Goal: Task Accomplishment & Management: Manage account settings

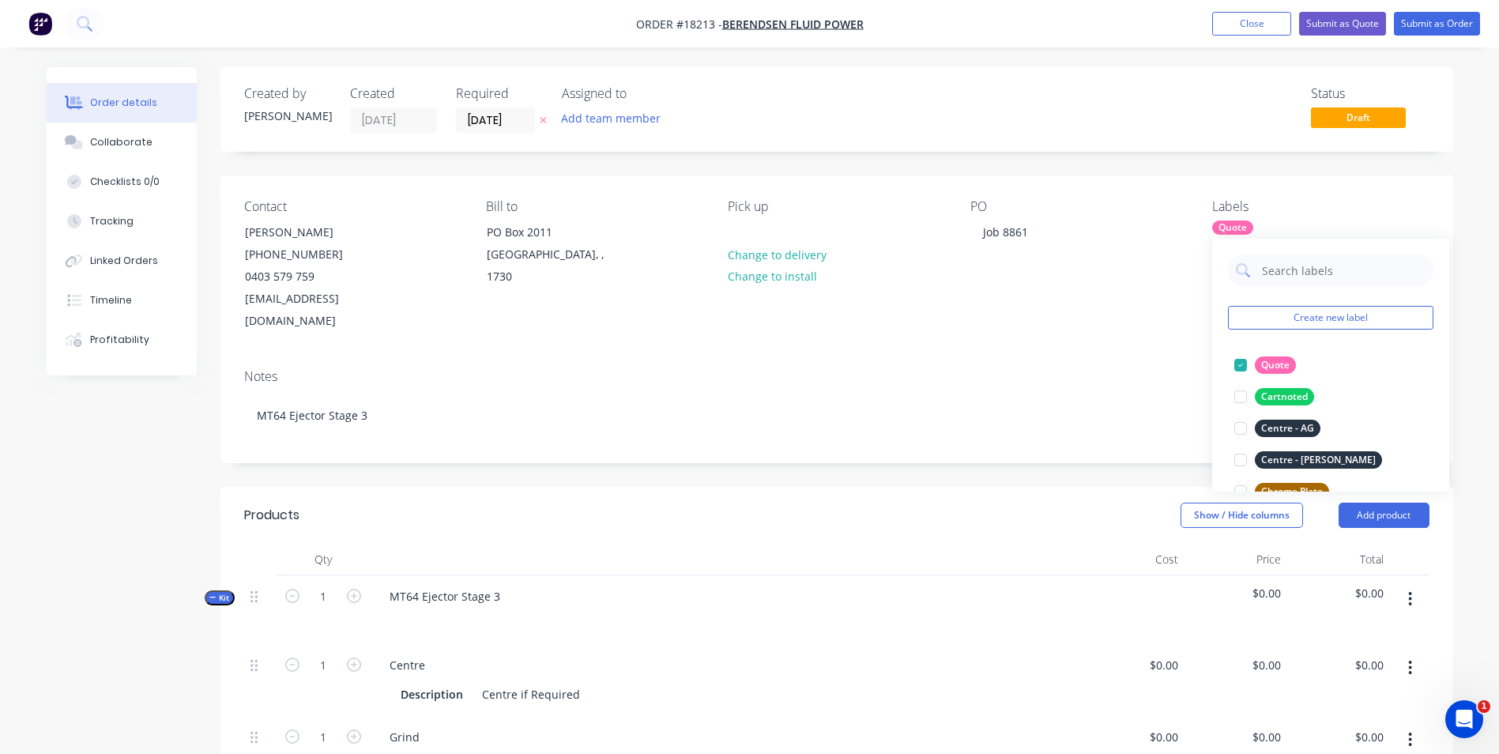
scroll to position [111, 0]
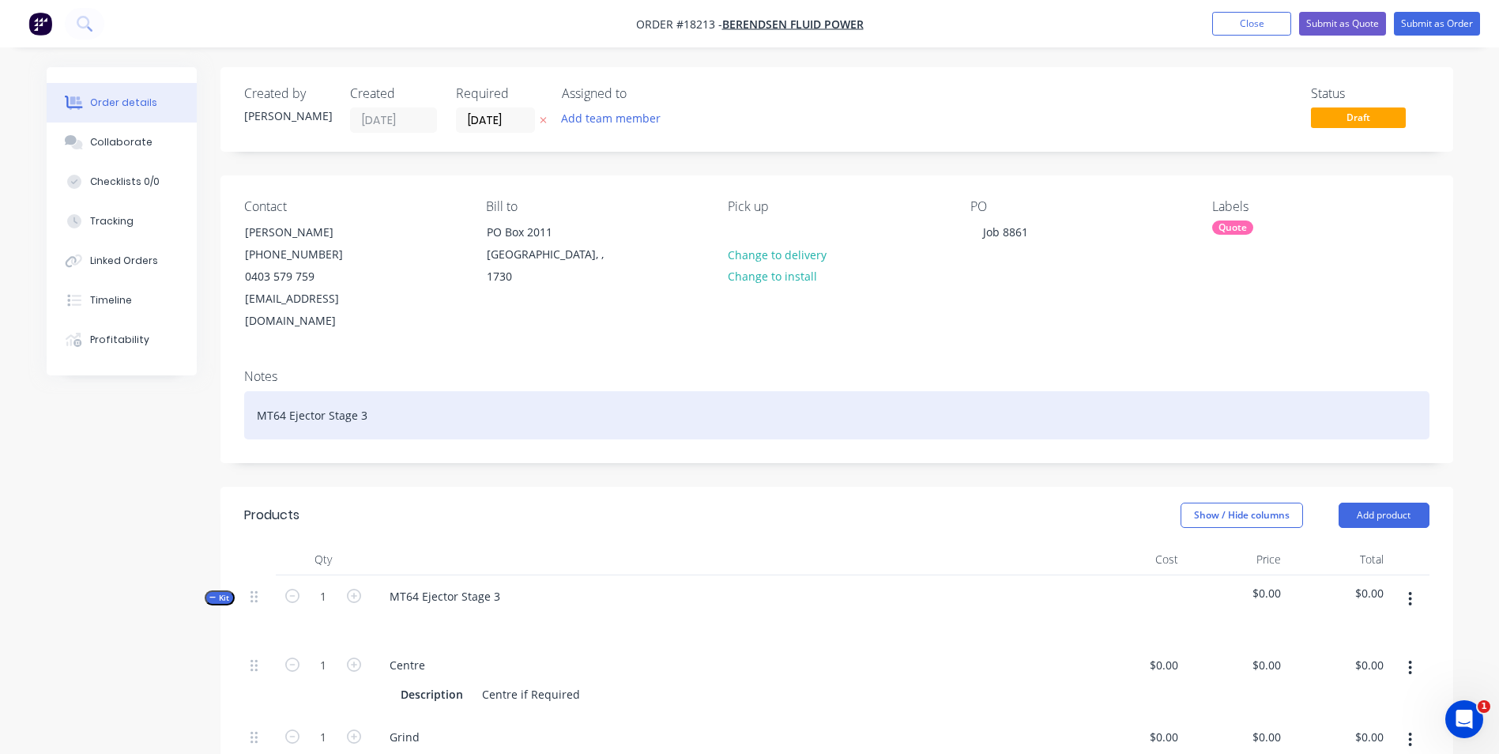
click at [572, 407] on div "MT64 Ejector Stage 3" at bounding box center [836, 415] width 1185 height 48
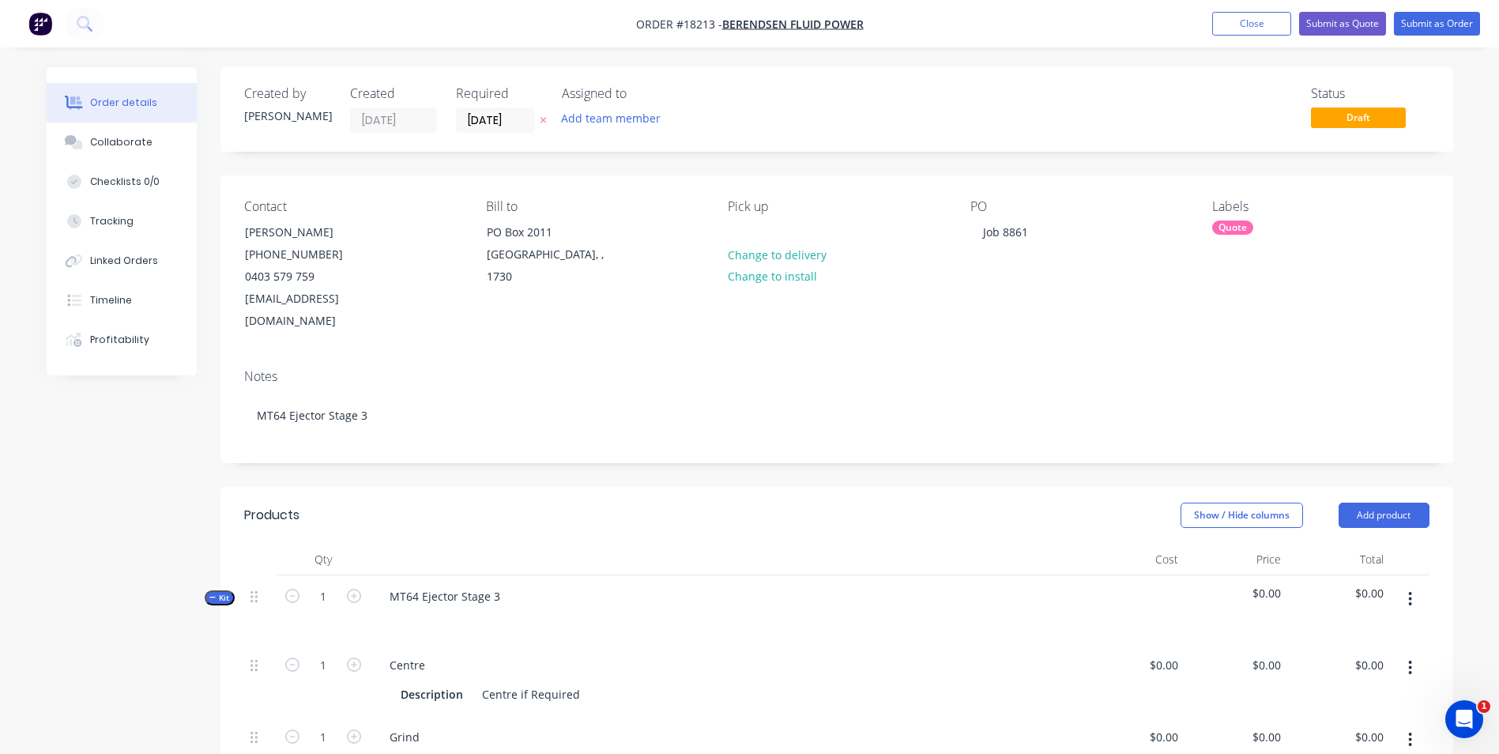
click at [1053, 311] on div "Contact Alex Bojko (08) 7221 0300 0403 579 759 ABojko@berendsen.com.au Bill to …" at bounding box center [836, 265] width 1233 height 181
click at [1260, 31] on button "Close" at bounding box center [1251, 24] width 79 height 24
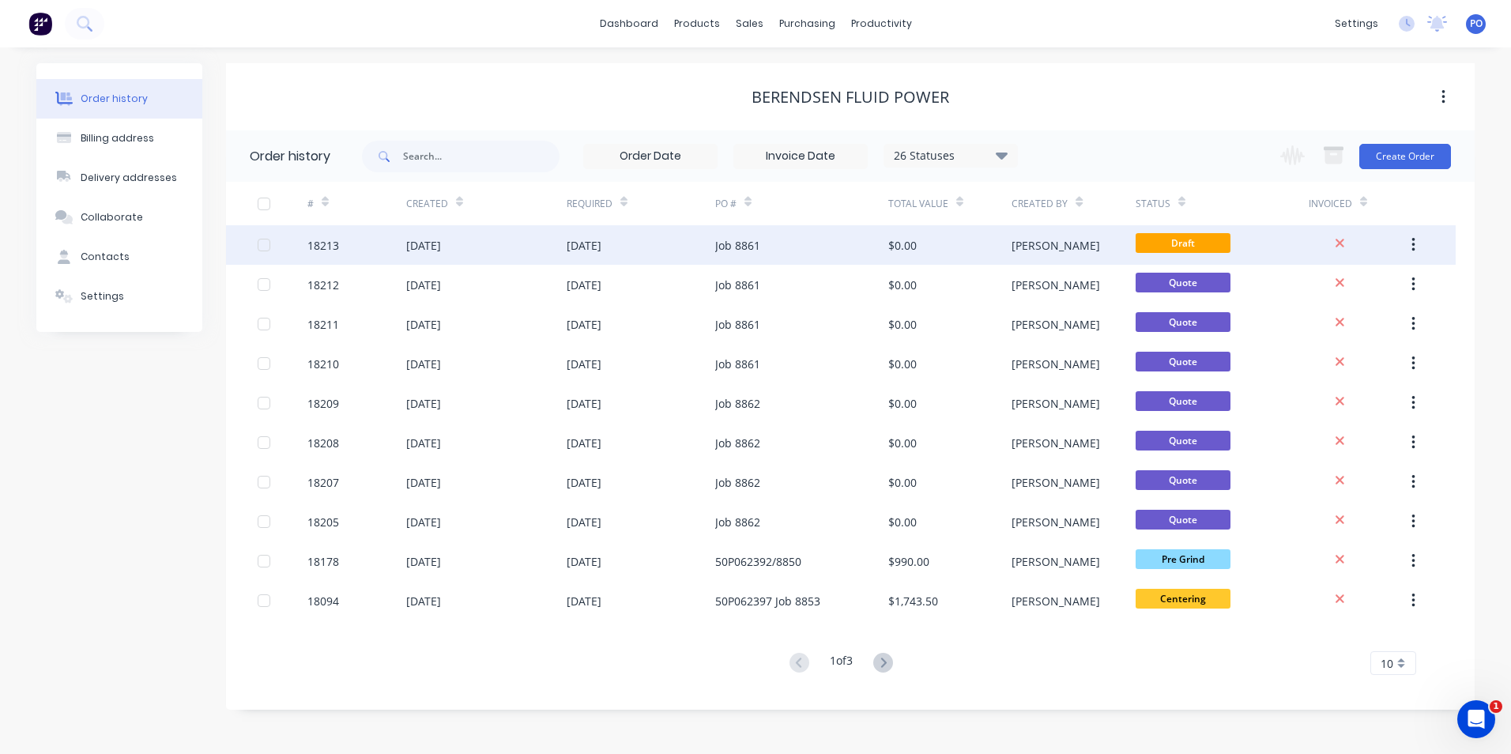
click at [785, 258] on div "Job 8861" at bounding box center [801, 245] width 173 height 40
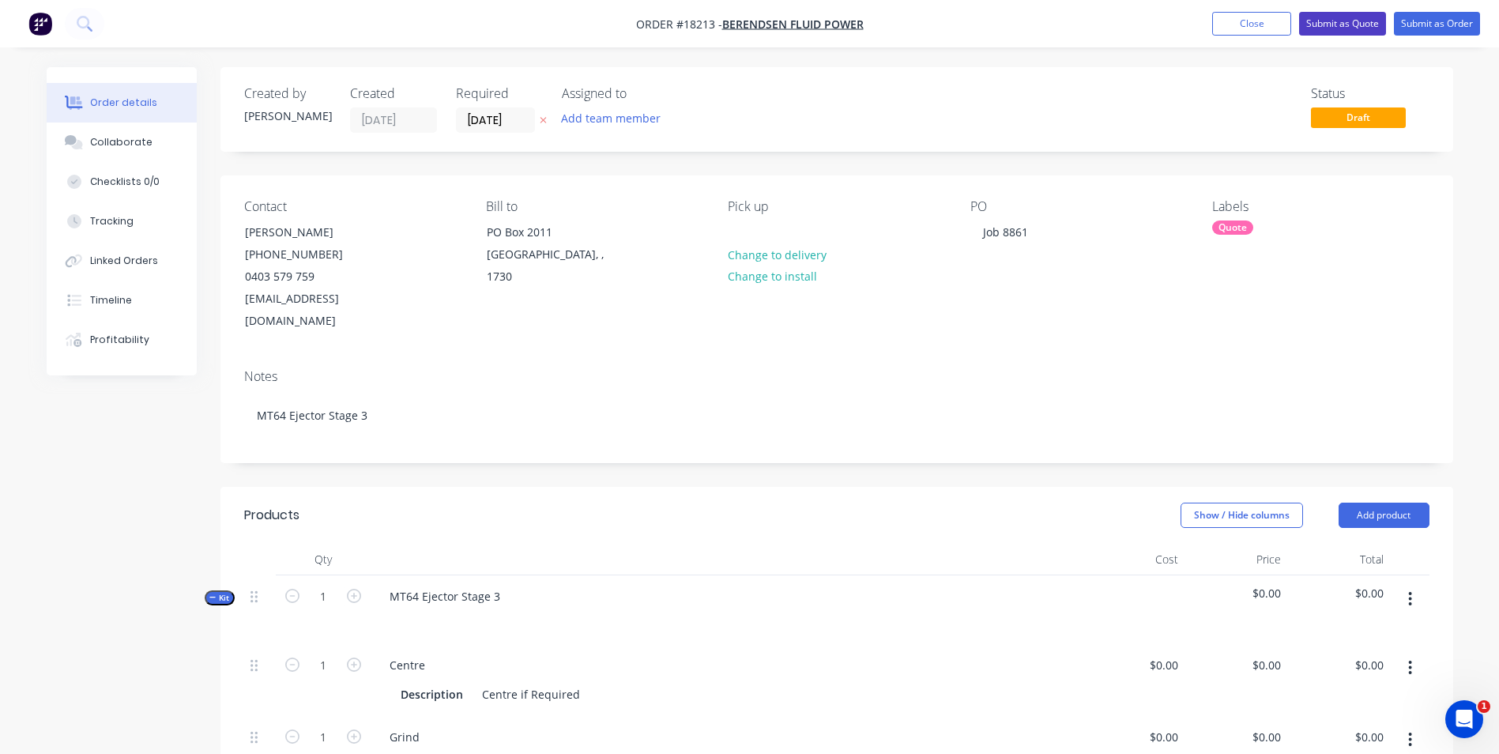
click at [1364, 24] on button "Submit as Quote" at bounding box center [1342, 24] width 87 height 24
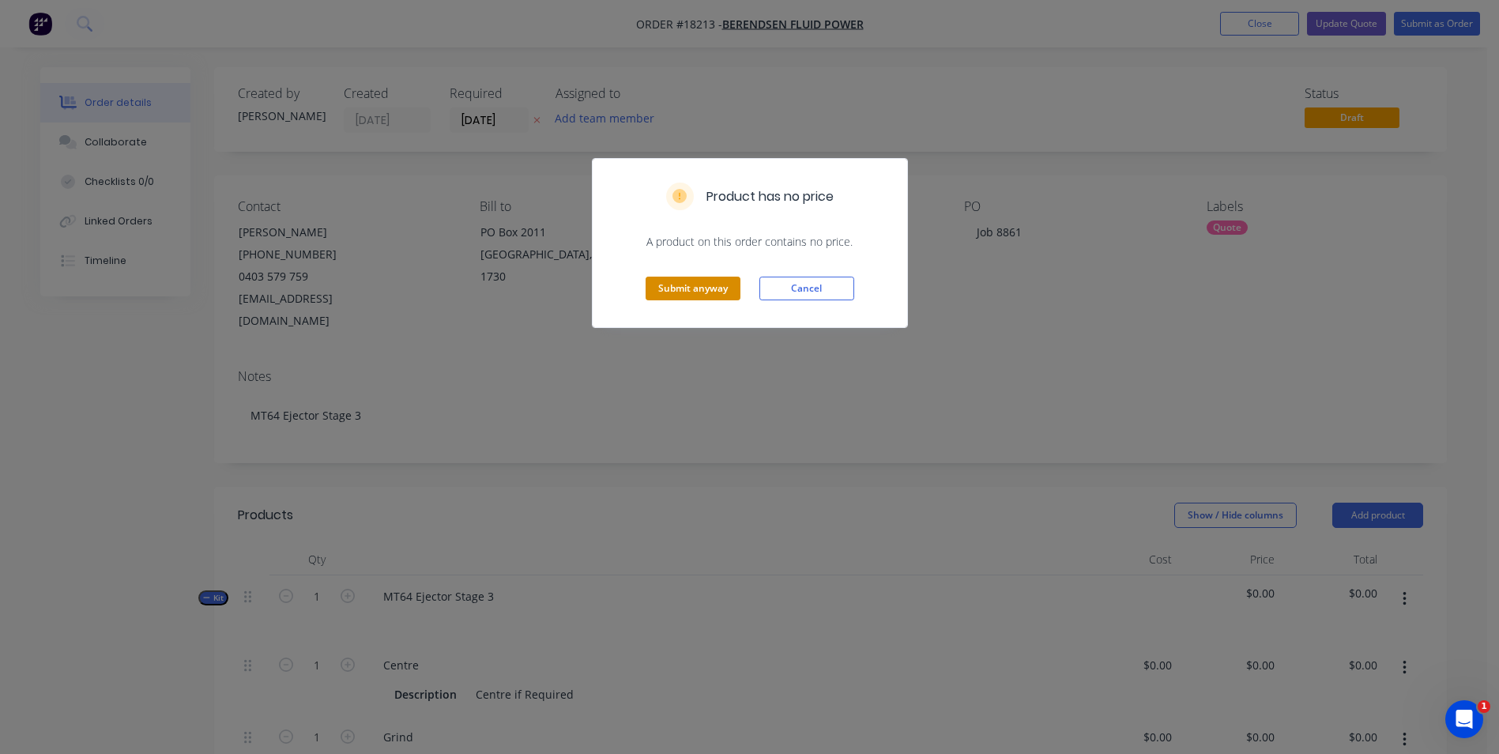
drag, startPoint x: 710, startPoint y: 288, endPoint x: 719, endPoint y: 281, distance: 11.4
click at [710, 286] on button "Submit anyway" at bounding box center [693, 289] width 95 height 24
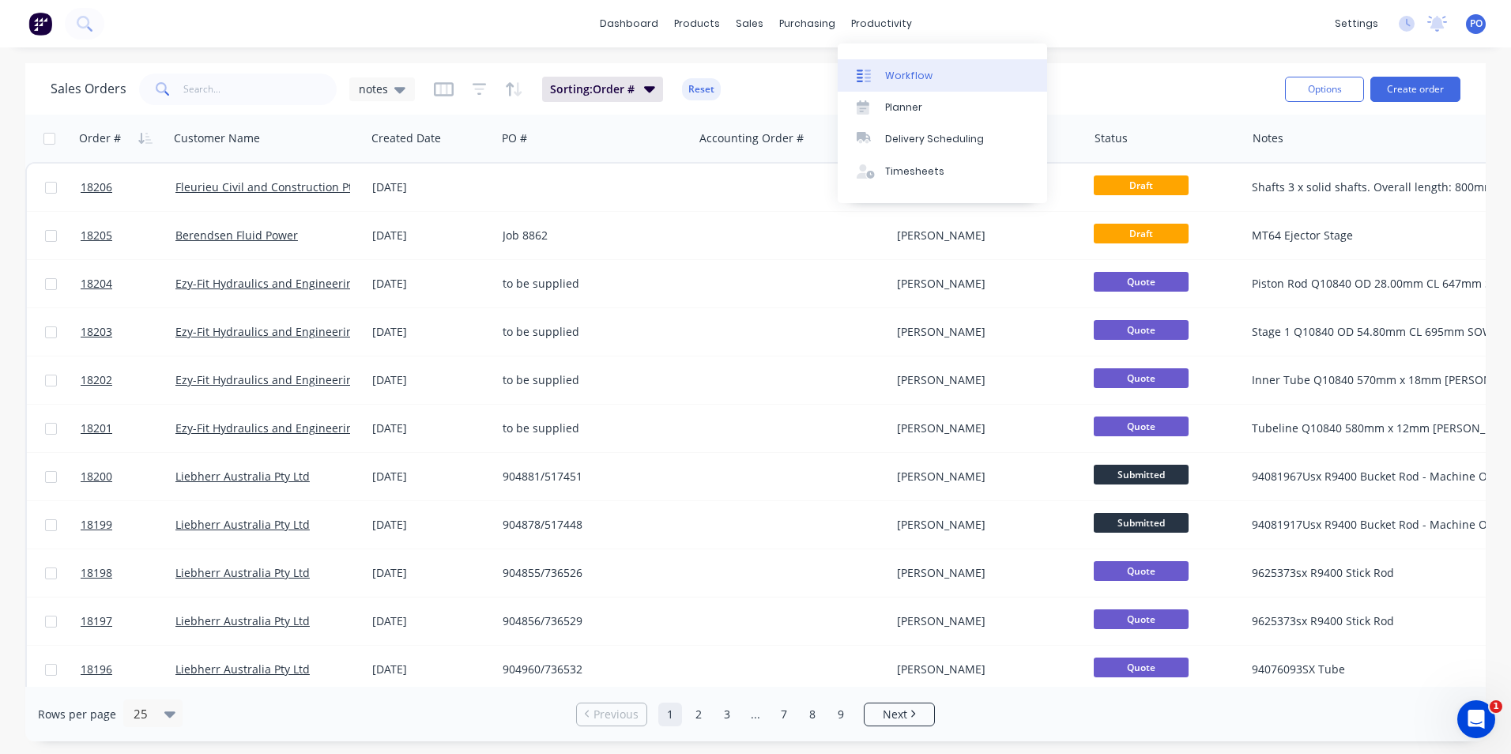
click at [893, 71] on div "Workflow" at bounding box center [908, 76] width 47 height 14
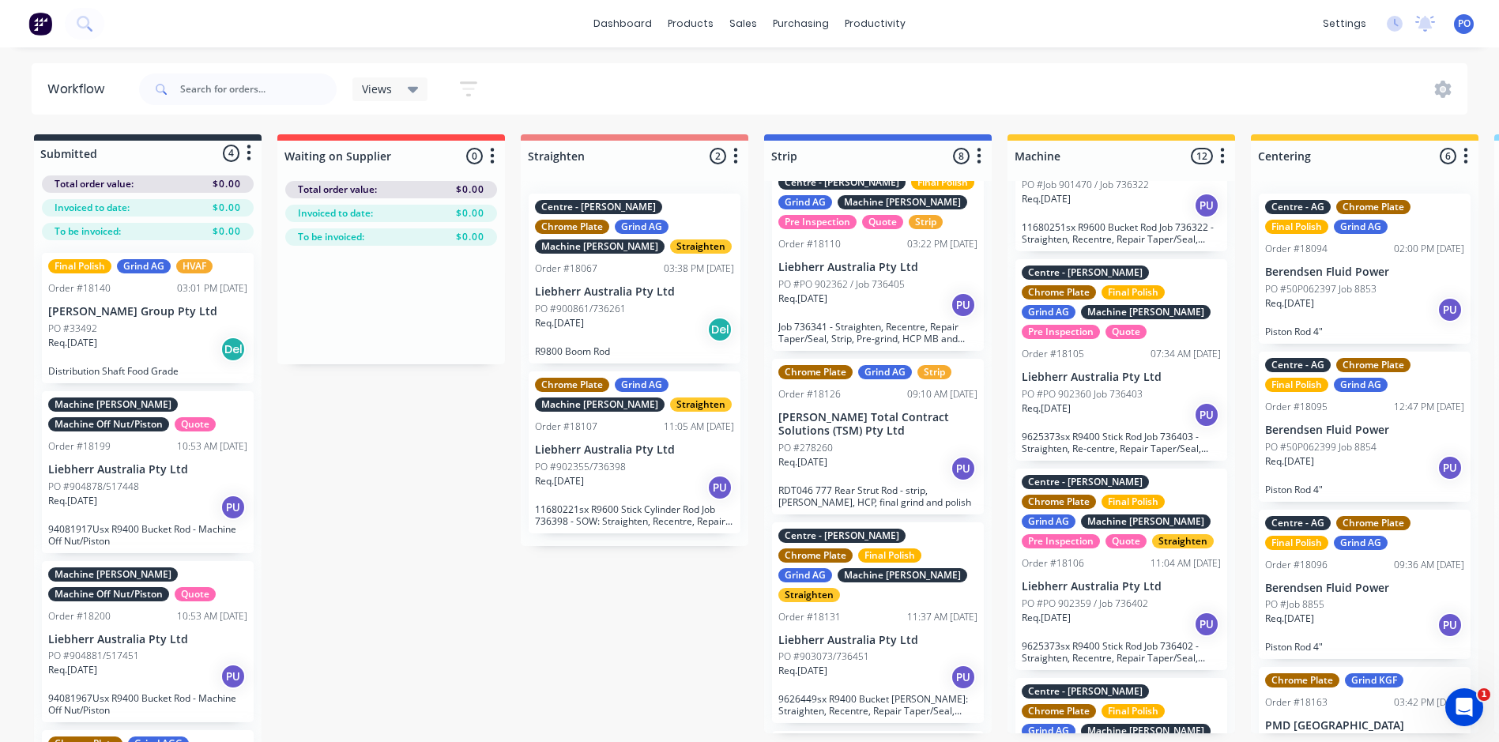
scroll to position [395, 0]
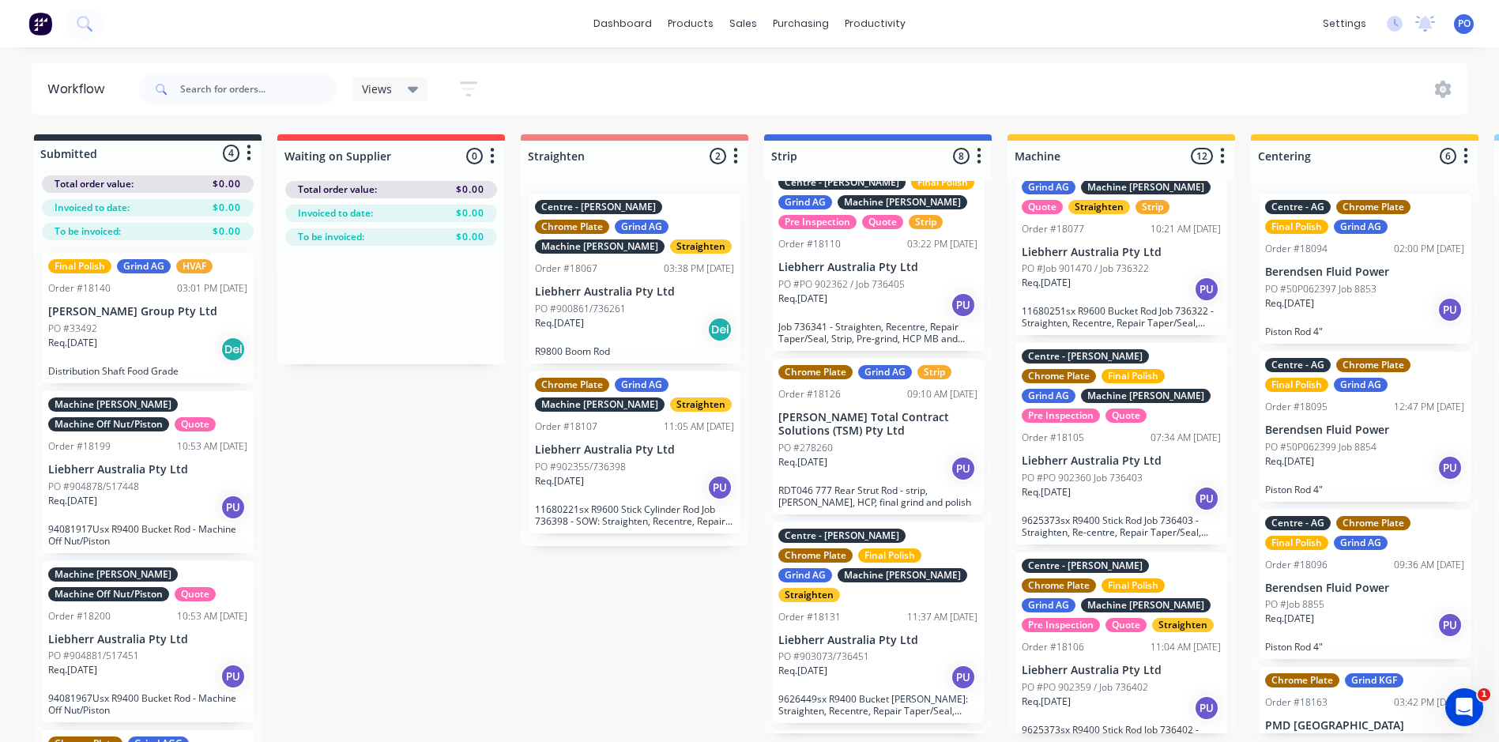
click at [1175, 471] on div "PO #PO 902360 Job 736403" at bounding box center [1121, 478] width 199 height 14
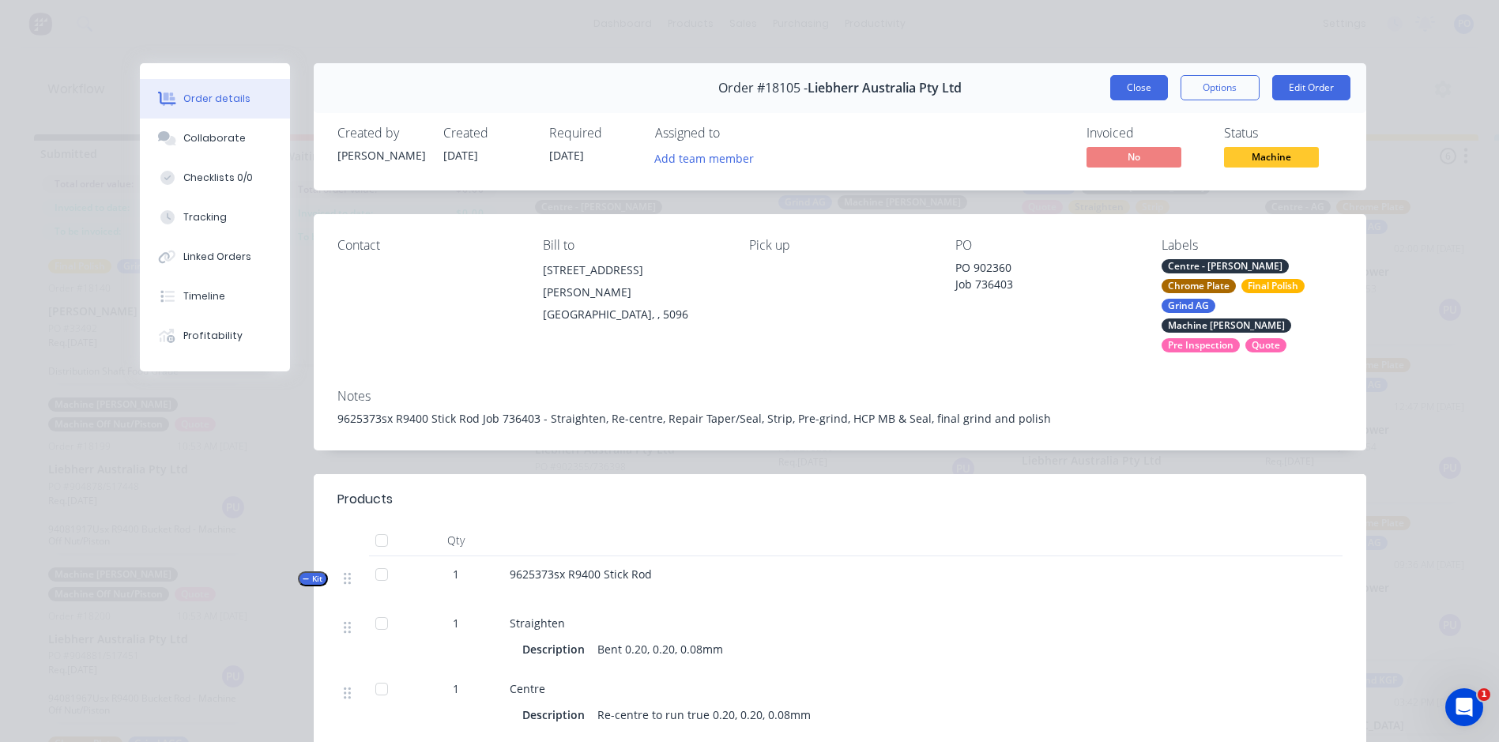
click at [1131, 86] on button "Close" at bounding box center [1139, 87] width 58 height 25
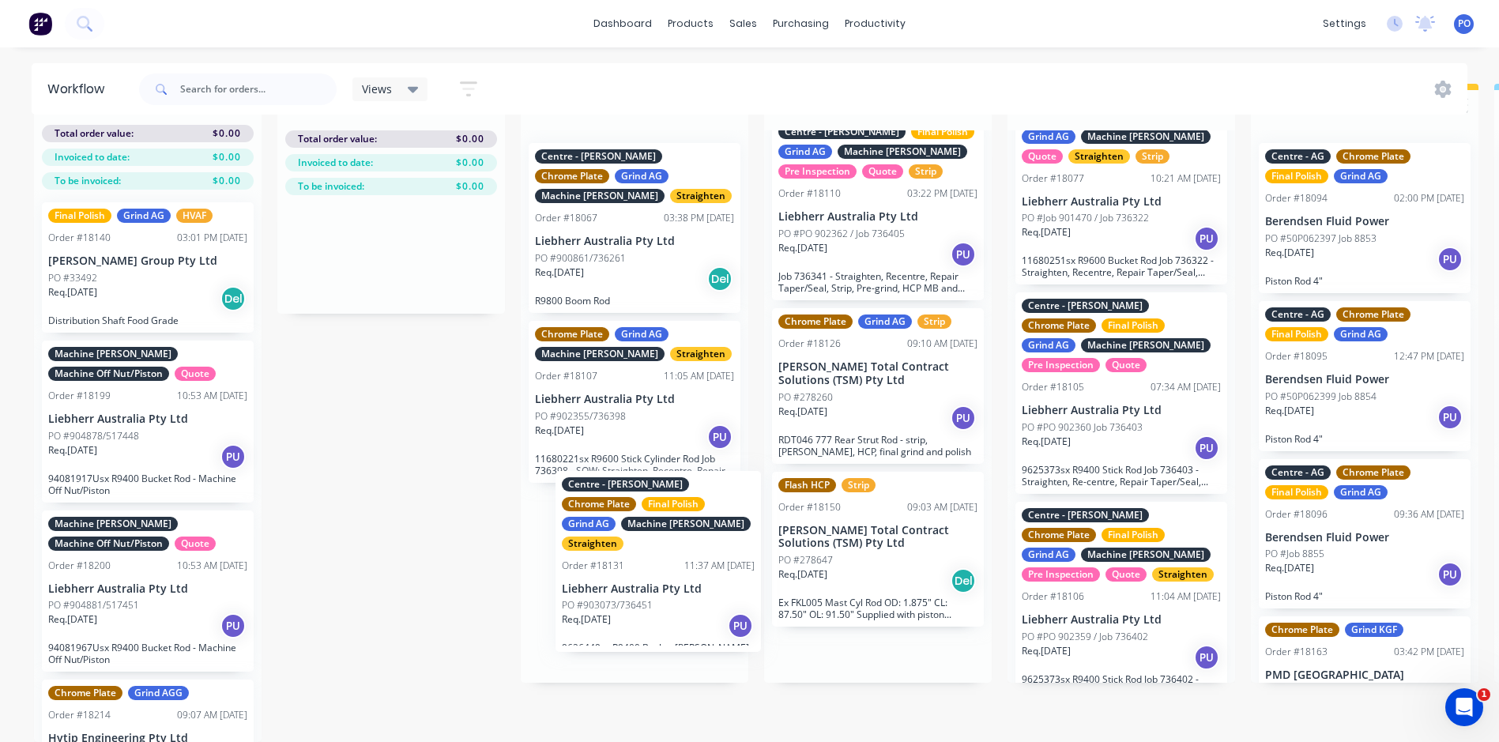
scroll to position [62, 0]
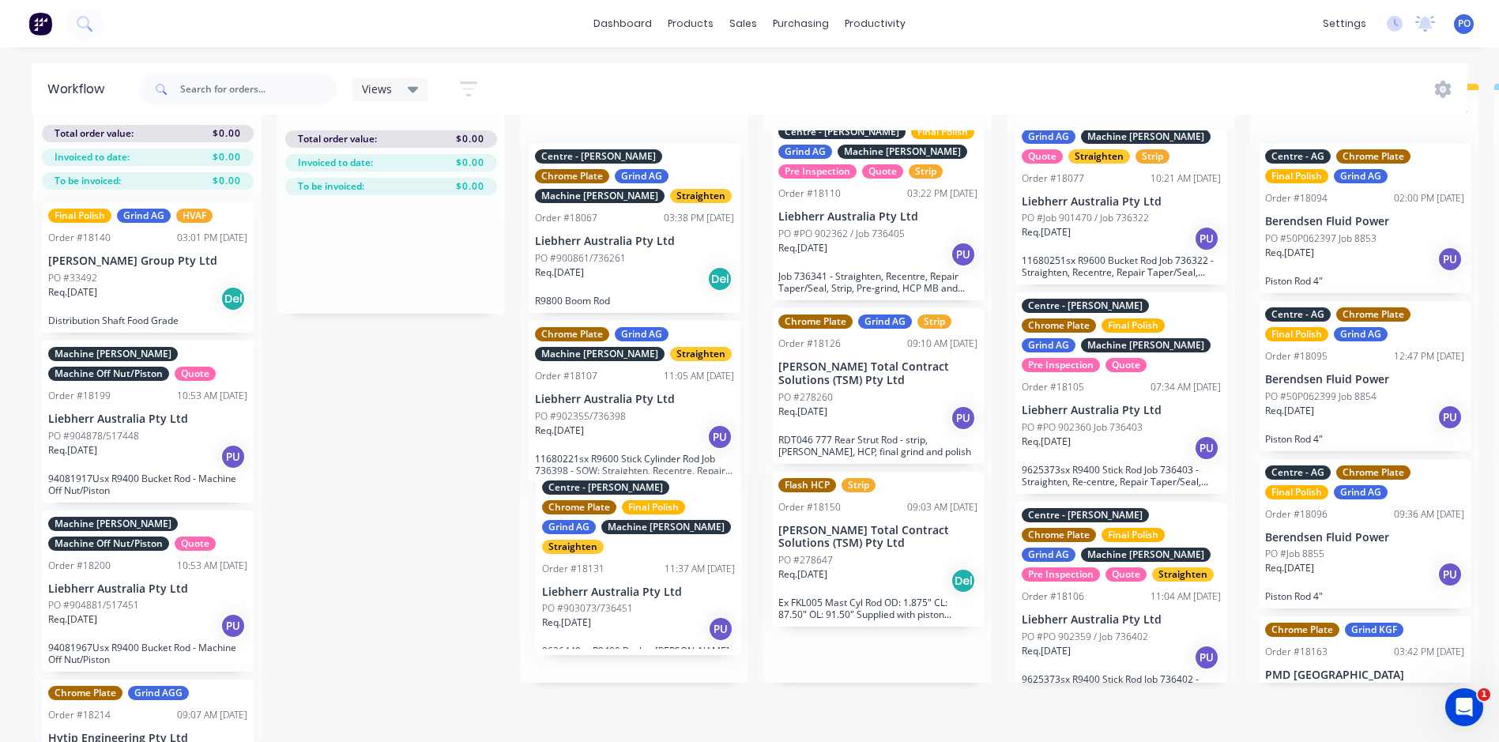
drag, startPoint x: 902, startPoint y: 642, endPoint x: 666, endPoint y: 590, distance: 241.2
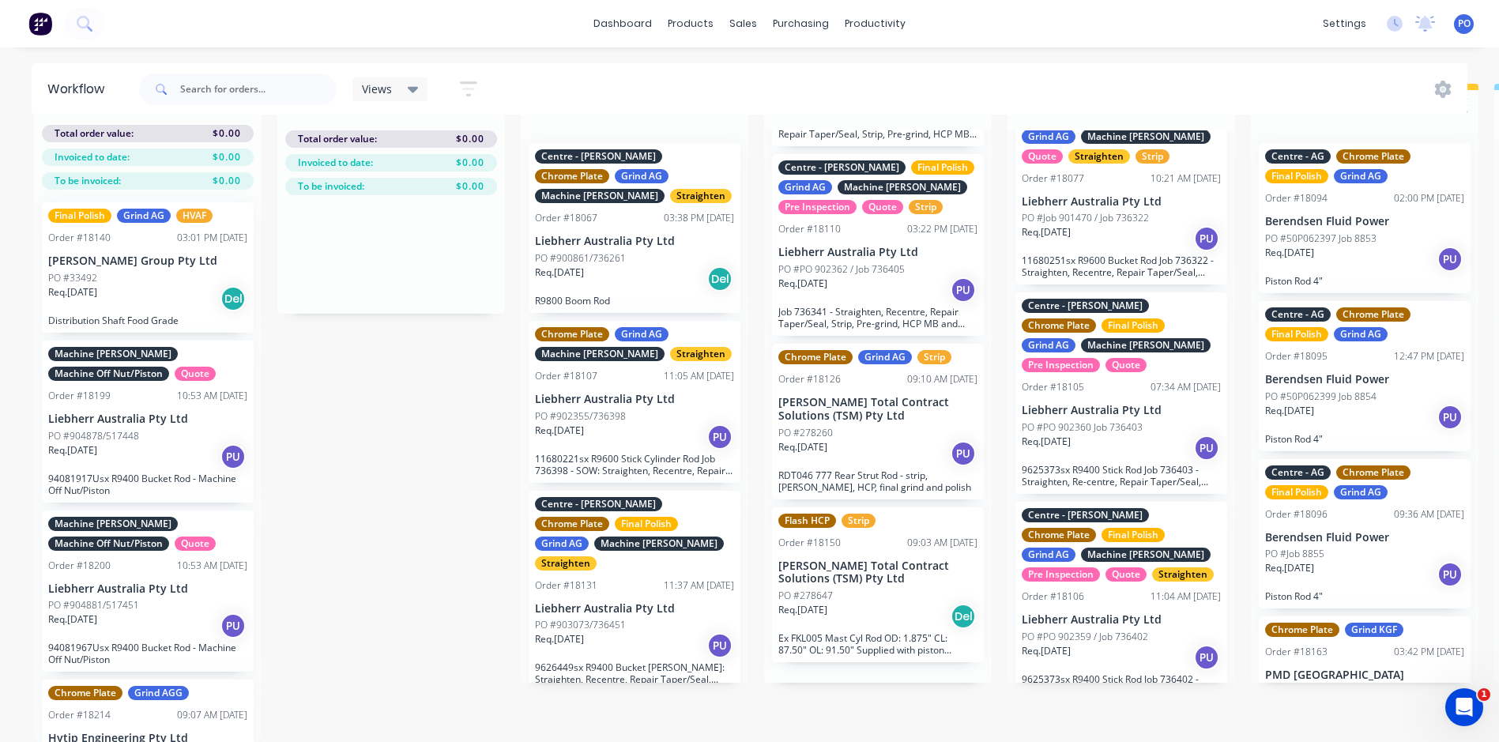
scroll to position [656, 0]
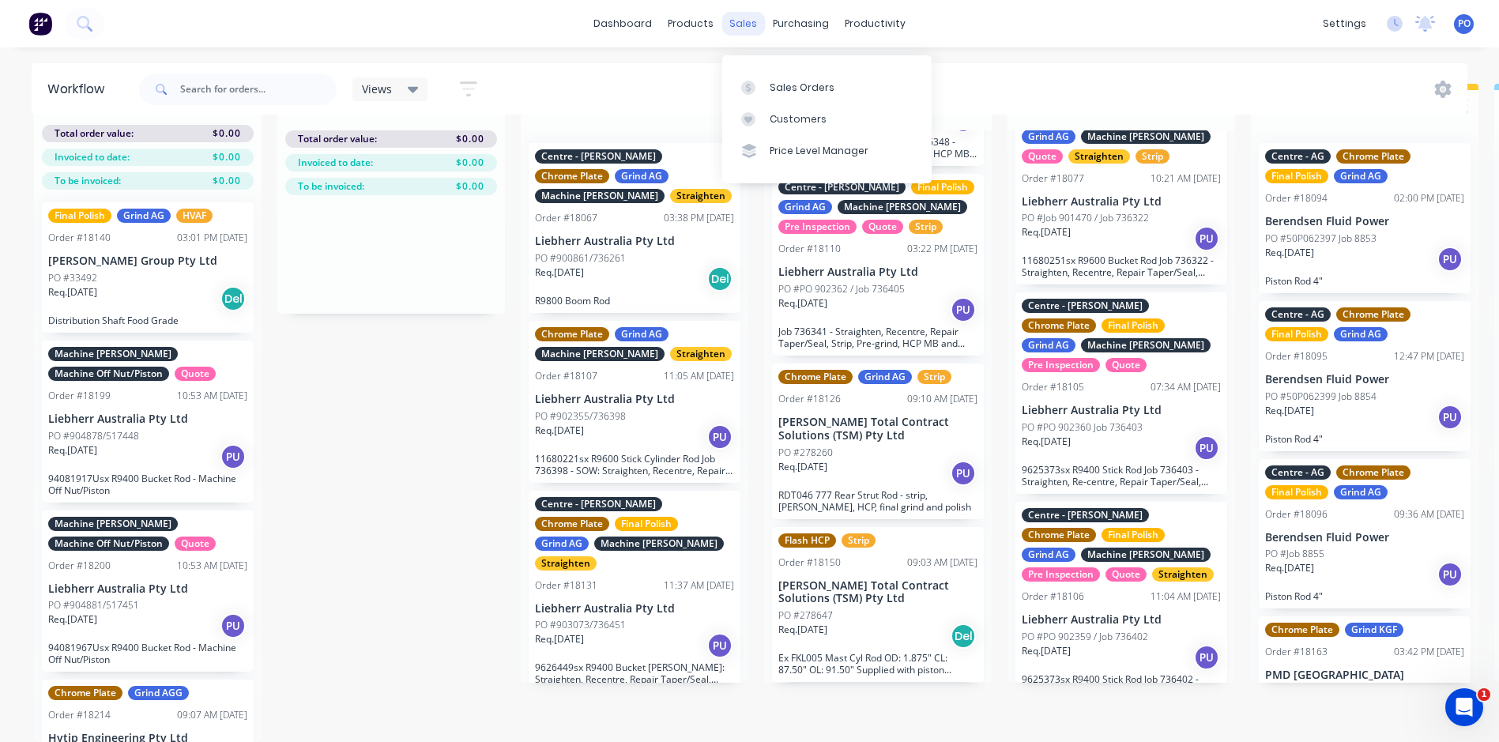
click at [745, 24] on div "sales" at bounding box center [742, 24] width 43 height 24
click at [789, 81] on div "Sales Orders" at bounding box center [802, 88] width 65 height 14
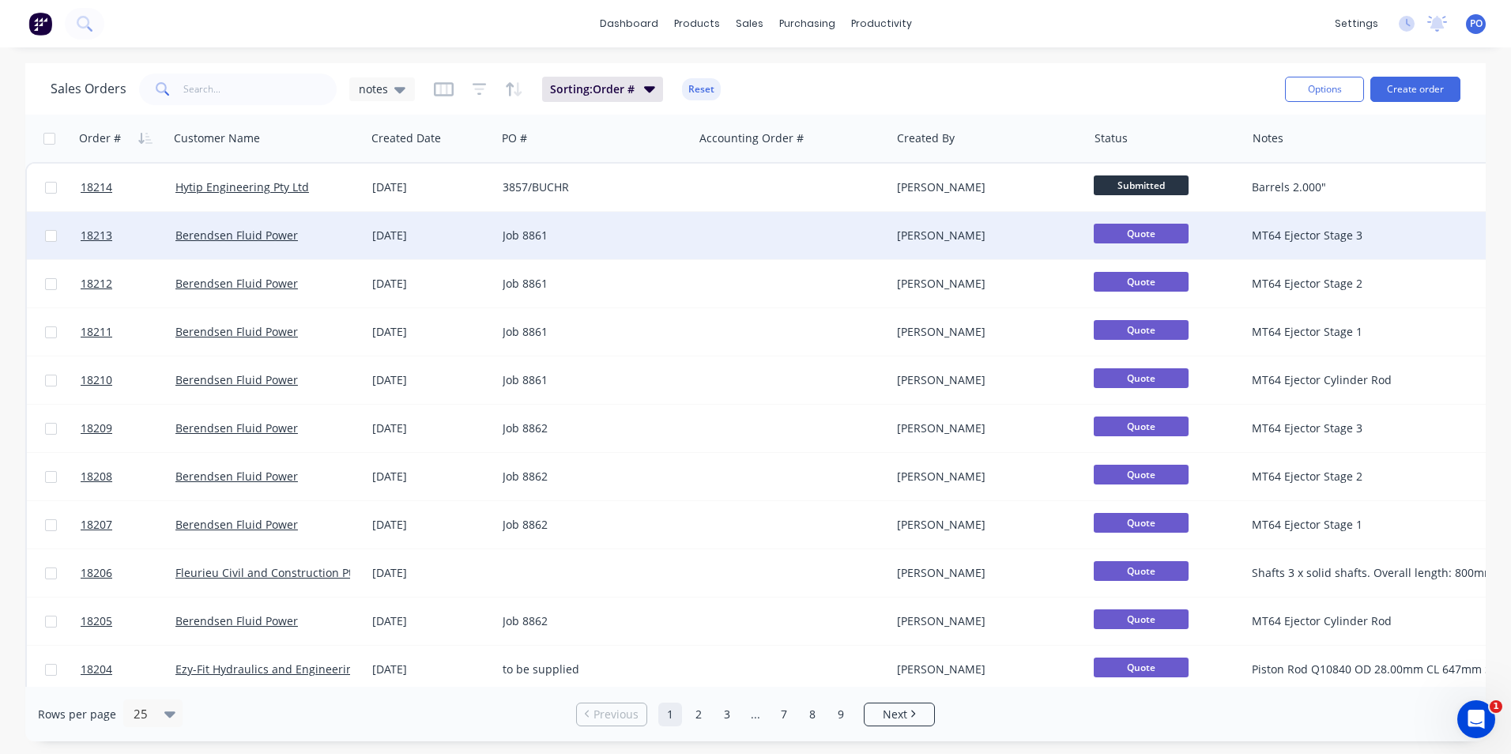
click at [687, 240] on div "Job 8861" at bounding box center [594, 235] width 197 height 47
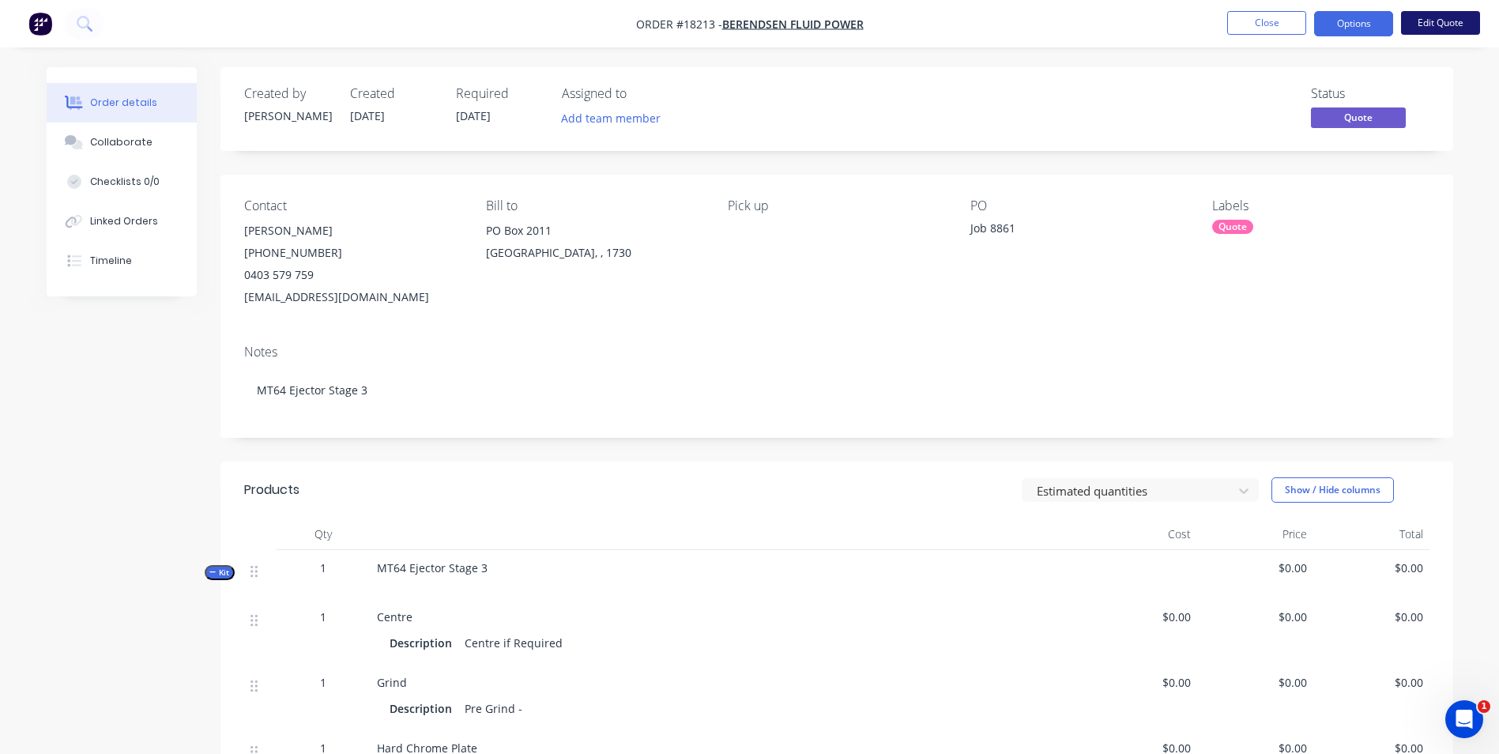
click at [1461, 25] on button "Edit Quote" at bounding box center [1440, 23] width 79 height 24
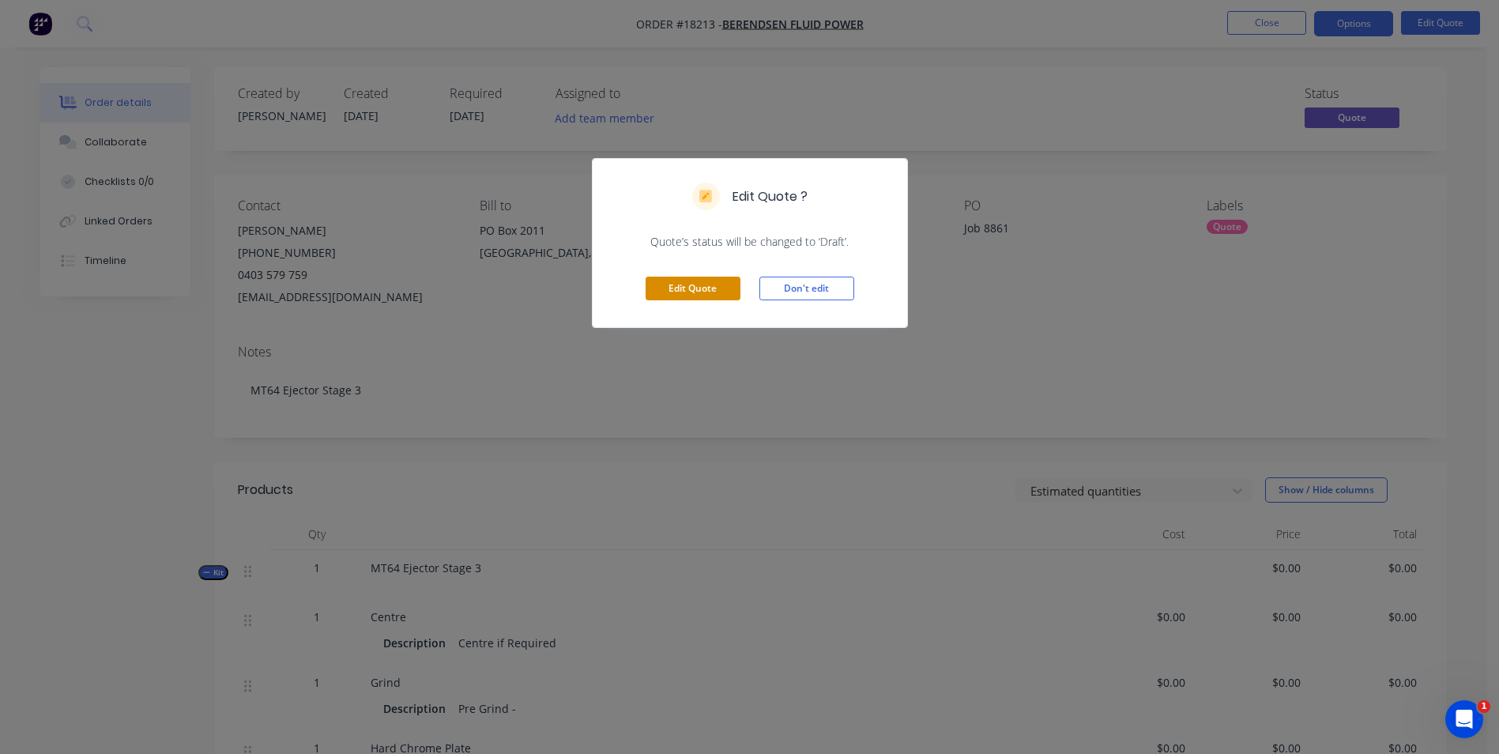
click at [692, 288] on button "Edit Quote" at bounding box center [693, 289] width 95 height 24
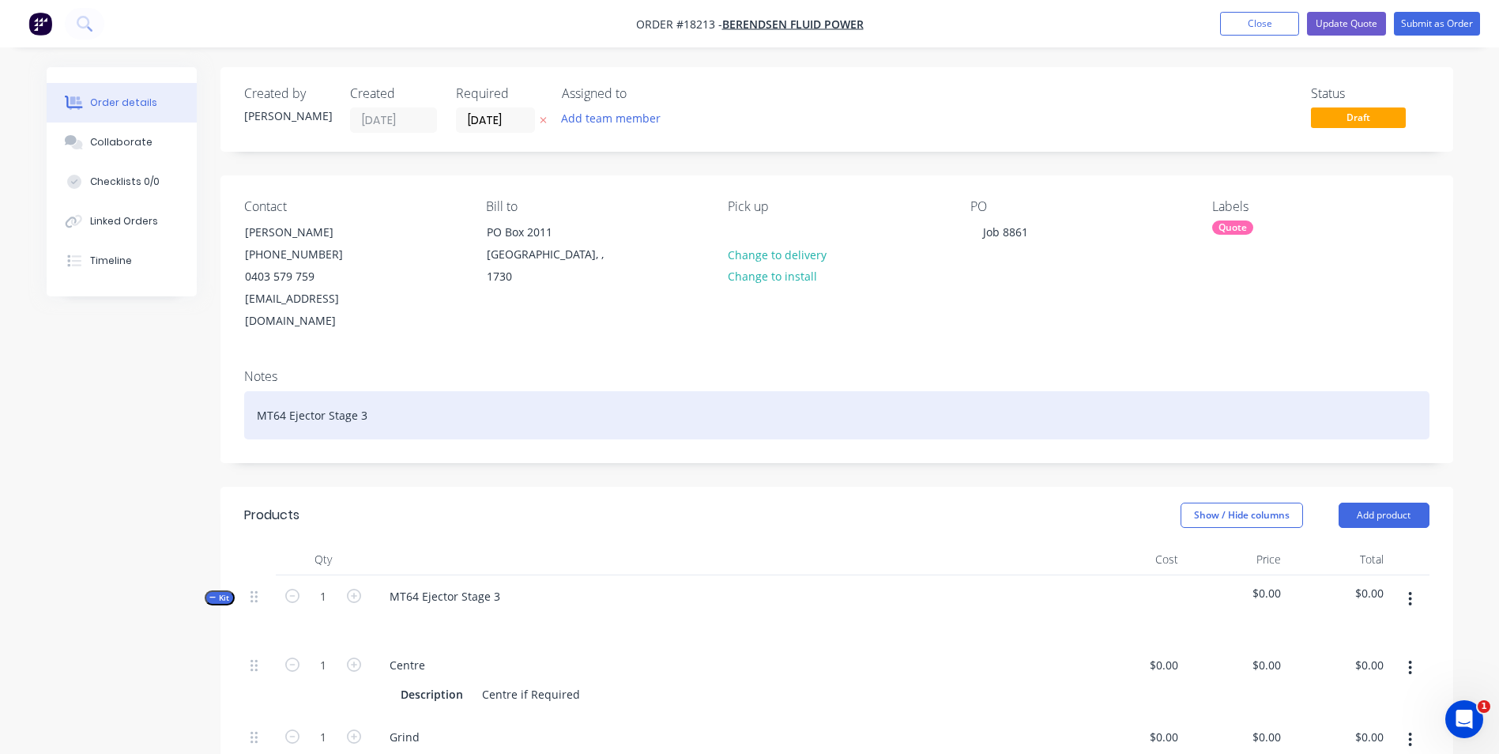
click at [277, 392] on div "MT64 Ejector Stage 3" at bounding box center [836, 415] width 1185 height 48
drag, startPoint x: 372, startPoint y: 393, endPoint x: 279, endPoint y: 387, distance: 93.4
click at [251, 391] on div "MT54 Ejector Stage 3" at bounding box center [836, 415] width 1185 height 48
copy div "MT54 Ejector Stage 3"
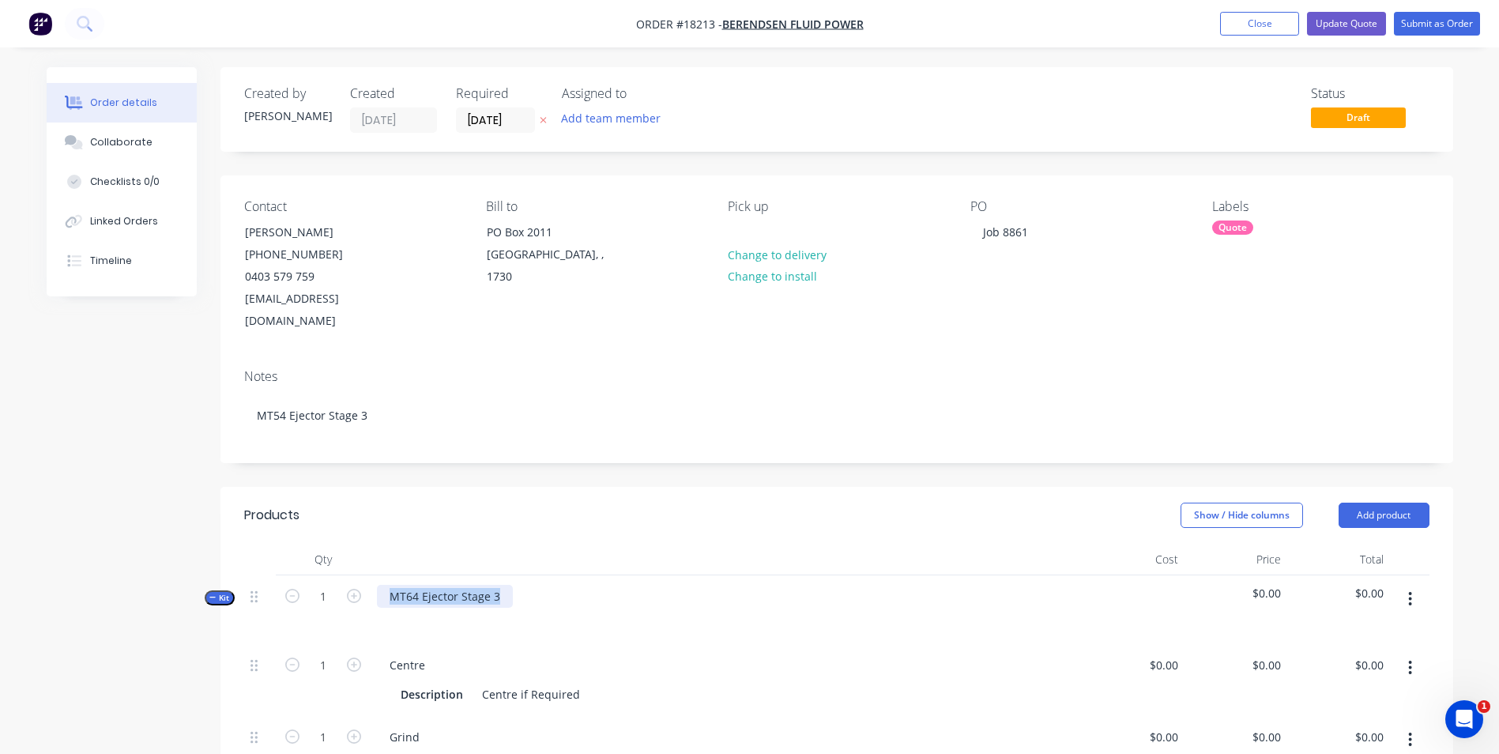
drag, startPoint x: 507, startPoint y: 574, endPoint x: 394, endPoint y: 567, distance: 113.2
click at [381, 585] on div "MT64 Ejector Stage 3" at bounding box center [445, 596] width 136 height 23
paste div
click at [1364, 21] on button "Update Quote" at bounding box center [1346, 24] width 79 height 24
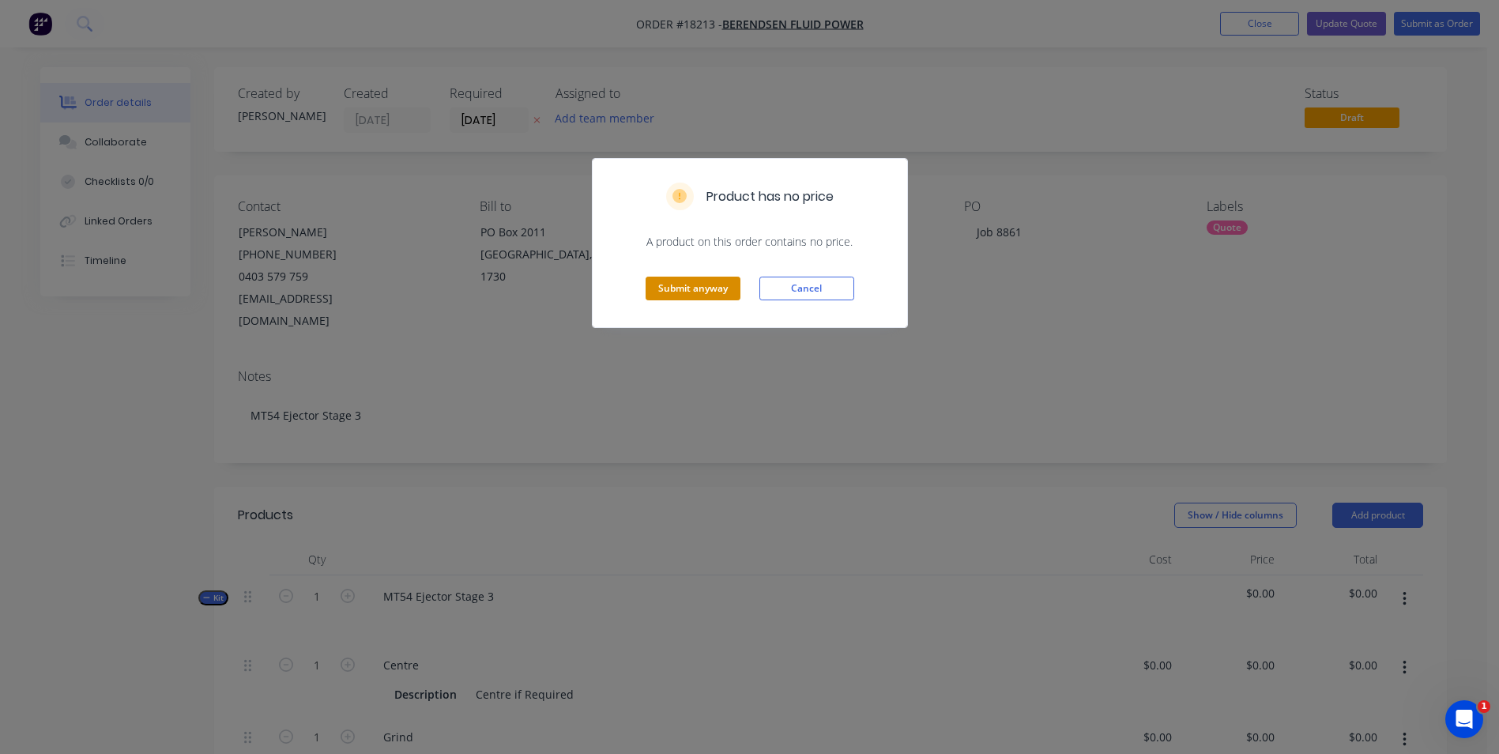
click at [682, 292] on button "Submit anyway" at bounding box center [693, 289] width 95 height 24
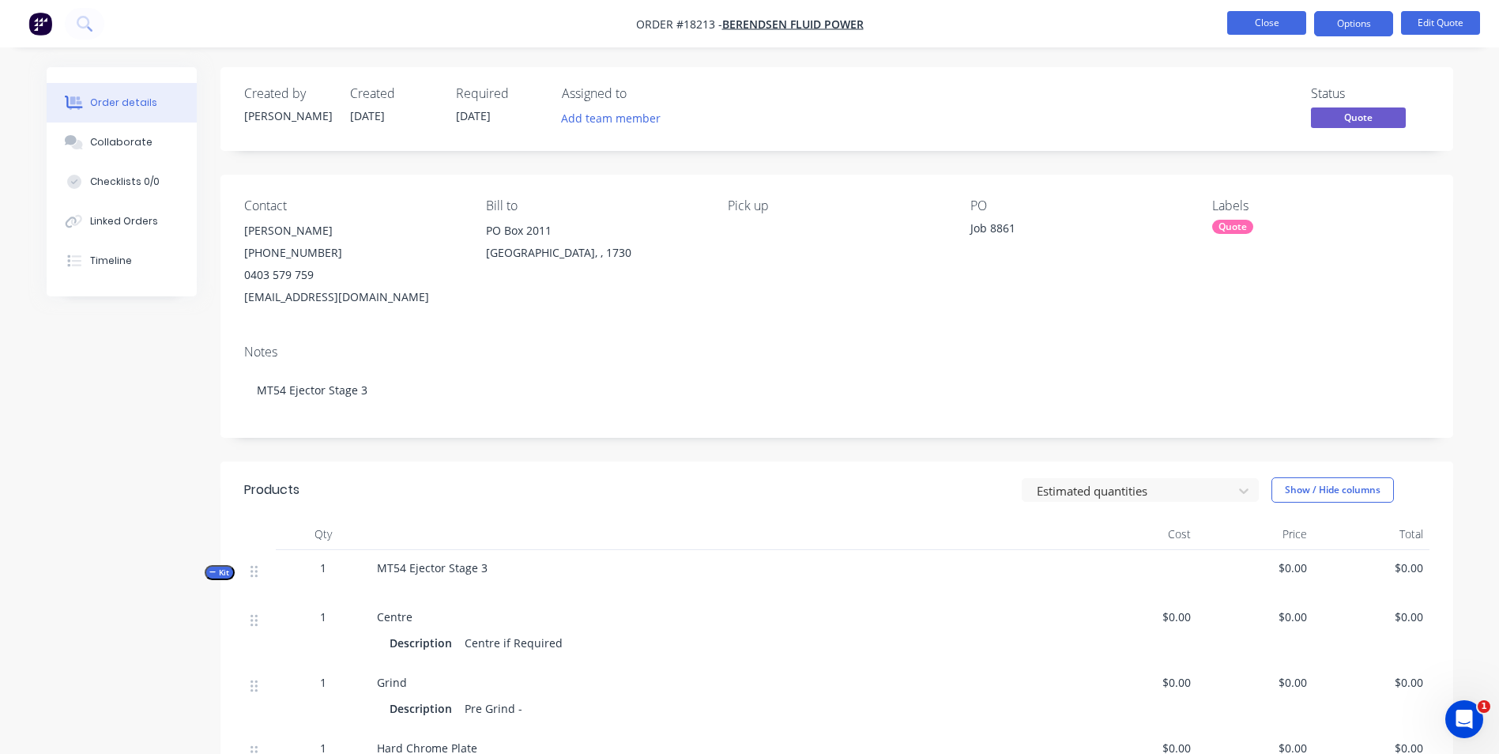
click at [1289, 22] on button "Close" at bounding box center [1266, 23] width 79 height 24
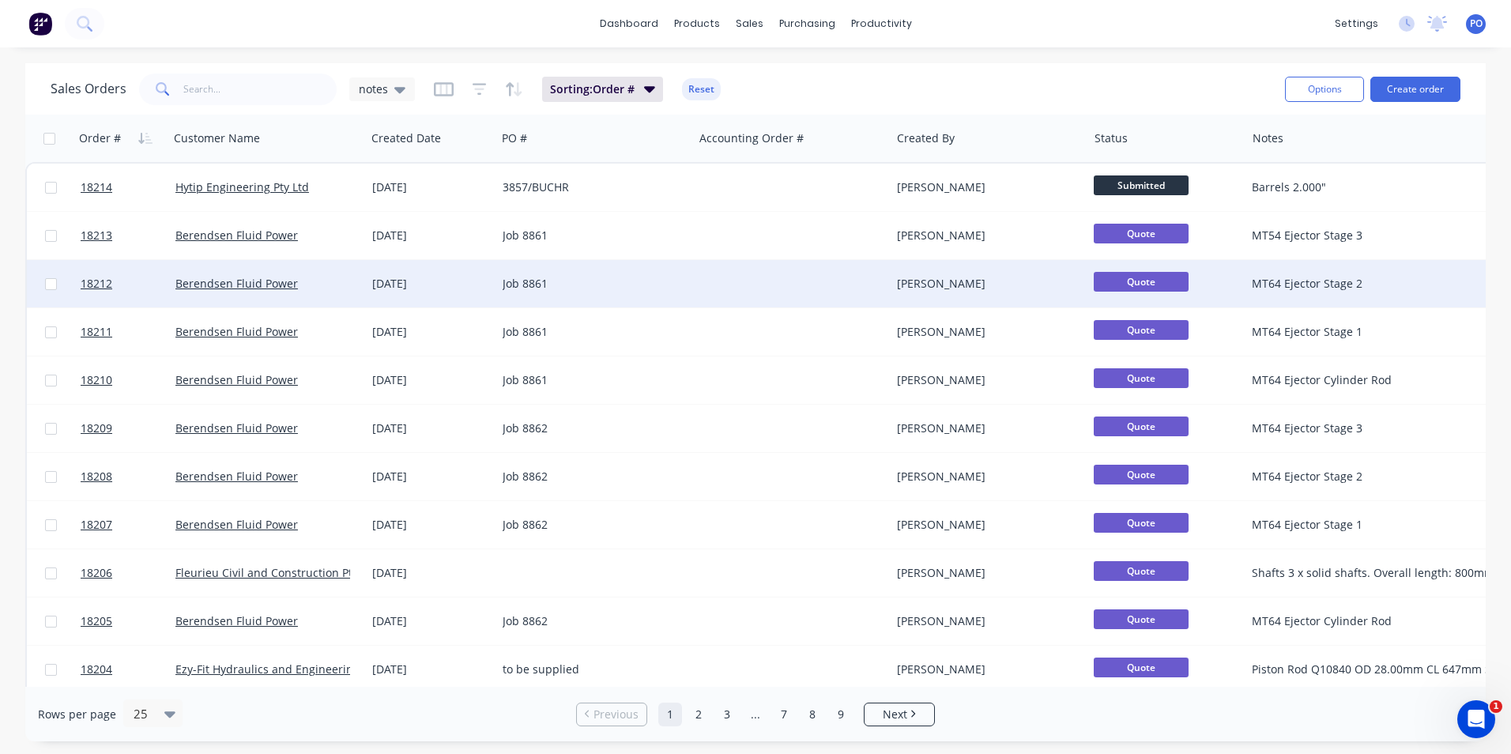
click at [1282, 281] on div "MT64 Ejector Stage 2" at bounding box center [1396, 284] width 288 height 16
click at [1277, 266] on div "MT64 Ejector Stage 2" at bounding box center [1403, 273] width 312 height 22
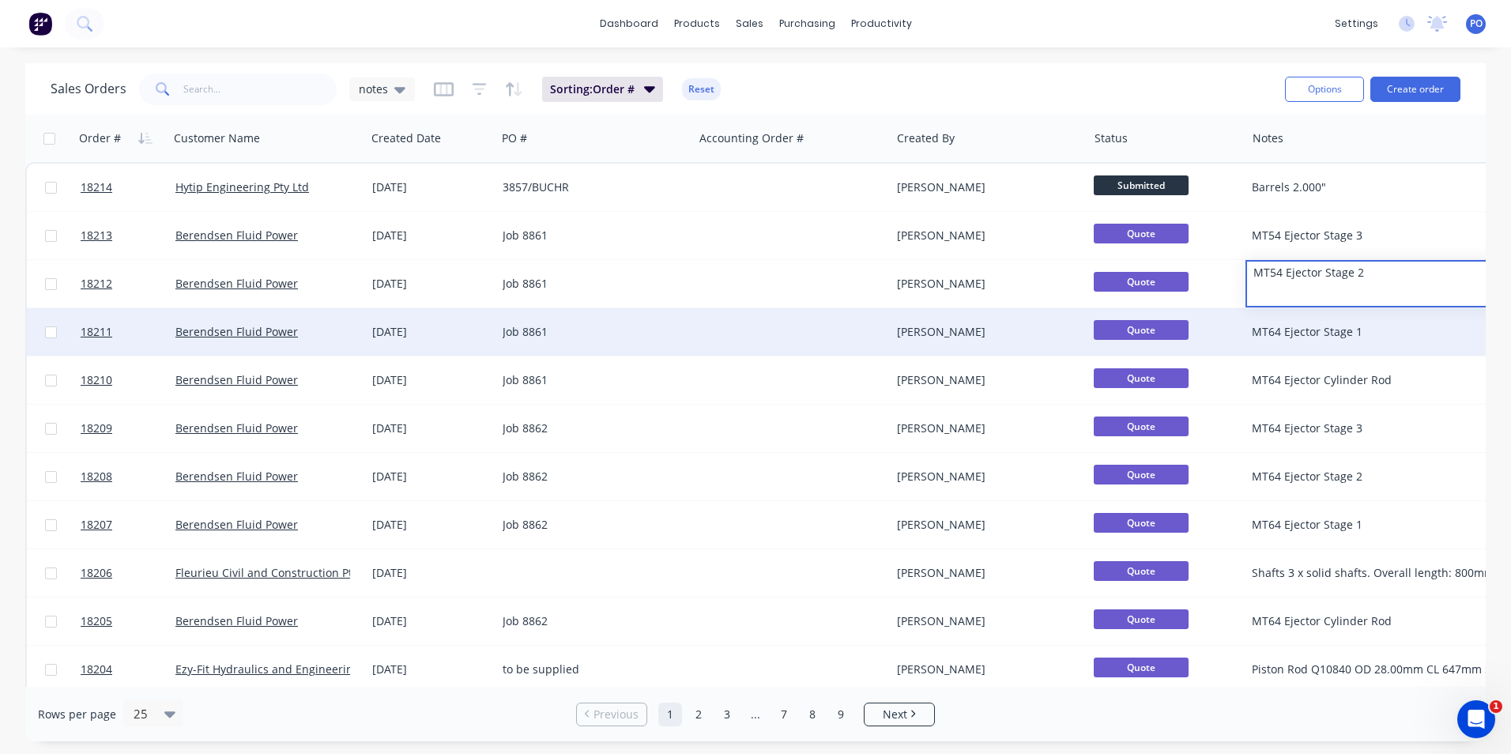
click at [1307, 336] on div "MT64 Ejector Stage 1" at bounding box center [1396, 332] width 288 height 16
click at [1283, 335] on div "MT64 Ejector Stage 1" at bounding box center [1396, 332] width 288 height 16
click at [1277, 318] on div "MT64 Ejector Stage 1" at bounding box center [1403, 321] width 312 height 22
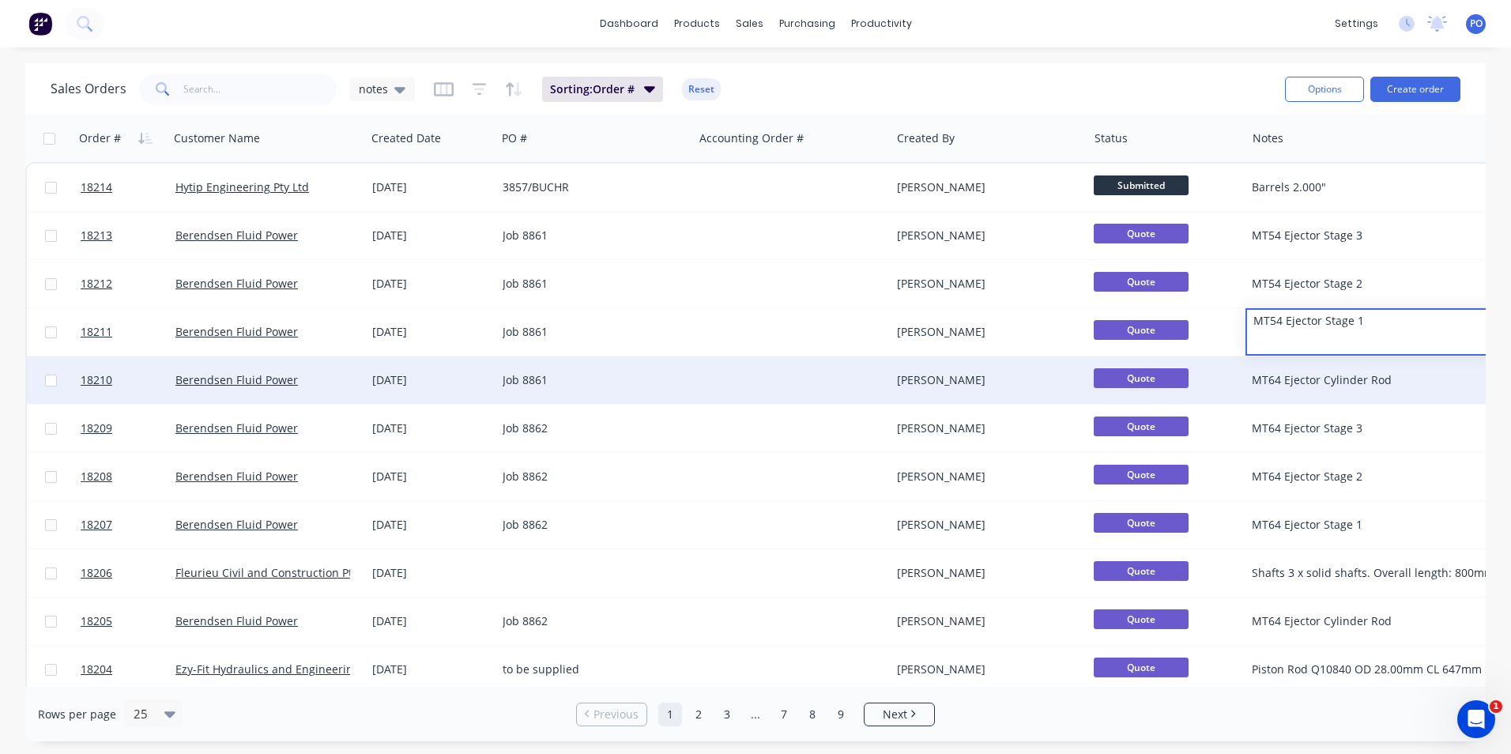
click at [1270, 382] on div "MT64 Ejector Cylinder Rod" at bounding box center [1396, 380] width 288 height 16
click at [1275, 382] on div "MT64 Ejector Cylinder Rod" at bounding box center [1396, 380] width 288 height 16
click at [1279, 370] on div "MT64 Ejector Cylinder Rod" at bounding box center [1402, 379] width 315 height 47
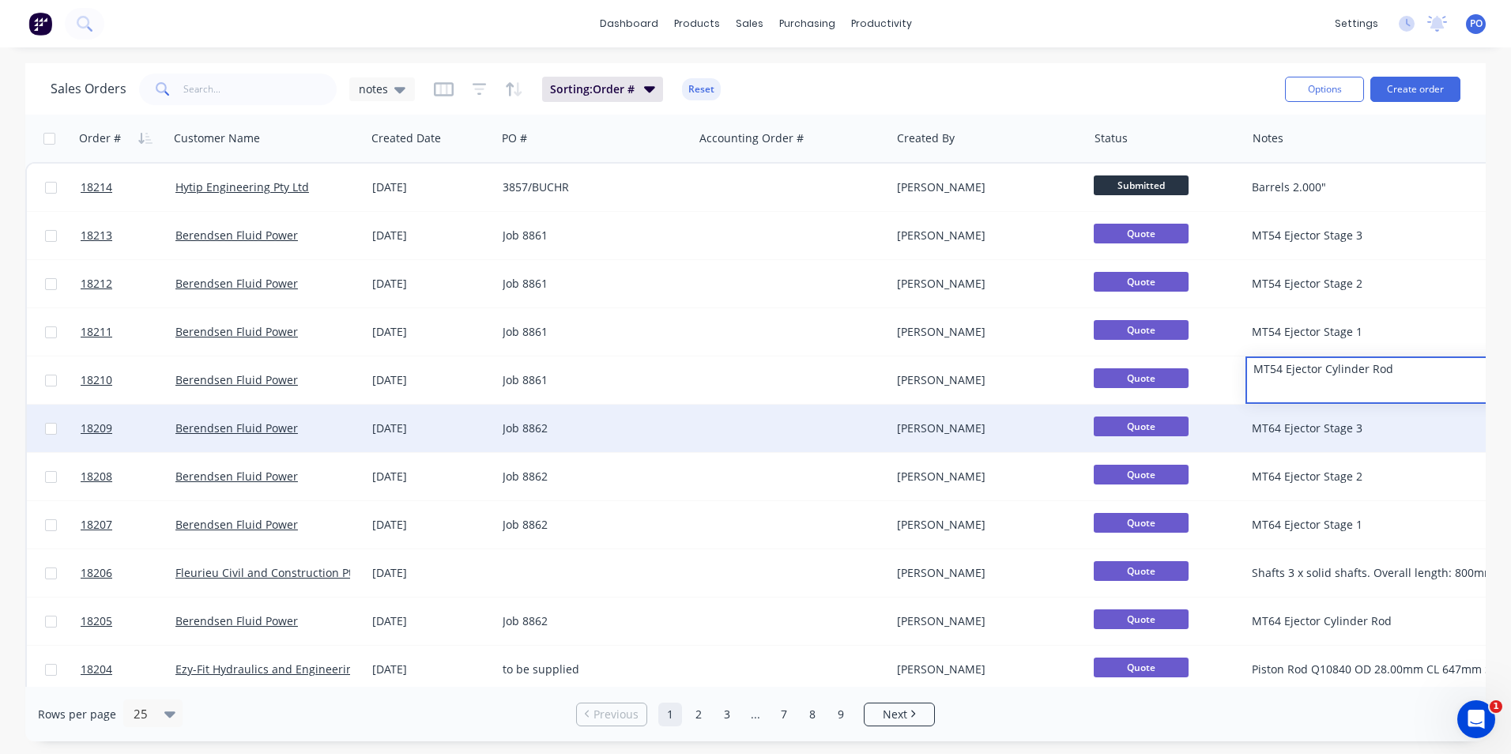
click at [1373, 419] on div "MT64 Ejector Stage 3" at bounding box center [1402, 428] width 315 height 47
click at [1270, 420] on div "MT64 Ejector Stage 3" at bounding box center [1396, 428] width 288 height 16
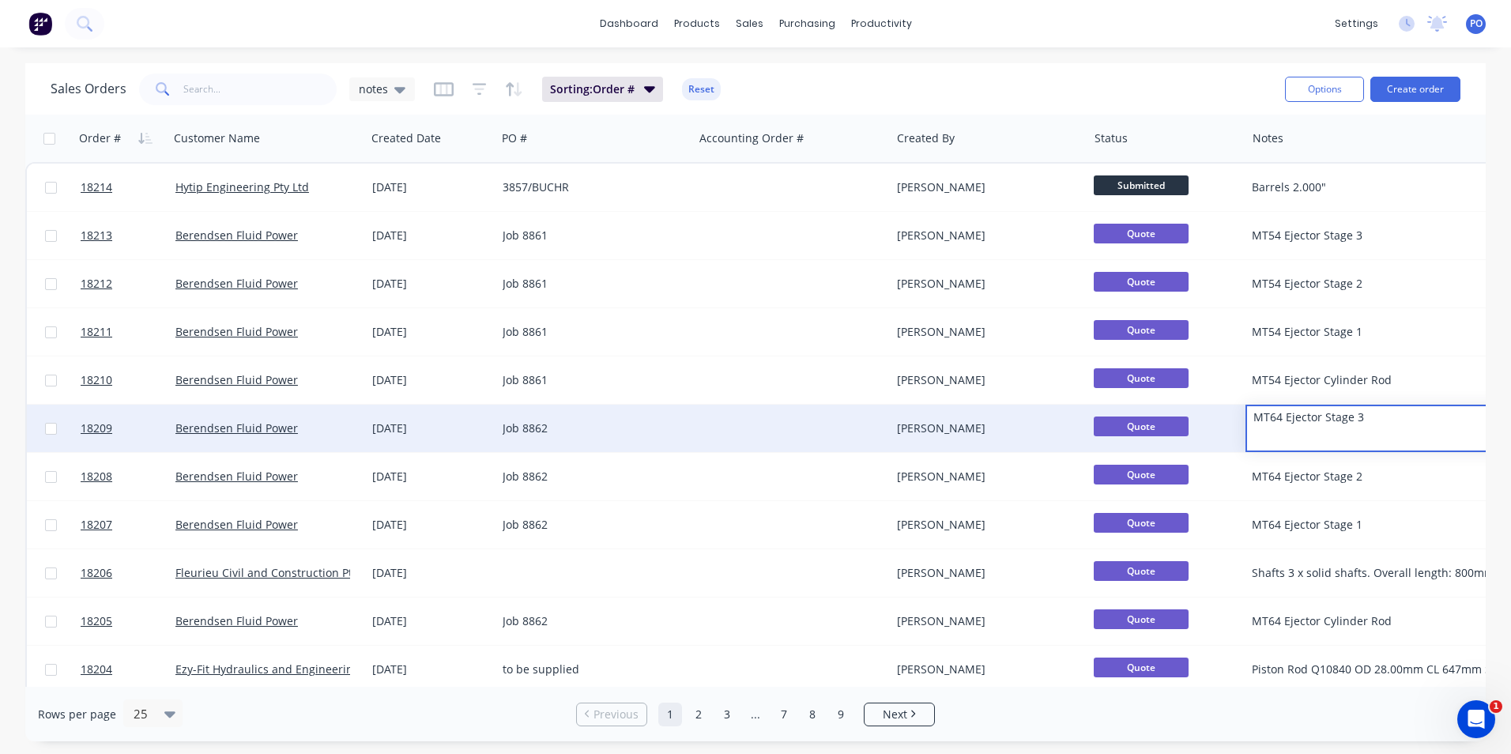
click at [1274, 413] on div "MT64 Ejector Stage 3" at bounding box center [1403, 417] width 312 height 22
click at [1281, 419] on div "MT64 Ejector Stage 3" at bounding box center [1403, 417] width 312 height 22
click at [1276, 419] on div "MT64 Ejector Stage 3" at bounding box center [1403, 417] width 312 height 22
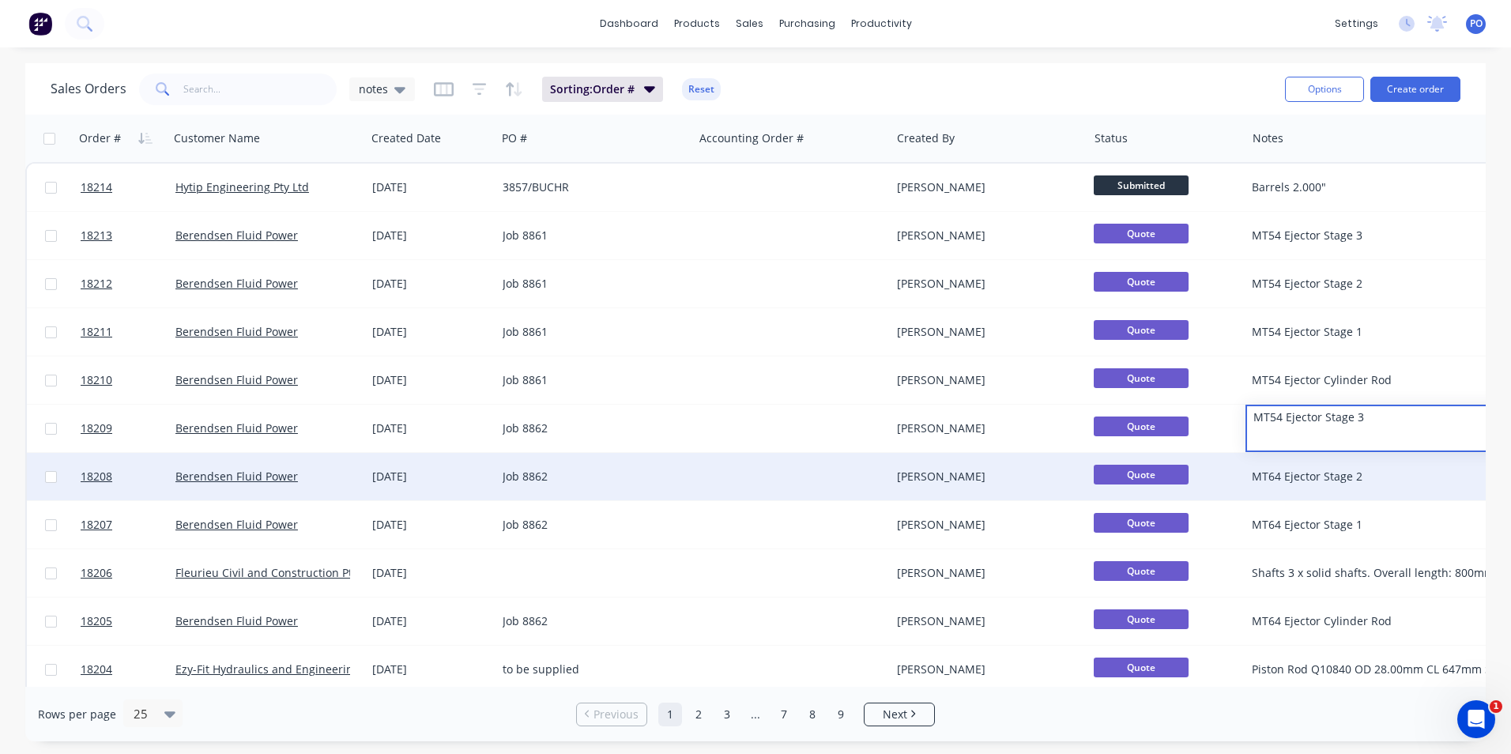
click at [1276, 475] on div "MT64 Ejector Stage 2" at bounding box center [1396, 477] width 288 height 16
click at [1271, 472] on div "MT64 Ejector Stage 2" at bounding box center [1396, 477] width 288 height 16
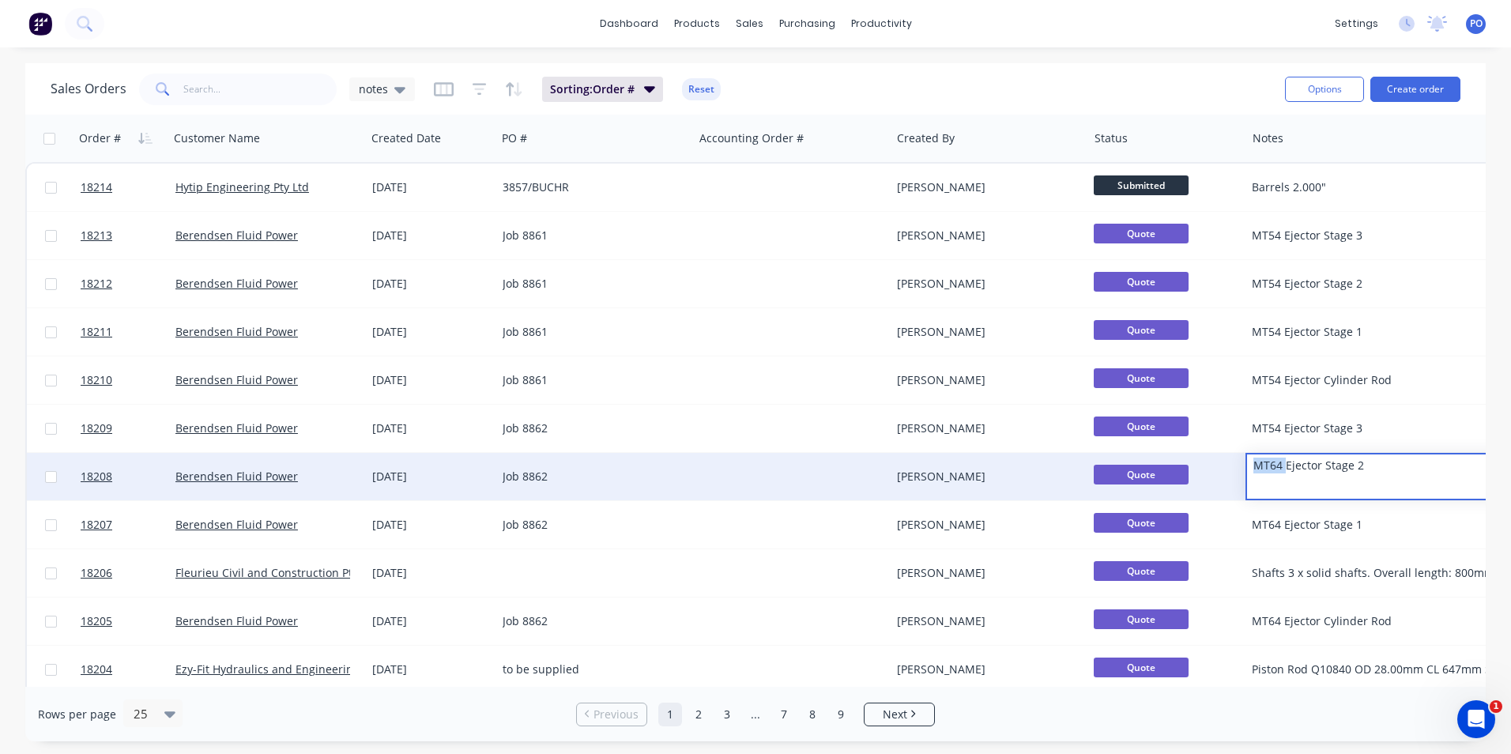
click at [1271, 472] on div "MT64 Ejector Stage 2" at bounding box center [1403, 465] width 312 height 22
click at [1269, 473] on div "MT64 Ejector Stage 2" at bounding box center [1396, 477] width 288 height 16
click at [1276, 465] on div "MT64 Ejector Stage 2" at bounding box center [1403, 465] width 312 height 22
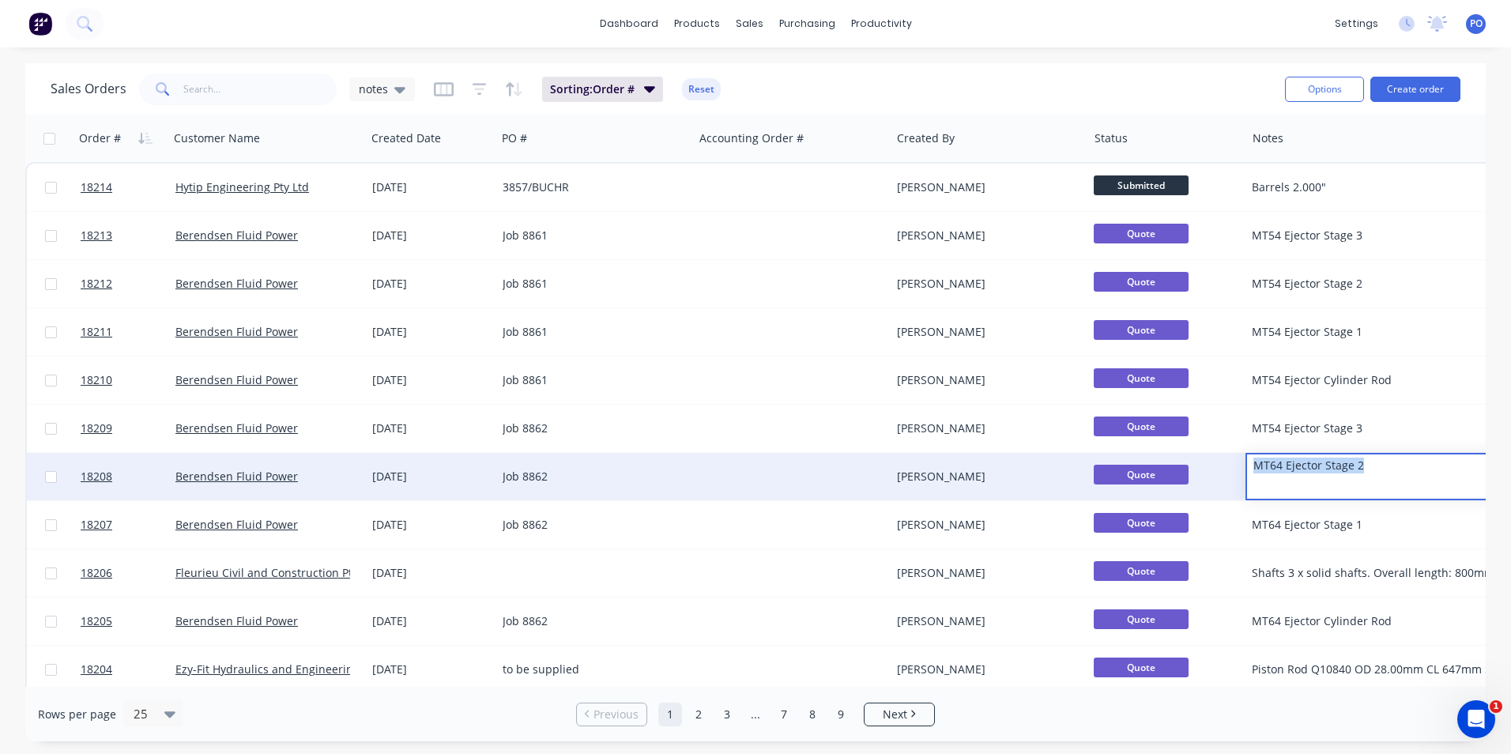
click at [1401, 474] on div "MT64 Ejector Stage 2" at bounding box center [1403, 465] width 312 height 22
click at [1391, 470] on div "MT64 Ejector Stage 2" at bounding box center [1403, 465] width 312 height 22
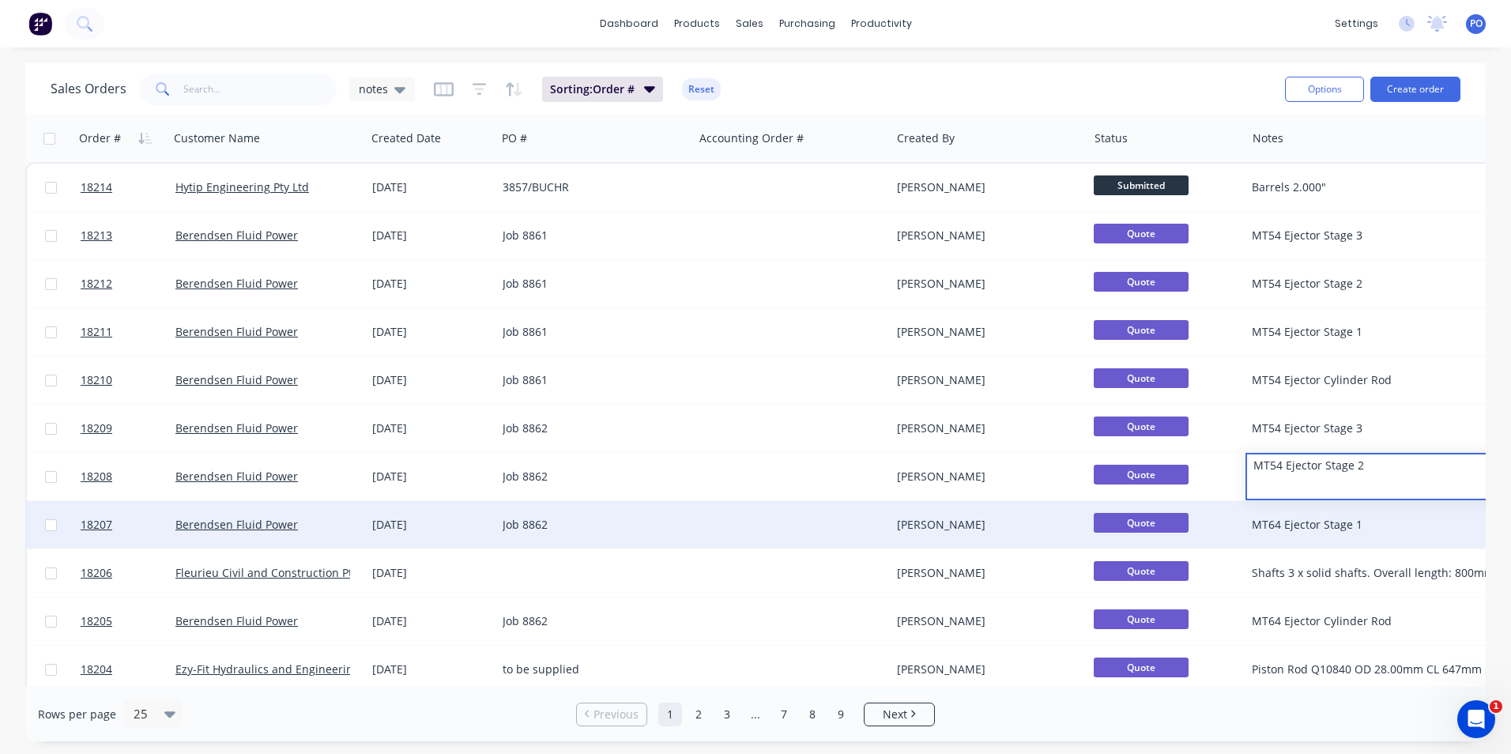
click at [1405, 515] on div "MT64 Ejector Stage 1" at bounding box center [1402, 524] width 315 height 47
click at [1282, 526] on div "MT64 Ejector Stage 1" at bounding box center [1396, 525] width 288 height 16
click at [1404, 507] on div "MT54 Ejector Stage 1" at bounding box center [1403, 514] width 312 height 22
click at [730, 512] on div at bounding box center [792, 524] width 197 height 47
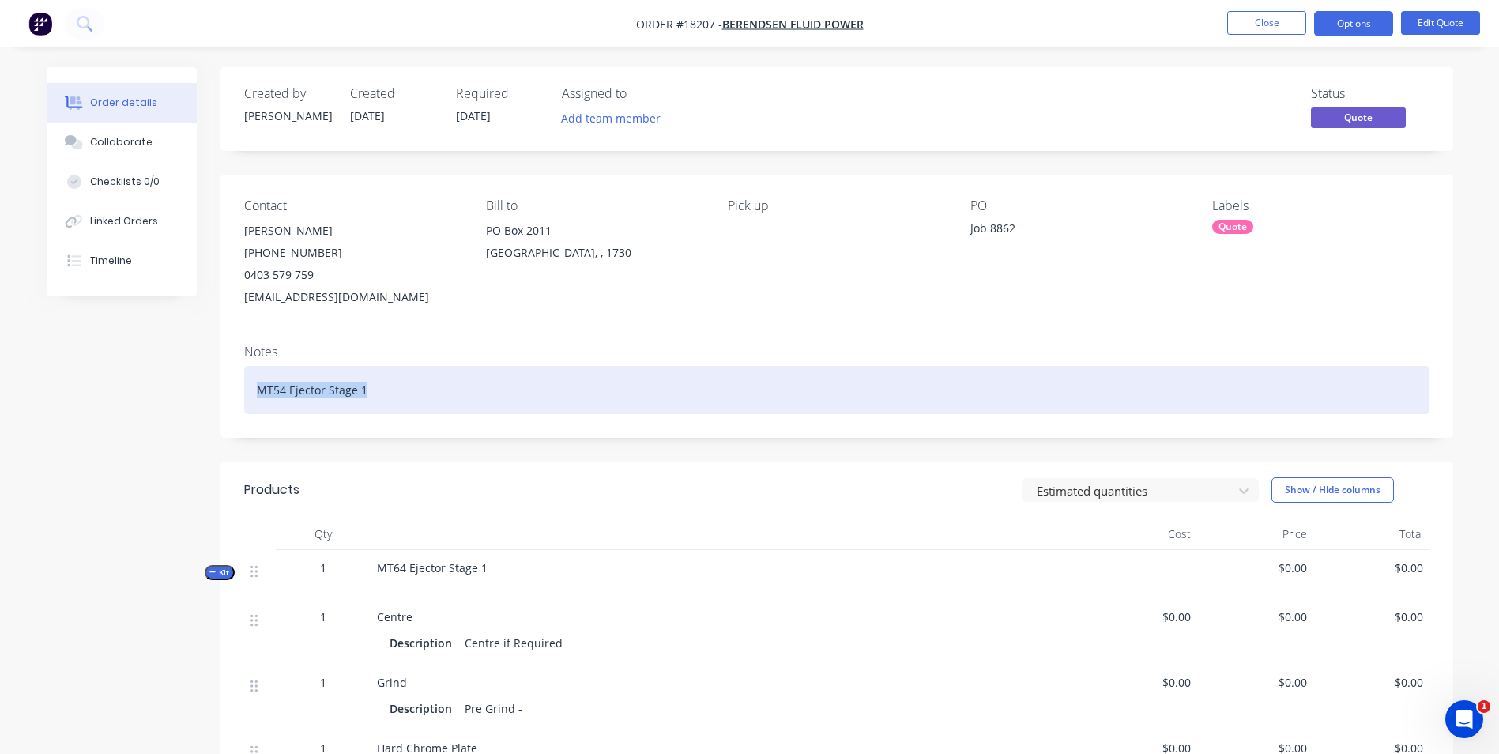
drag, startPoint x: 379, startPoint y: 392, endPoint x: 246, endPoint y: 392, distance: 133.5
click at [246, 392] on div "MT54 Ejector Stage 1" at bounding box center [836, 390] width 1185 height 48
copy div "MT54 Ejector Stage 1"
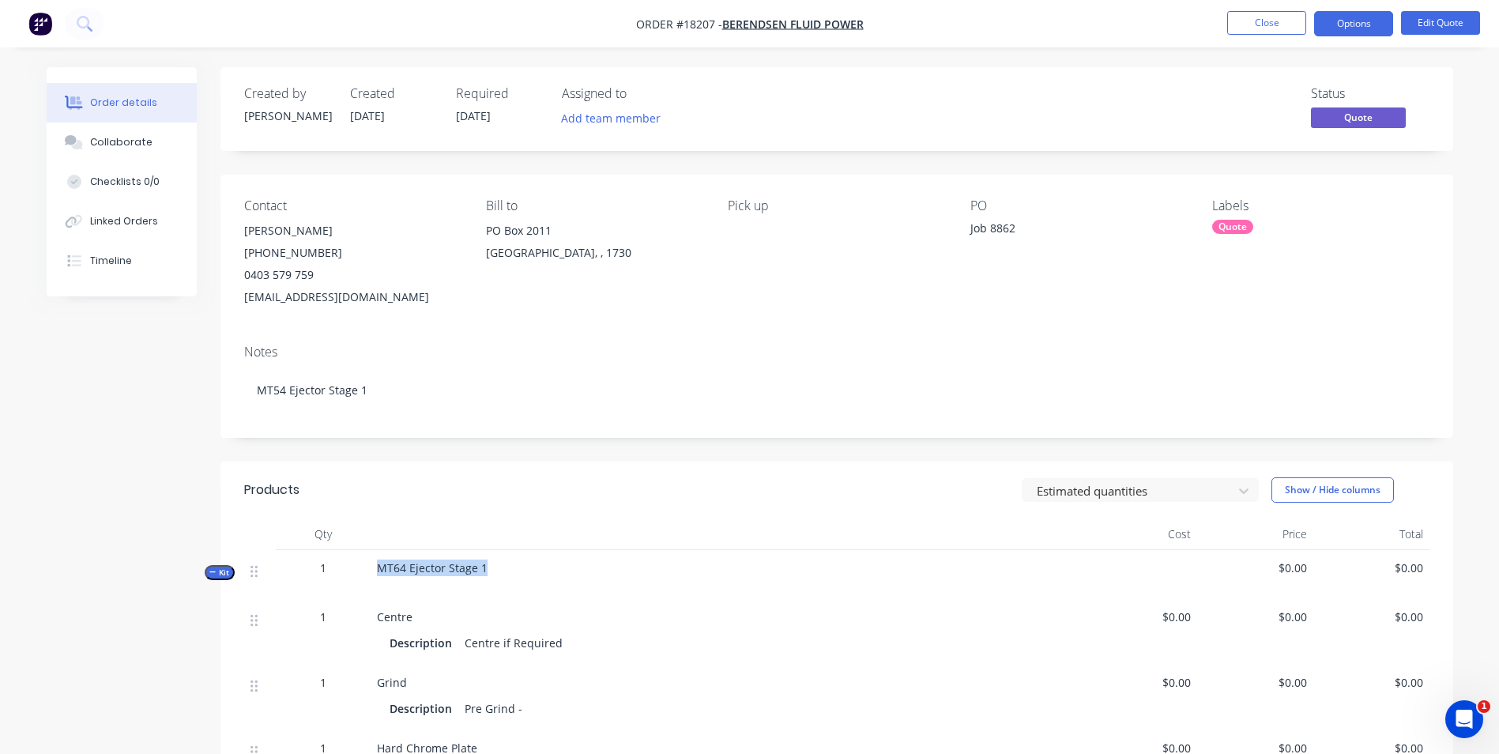
drag, startPoint x: 486, startPoint y: 566, endPoint x: 374, endPoint y: 571, distance: 112.3
click at [374, 571] on div "MT64 Ejector Stage 1" at bounding box center [726, 574] width 711 height 49
drag, startPoint x: 374, startPoint y: 571, endPoint x: 393, endPoint y: 568, distance: 19.1
drag, startPoint x: 393, startPoint y: 568, endPoint x: 813, endPoint y: 514, distance: 423.8
click at [813, 514] on header "Products Estimated quantities Show / Hide columns" at bounding box center [836, 489] width 1233 height 57
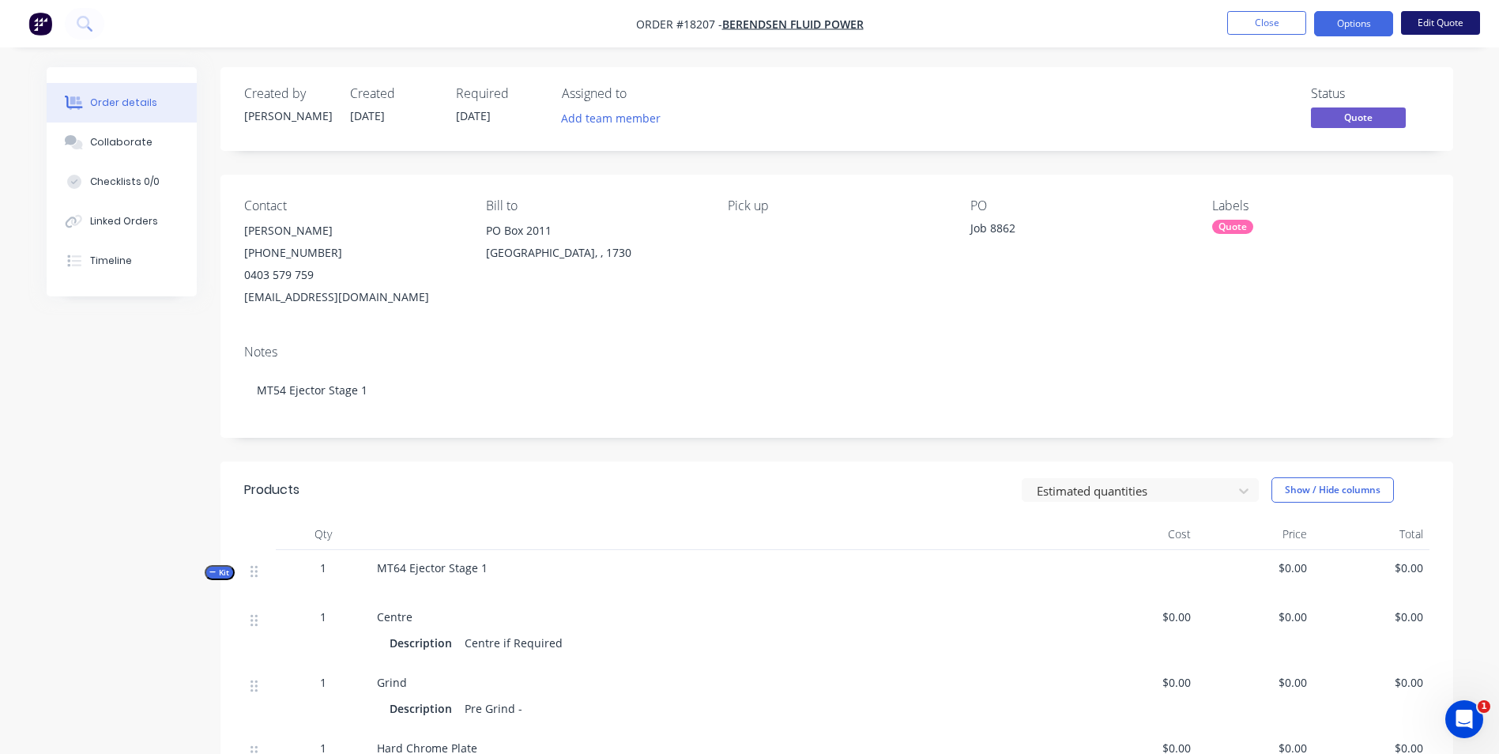
click at [1418, 20] on button "Edit Quote" at bounding box center [1440, 23] width 79 height 24
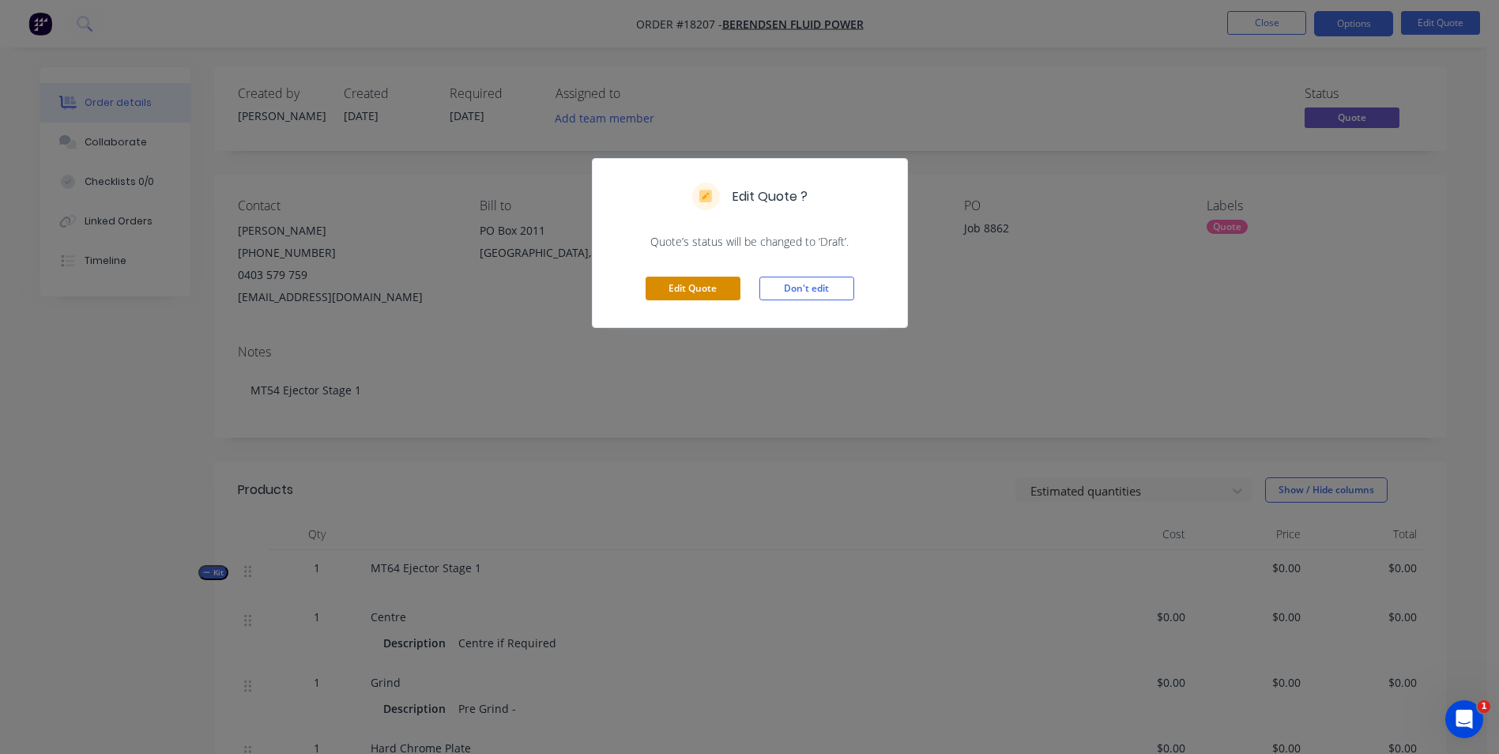
click at [707, 283] on button "Edit Quote" at bounding box center [693, 289] width 95 height 24
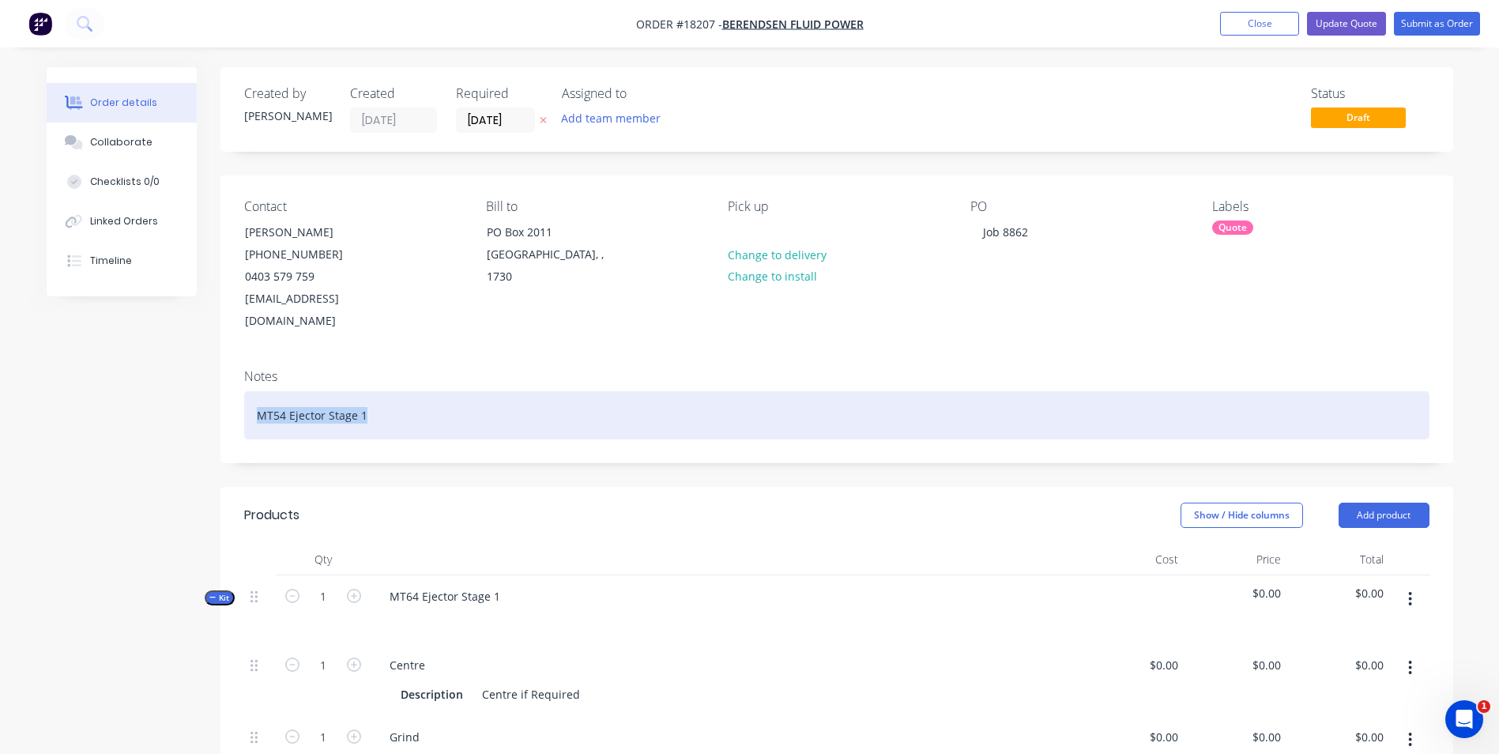
drag, startPoint x: 380, startPoint y: 403, endPoint x: 202, endPoint y: 400, distance: 178.6
copy div "MT54 Ejector Stage 1"
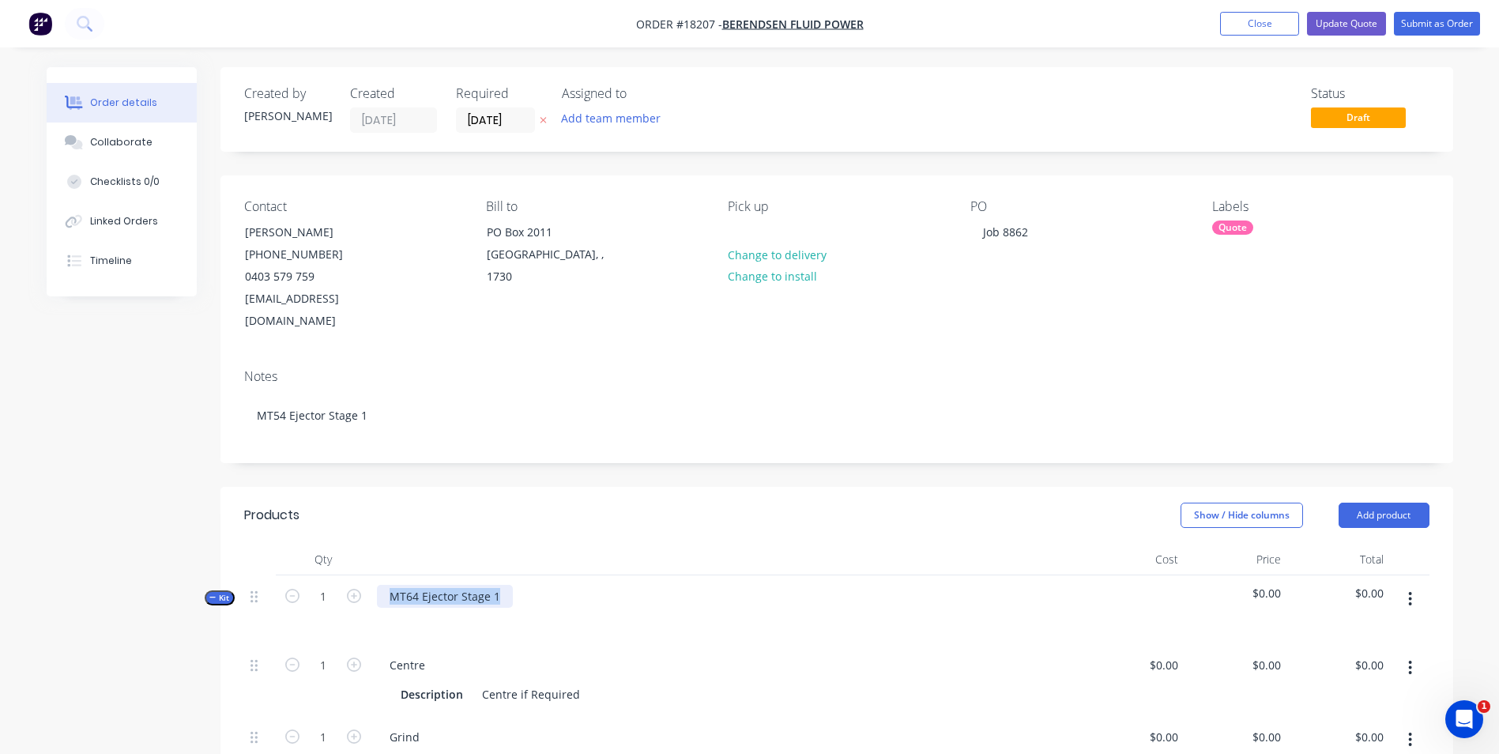
drag, startPoint x: 495, startPoint y: 578, endPoint x: 386, endPoint y: 578, distance: 108.3
click at [386, 585] on div "MT64 Ejector Stage 1" at bounding box center [445, 596] width 136 height 23
paste div
click at [1354, 25] on button "Update Quote" at bounding box center [1346, 24] width 79 height 24
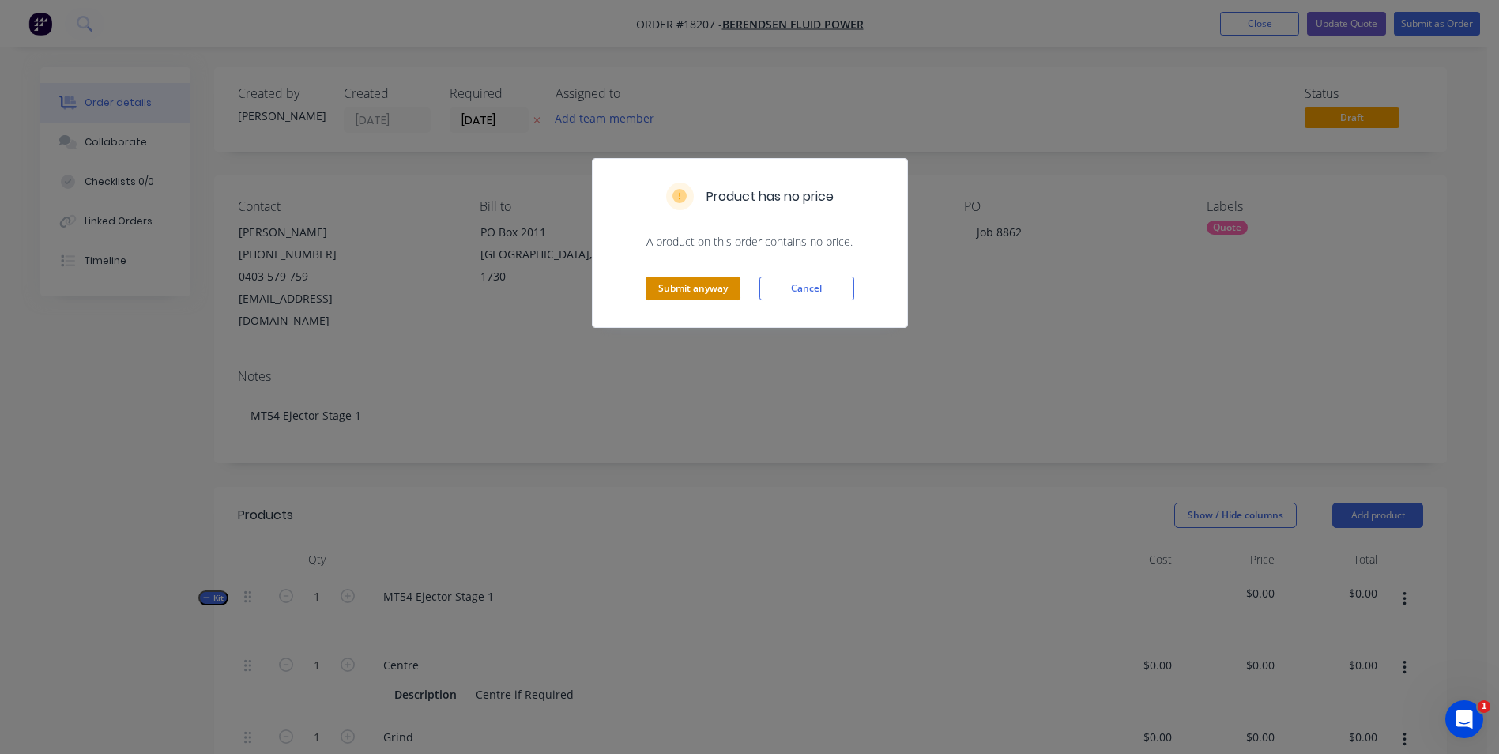
click at [682, 301] on div "Submit anyway Cancel" at bounding box center [750, 288] width 315 height 77
click at [723, 290] on button "Submit anyway" at bounding box center [693, 289] width 95 height 24
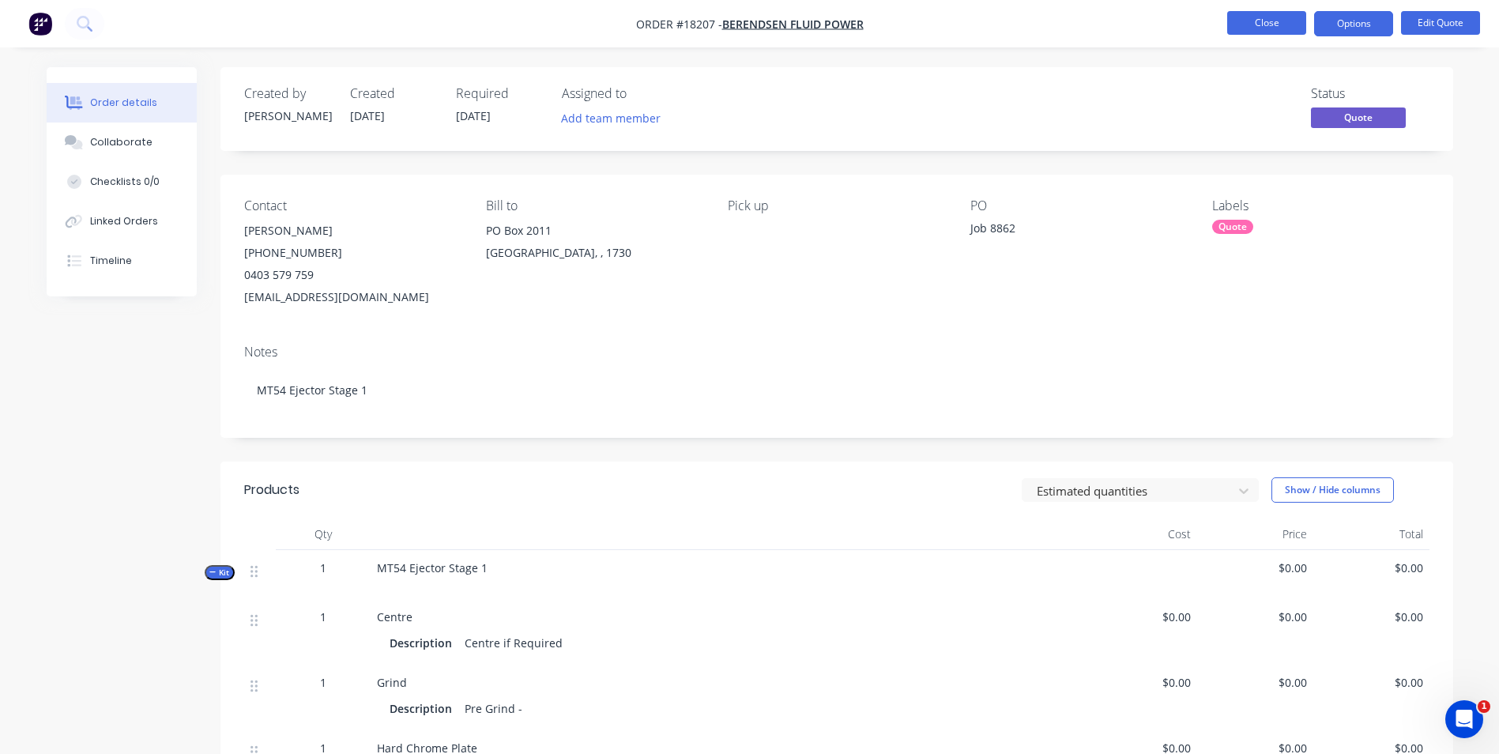
click at [1290, 28] on button "Close" at bounding box center [1266, 23] width 79 height 24
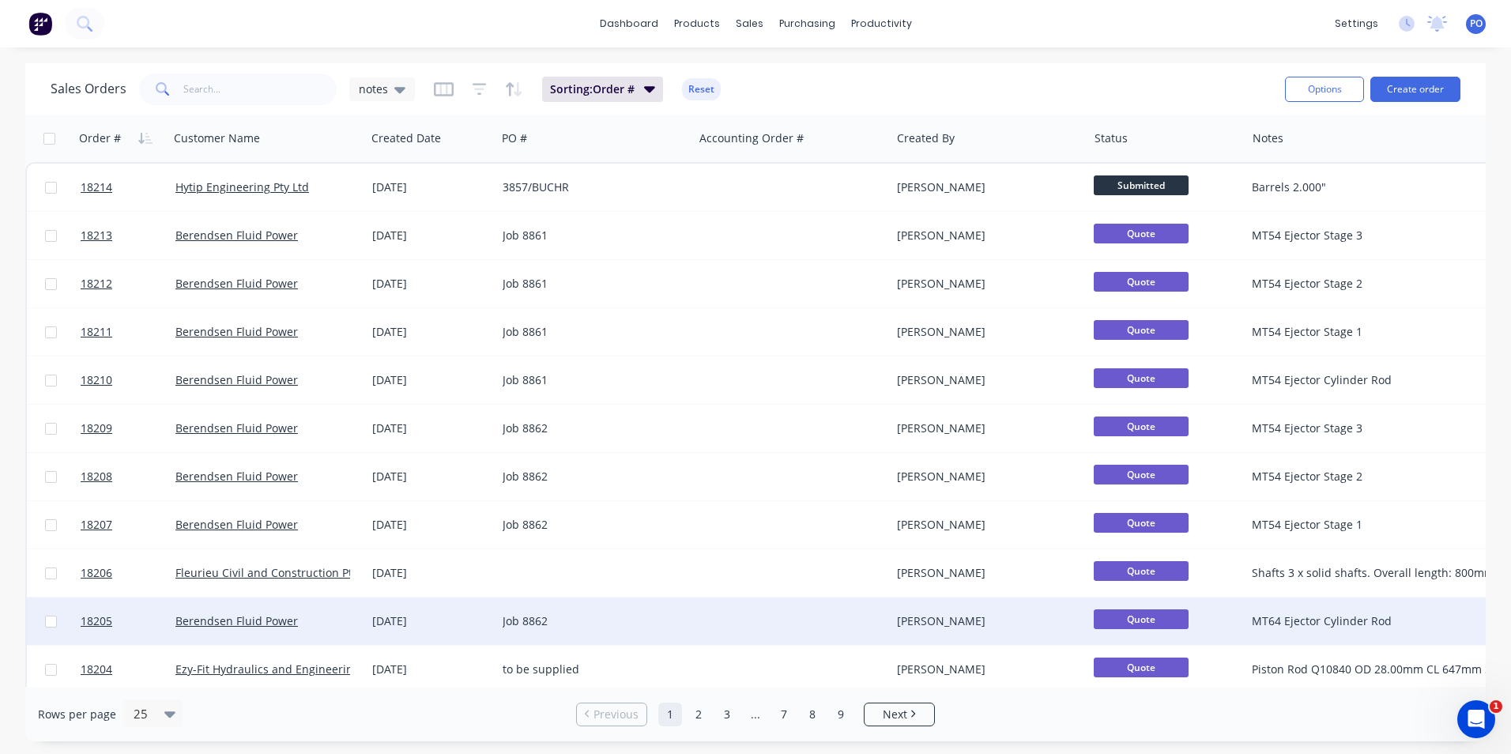
click at [608, 616] on div "Job 8862" at bounding box center [590, 621] width 175 height 16
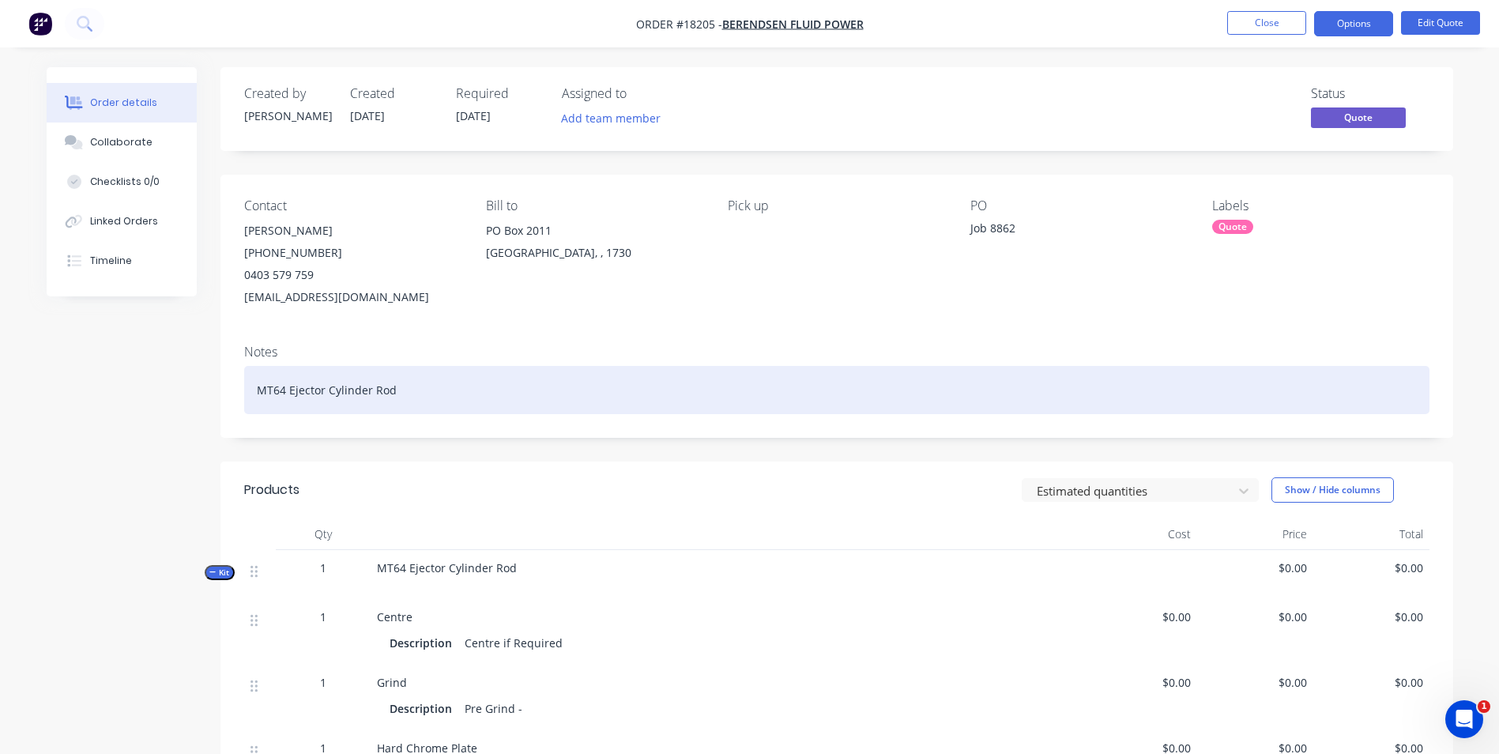
click at [278, 394] on div "MT64 Ejector Cylinder Rod" at bounding box center [836, 390] width 1185 height 48
click at [281, 386] on div "MT64 Ejector Cylinder Rod" at bounding box center [836, 390] width 1185 height 48
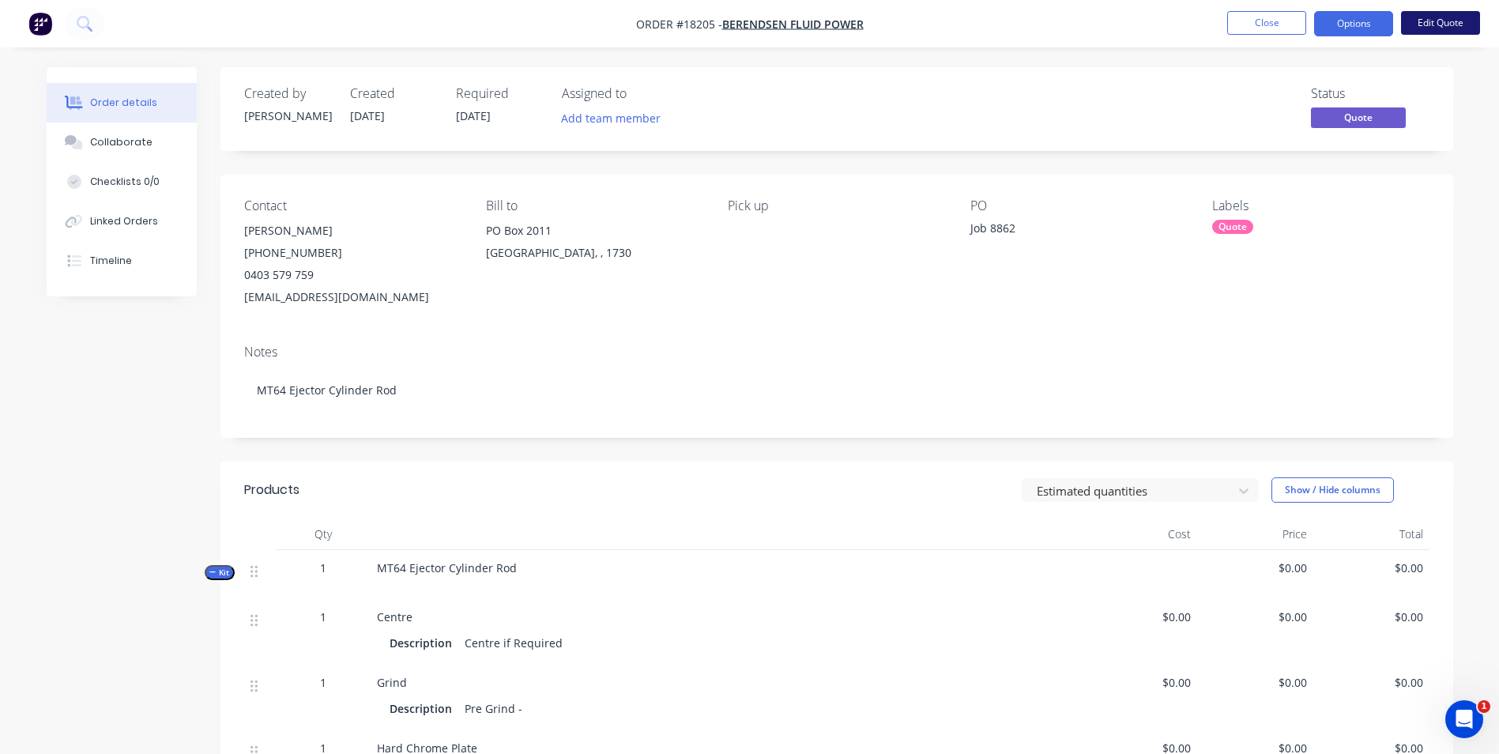
click at [1432, 21] on button "Edit Quote" at bounding box center [1440, 23] width 79 height 24
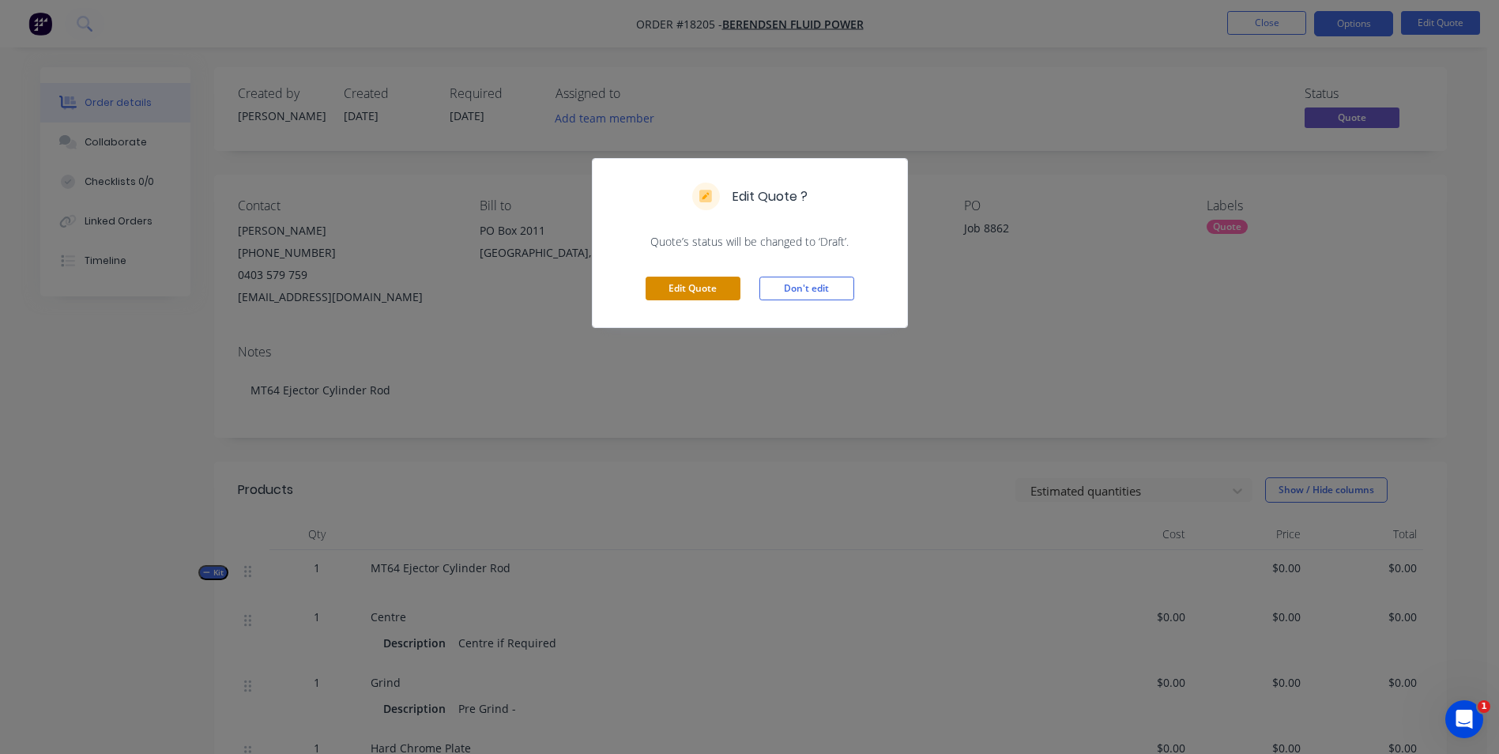
click at [718, 288] on button "Edit Quote" at bounding box center [693, 289] width 95 height 24
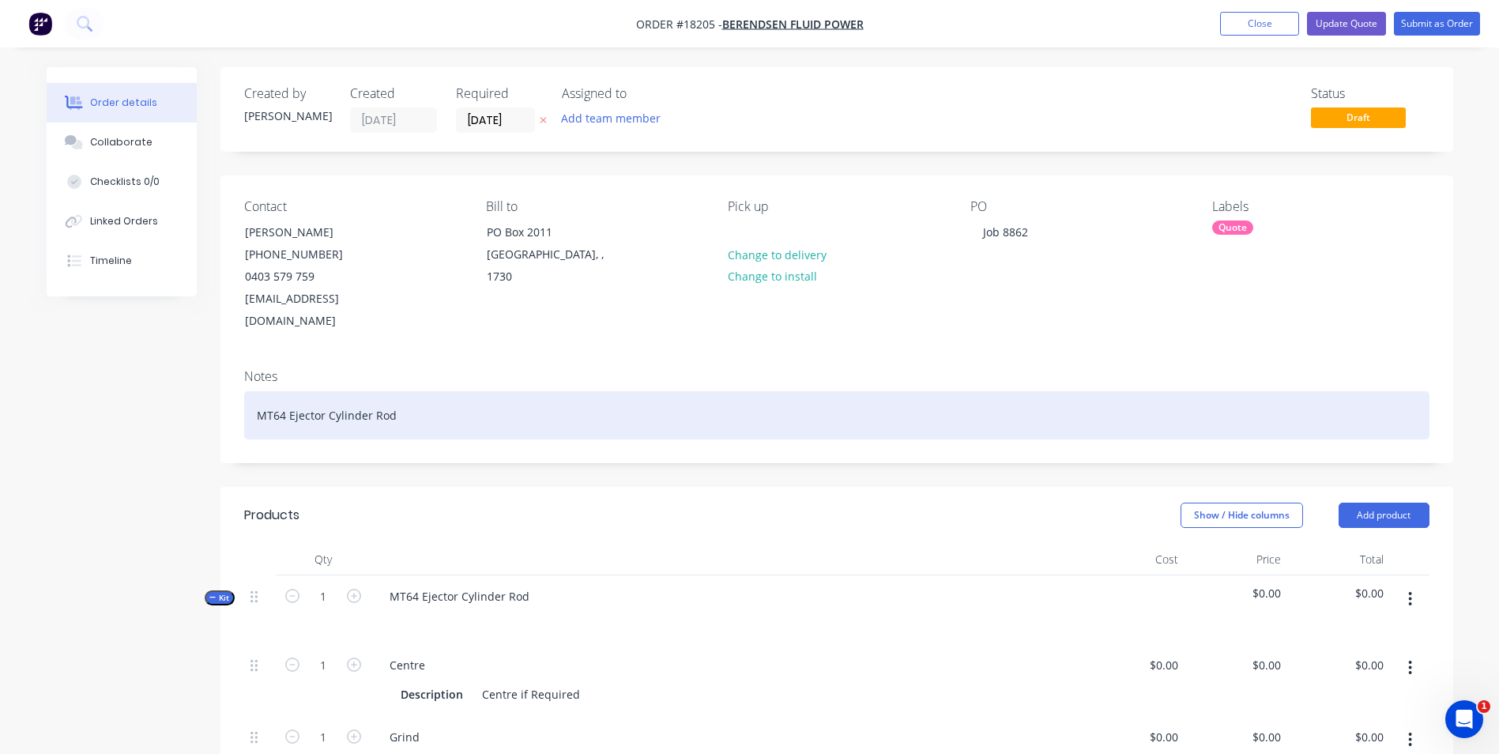
click at [284, 393] on div "MT64 Ejector Cylinder Rod" at bounding box center [836, 415] width 1185 height 48
click at [280, 395] on div "MT64 Ejector Cylinder Rod" at bounding box center [836, 415] width 1185 height 48
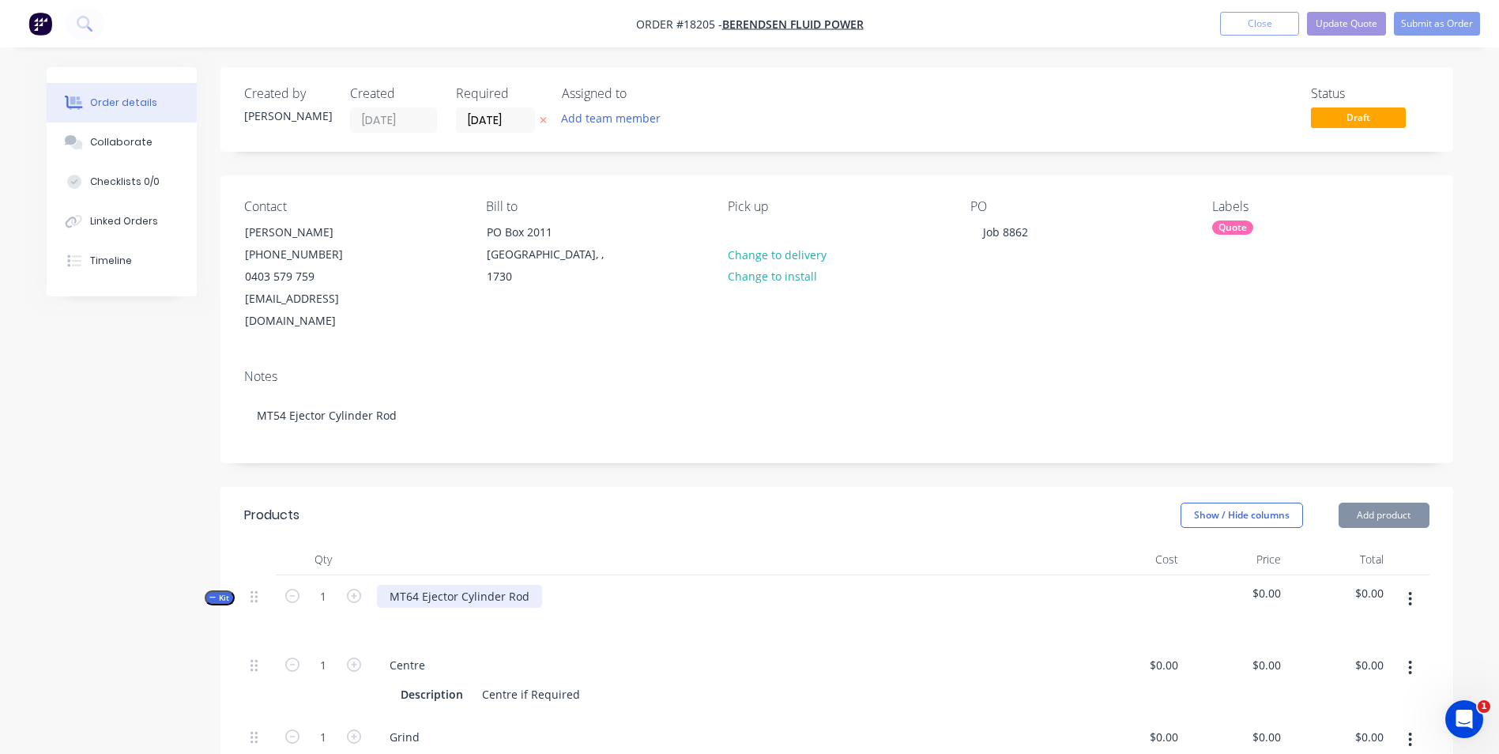
click at [409, 585] on div "MT64 Ejector Cylinder Rod" at bounding box center [459, 596] width 165 height 23
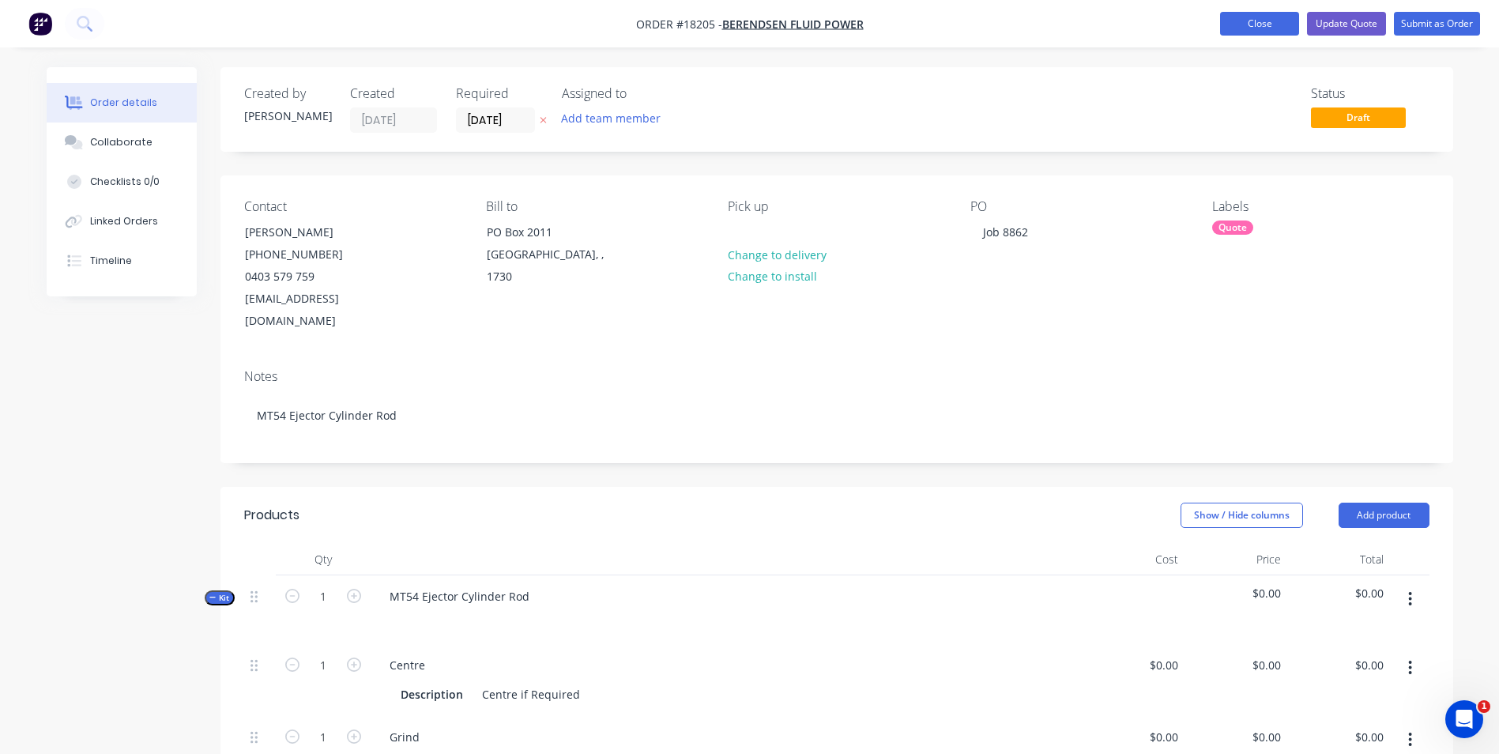
click at [1287, 24] on button "Close" at bounding box center [1259, 24] width 79 height 24
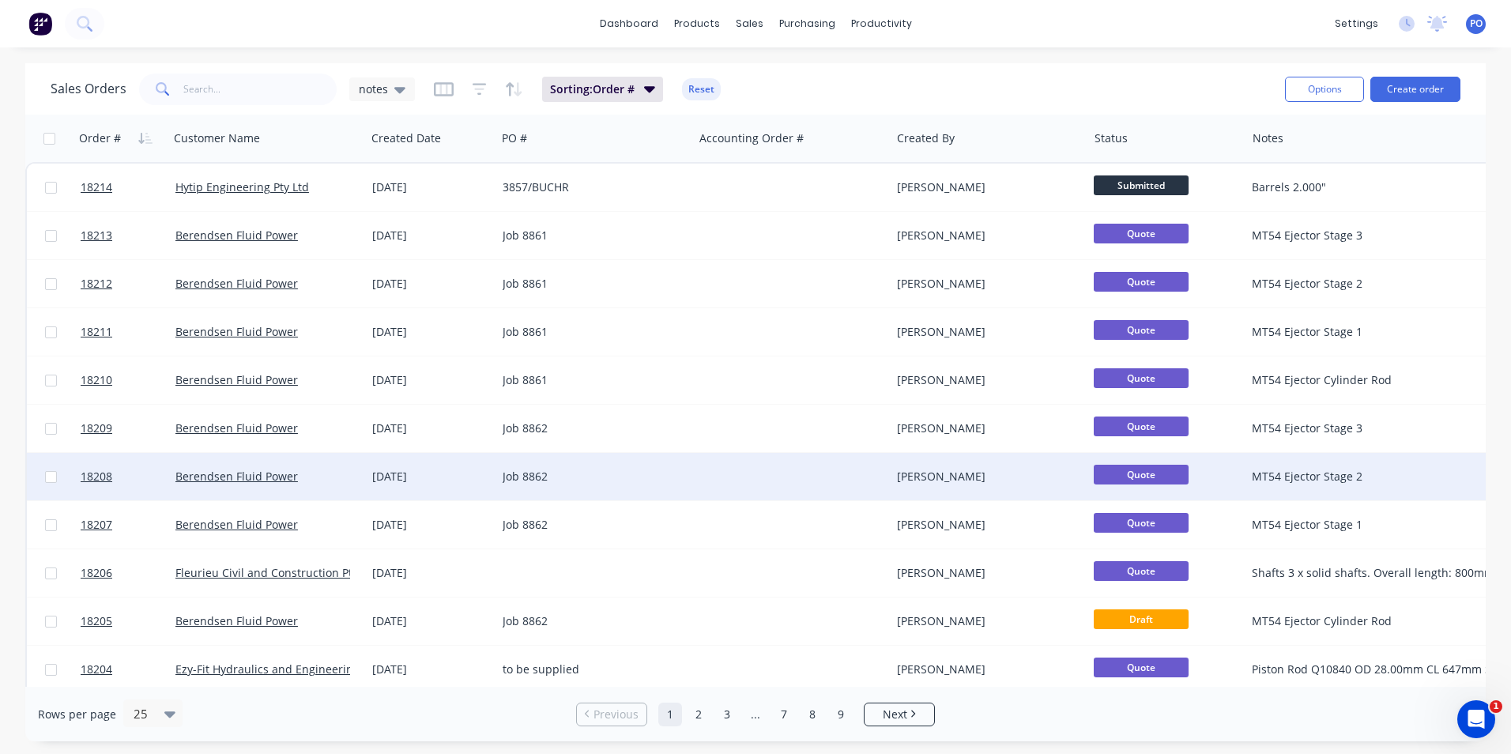
click at [535, 469] on div "Job 8862" at bounding box center [590, 477] width 175 height 16
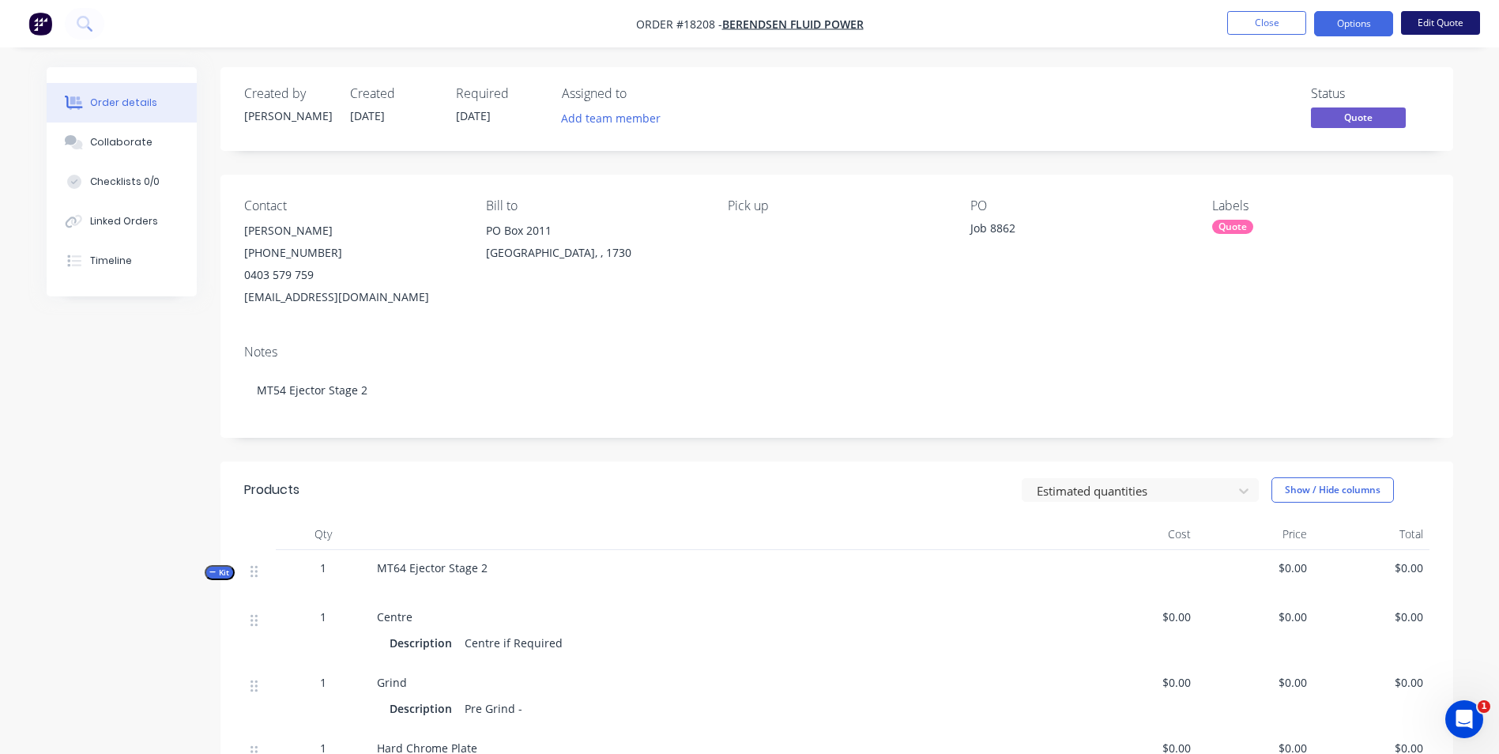
click at [1422, 24] on button "Edit Quote" at bounding box center [1440, 23] width 79 height 24
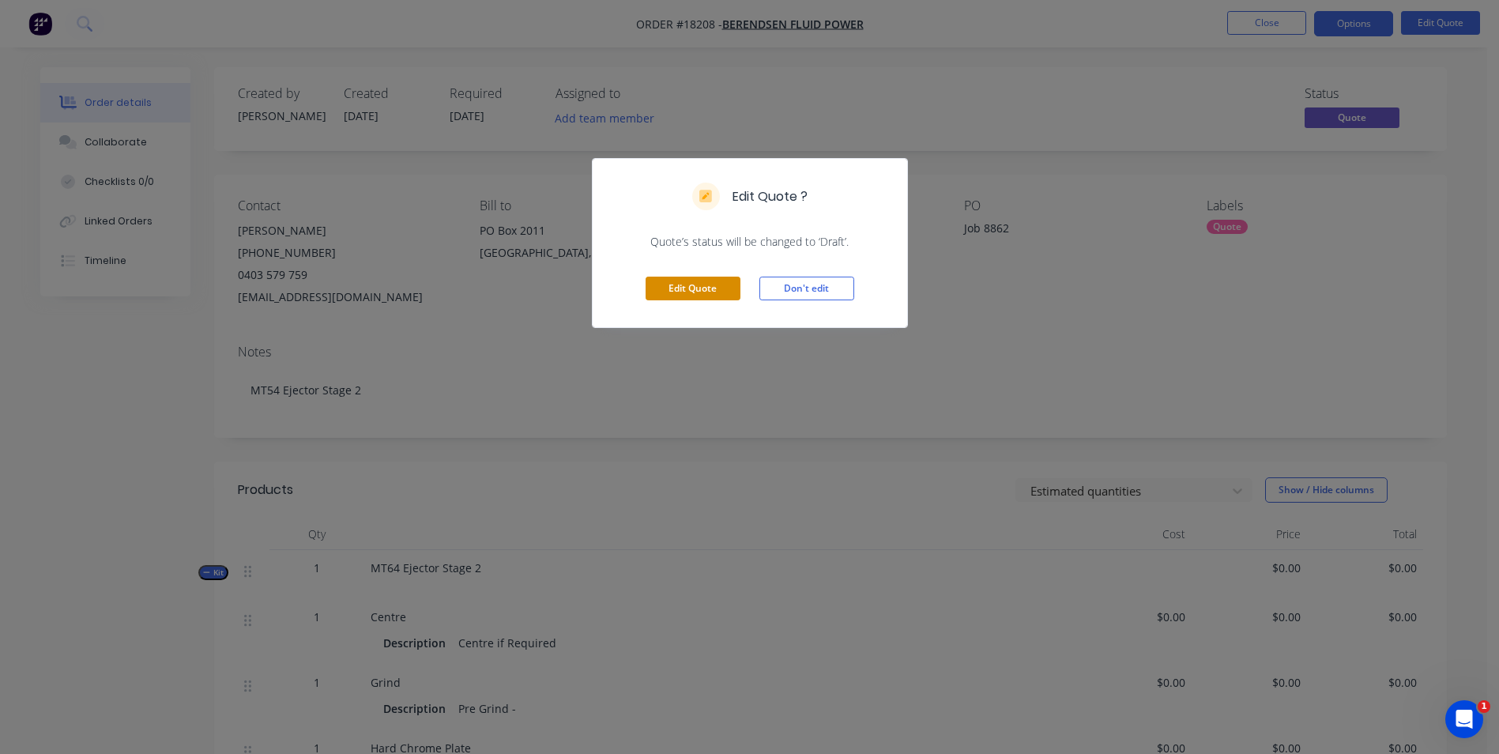
click at [717, 284] on button "Edit Quote" at bounding box center [693, 289] width 95 height 24
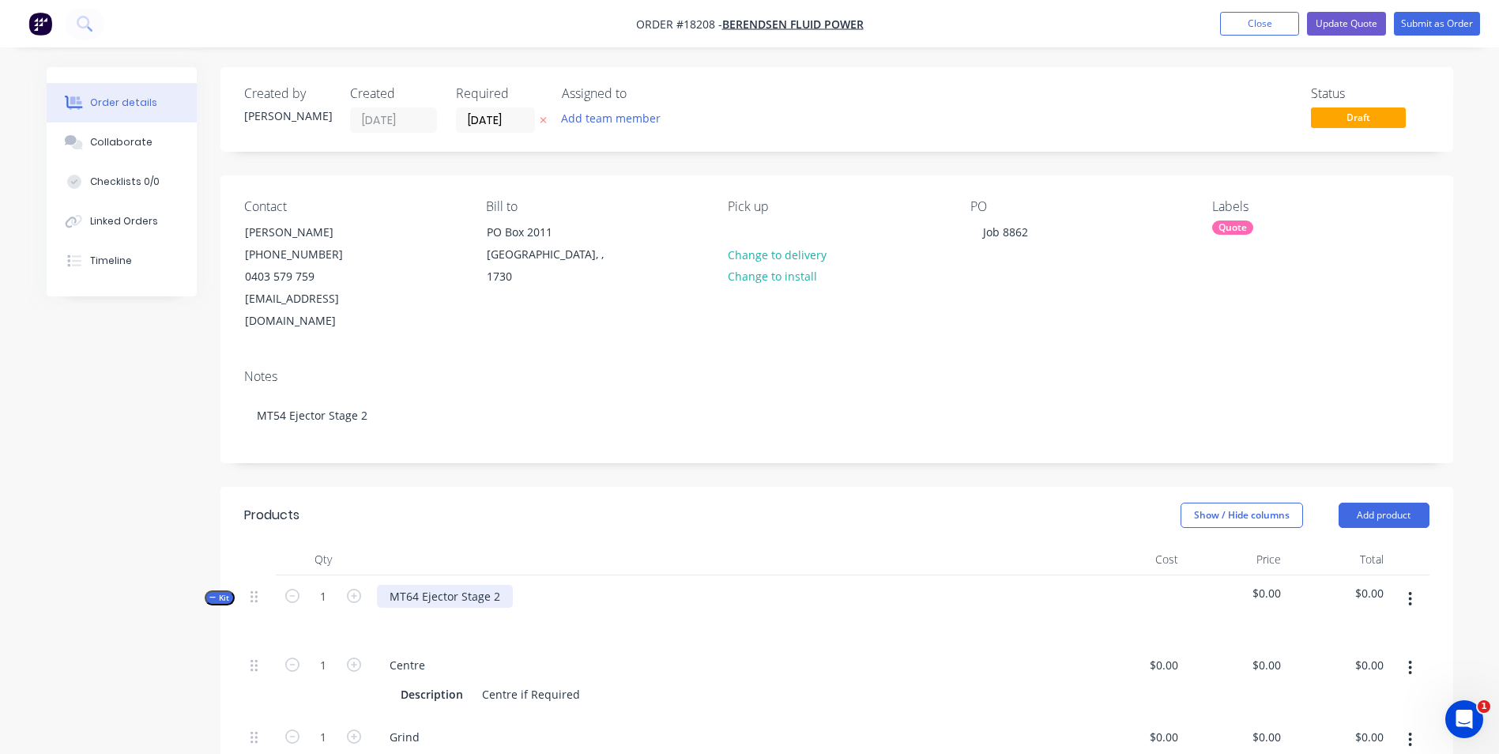
click at [411, 585] on div "MT64 Ejector Stage 2" at bounding box center [445, 596] width 136 height 23
click at [1377, 30] on button "Update Quote" at bounding box center [1346, 24] width 79 height 24
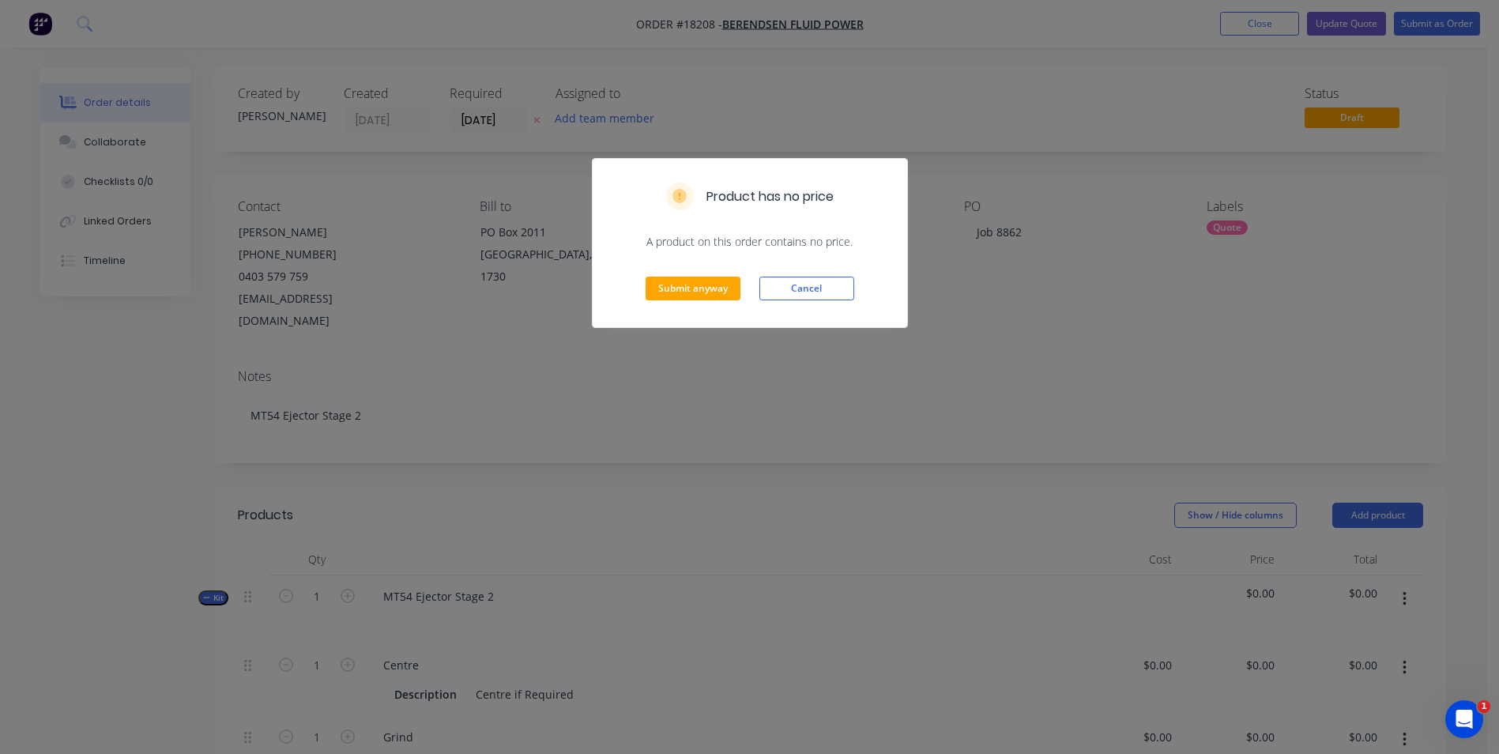
click at [1377, 30] on div "Product has no price A product on this order contains no price. Submit anyway C…" at bounding box center [749, 377] width 1499 height 754
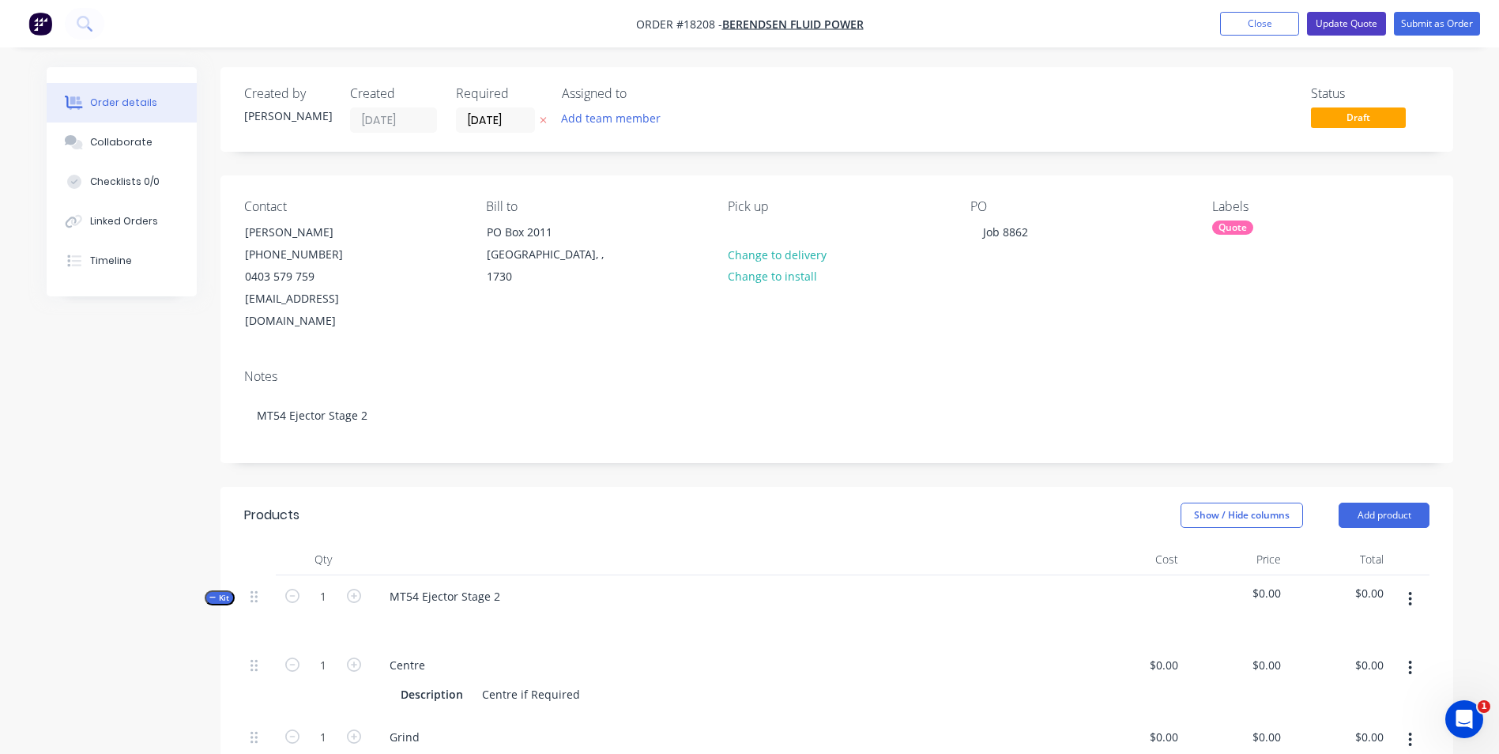
click at [1357, 34] on button "Update Quote" at bounding box center [1346, 24] width 79 height 24
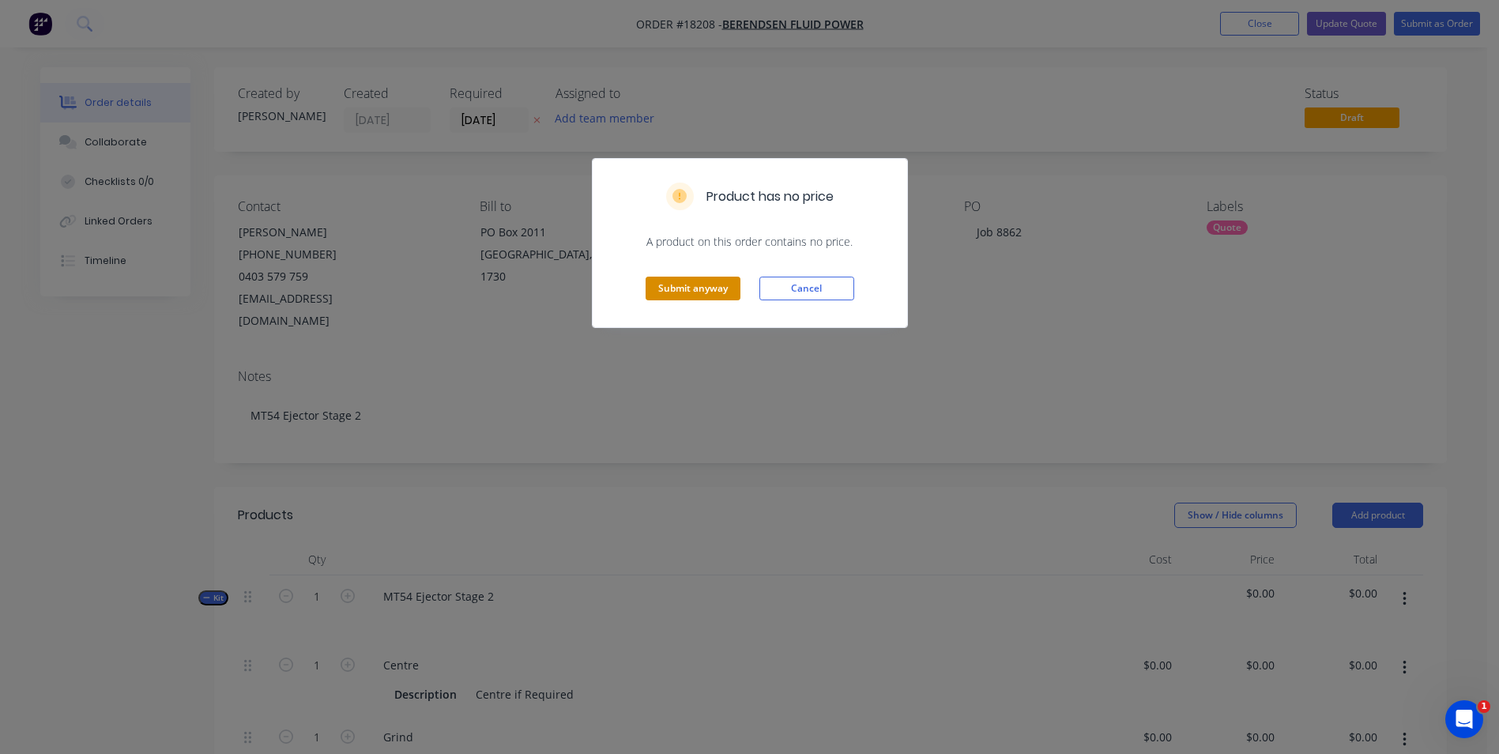
click at [702, 296] on button "Submit anyway" at bounding box center [693, 289] width 95 height 24
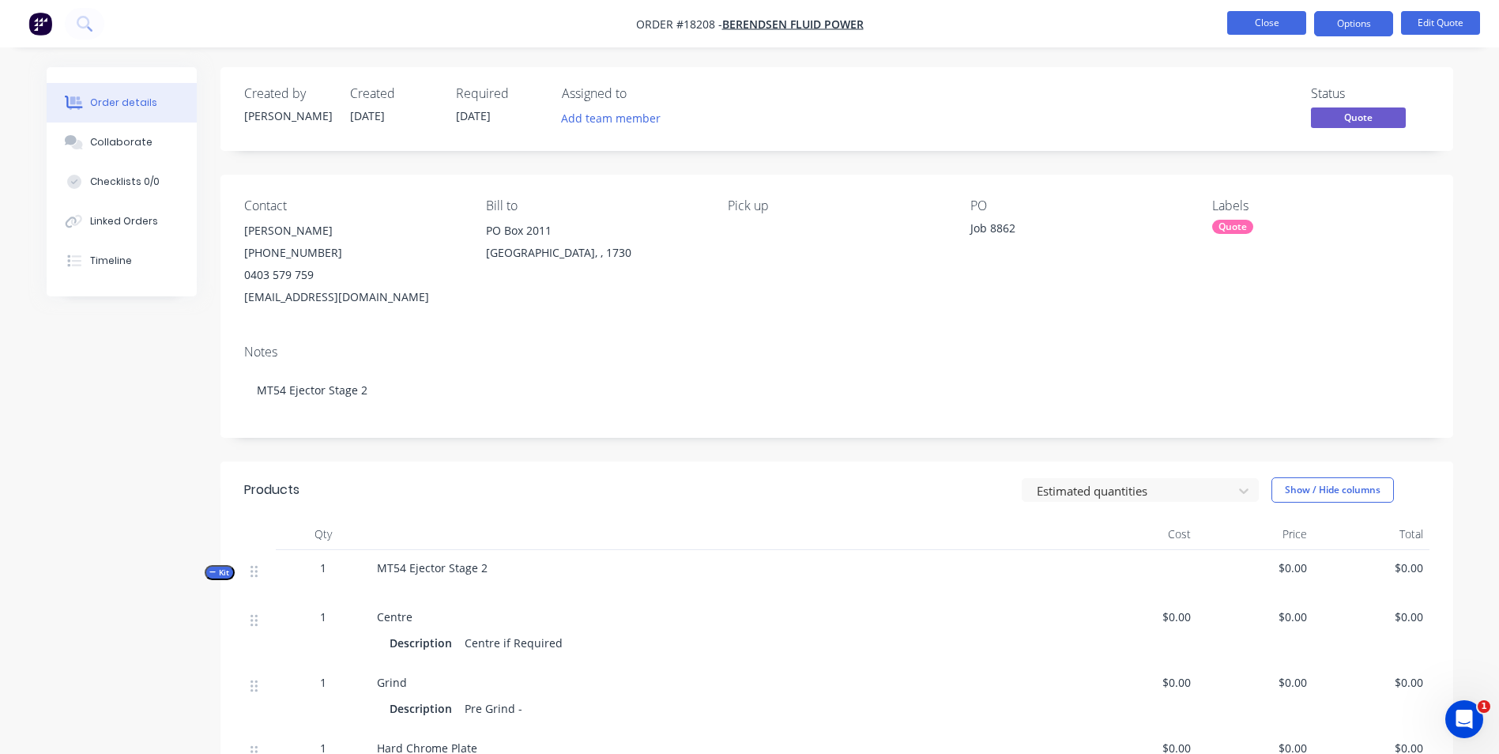
click at [1261, 26] on button "Close" at bounding box center [1266, 23] width 79 height 24
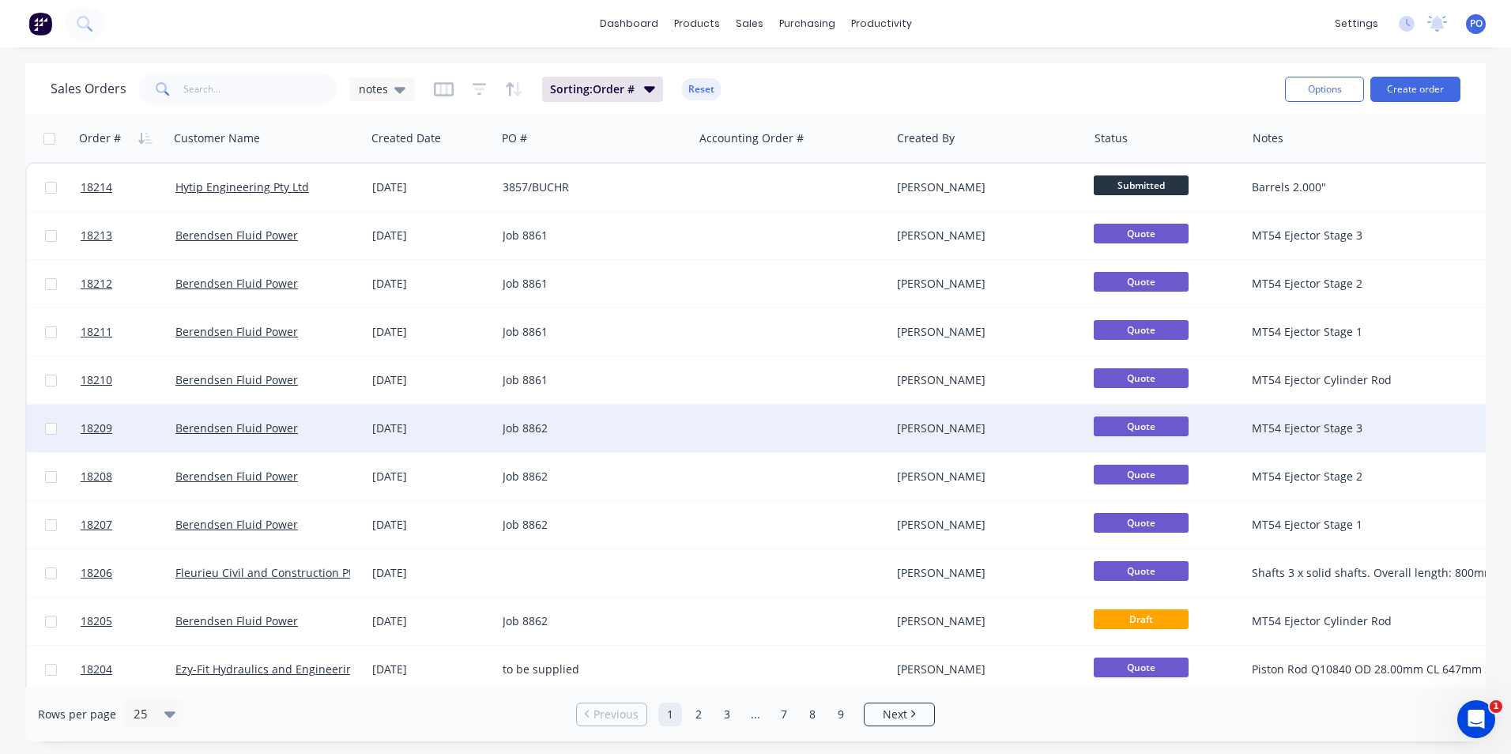
click at [546, 426] on div "Job 8862" at bounding box center [590, 428] width 175 height 16
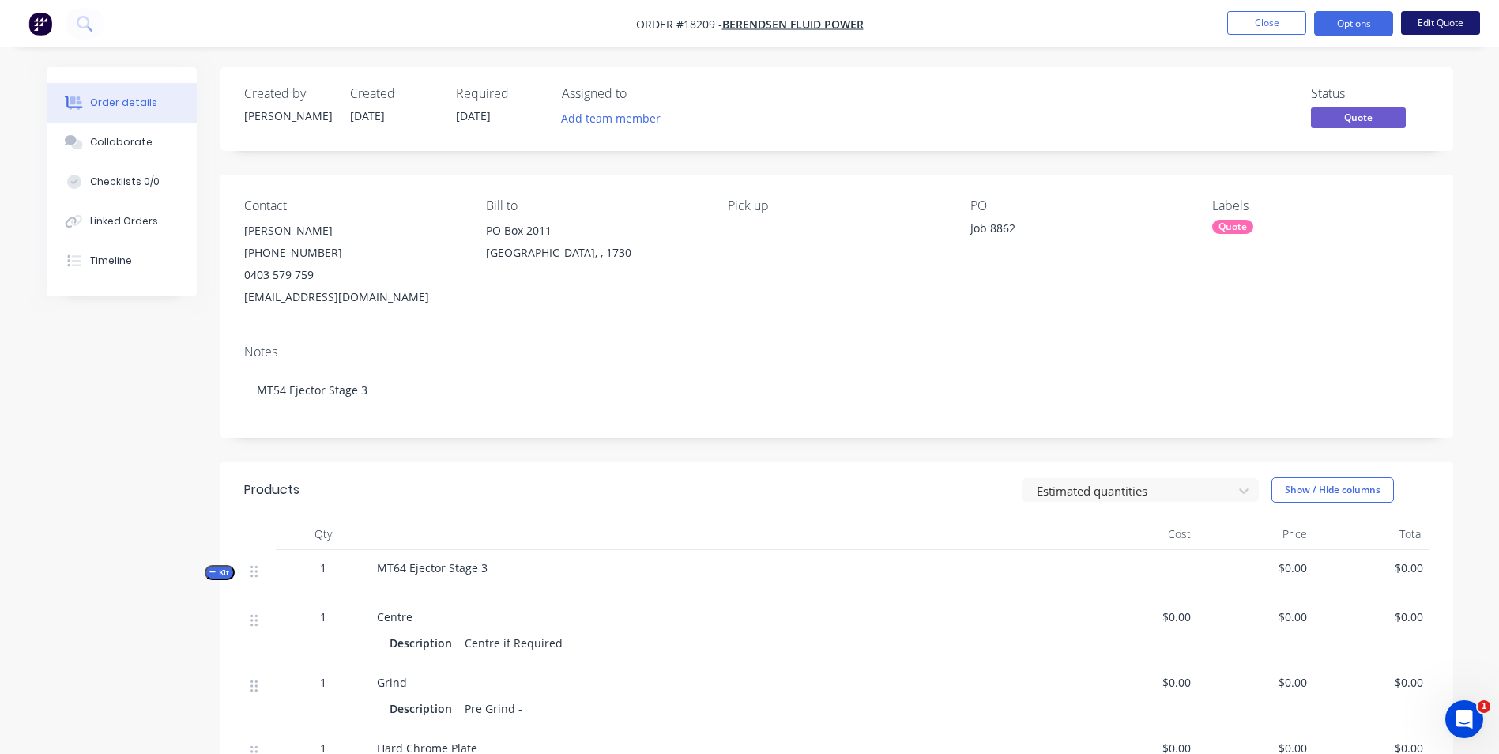
click at [1429, 21] on button "Edit Quote" at bounding box center [1440, 23] width 79 height 24
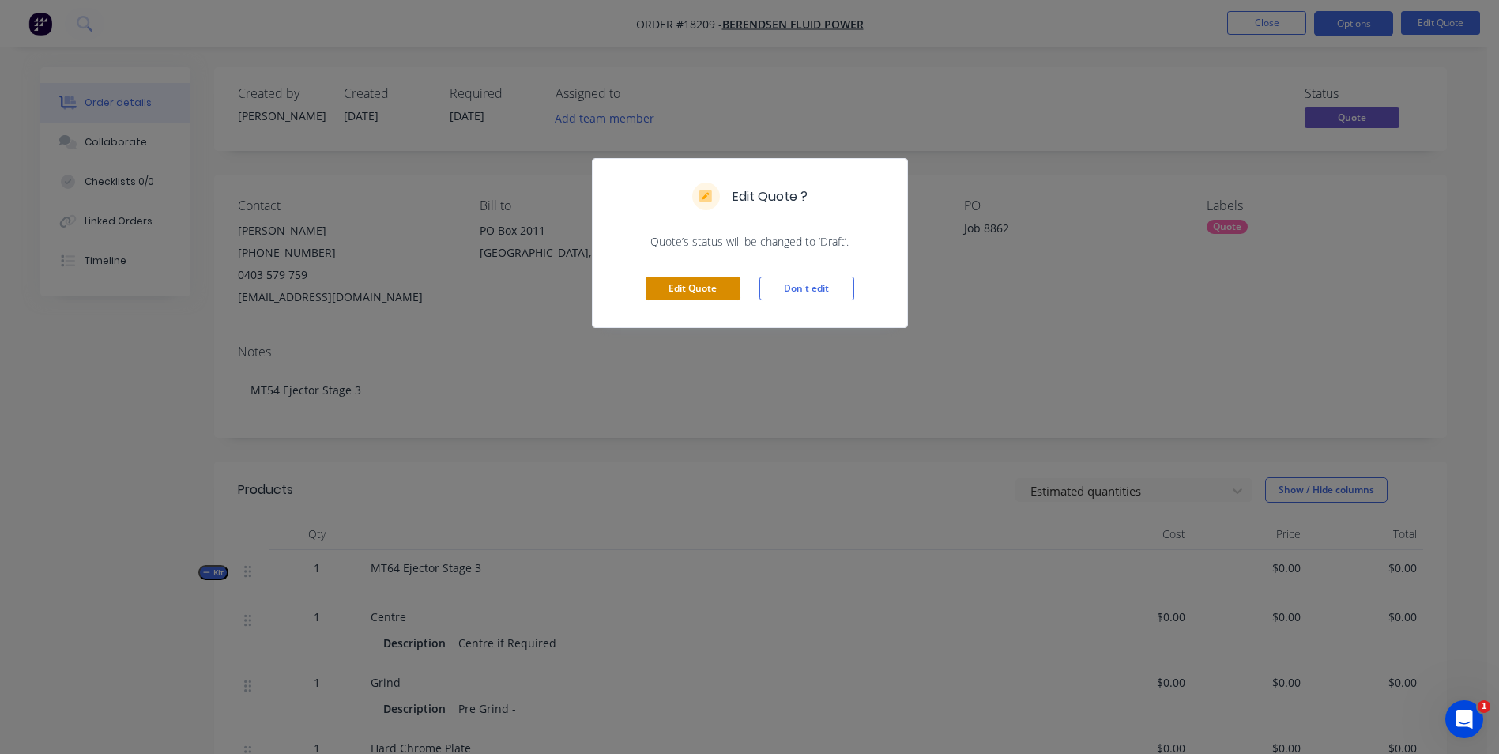
click at [712, 295] on button "Edit Quote" at bounding box center [693, 289] width 95 height 24
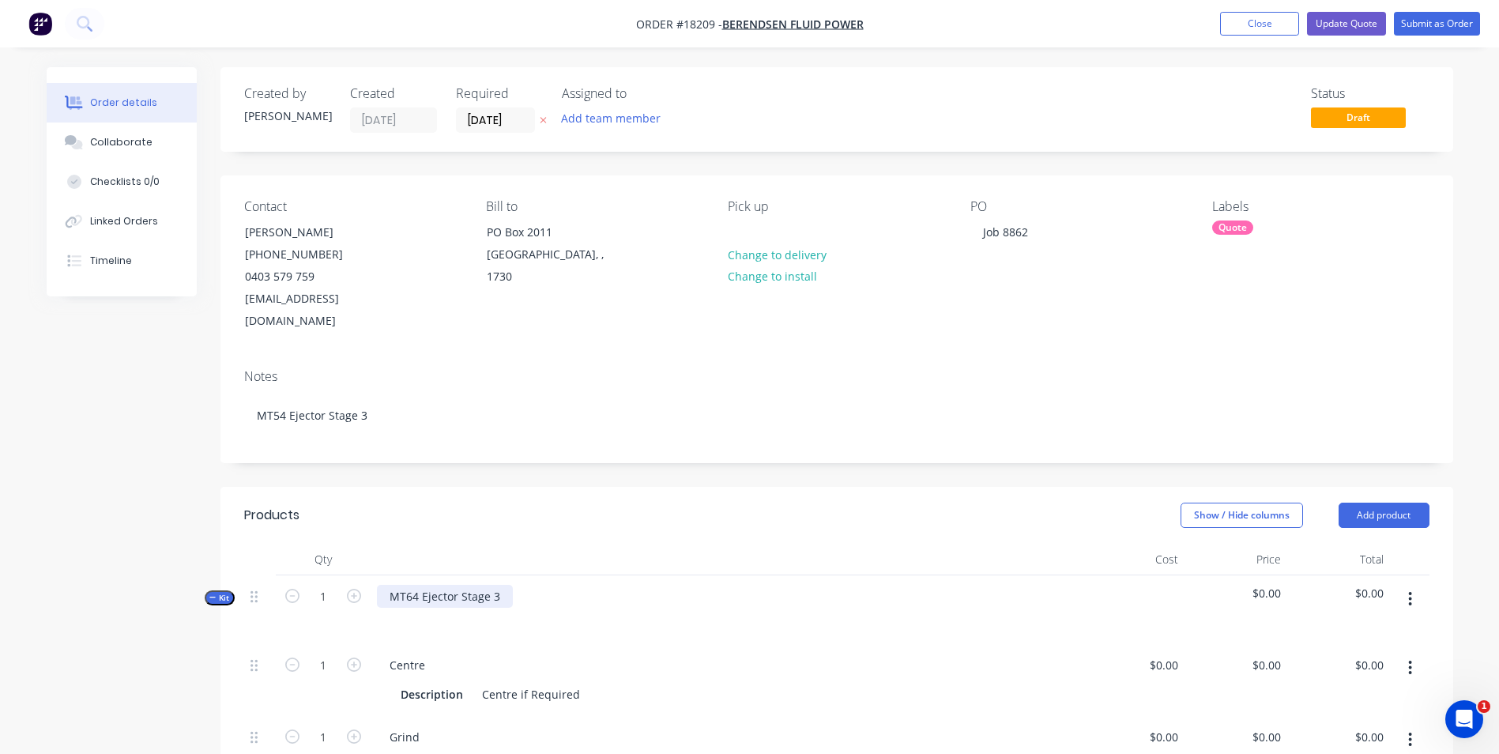
drag, startPoint x: 414, startPoint y: 574, endPoint x: 598, endPoint y: 557, distance: 184.9
click at [415, 585] on div "MT64 Ejector Stage 3" at bounding box center [445, 596] width 136 height 23
click at [1355, 26] on button "Update Quote" at bounding box center [1346, 24] width 79 height 24
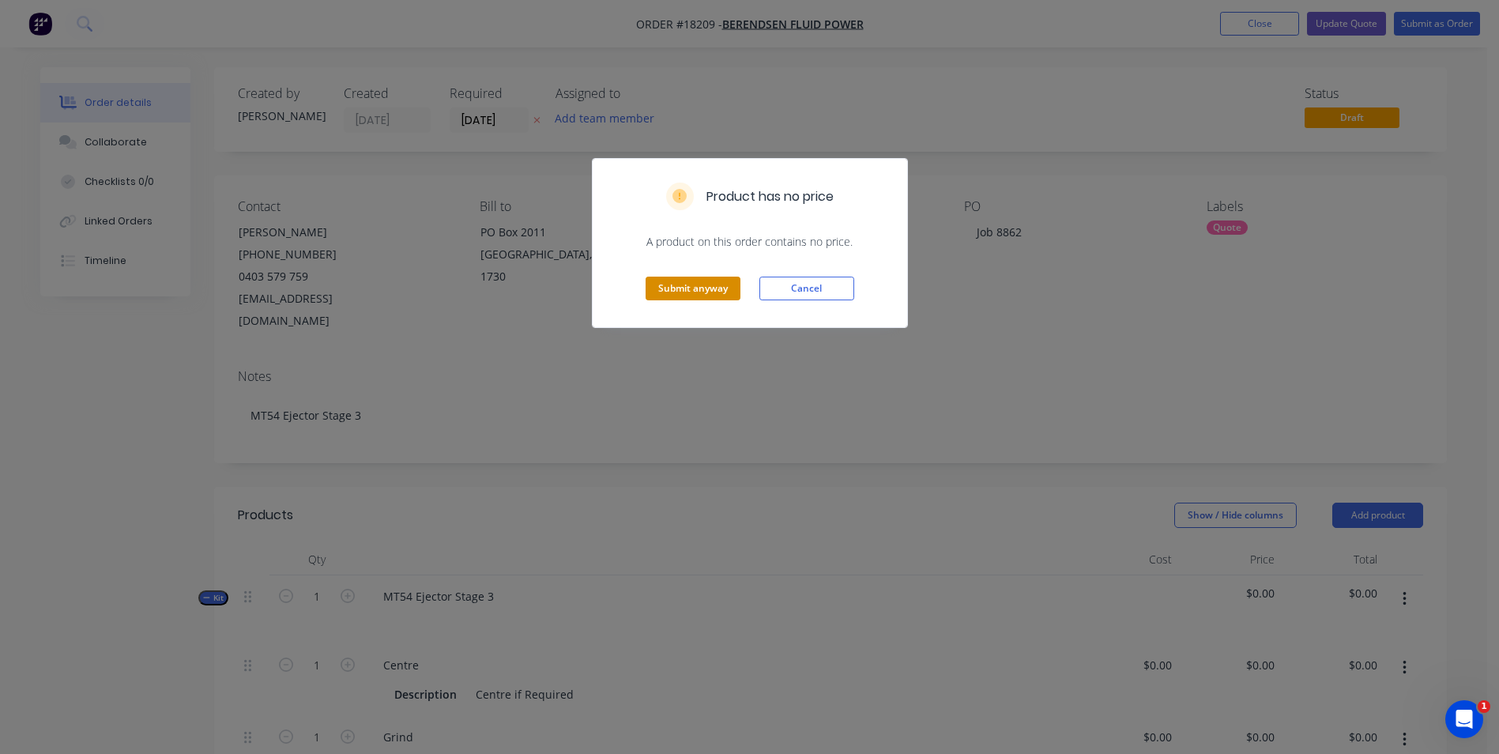
click at [697, 288] on button "Submit anyway" at bounding box center [693, 289] width 95 height 24
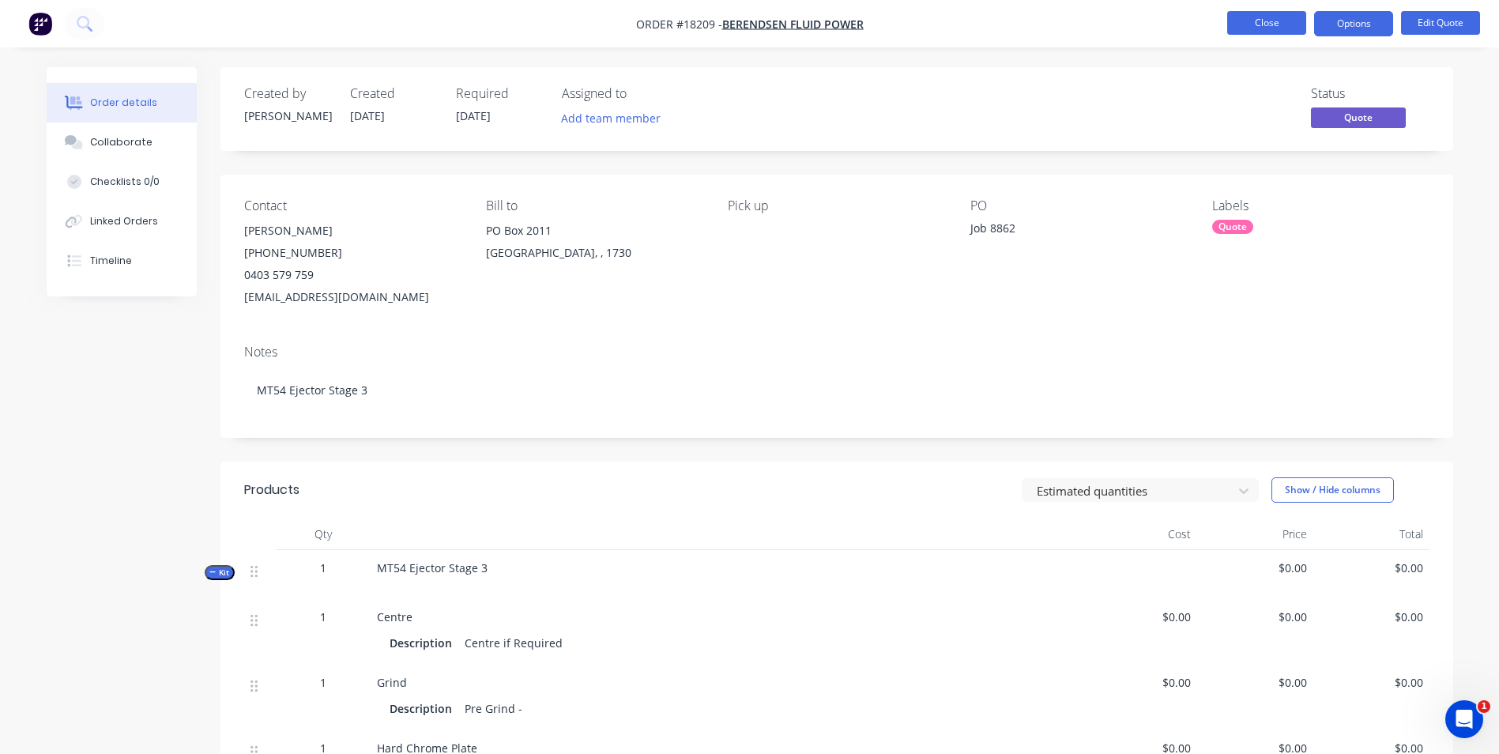
click at [1275, 28] on button "Close" at bounding box center [1266, 23] width 79 height 24
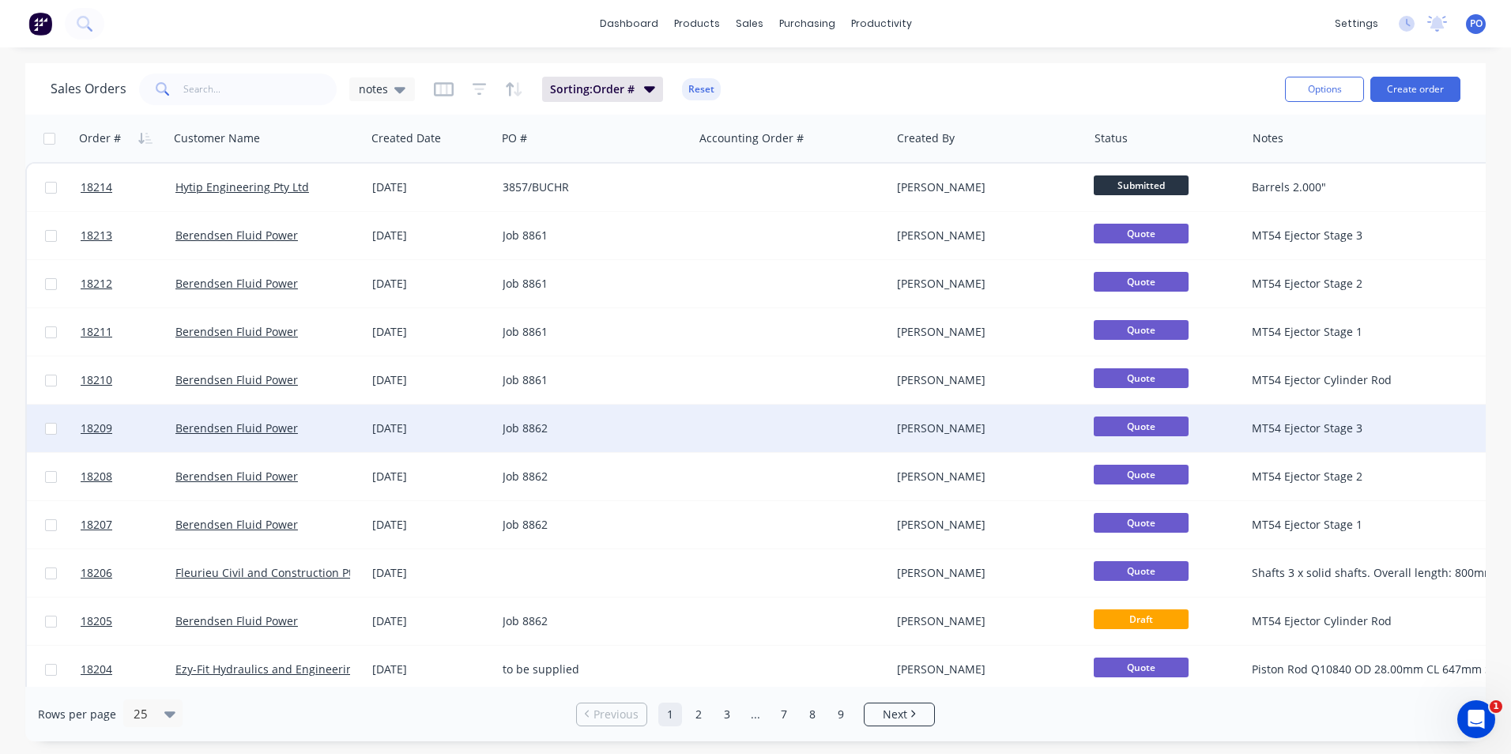
click at [690, 436] on div "Job 8862" at bounding box center [594, 428] width 197 height 47
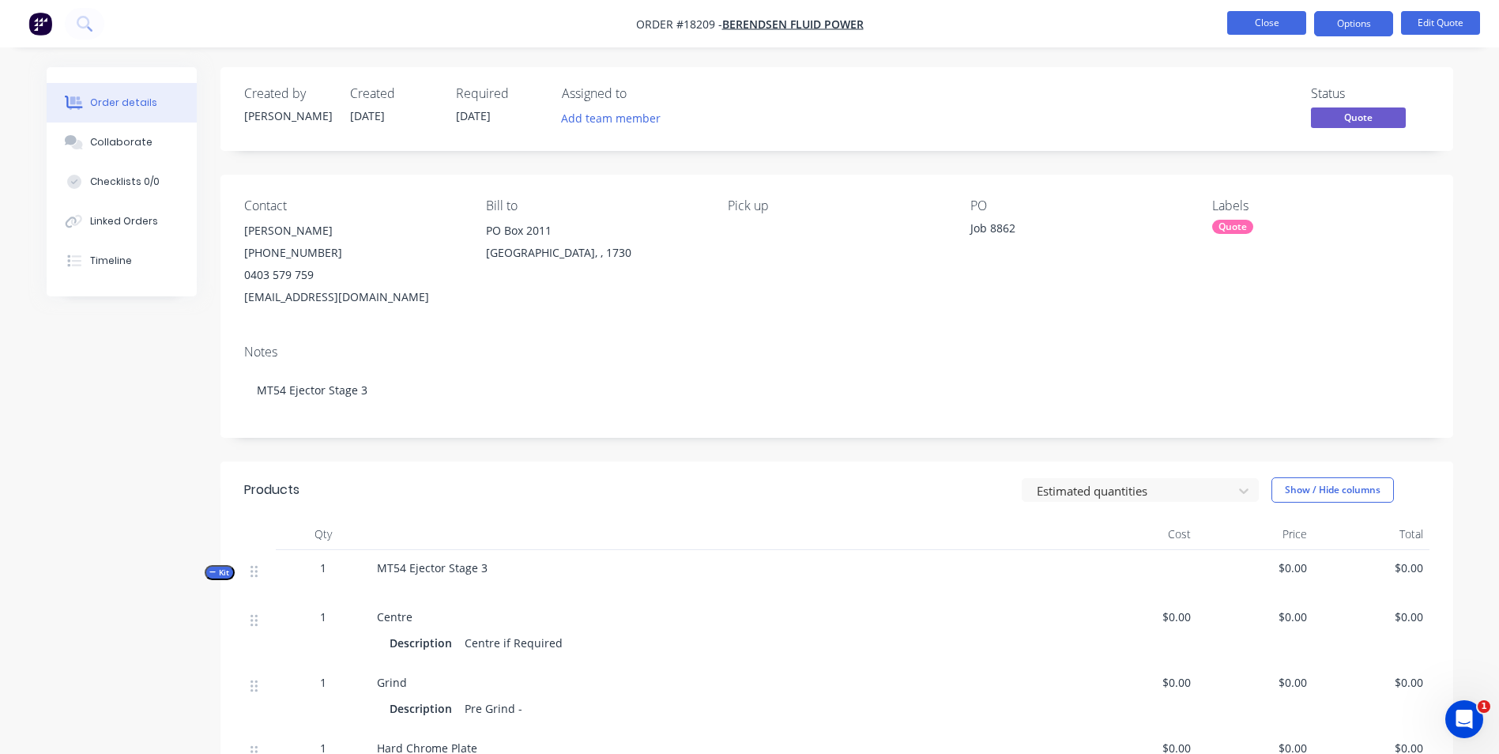
click at [1255, 25] on button "Close" at bounding box center [1266, 23] width 79 height 24
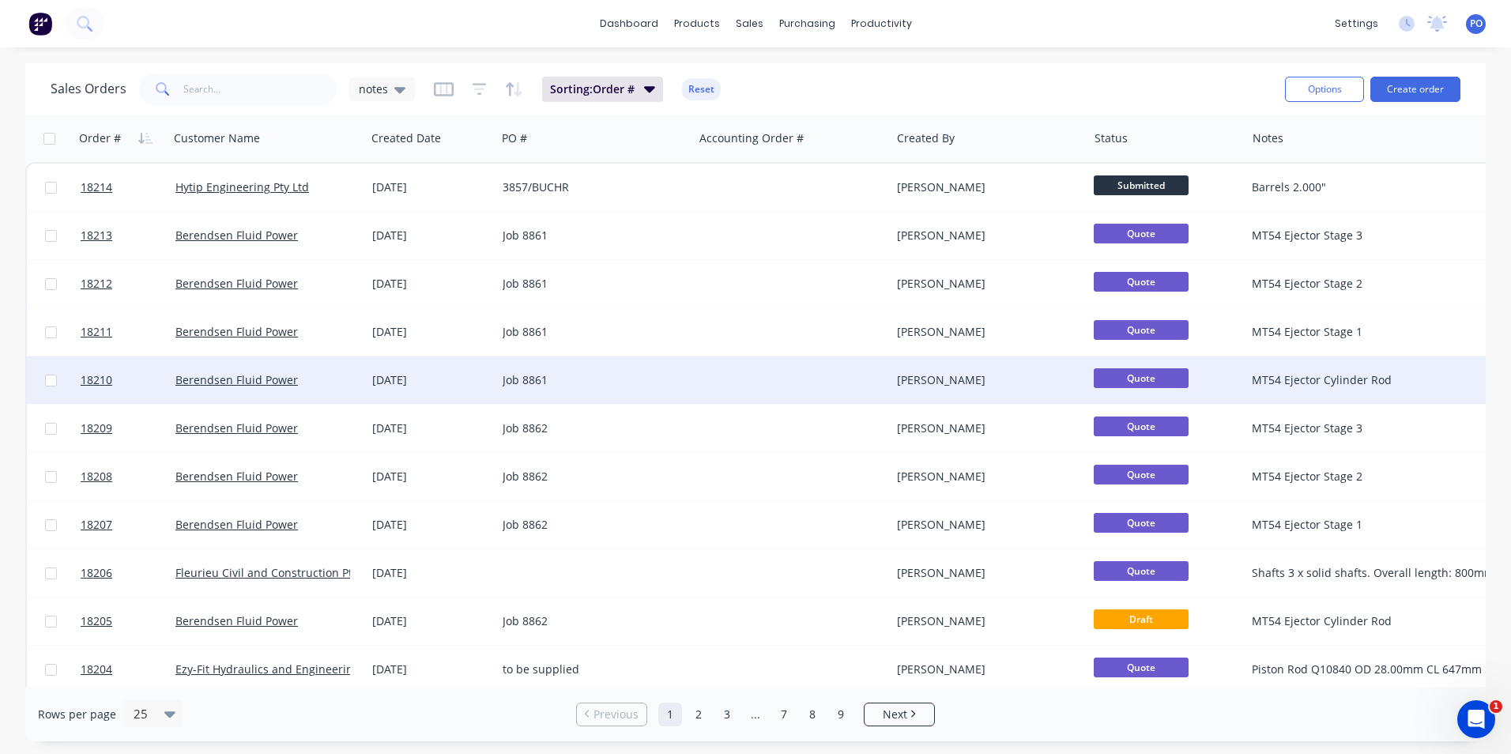
click at [733, 393] on div at bounding box center [792, 379] width 197 height 47
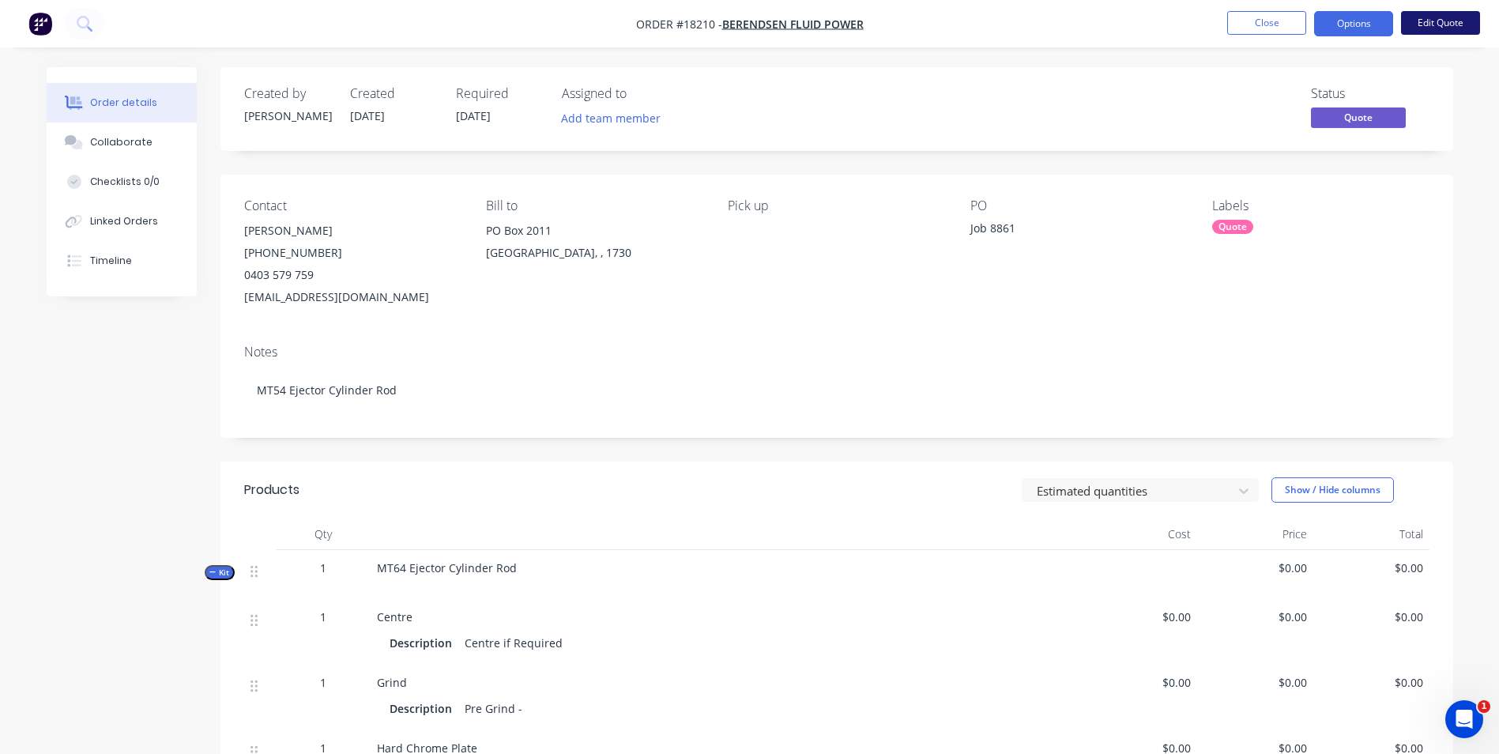
click at [1426, 13] on button "Edit Quote" at bounding box center [1440, 23] width 79 height 24
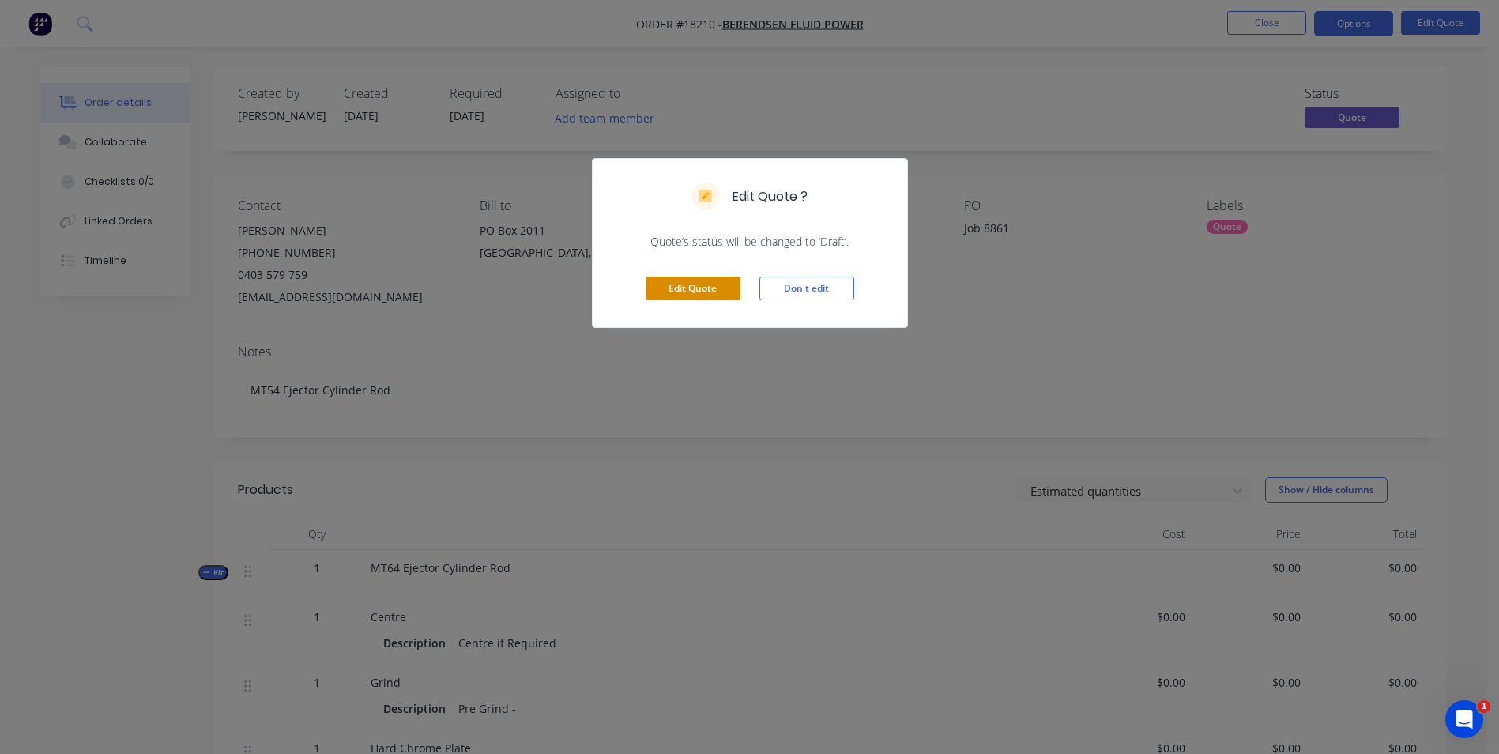
click at [733, 289] on button "Edit Quote" at bounding box center [693, 289] width 95 height 24
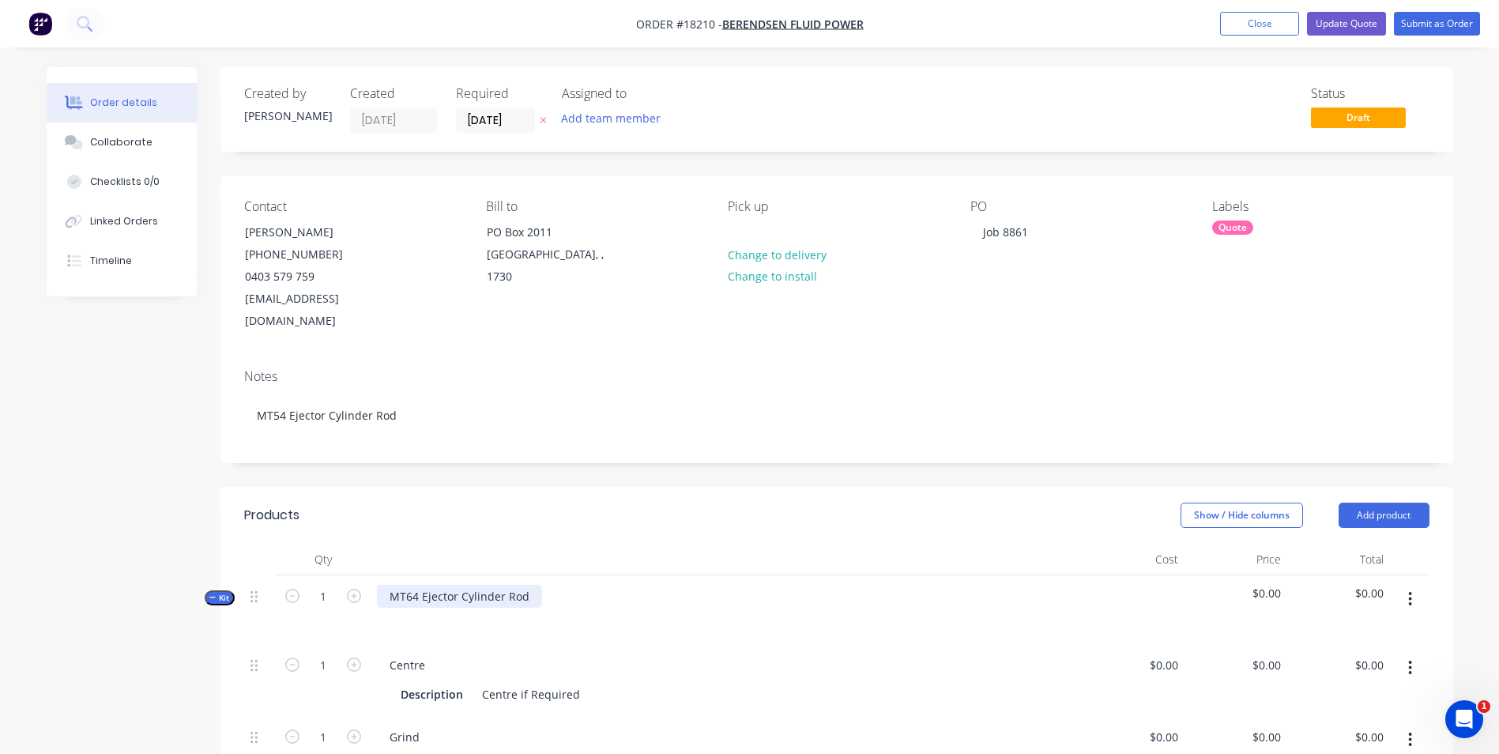
click at [414, 585] on div "MT64 Ejector Cylinder Rod" at bounding box center [459, 596] width 165 height 23
click at [1365, 21] on button "Update Quote" at bounding box center [1346, 24] width 79 height 24
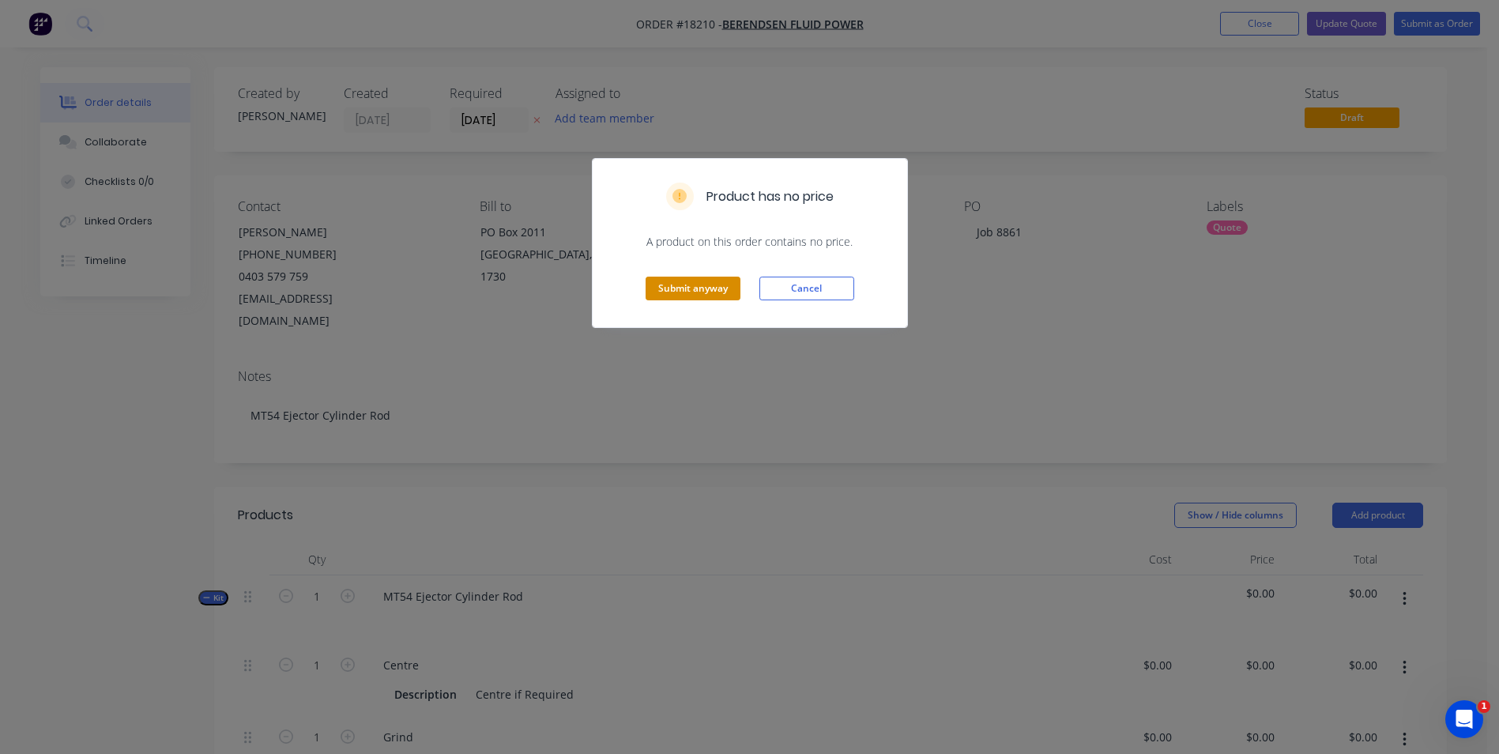
click at [671, 287] on button "Submit anyway" at bounding box center [693, 289] width 95 height 24
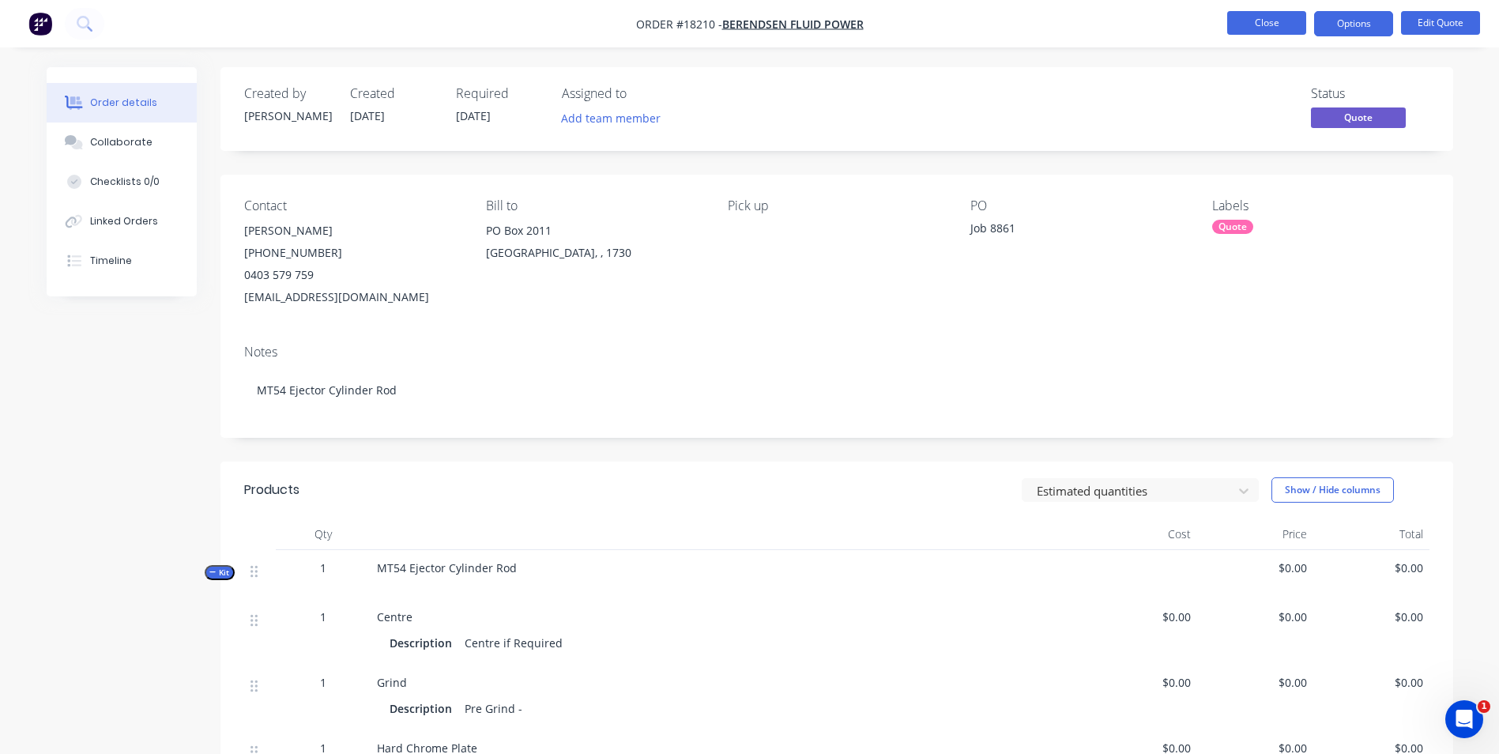
click at [1272, 22] on button "Close" at bounding box center [1266, 23] width 79 height 24
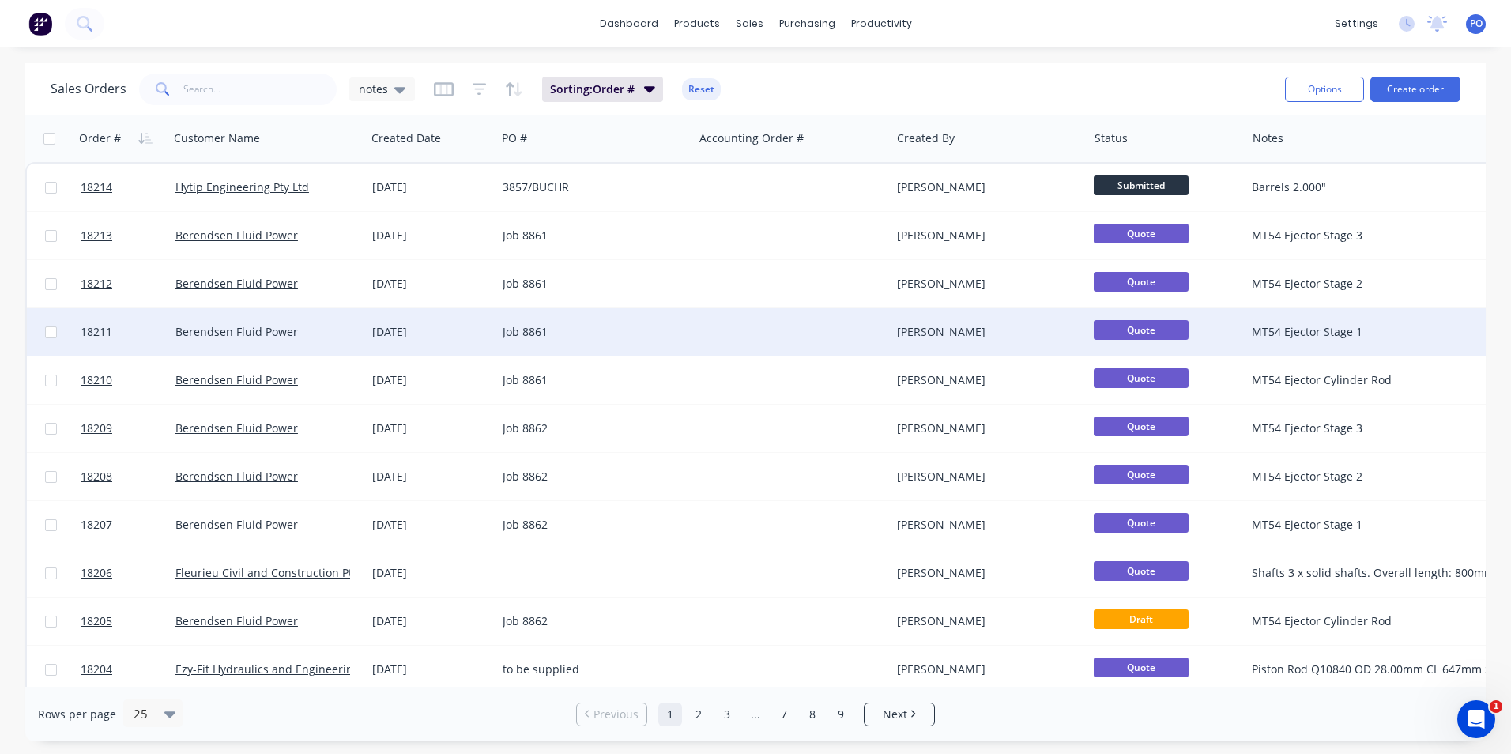
click at [564, 341] on div "Job 8861" at bounding box center [594, 331] width 197 height 47
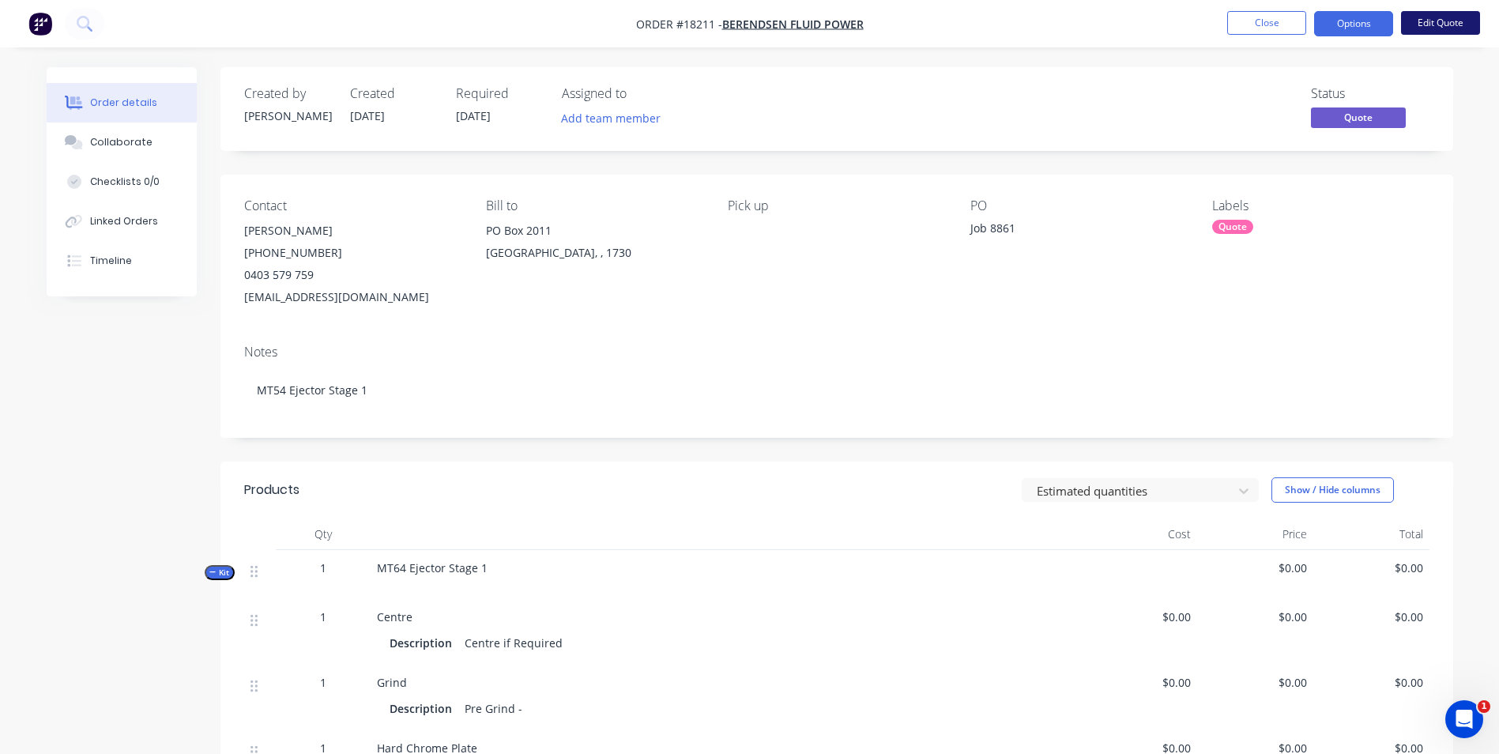
click at [1444, 24] on button "Edit Quote" at bounding box center [1440, 23] width 79 height 24
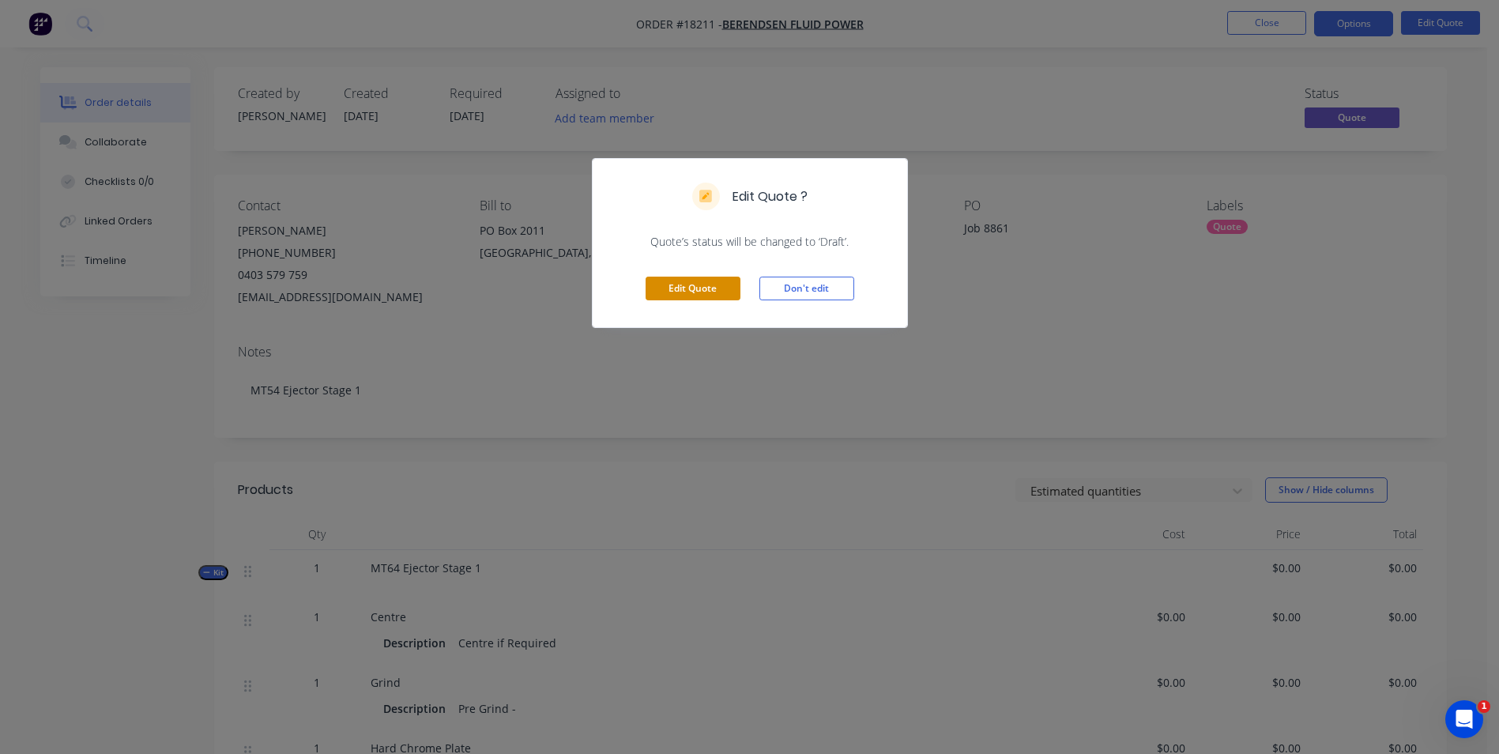
click at [699, 284] on button "Edit Quote" at bounding box center [693, 289] width 95 height 24
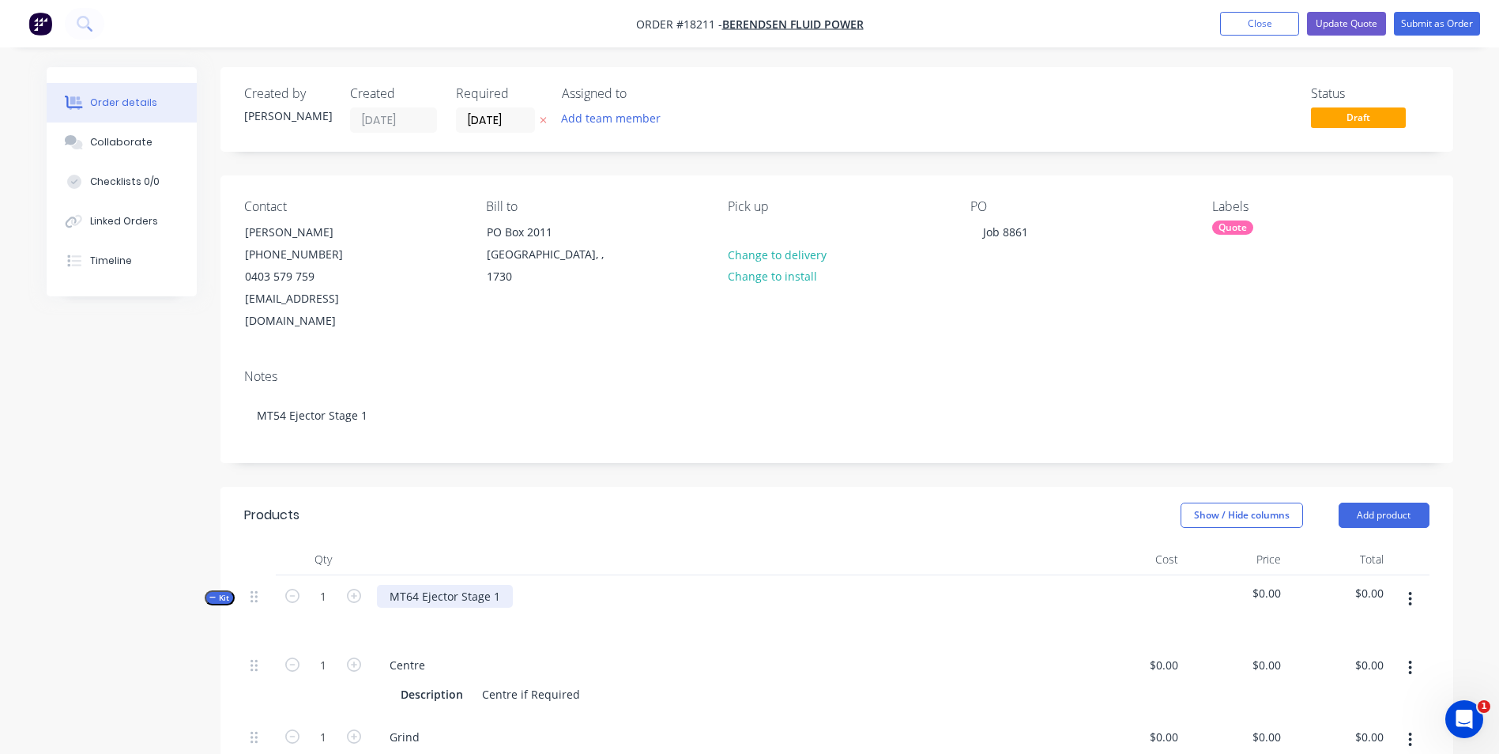
click at [412, 585] on div "MT64 Ejector Stage 1" at bounding box center [445, 596] width 136 height 23
click at [1364, 25] on button "Update Quote" at bounding box center [1346, 24] width 79 height 24
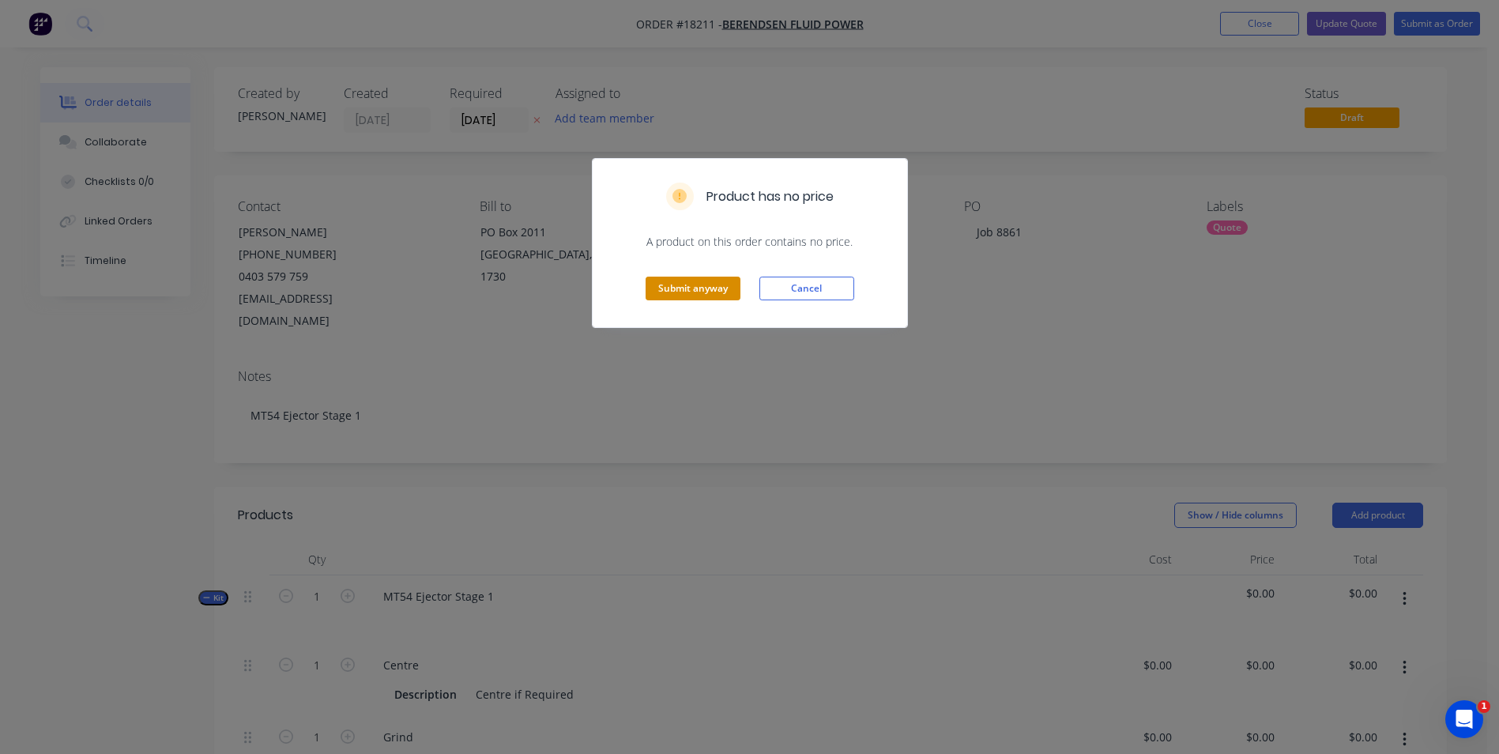
click at [726, 296] on button "Submit anyway" at bounding box center [693, 289] width 95 height 24
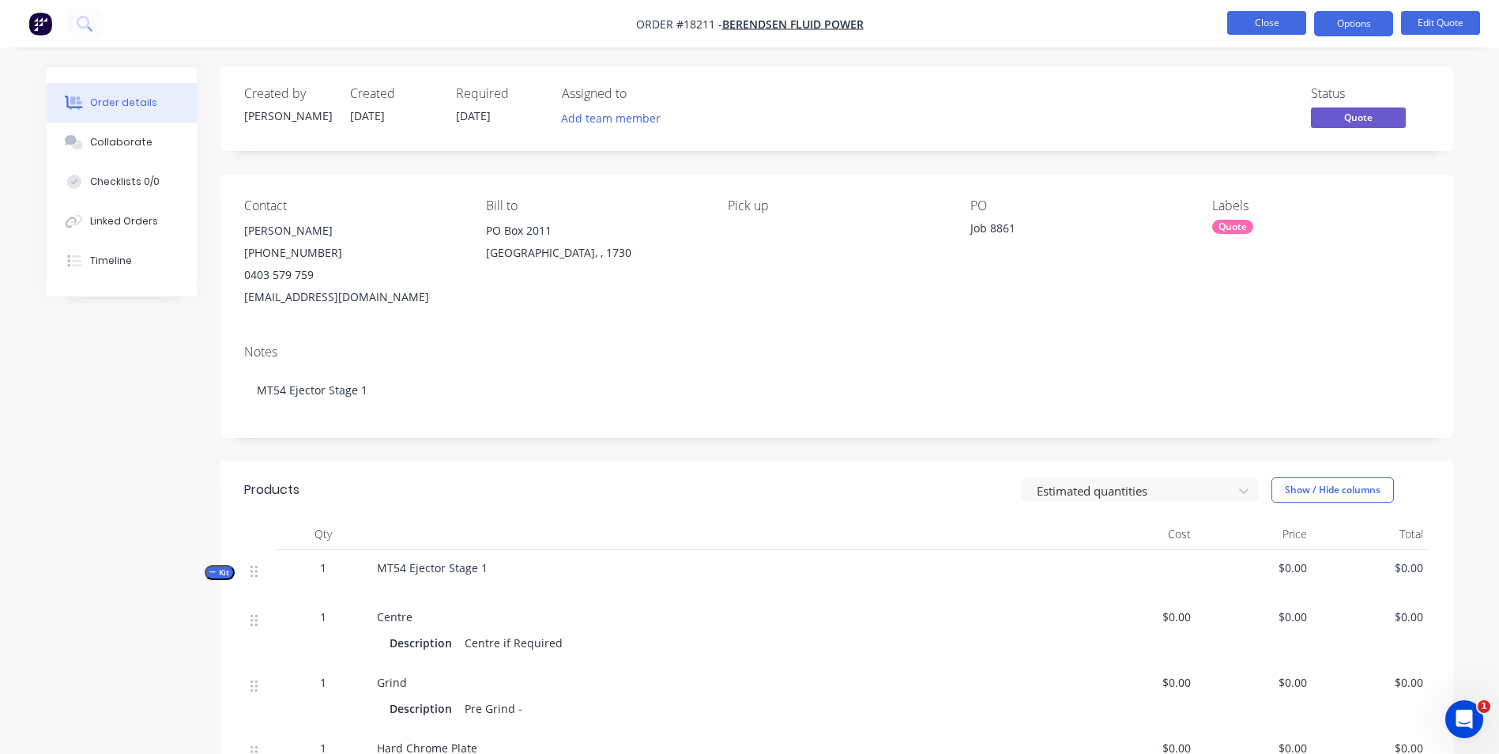
click at [1260, 31] on button "Close" at bounding box center [1266, 23] width 79 height 24
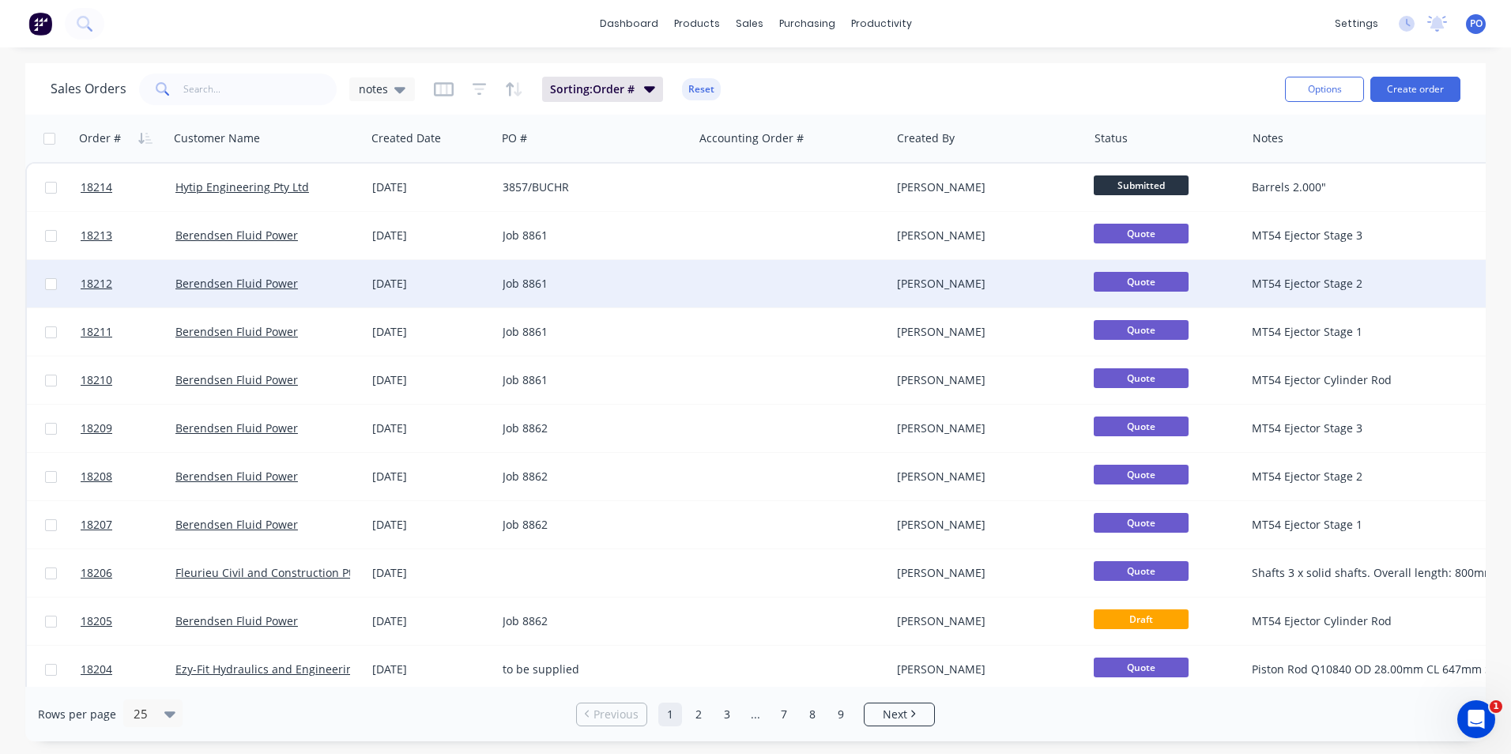
click at [694, 294] on div at bounding box center [792, 283] width 197 height 47
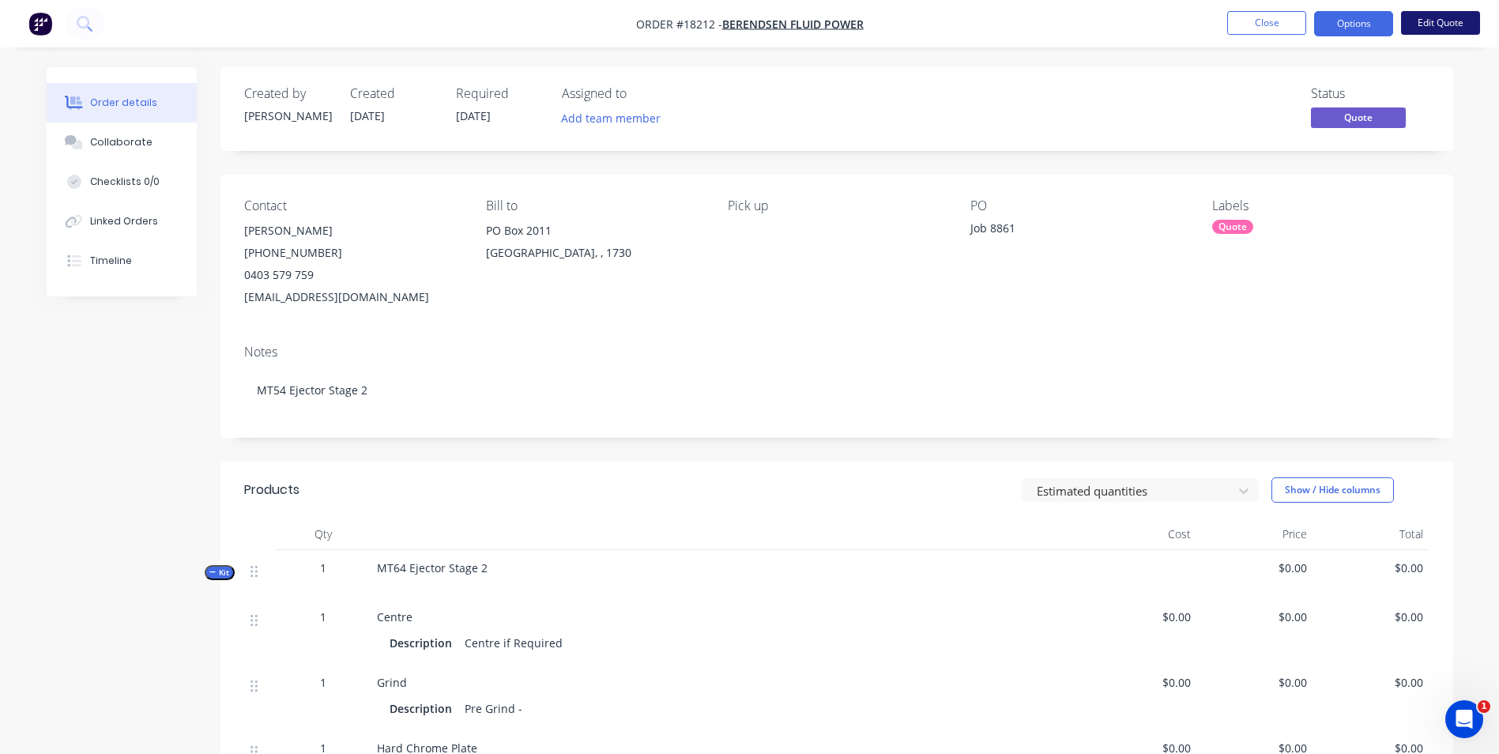
click at [1433, 23] on button "Edit Quote" at bounding box center [1440, 23] width 79 height 24
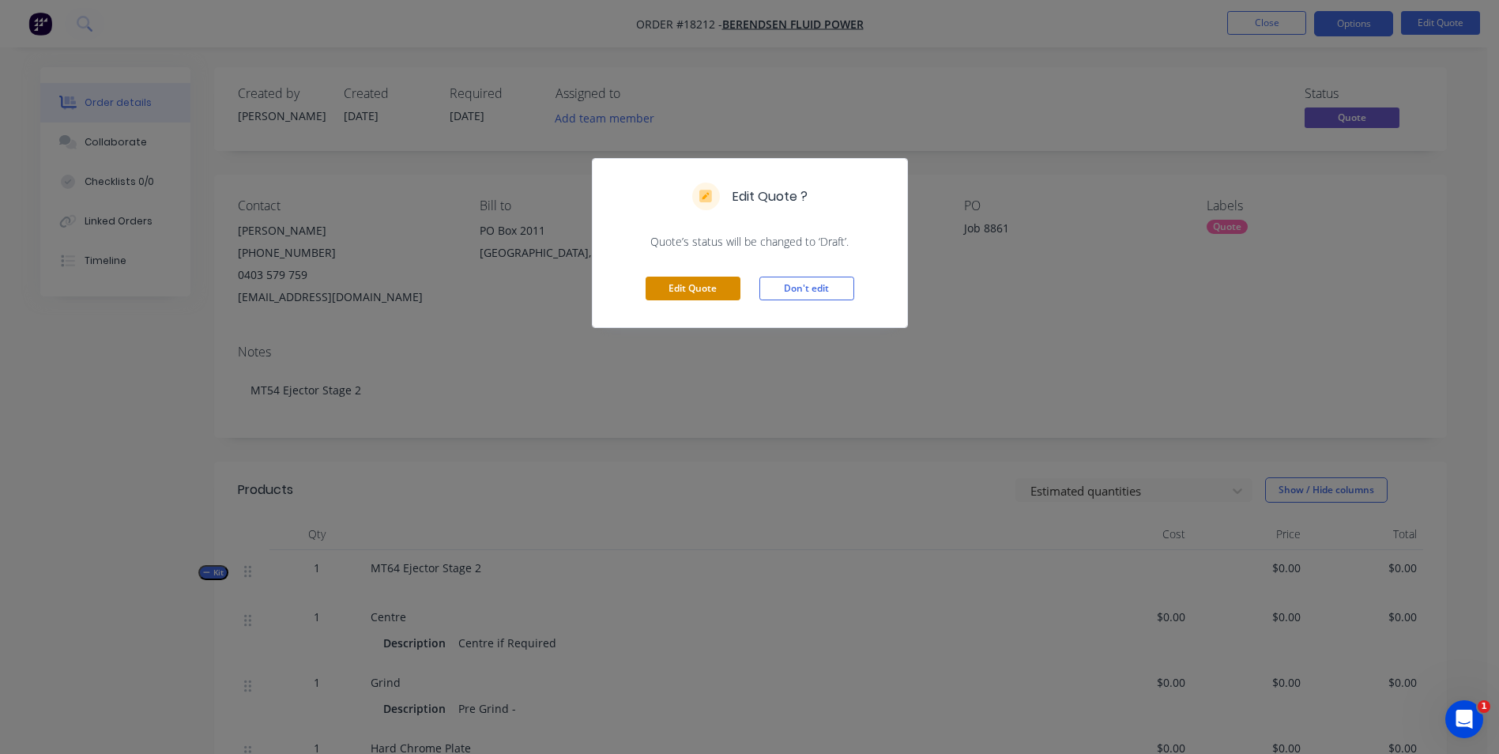
click at [722, 281] on button "Edit Quote" at bounding box center [693, 289] width 95 height 24
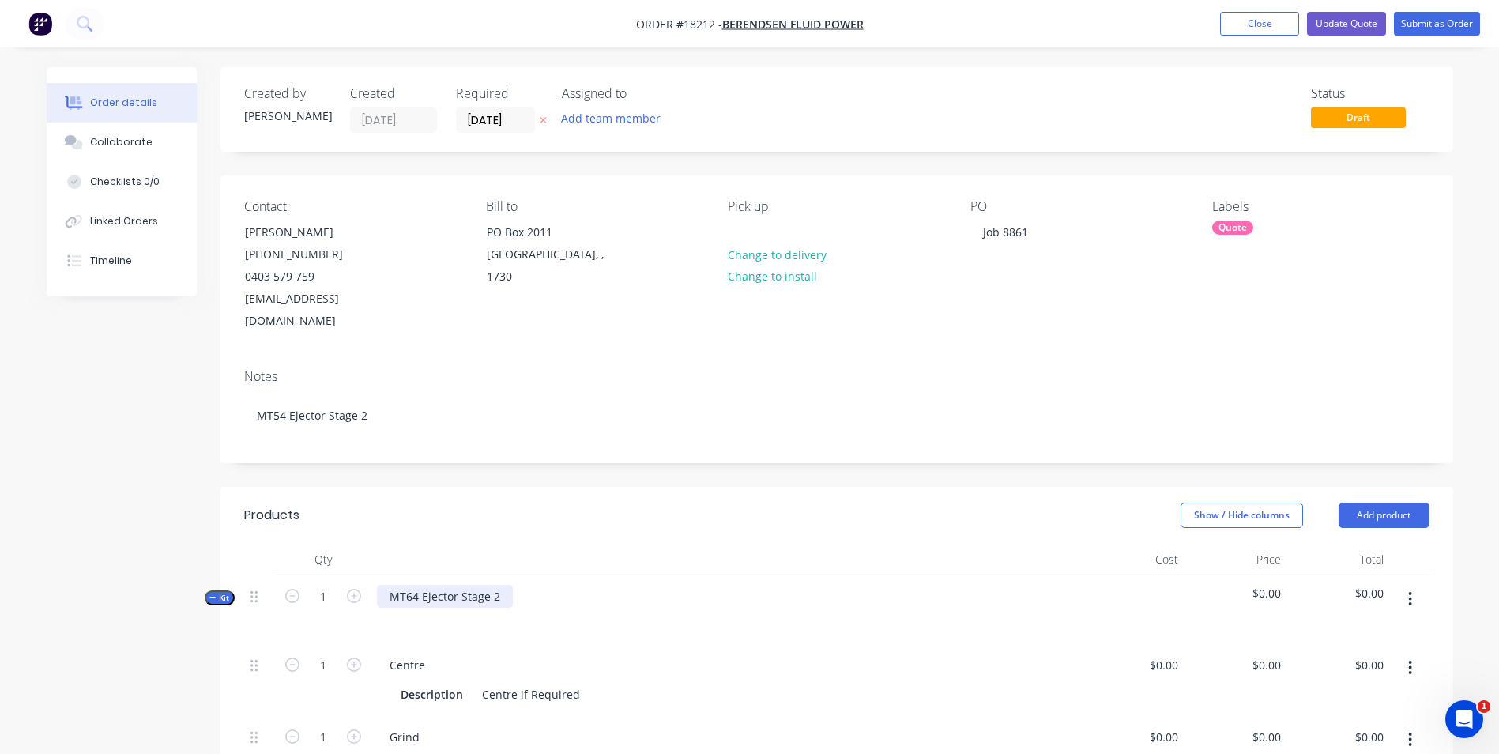
click at [411, 585] on div "MT64 Ejector Stage 2" at bounding box center [445, 596] width 136 height 23
click at [1341, 23] on button "Update Quote" at bounding box center [1346, 24] width 79 height 24
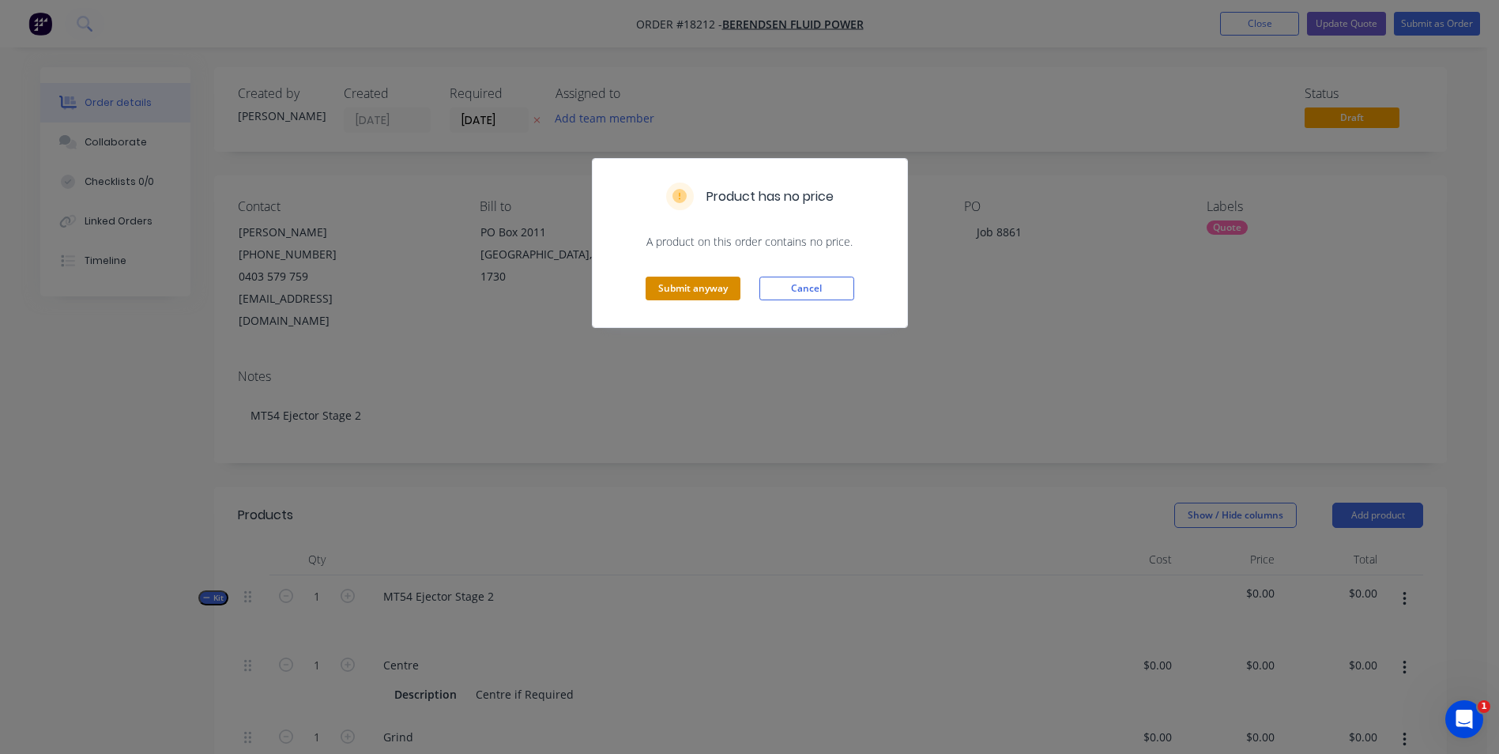
click at [715, 298] on button "Submit anyway" at bounding box center [693, 289] width 95 height 24
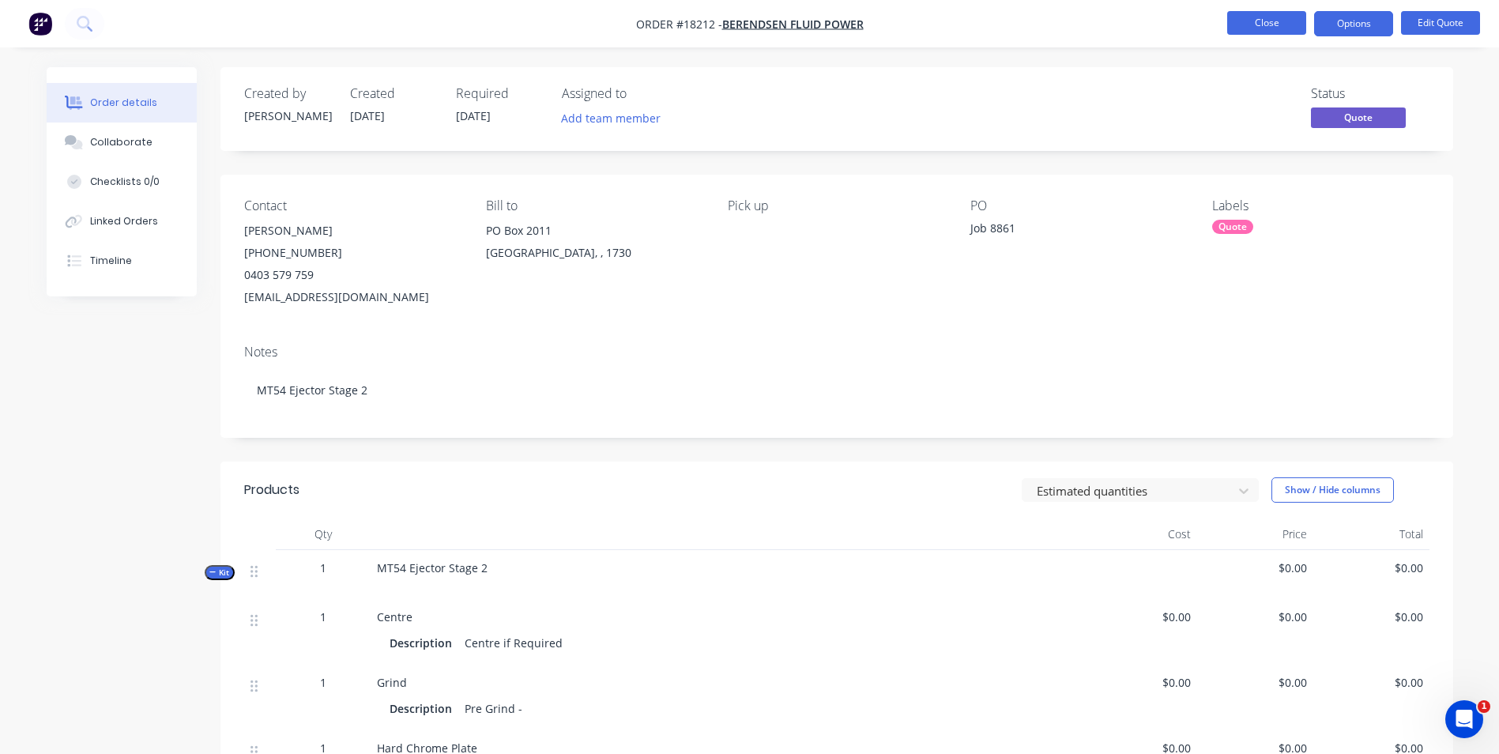
click at [1280, 25] on button "Close" at bounding box center [1266, 23] width 79 height 24
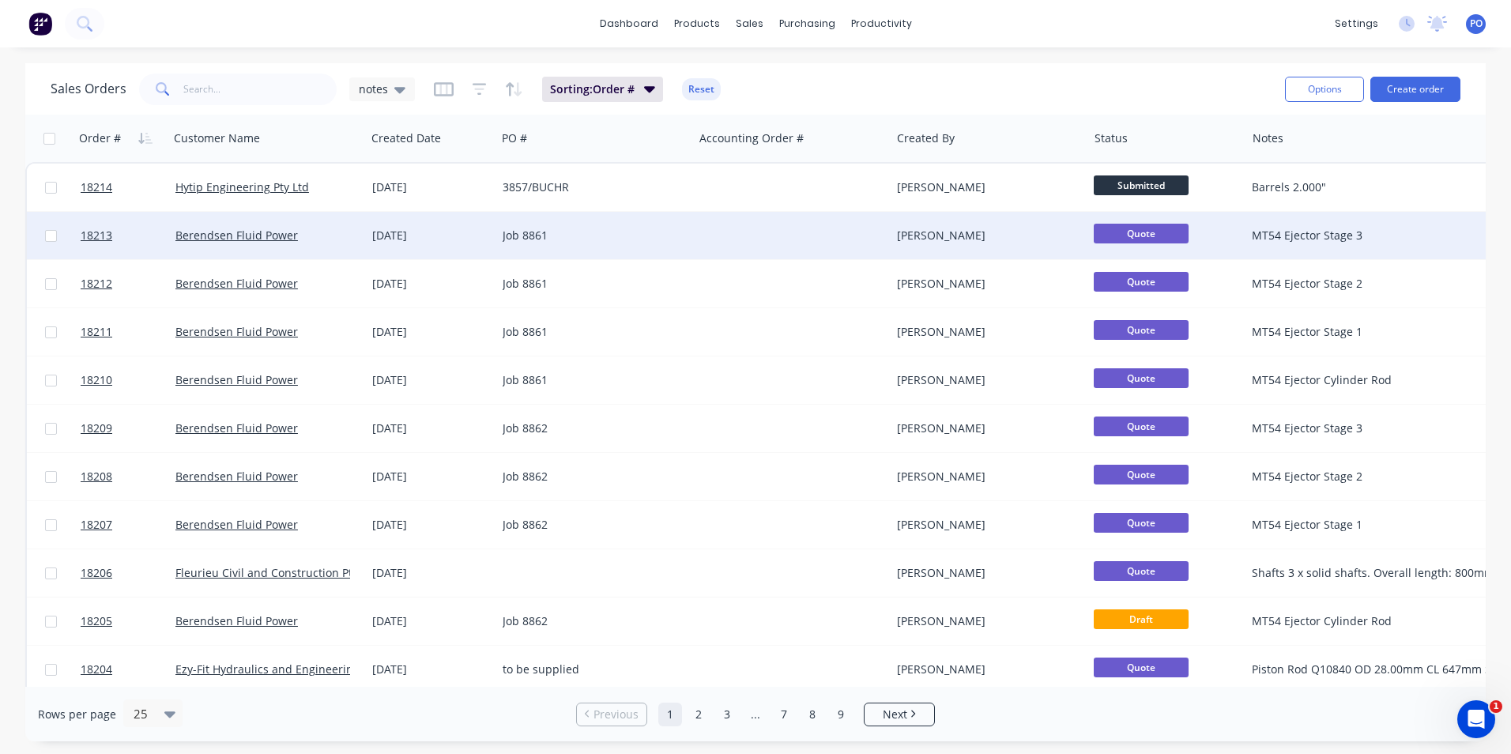
click at [692, 247] on div "Job 8861" at bounding box center [594, 235] width 197 height 47
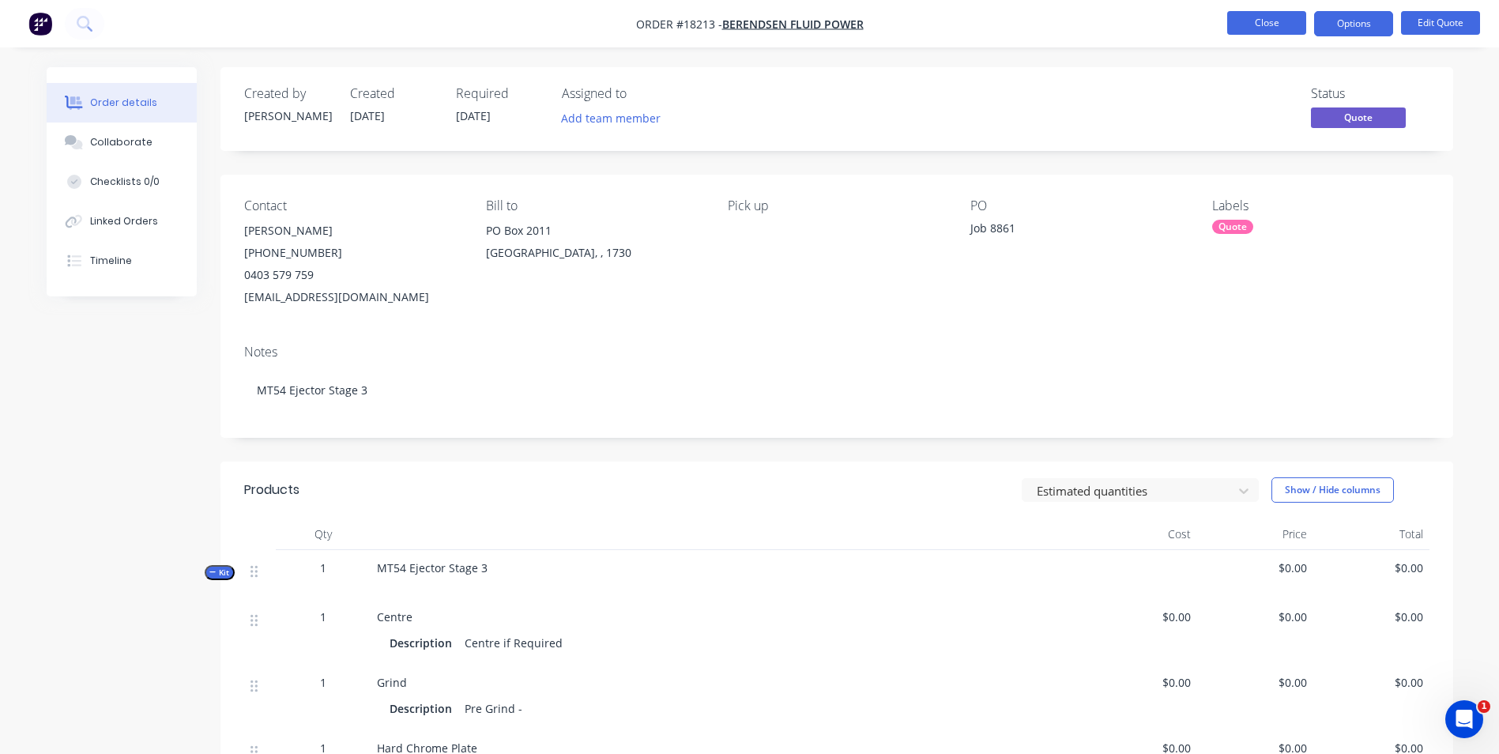
click at [1258, 23] on button "Close" at bounding box center [1266, 23] width 79 height 24
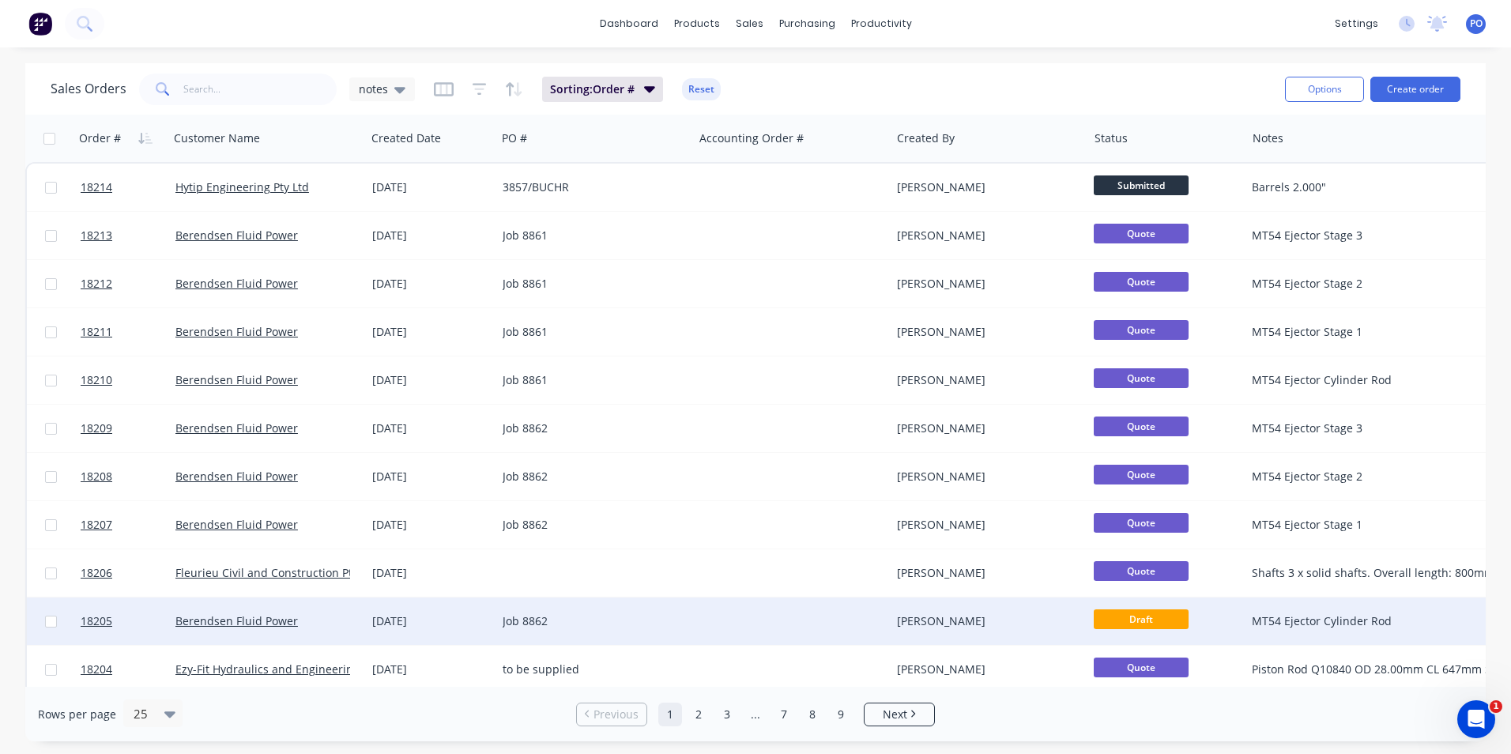
click at [778, 622] on div at bounding box center [792, 620] width 197 height 47
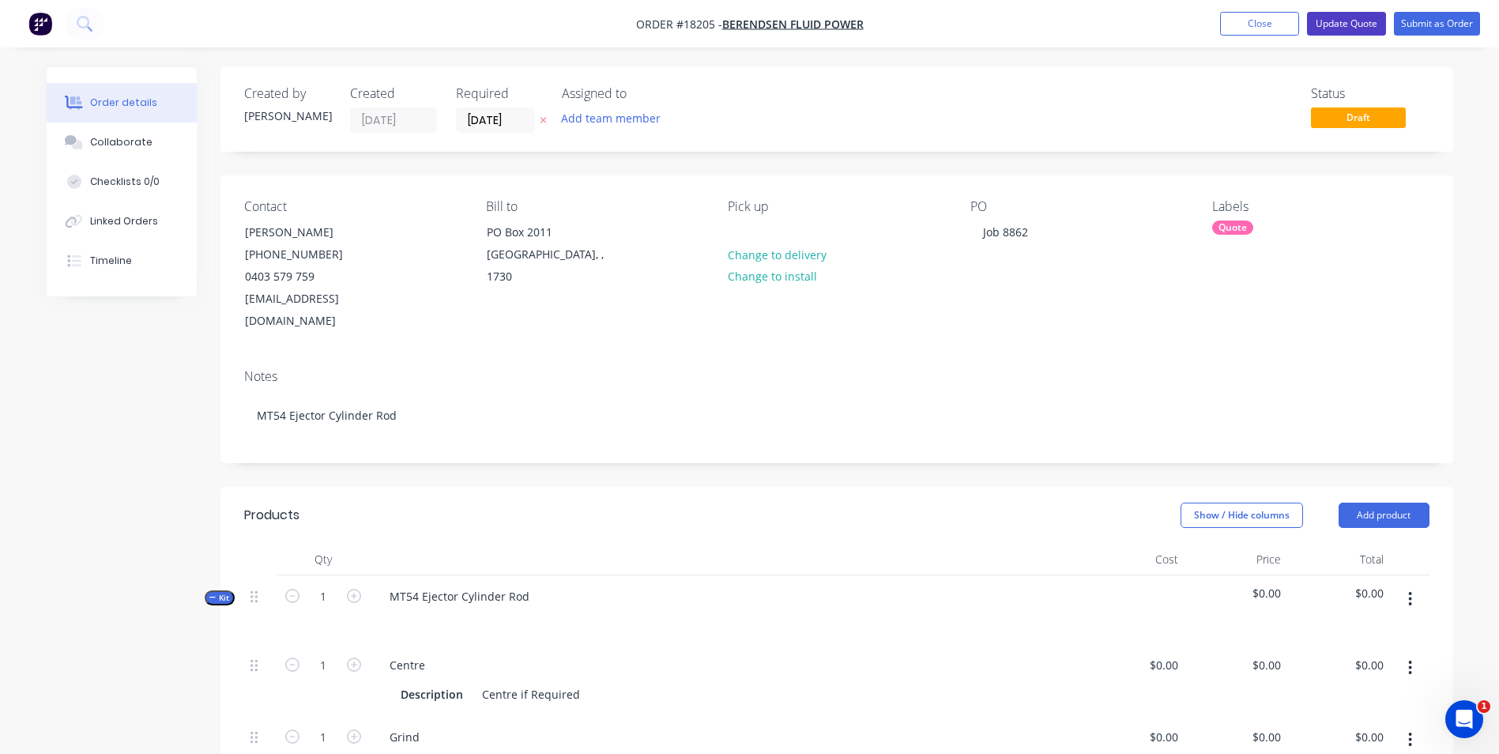
click at [1330, 23] on button "Update Quote" at bounding box center [1346, 24] width 79 height 24
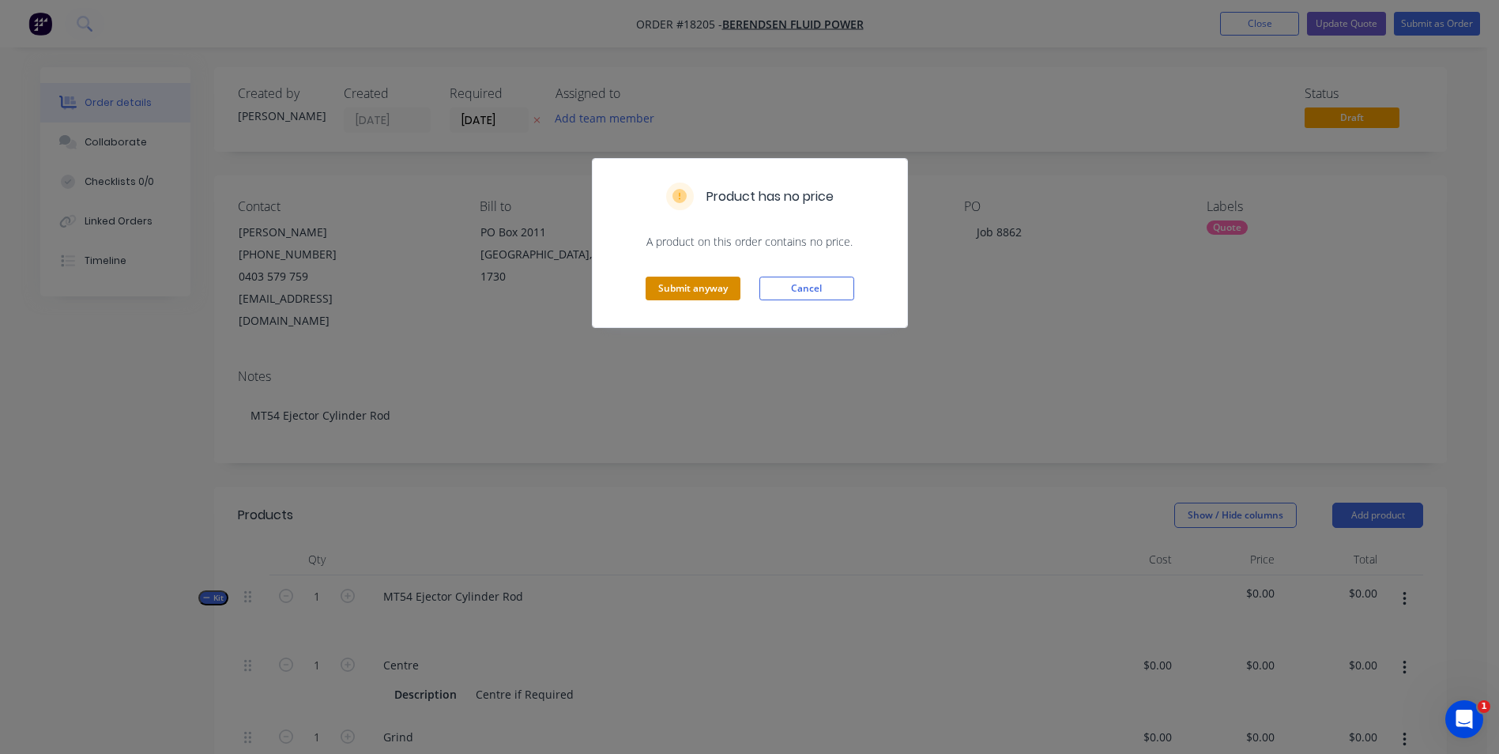
click at [692, 292] on button "Submit anyway" at bounding box center [693, 289] width 95 height 24
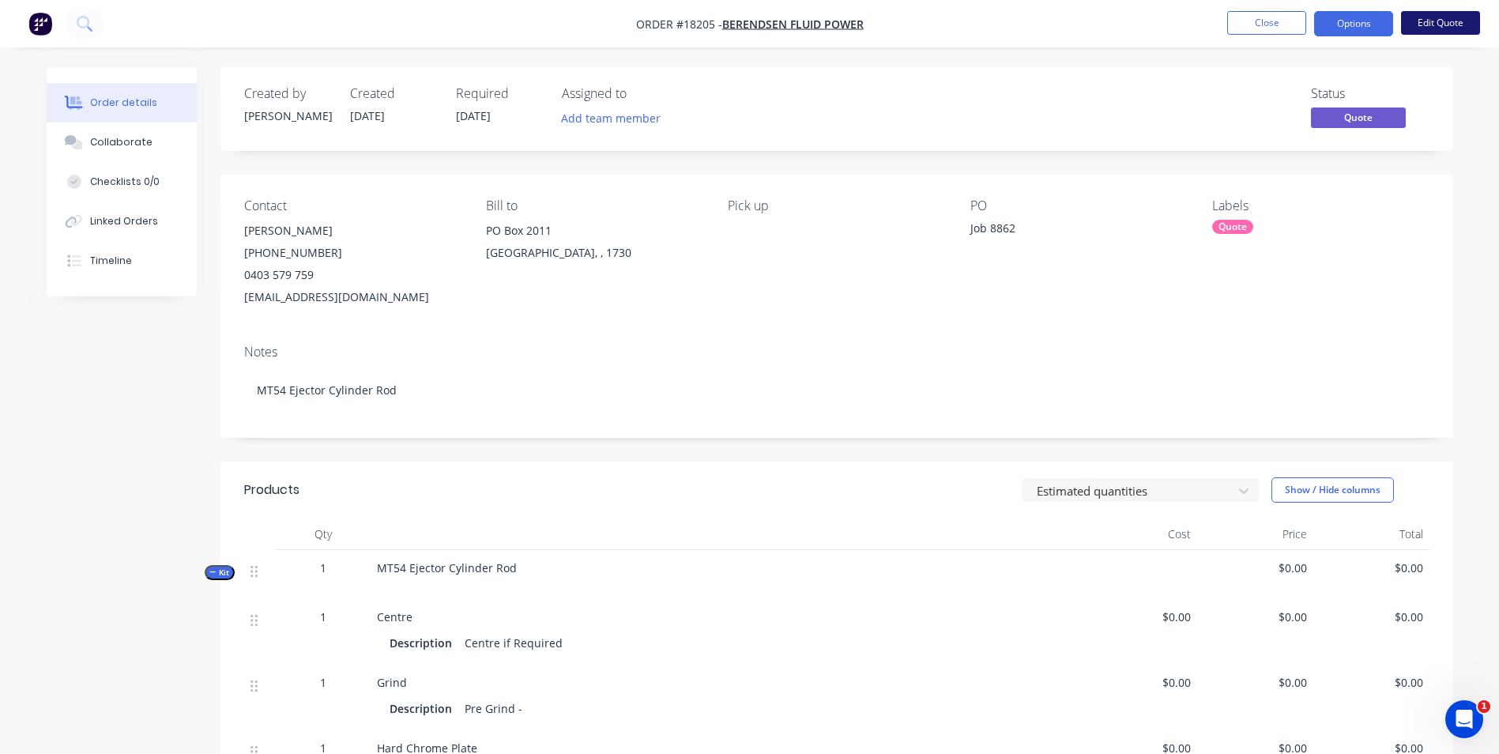
click at [1430, 22] on button "Edit Quote" at bounding box center [1440, 23] width 79 height 24
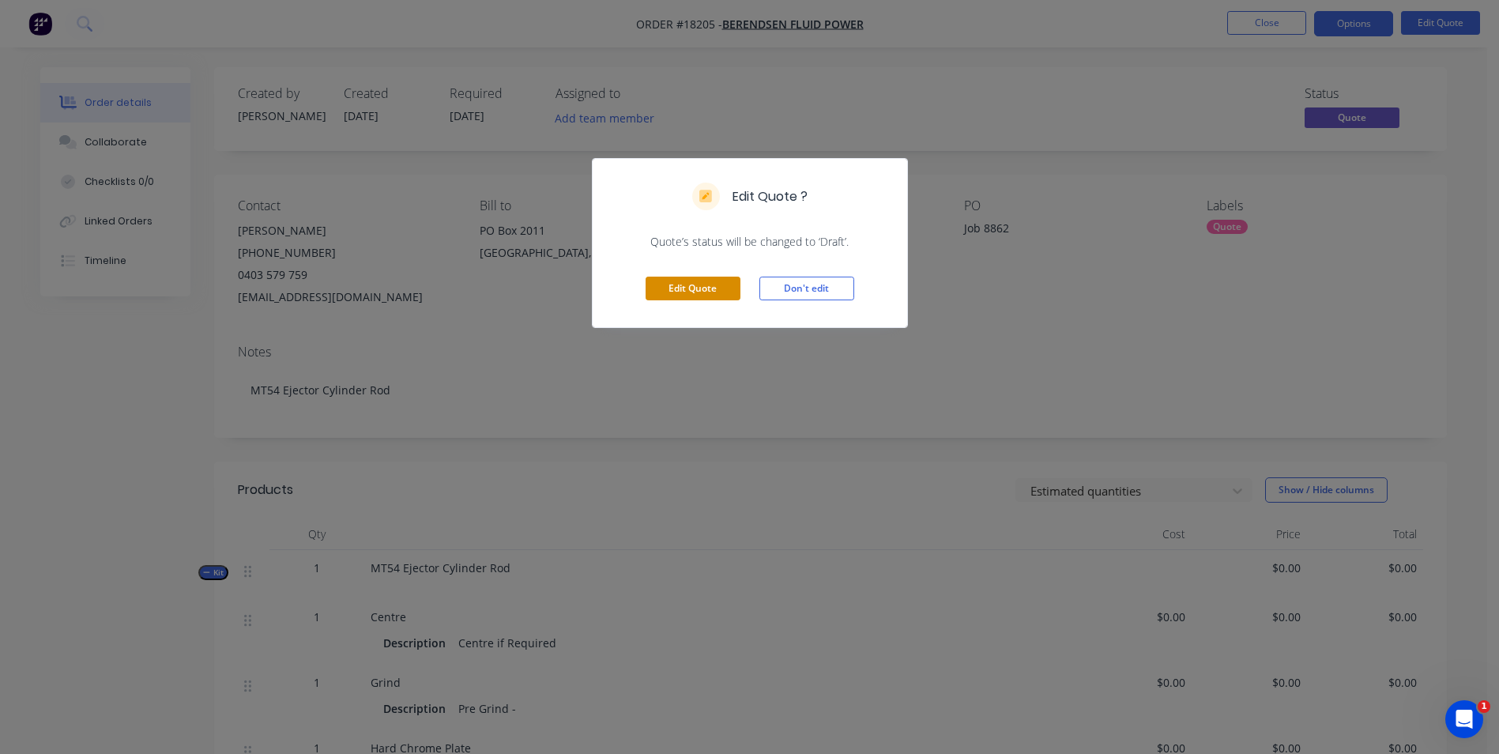
click at [696, 288] on button "Edit Quote" at bounding box center [693, 289] width 95 height 24
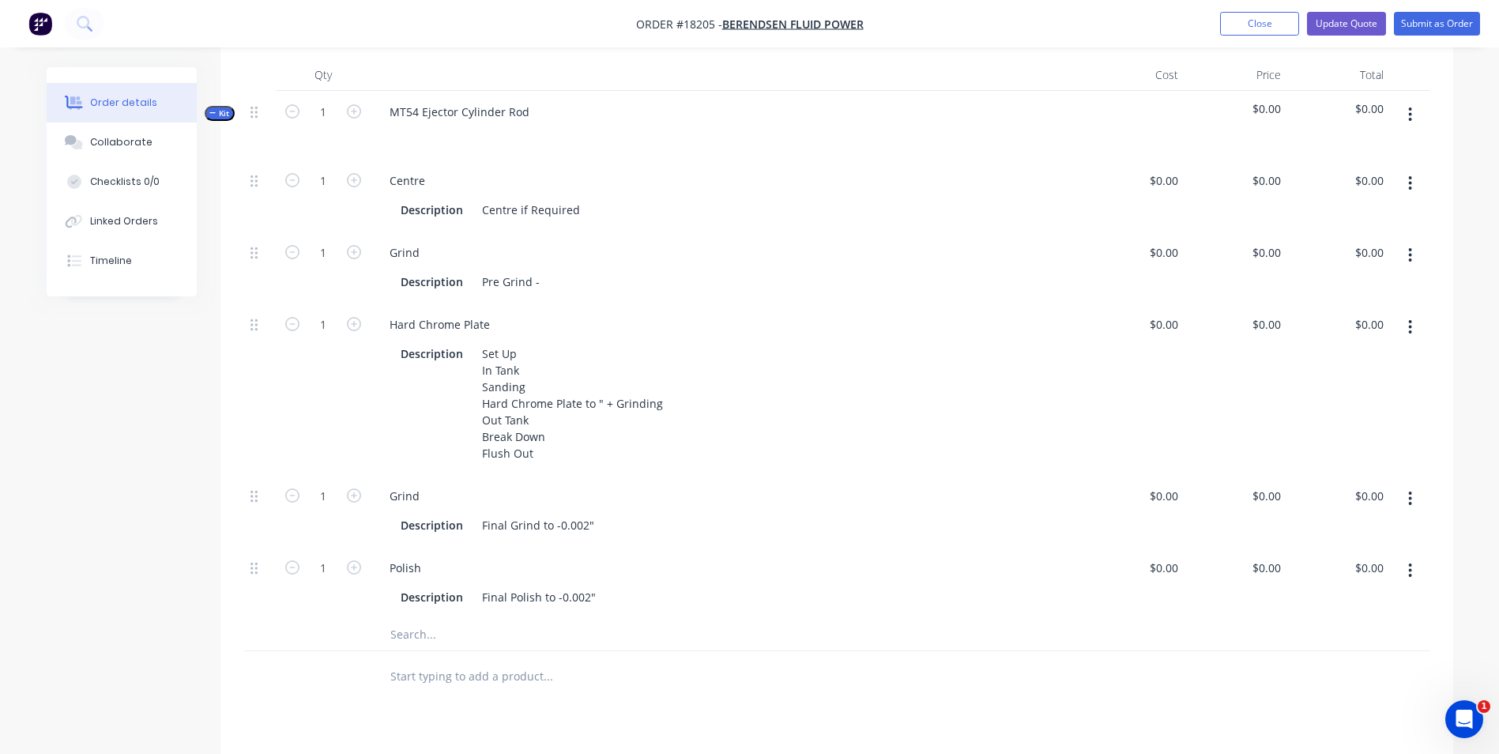
scroll to position [553, 0]
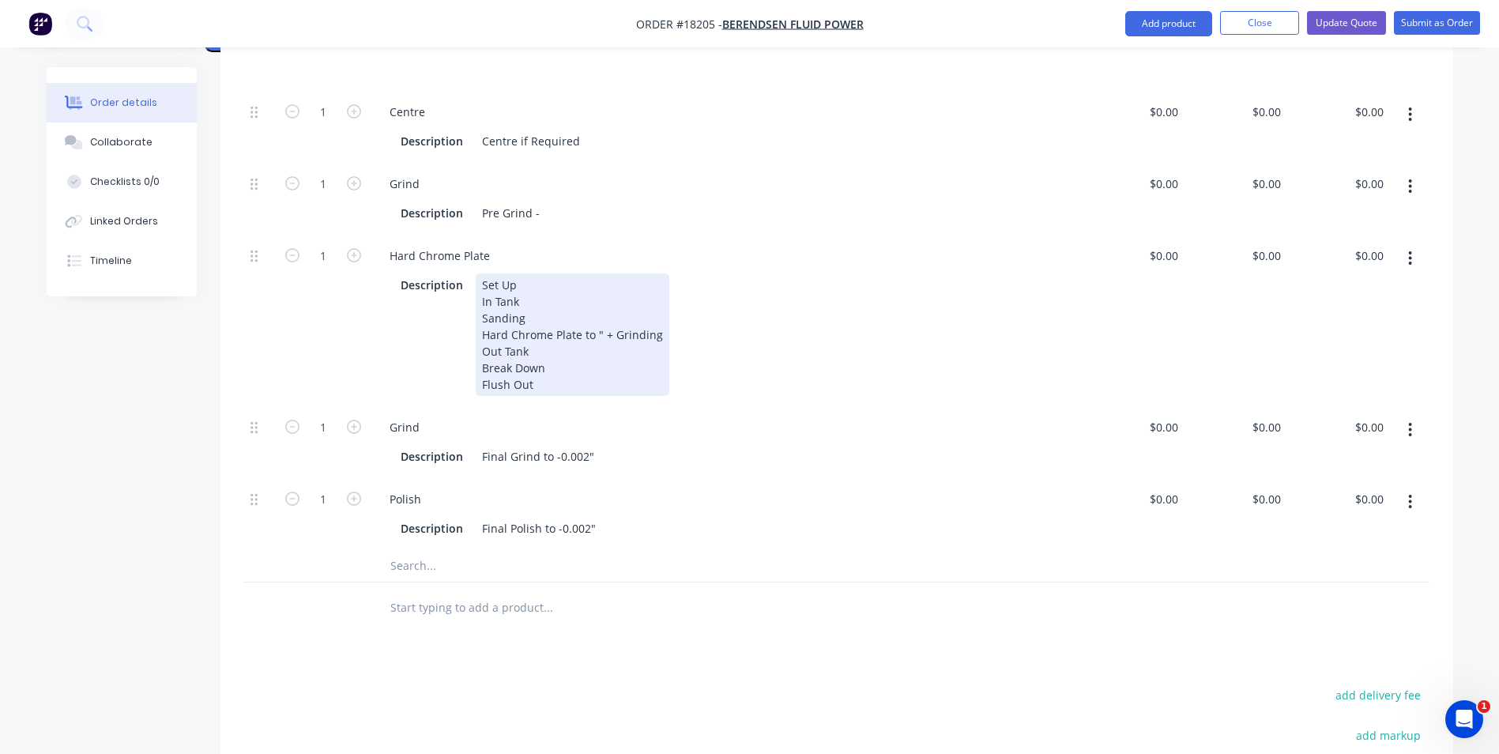
click at [593, 312] on div "Set Up In Tank Sanding Hard Chrome Plate to " + Grinding Out Tank Break Down Fl…" at bounding box center [573, 334] width 194 height 122
drag, startPoint x: 661, startPoint y: 311, endPoint x: 597, endPoint y: 307, distance: 64.1
click at [597, 307] on div "Set Up In Tank Sanding Hard Chrome Plate to 2.624 - 0.002 " + Grinding Out Tank…" at bounding box center [608, 334] width 264 height 122
copy div "2.624 - 0.002"
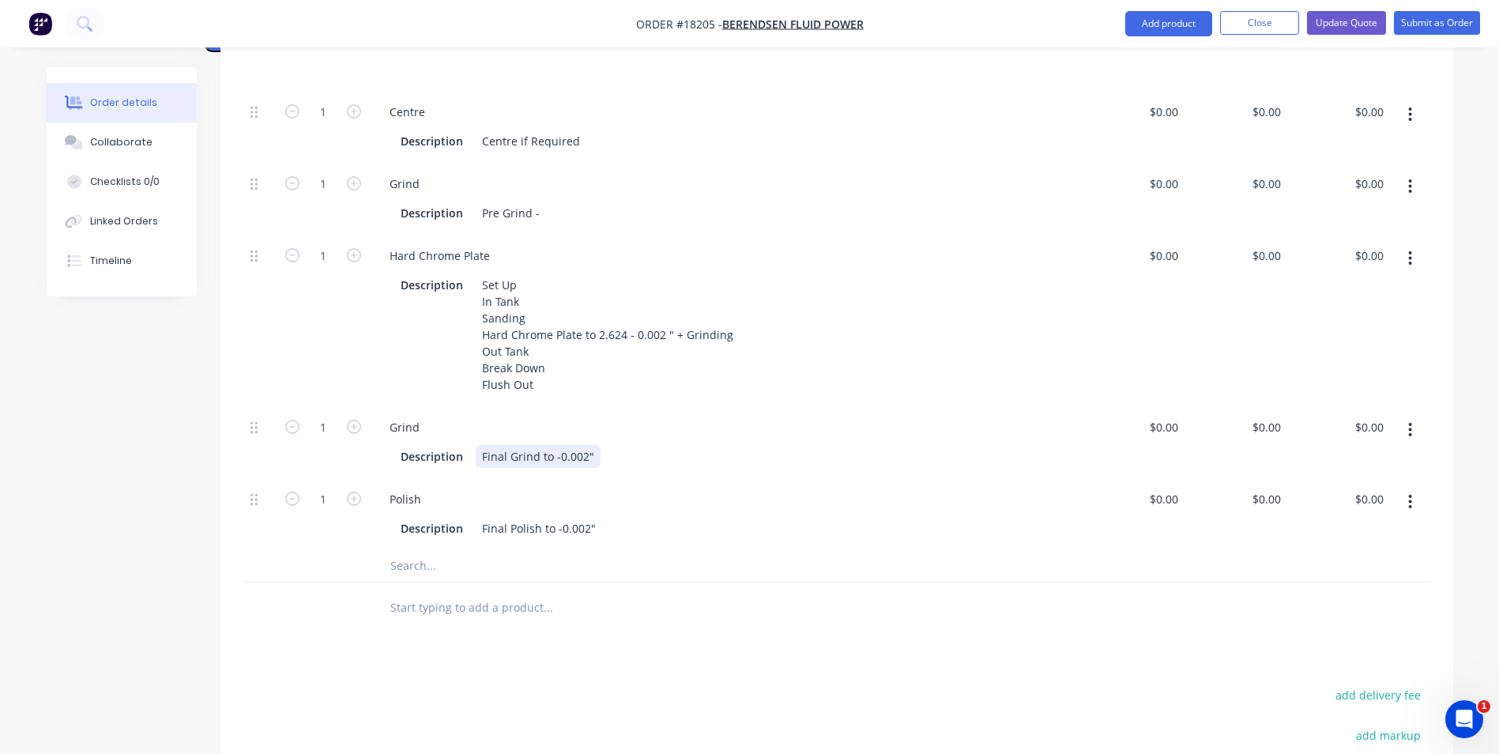
click at [557, 445] on div "Final Grind to -0.002"" at bounding box center [538, 456] width 125 height 23
drag, startPoint x: 553, startPoint y: 433, endPoint x: 588, endPoint y: 431, distance: 34.8
click at [588, 445] on div "Final Grind to -0.002"" at bounding box center [538, 456] width 125 height 23
paste div
click at [616, 445] on div "Final Grind to 2.624 - 0.002" at bounding box center [553, 456] width 155 height 23
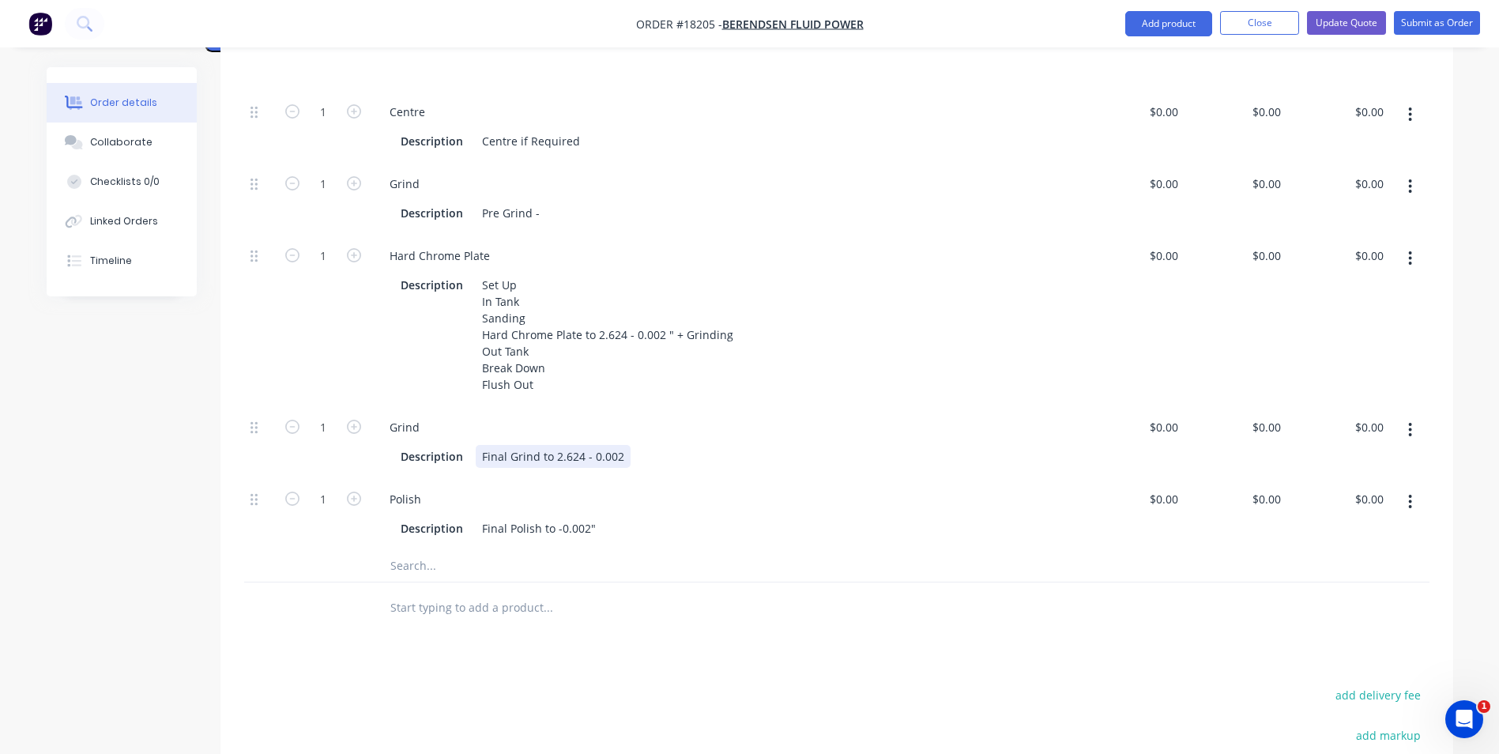
click at [616, 445] on div "Final Grind to 2.624 - 0.002" at bounding box center [553, 456] width 155 height 23
drag, startPoint x: 623, startPoint y: 432, endPoint x: 553, endPoint y: 437, distance: 70.5
click at [553, 445] on div "Final Grind to 2.624 - 0.002"" at bounding box center [556, 456] width 160 height 23
copy div "2.624 - 0.002""
drag, startPoint x: 593, startPoint y: 507, endPoint x: 555, endPoint y: 503, distance: 39.0
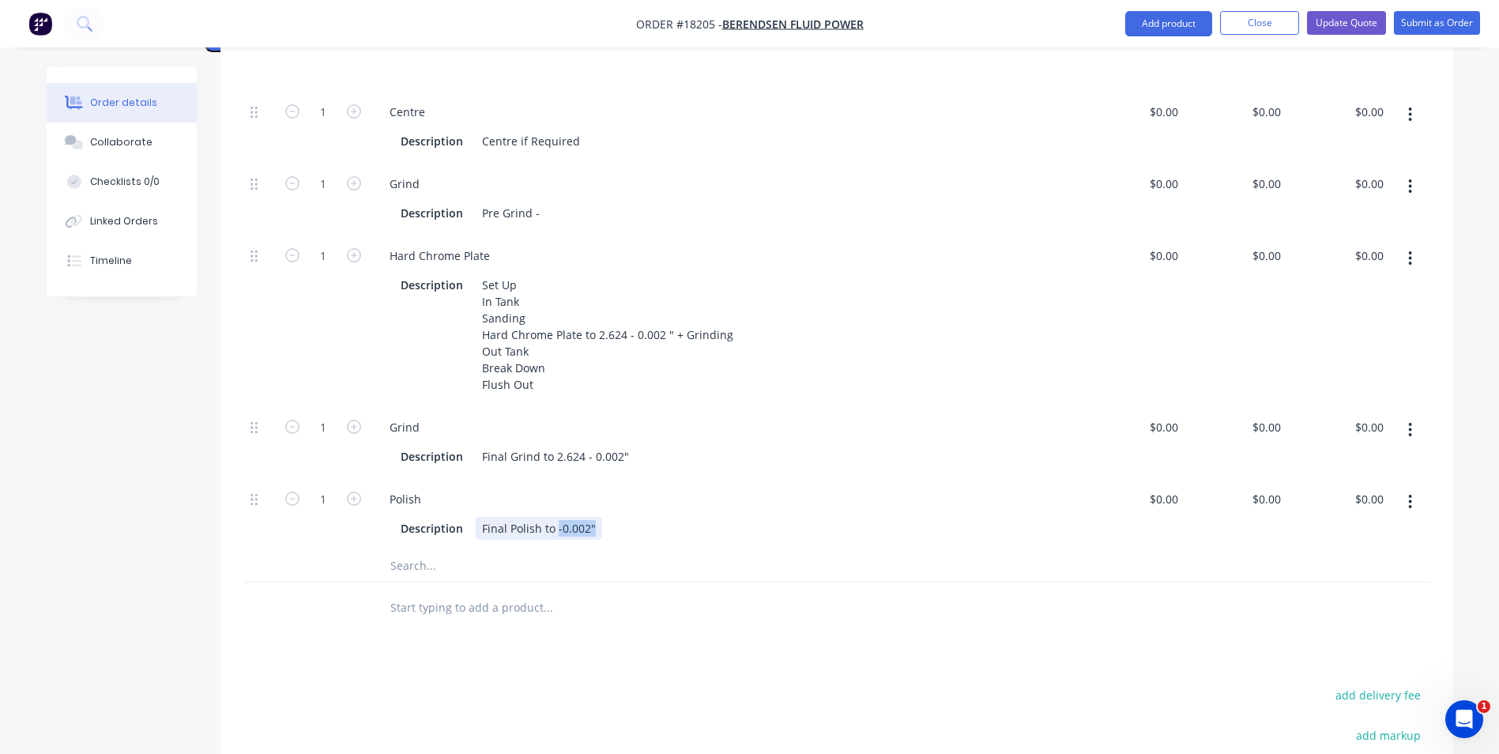
click at [555, 517] on div "Final Polish to -0.002"" at bounding box center [539, 528] width 126 height 23
paste div
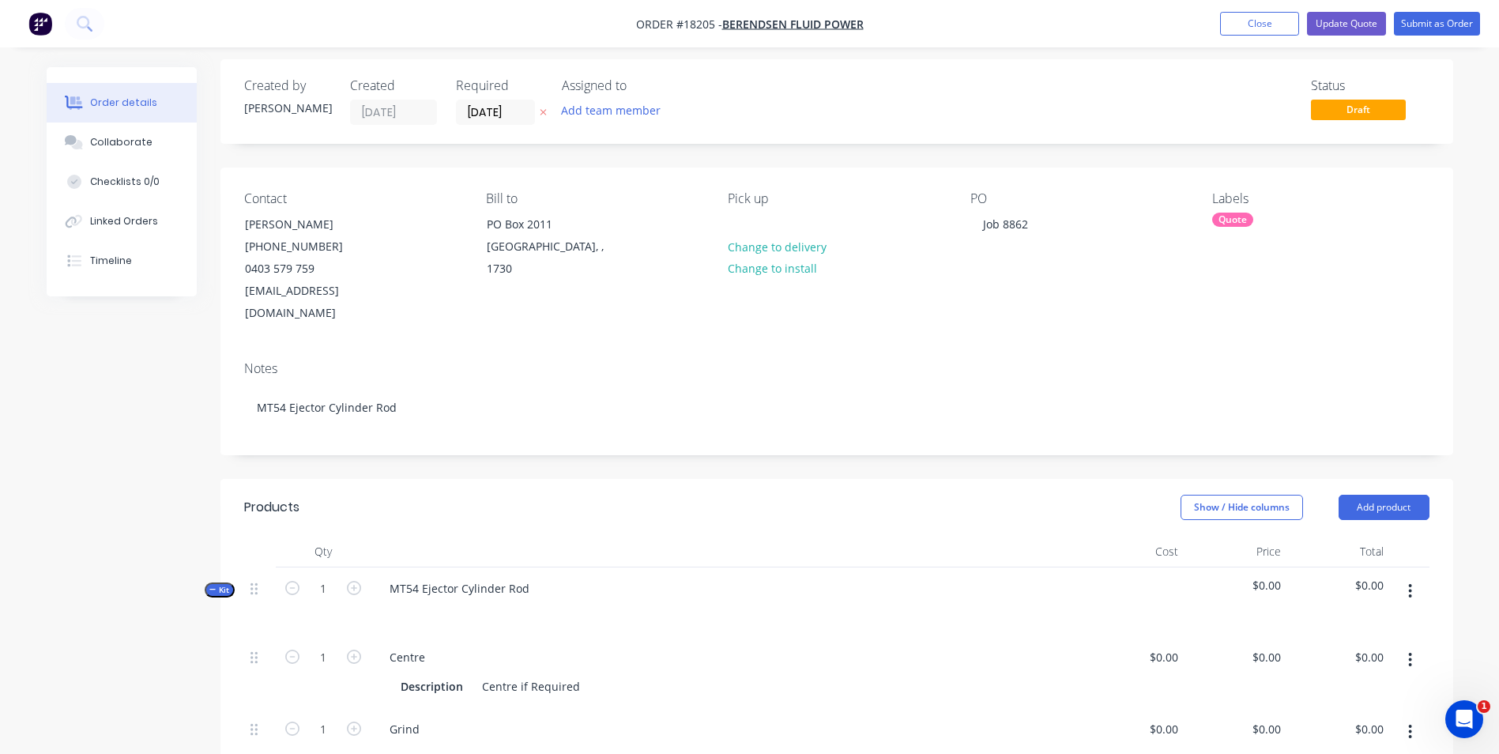
scroll to position [0, 0]
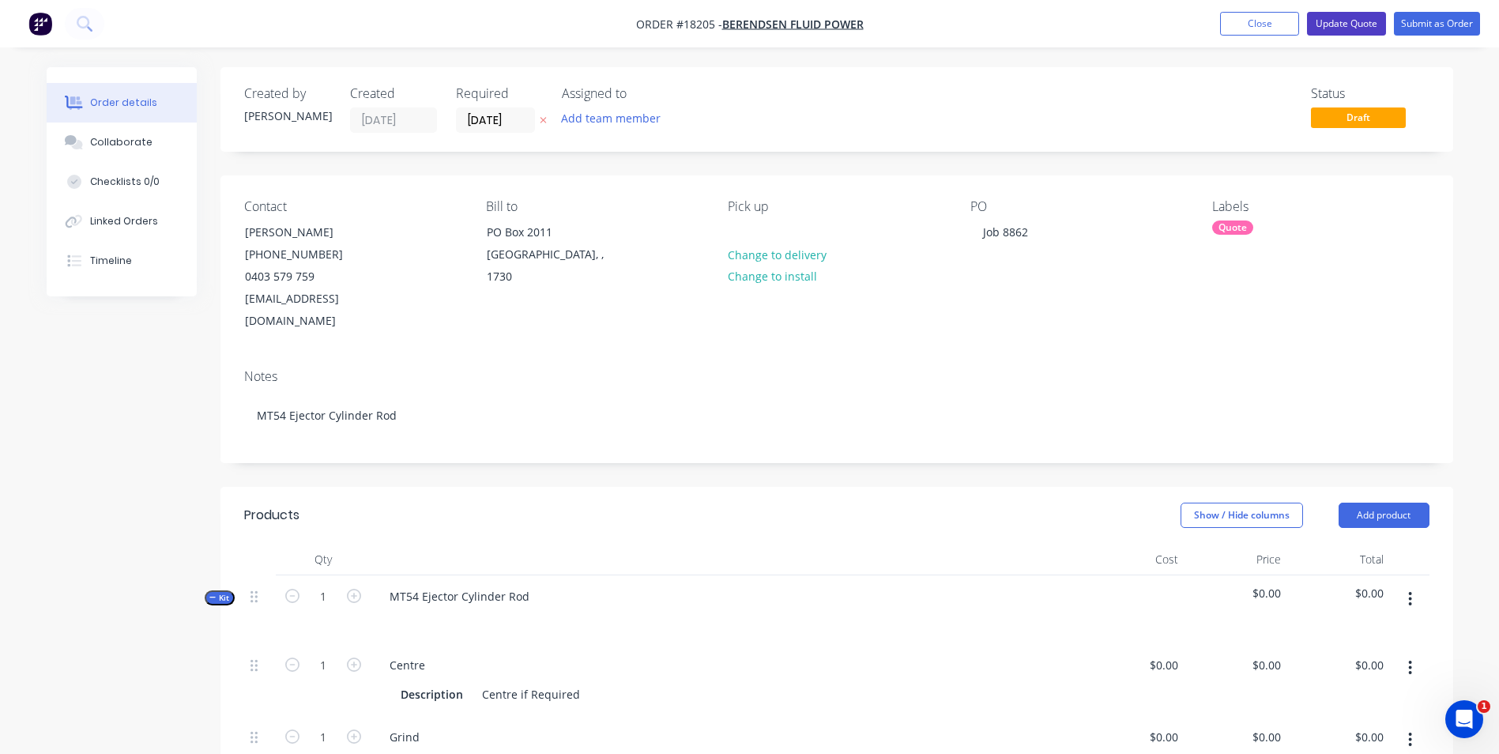
click at [1362, 21] on button "Update Quote" at bounding box center [1346, 24] width 79 height 24
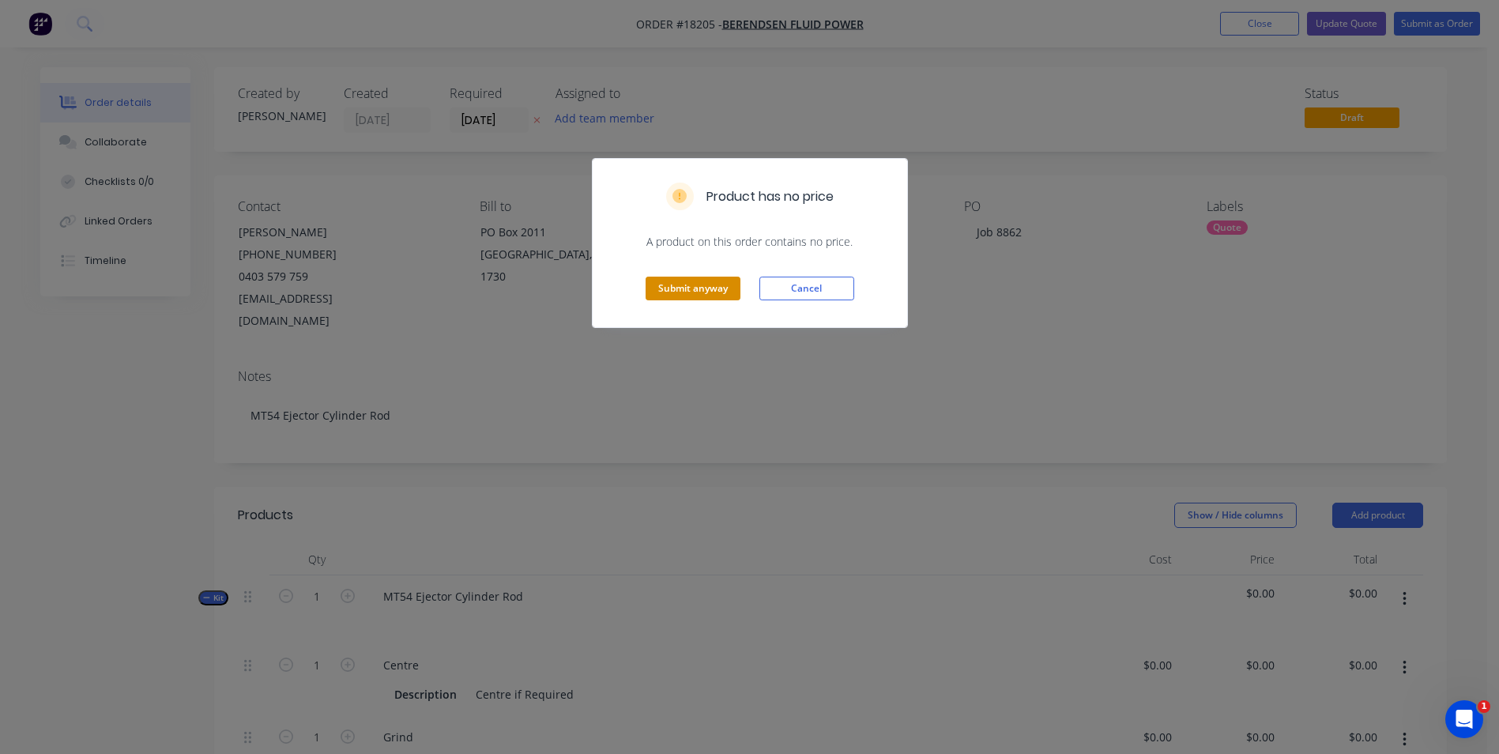
click at [713, 280] on button "Submit anyway" at bounding box center [693, 289] width 95 height 24
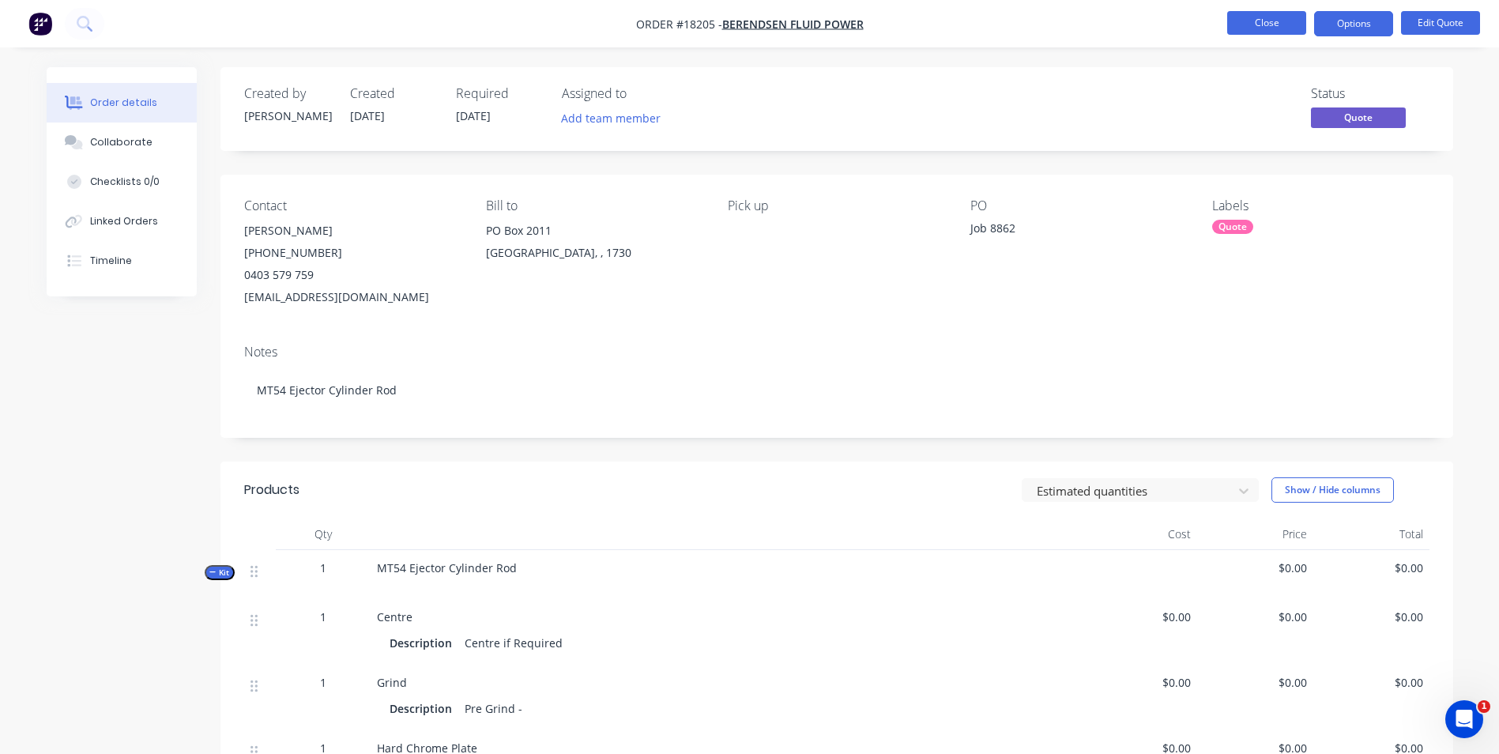
click at [1257, 29] on button "Close" at bounding box center [1266, 23] width 79 height 24
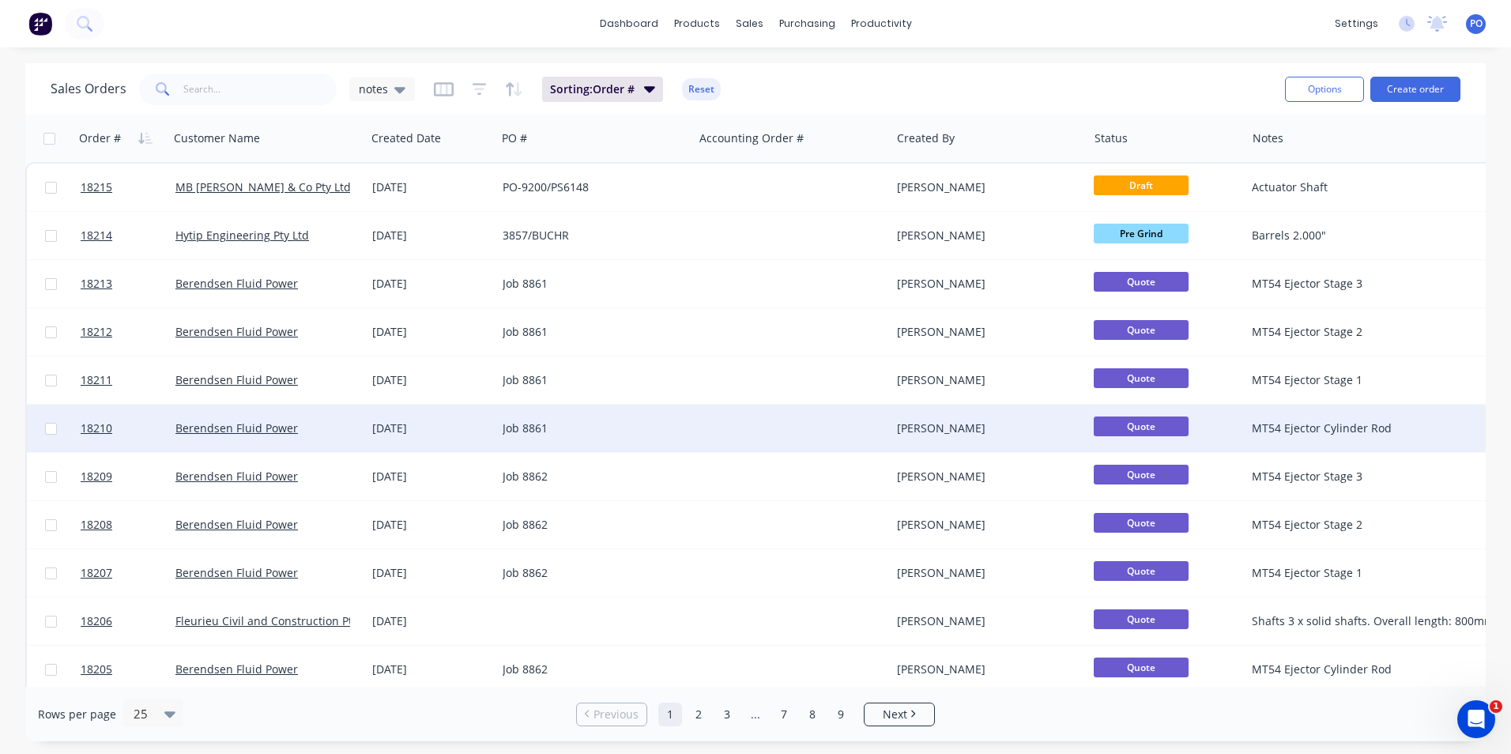
click at [650, 428] on div "Job 8861" at bounding box center [590, 428] width 175 height 16
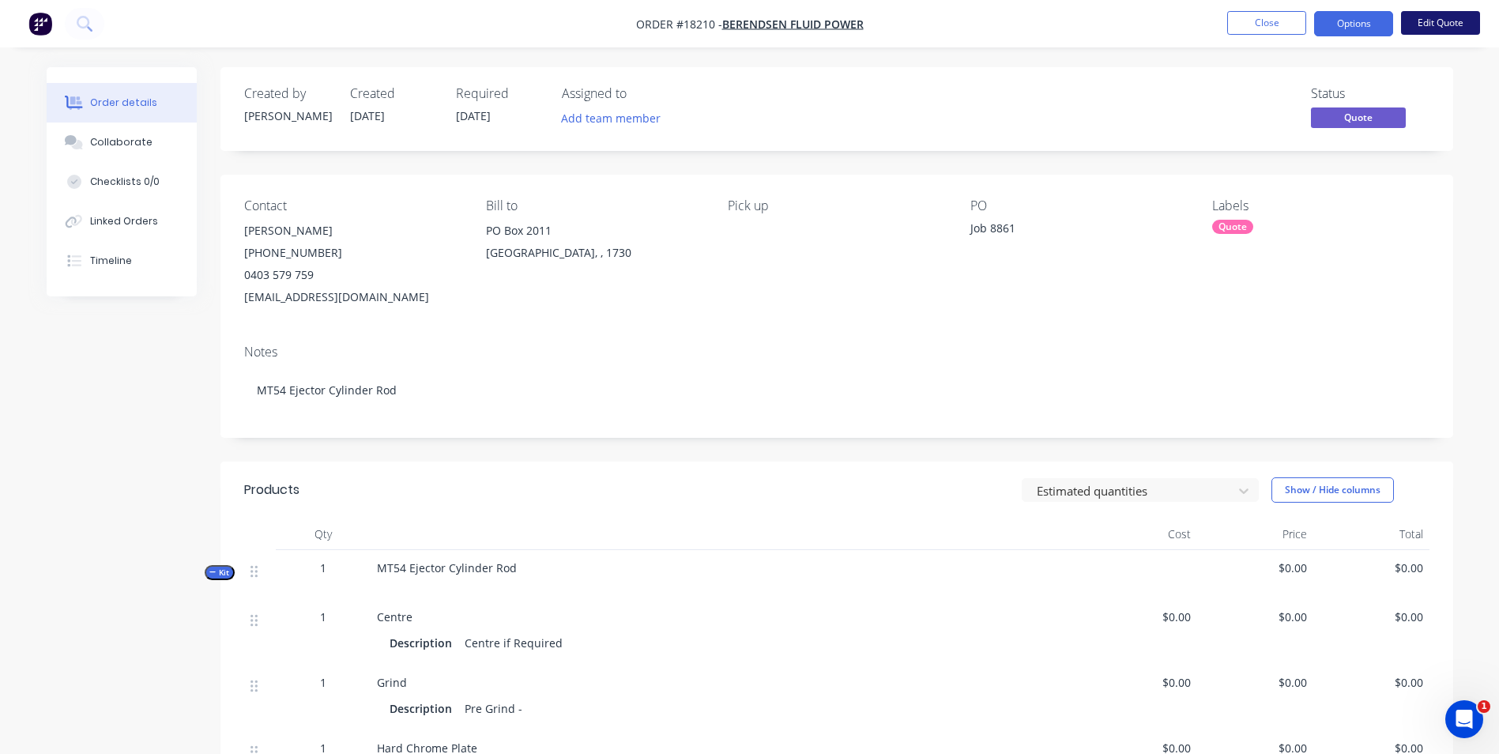
click at [1453, 19] on button "Edit Quote" at bounding box center [1440, 23] width 79 height 24
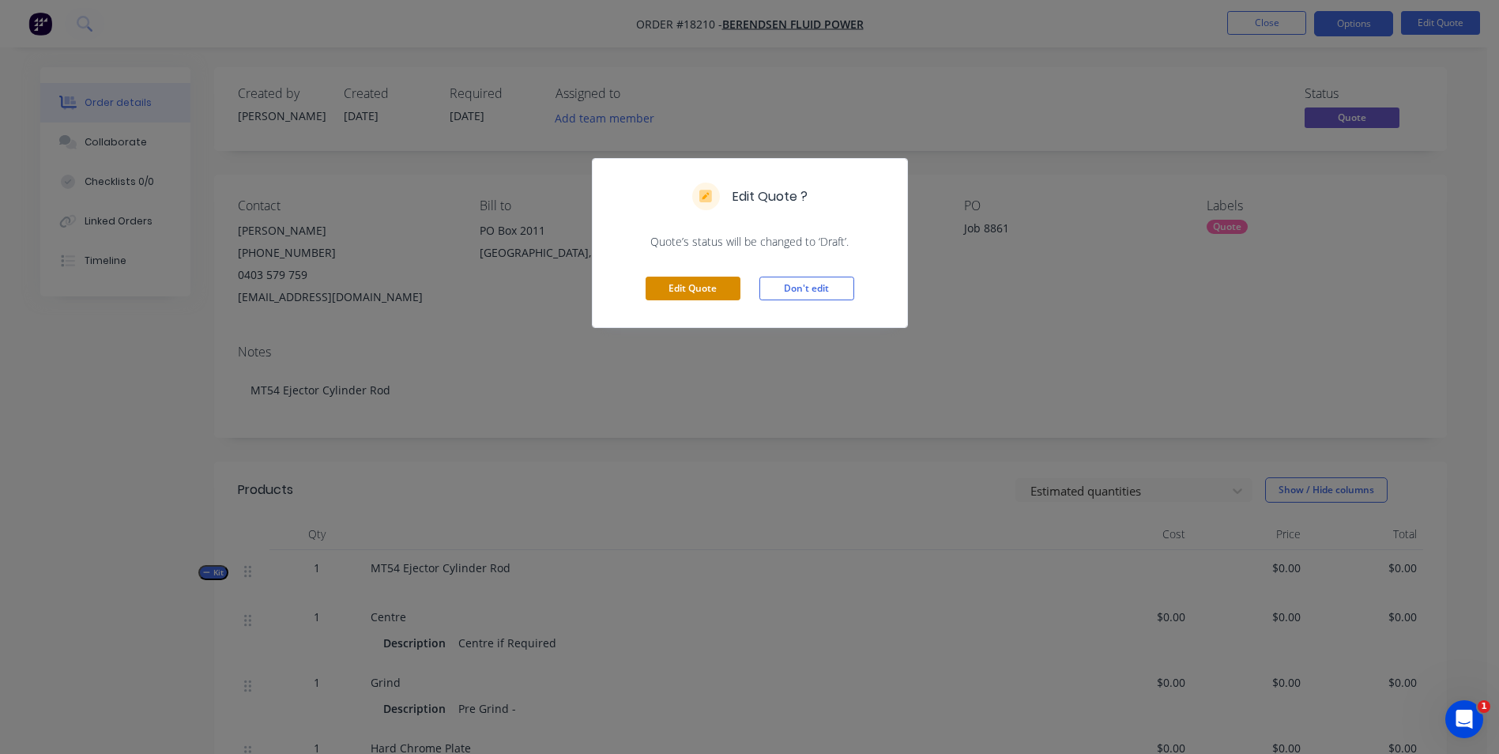
click at [696, 291] on button "Edit Quote" at bounding box center [693, 289] width 95 height 24
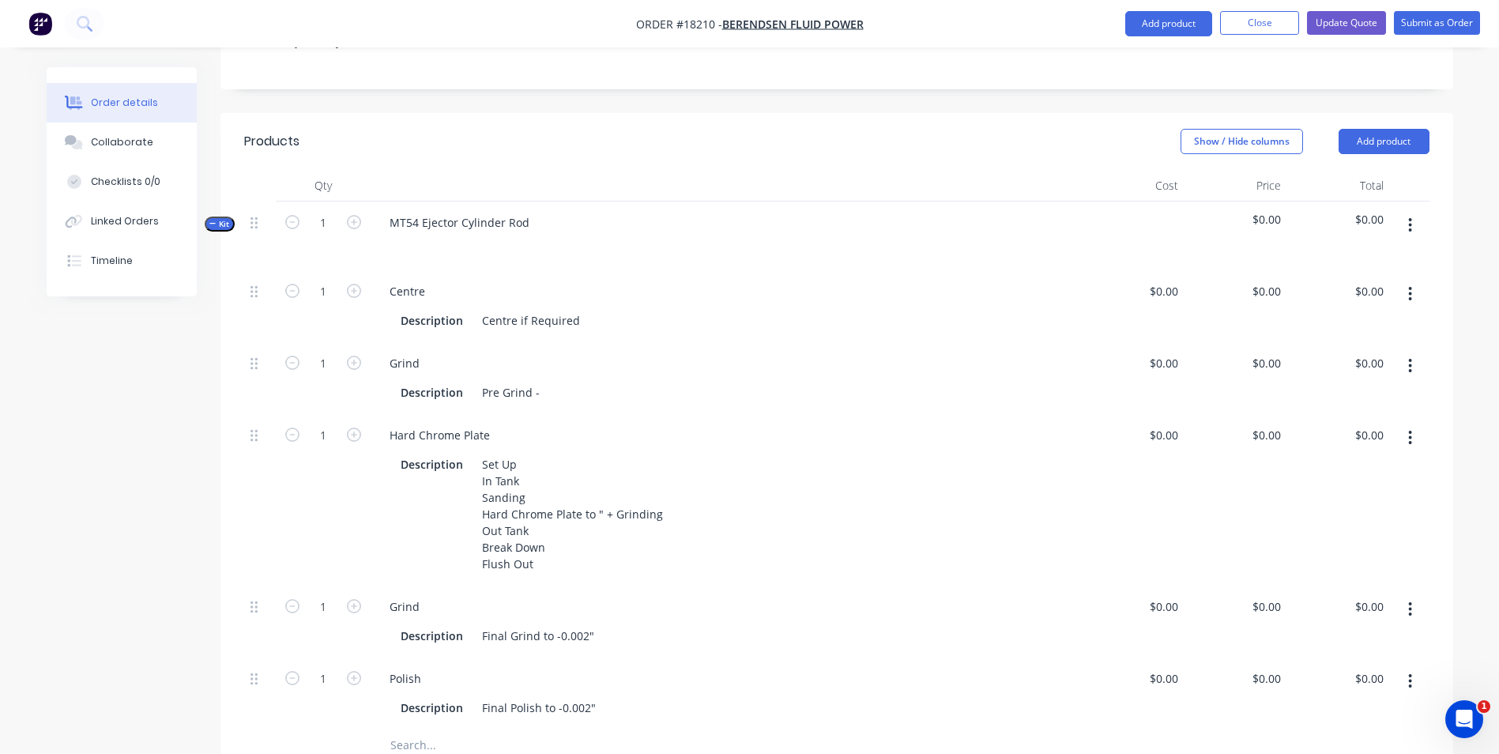
scroll to position [474, 0]
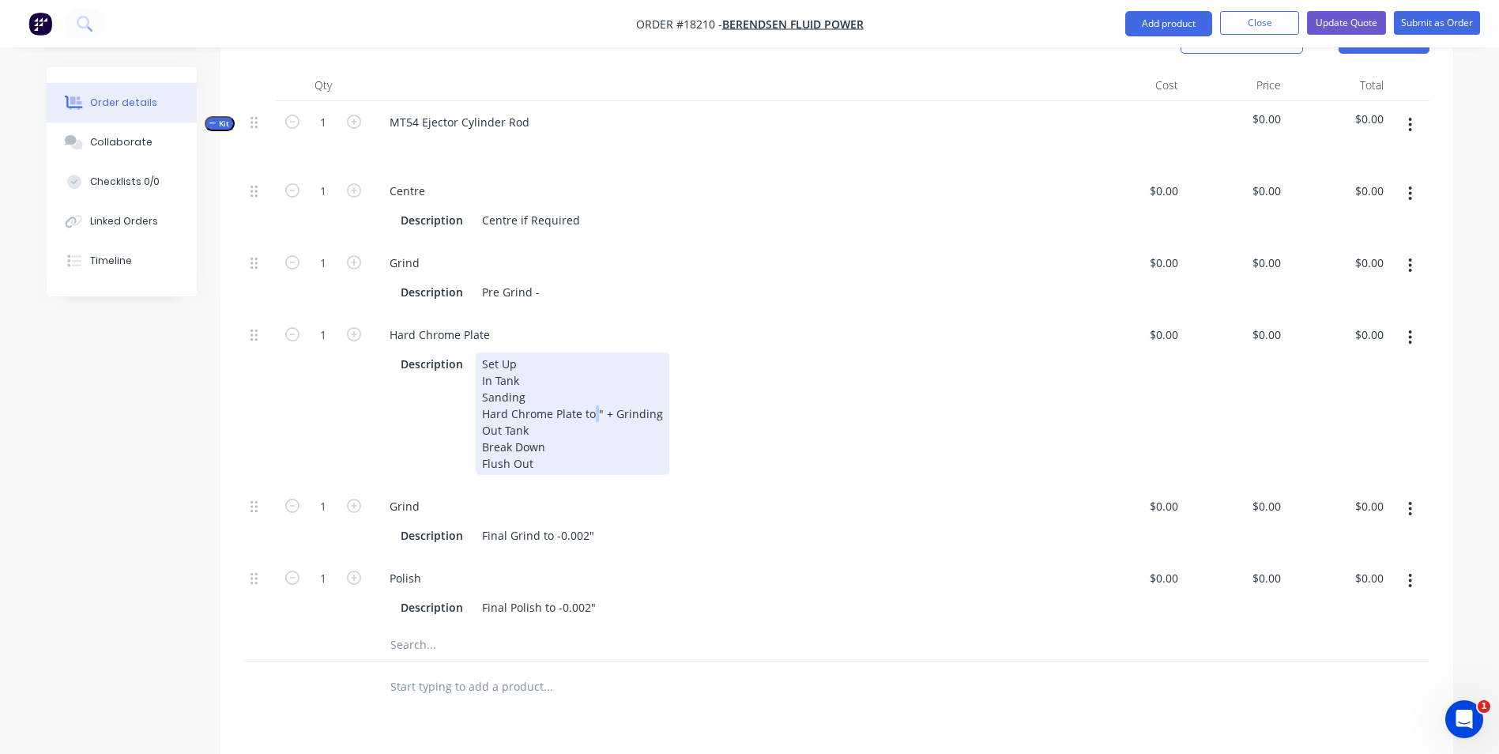
click at [597, 391] on div "Set Up In Tank Sanding Hard Chrome Plate to " + Grinding Out Tank Break Down Fl…" at bounding box center [573, 413] width 194 height 122
paste div
click at [592, 394] on div "Set Up In Tank Sanding Hard Chrome Plate to2.624 - 0.002"" + Grinding Out Tank …" at bounding box center [607, 413] width 262 height 122
click at [667, 392] on div "Set Up In Tank Sanding Hard Chrome Plate to 2.624 - 0.002"" + Grinding Out Tank…" at bounding box center [609, 413] width 266 height 122
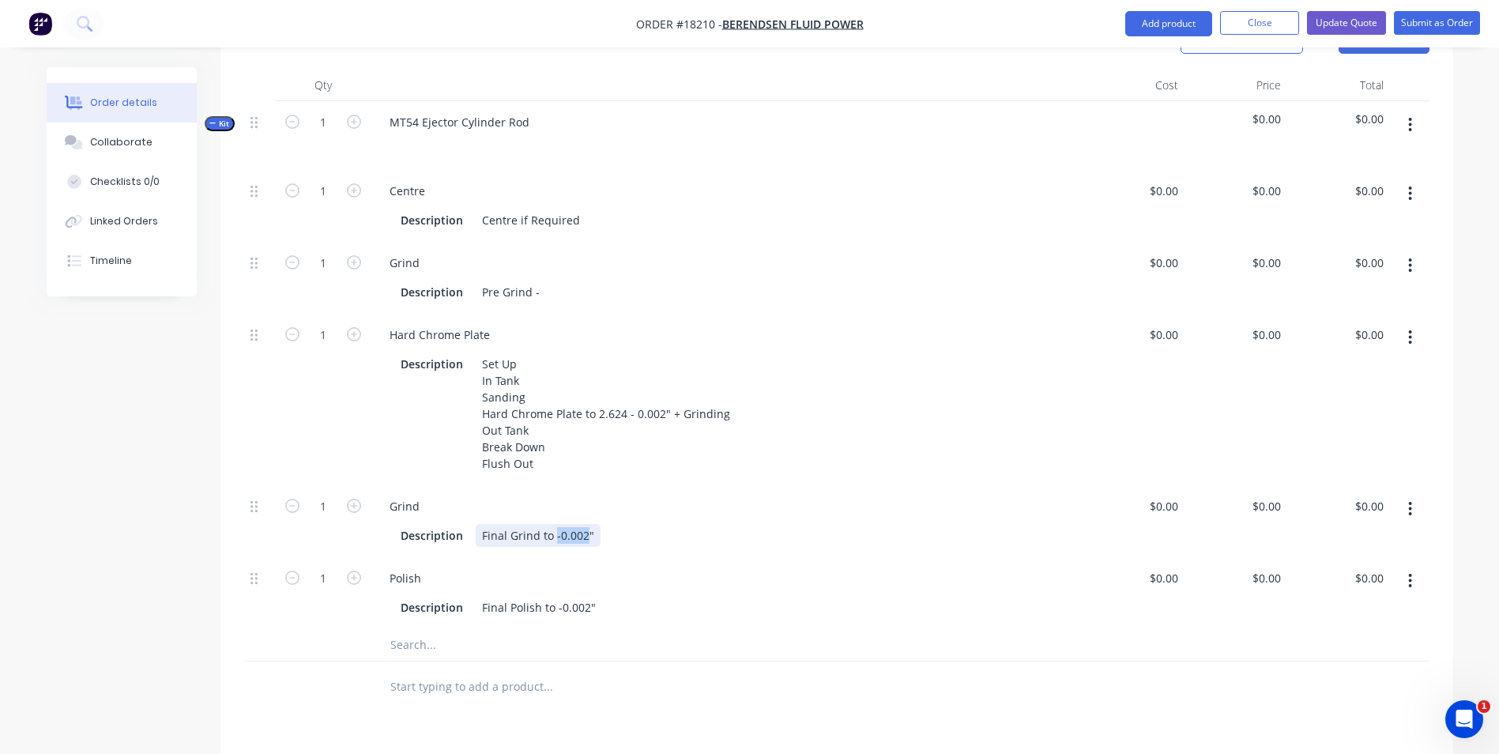
drag, startPoint x: 582, startPoint y: 513, endPoint x: 552, endPoint y: 513, distance: 30.8
click at [552, 524] on div "Final Grind to -0.002"" at bounding box center [538, 535] width 125 height 23
paste div
drag, startPoint x: 593, startPoint y: 586, endPoint x: 556, endPoint y: 591, distance: 37.5
click at [556, 596] on div "Final Polish to -0.002"" at bounding box center [539, 607] width 126 height 23
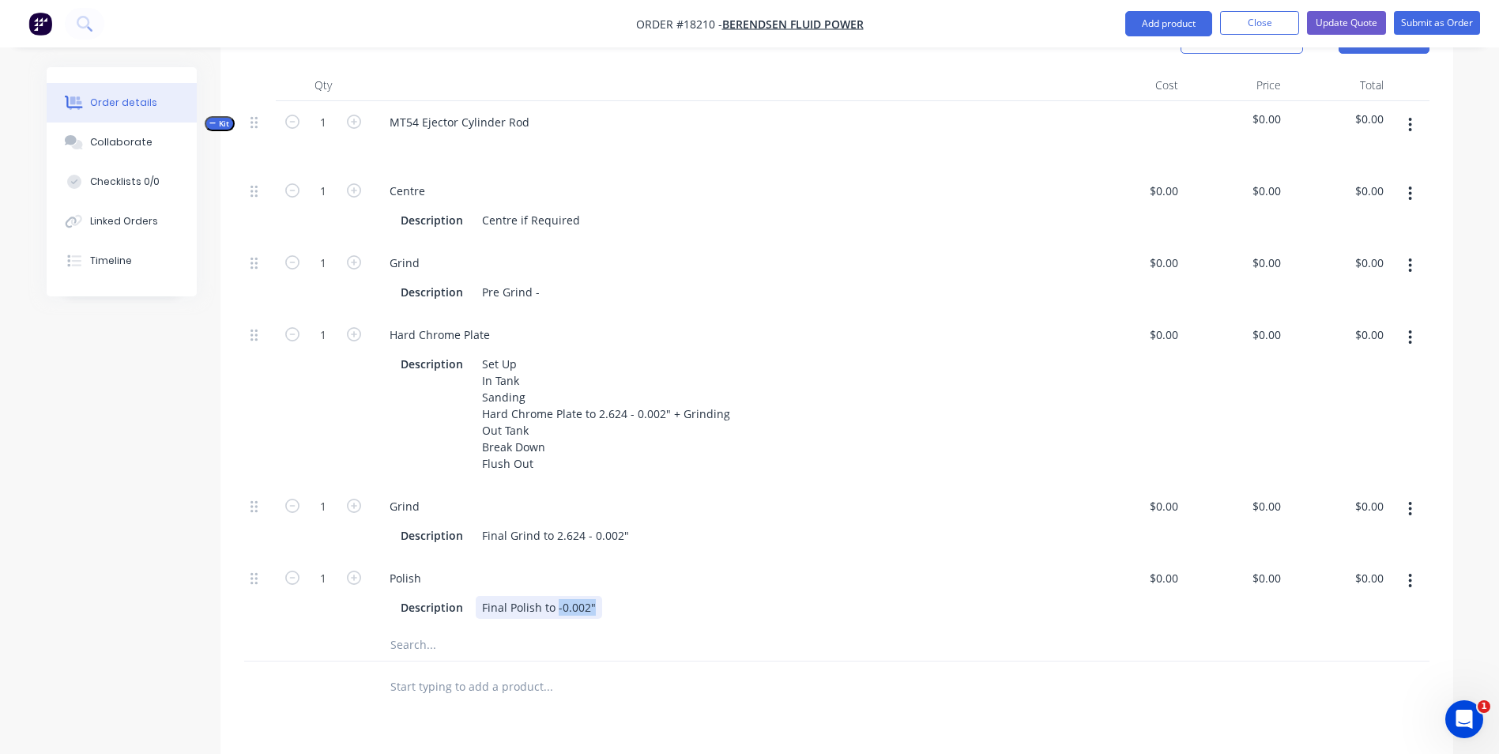
paste div
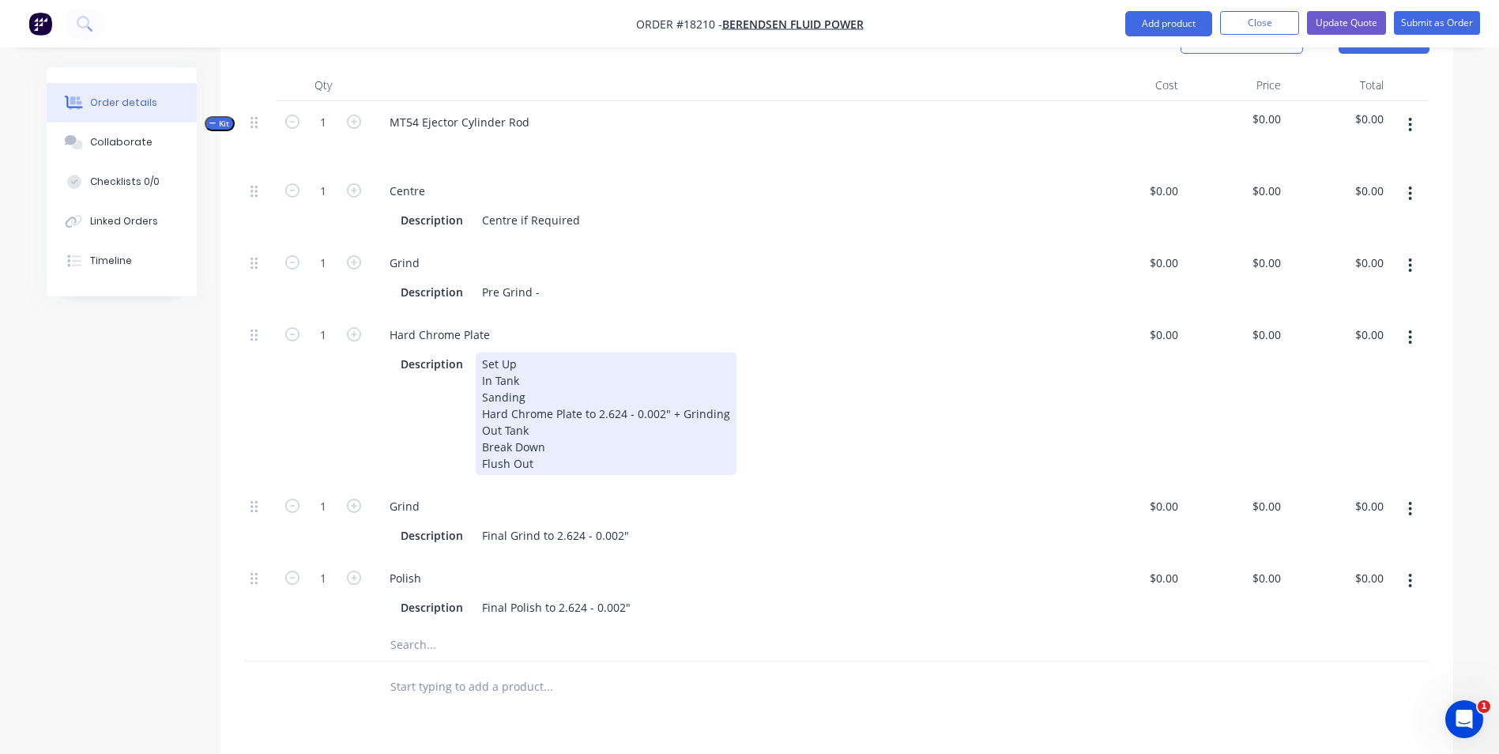
click at [663, 393] on div "Set Up In Tank Sanding Hard Chrome Plate to 2.624 - 0.002" + Grinding Out Tank …" at bounding box center [606, 413] width 261 height 122
click at [666, 392] on div "Set Up In Tank Sanding Hard Chrome Plate to 2.624 - 0.002" + Grinding Out Tank …" at bounding box center [606, 413] width 261 height 122
click at [679, 432] on div "Set Up In Tank Sanding Hard Chrome Plate to 2.624" + Grinding Out Tank Break Do…" at bounding box center [587, 413] width 222 height 122
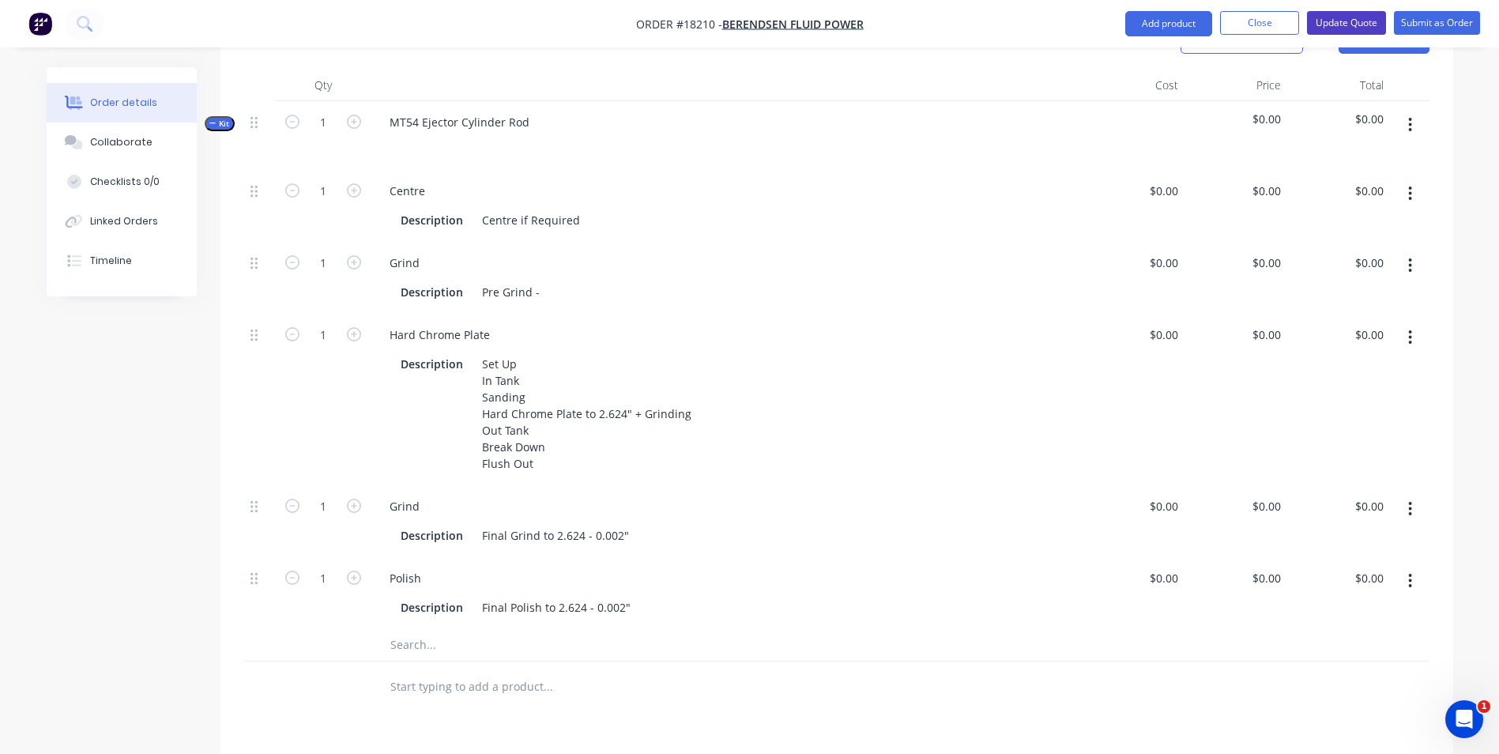
click at [1331, 22] on button "Update Quote" at bounding box center [1346, 23] width 79 height 24
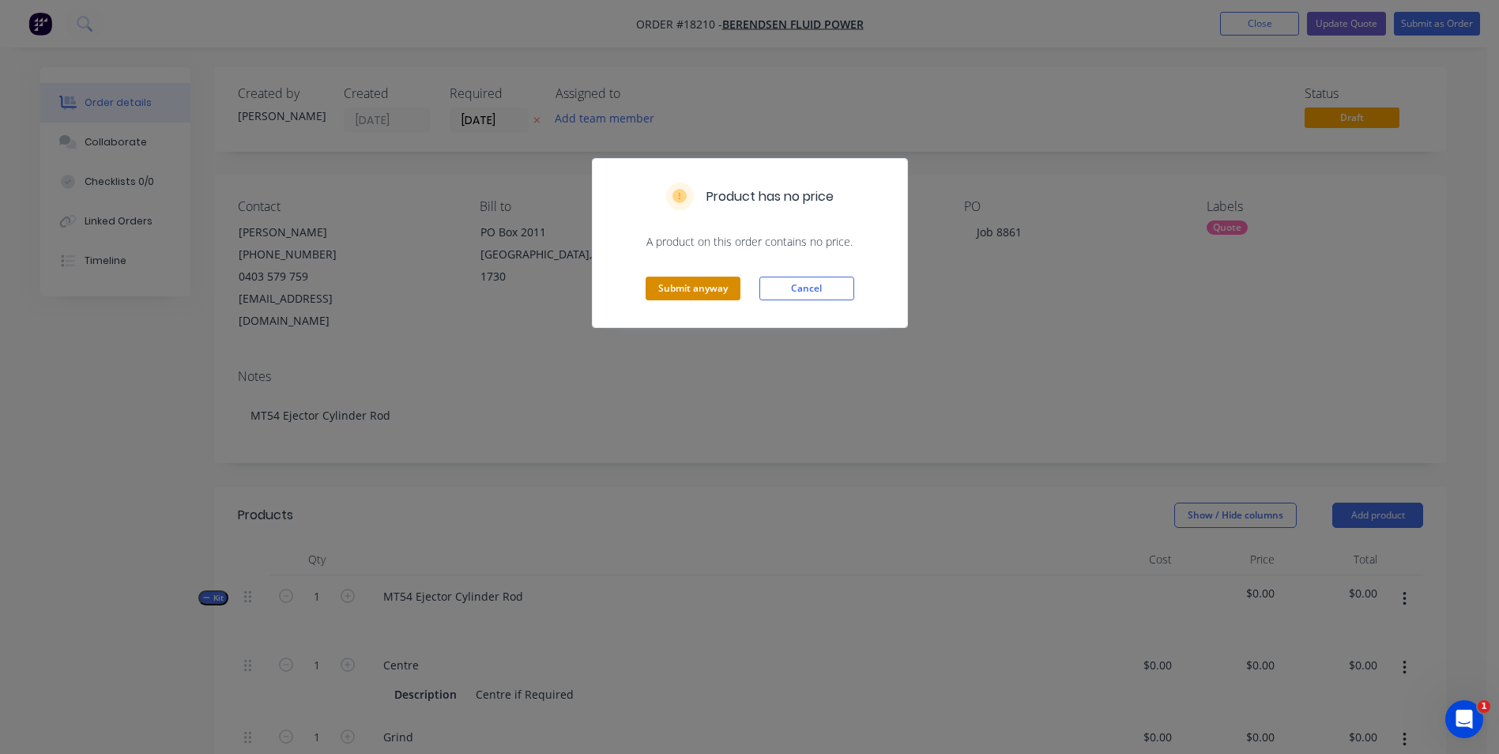
click at [680, 285] on button "Submit anyway" at bounding box center [693, 289] width 95 height 24
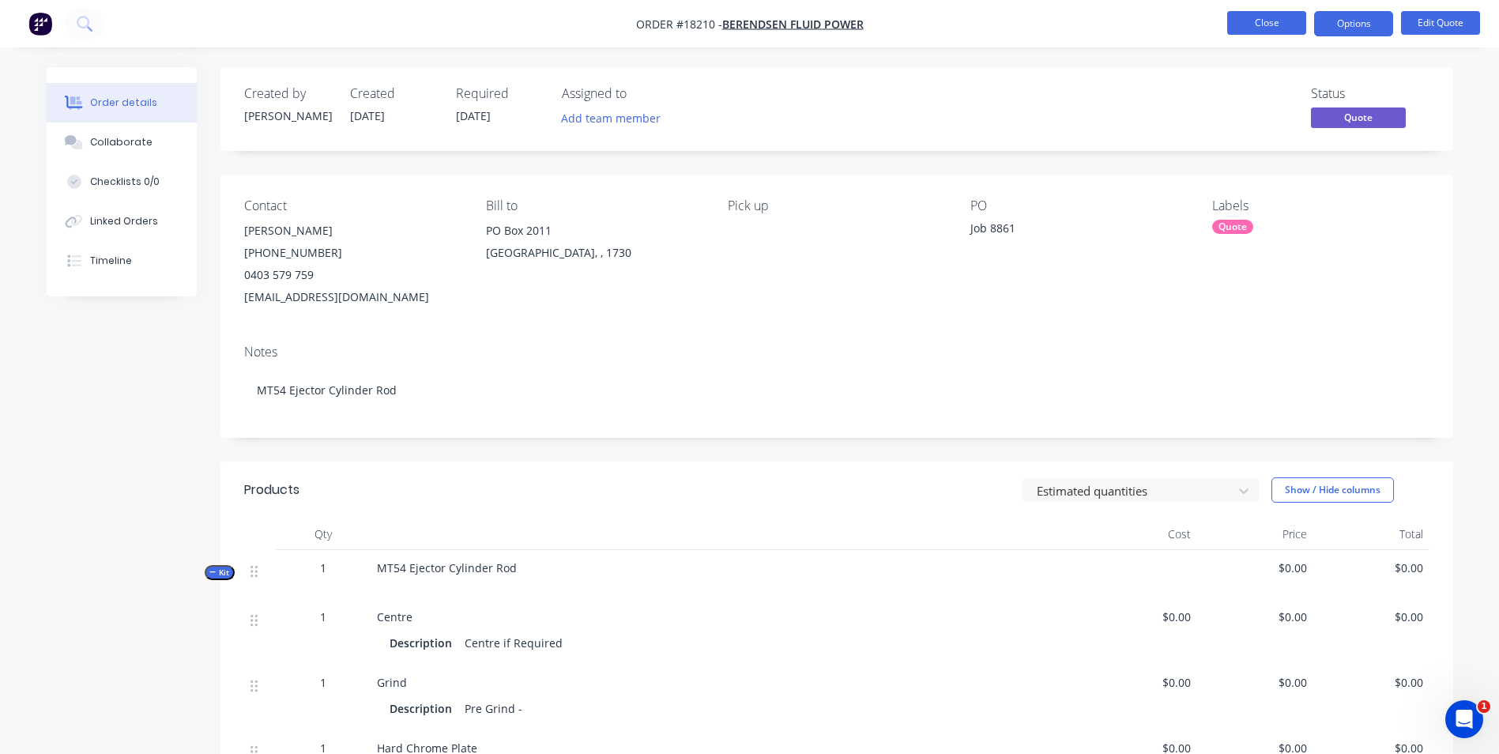
click at [1284, 28] on button "Close" at bounding box center [1266, 23] width 79 height 24
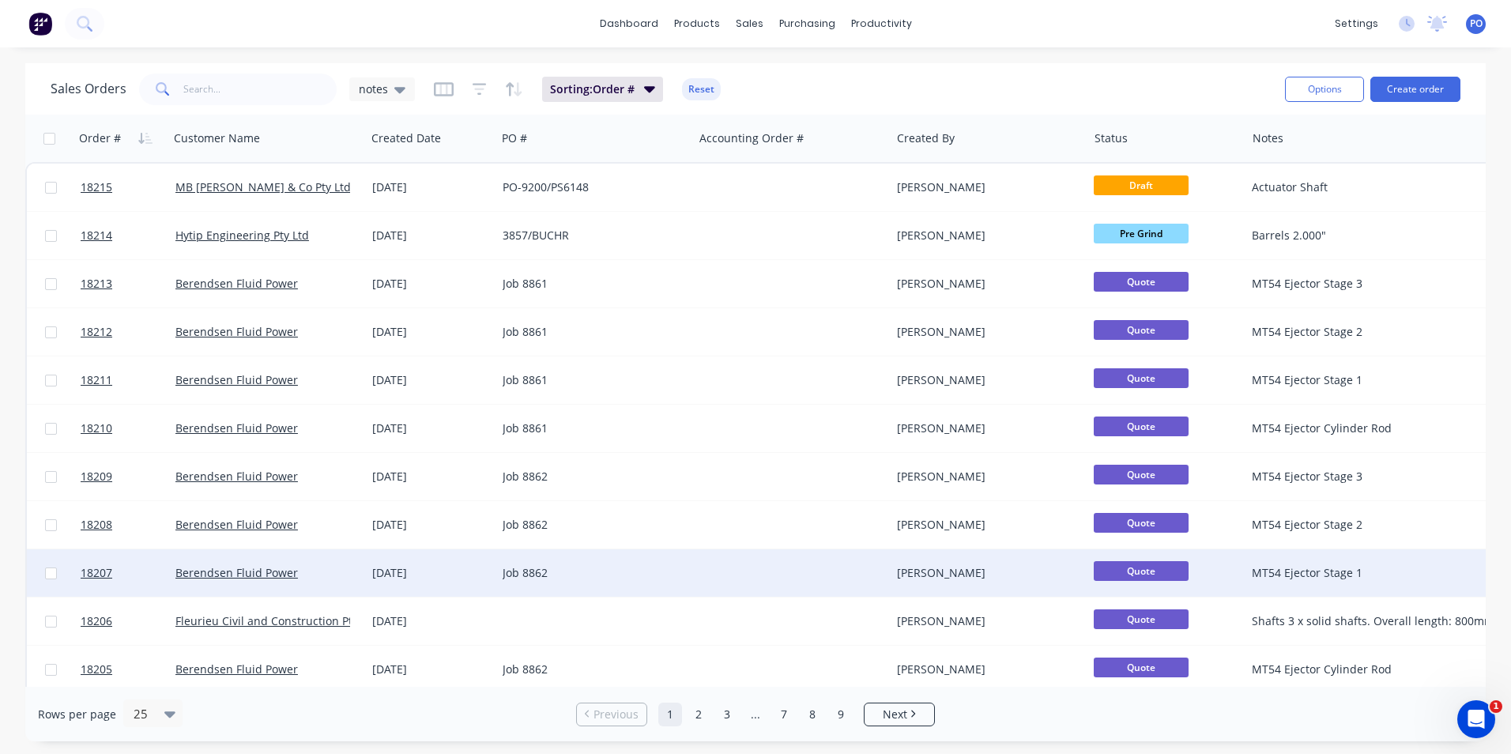
click at [687, 571] on div "Job 8862" at bounding box center [594, 572] width 197 height 47
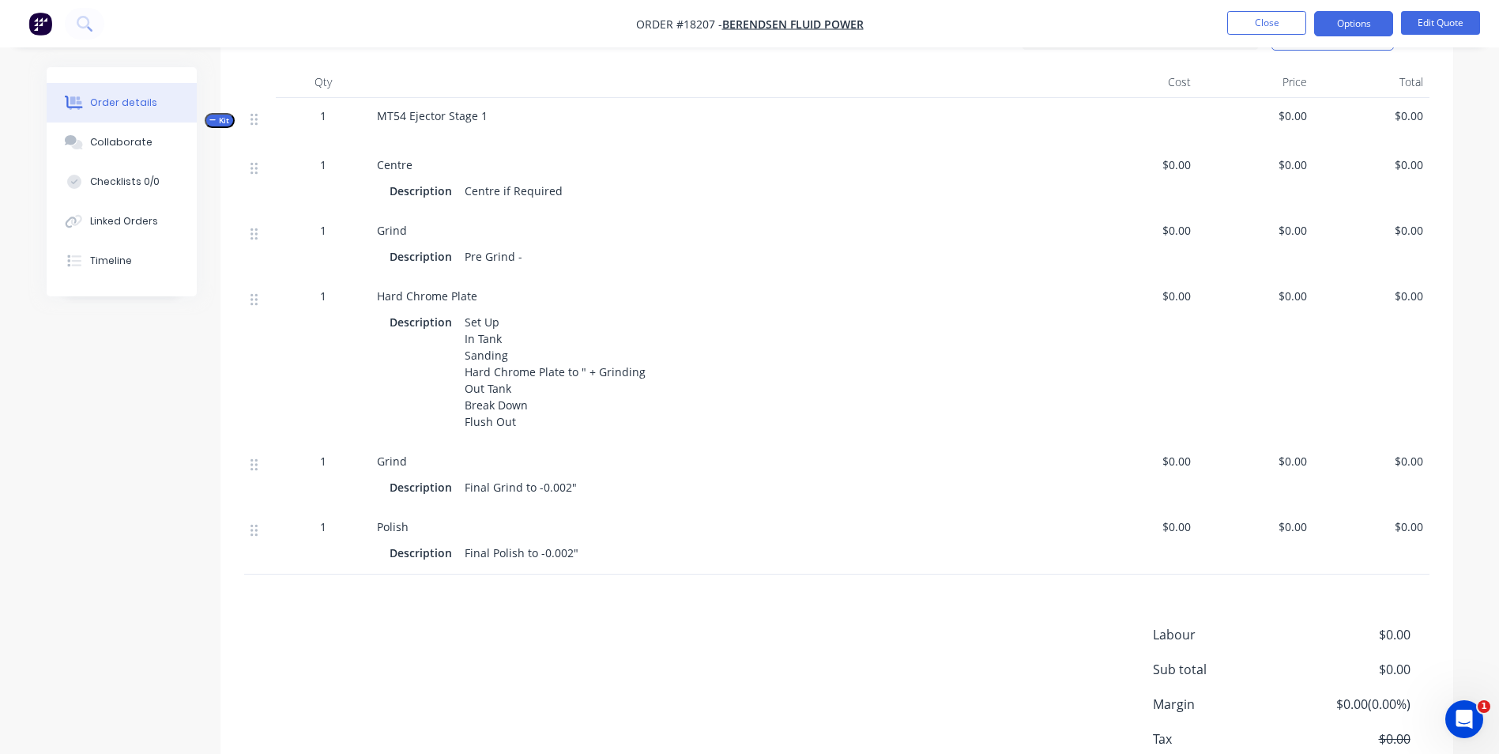
scroll to position [474, 0]
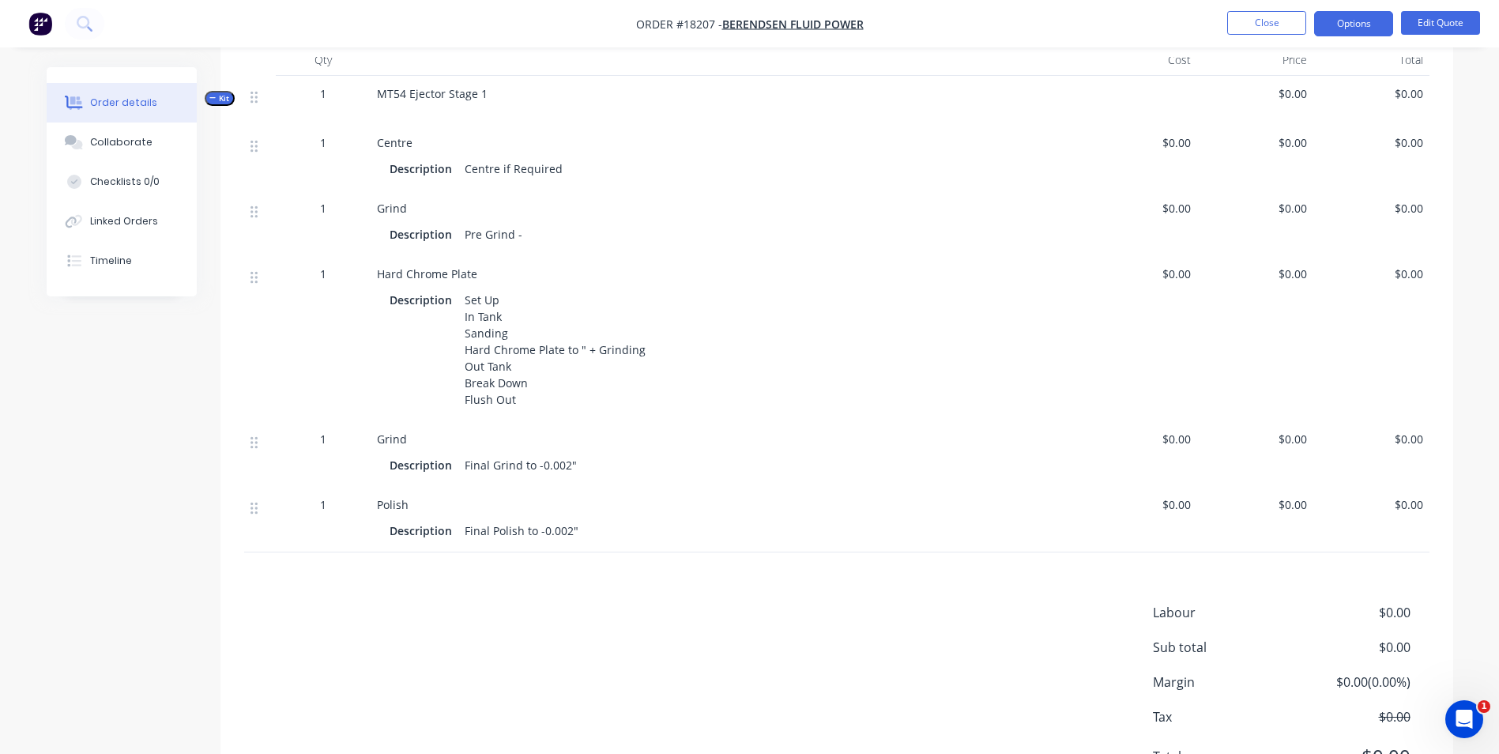
click at [579, 348] on div "Set Up In Tank Sanding Hard Chrome Plate to " + Grinding Out Tank Break Down Fl…" at bounding box center [555, 349] width 194 height 122
click at [1418, 18] on button "Edit Quote" at bounding box center [1440, 23] width 79 height 24
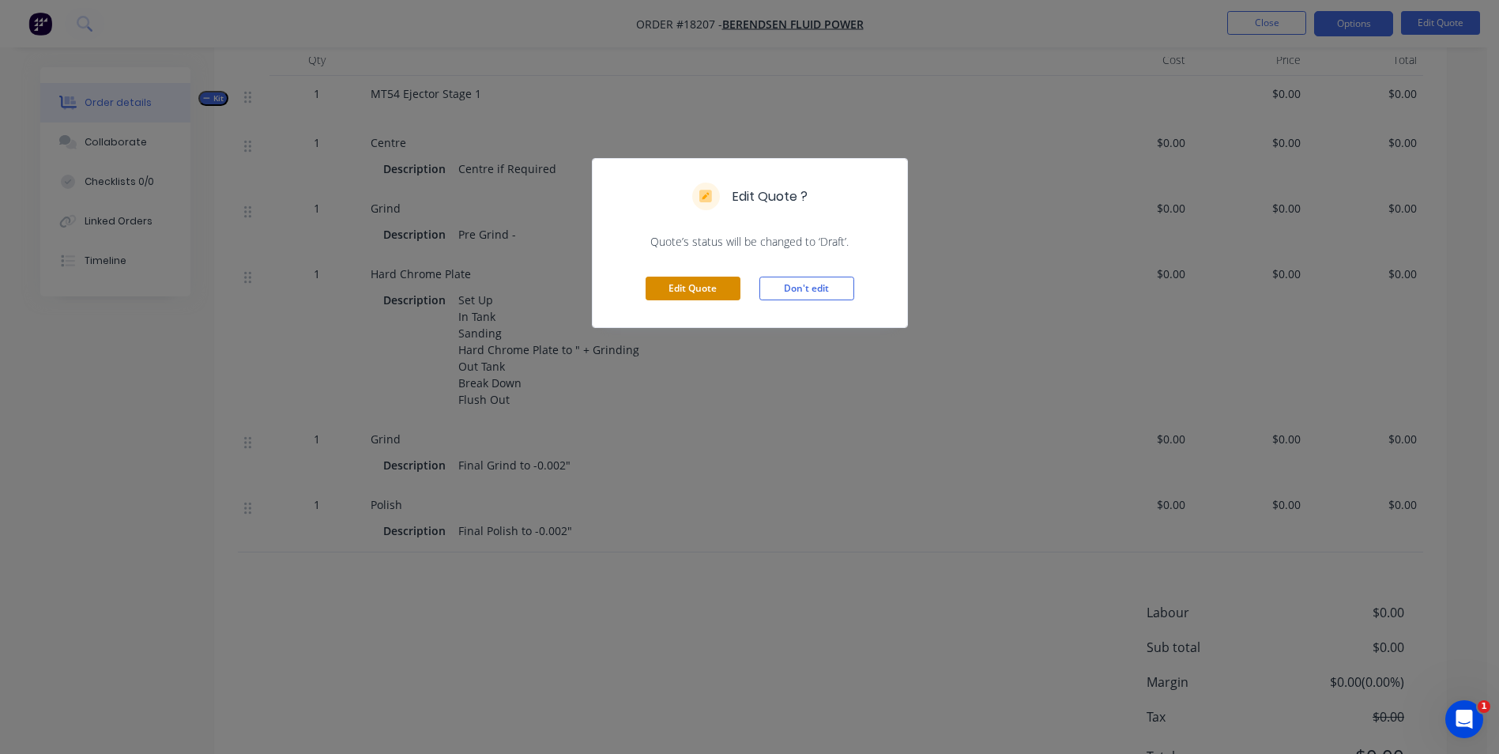
click at [709, 288] on button "Edit Quote" at bounding box center [693, 289] width 95 height 24
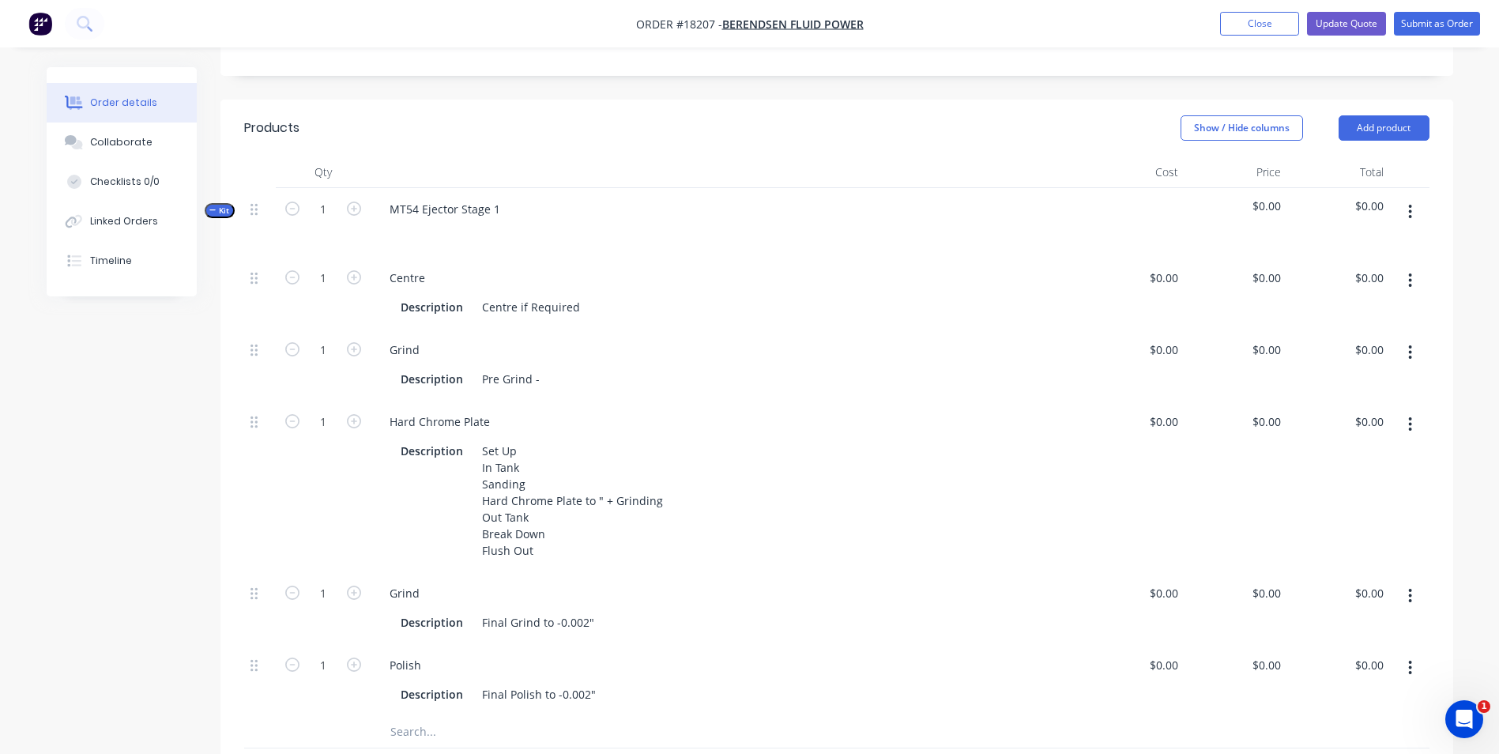
scroll to position [395, 0]
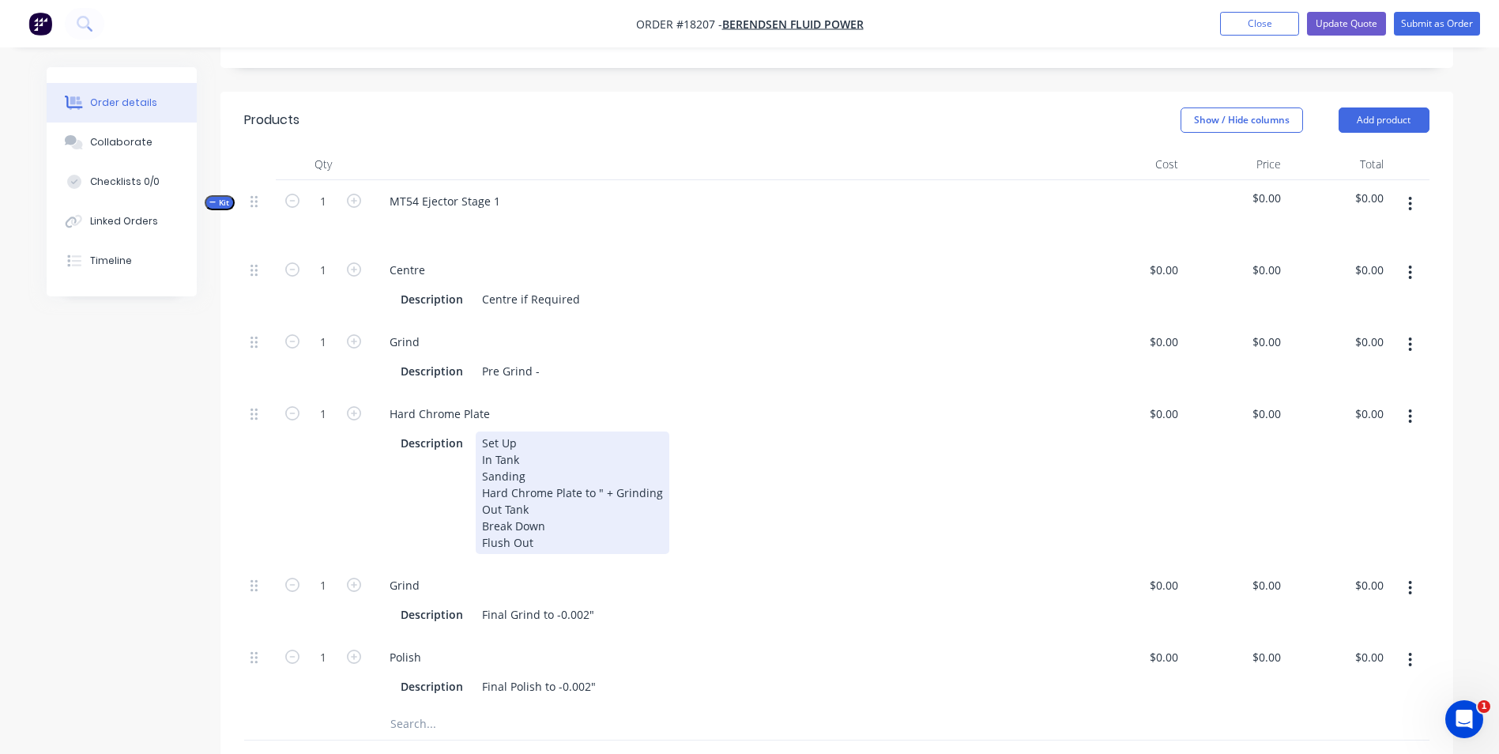
click at [596, 469] on div "Set Up In Tank Sanding Hard Chrome Plate to " + Grinding Out Tank Break Down Fl…" at bounding box center [573, 492] width 194 height 122
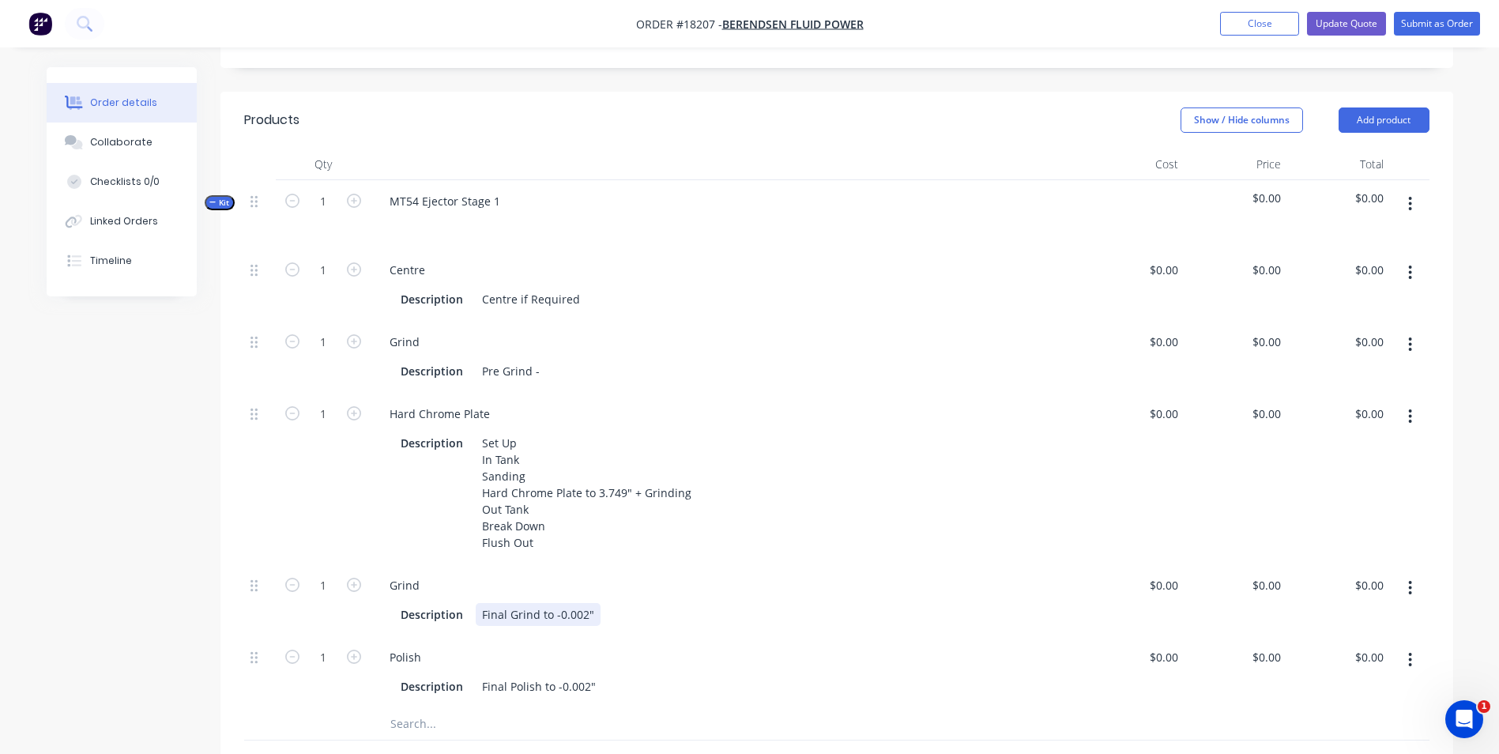
click at [552, 603] on div "Final Grind to -0.002"" at bounding box center [538, 614] width 125 height 23
click at [555, 675] on div "Final Polish to -0.002"" at bounding box center [539, 686] width 126 height 23
click at [1350, 18] on button "Update Quote" at bounding box center [1346, 24] width 79 height 24
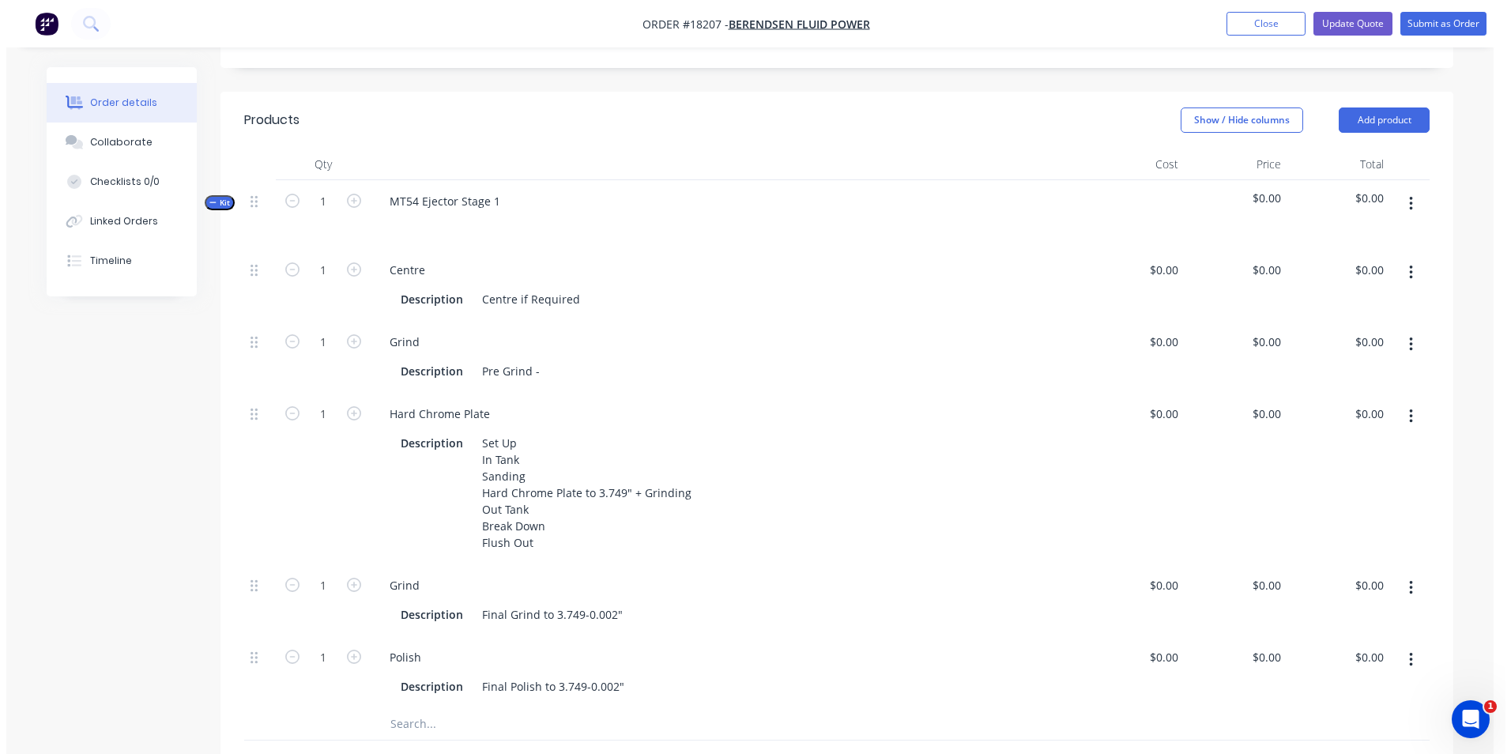
scroll to position [0, 0]
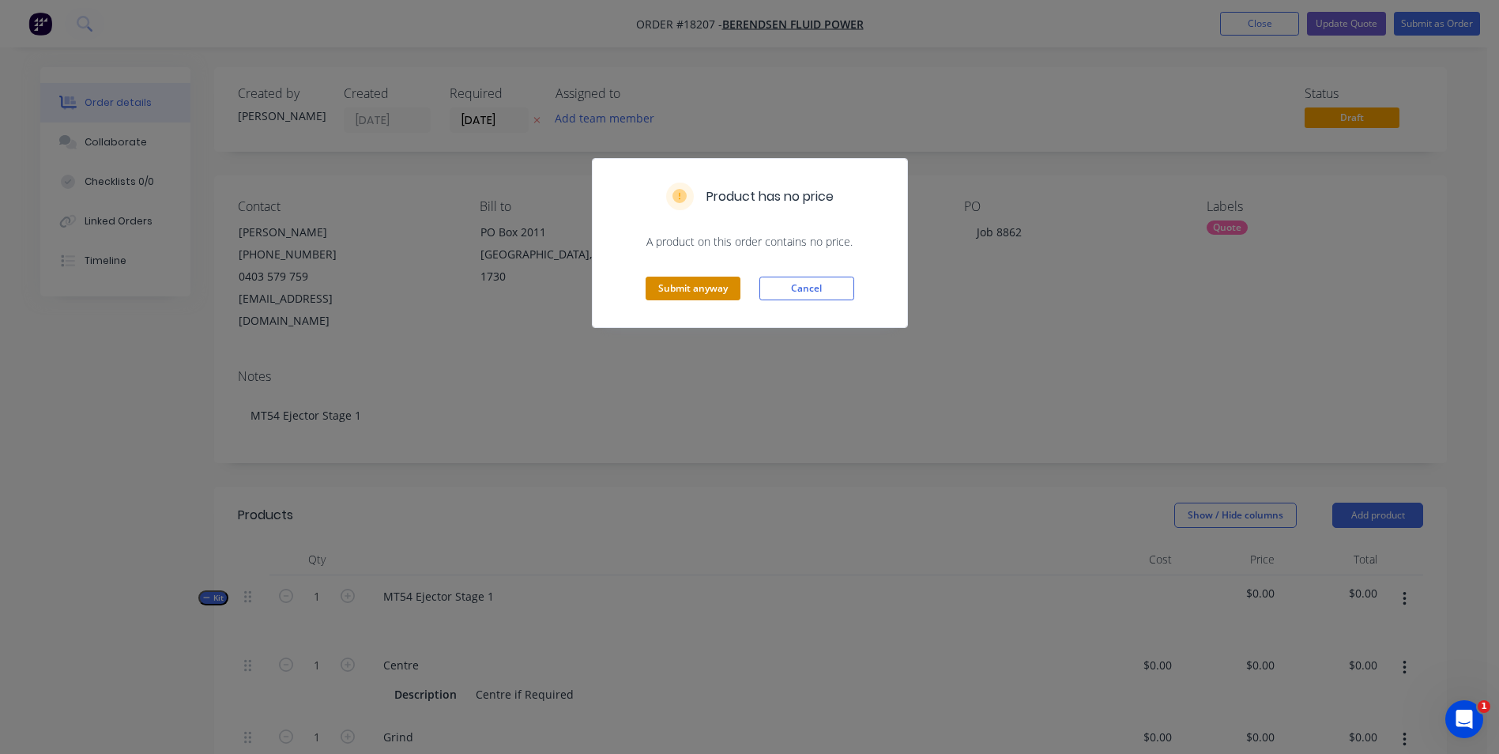
click at [684, 290] on button "Submit anyway" at bounding box center [693, 289] width 95 height 24
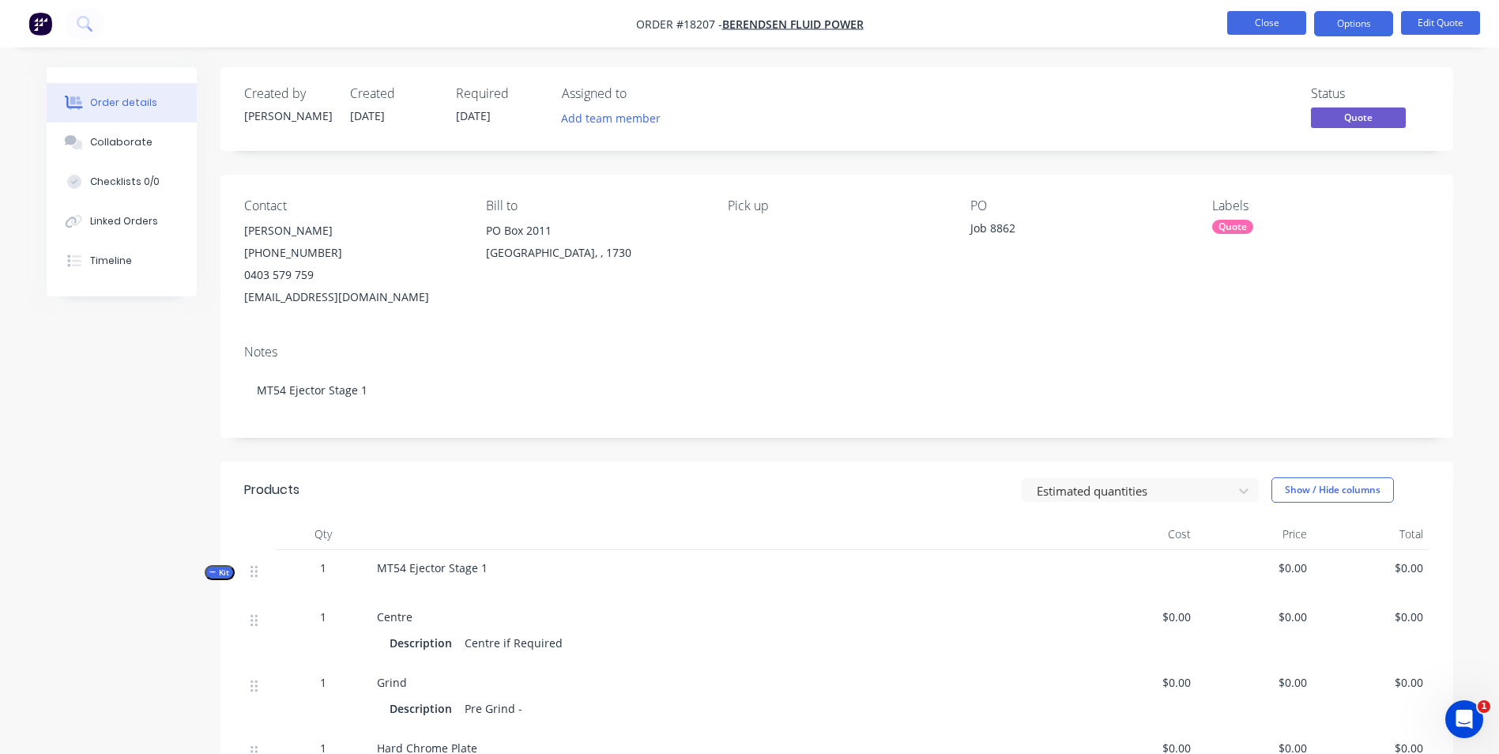
click at [1301, 27] on button "Close" at bounding box center [1266, 23] width 79 height 24
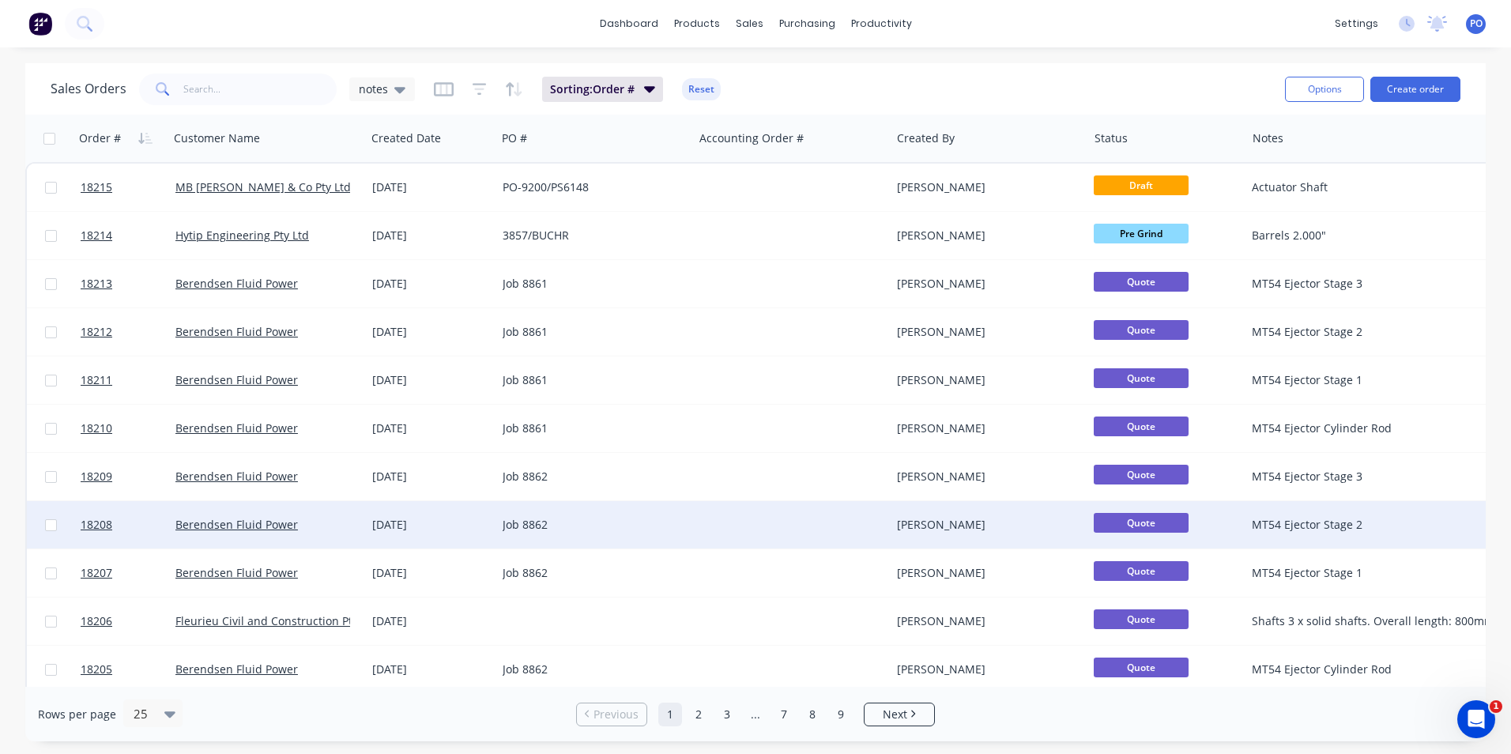
click at [699, 525] on div at bounding box center [792, 524] width 197 height 47
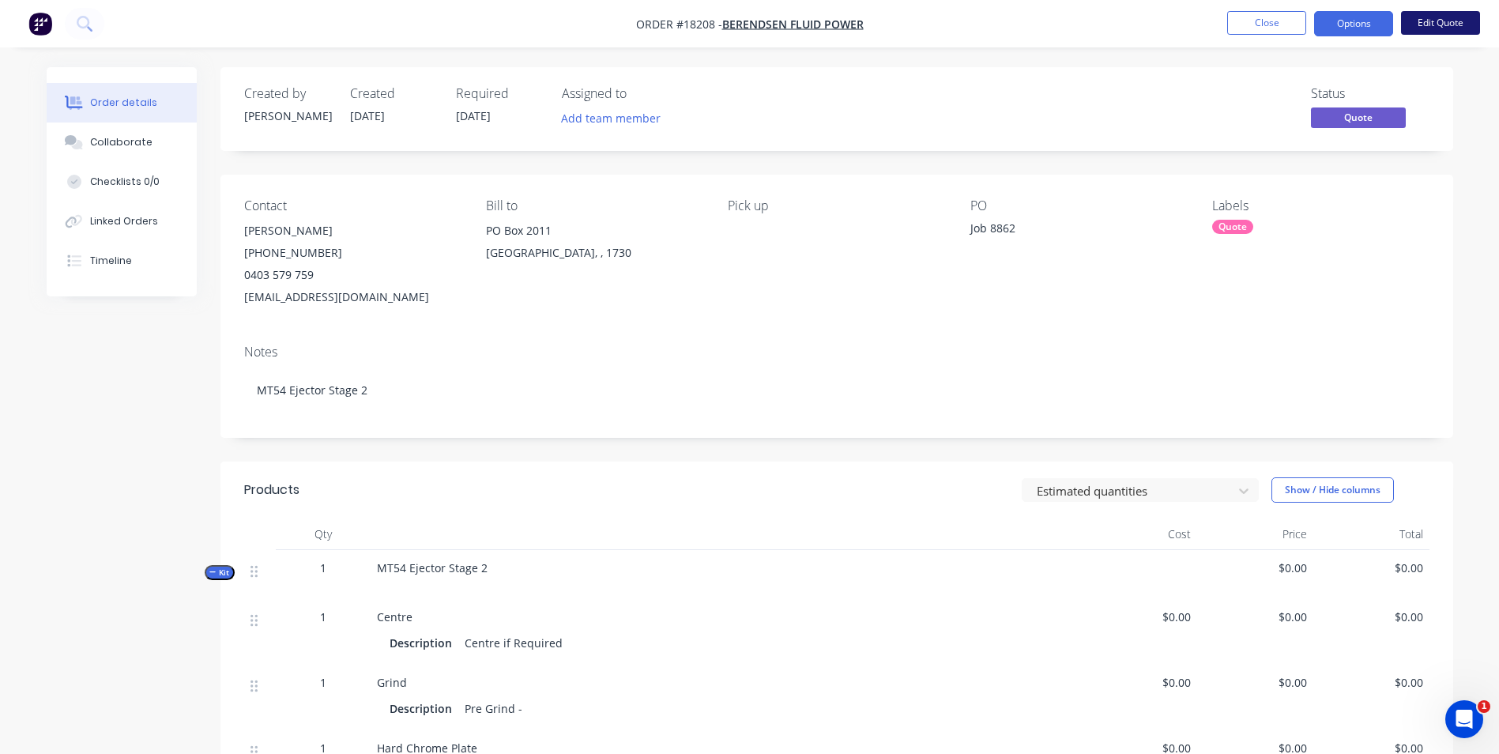
click at [1429, 25] on button "Edit Quote" at bounding box center [1440, 23] width 79 height 24
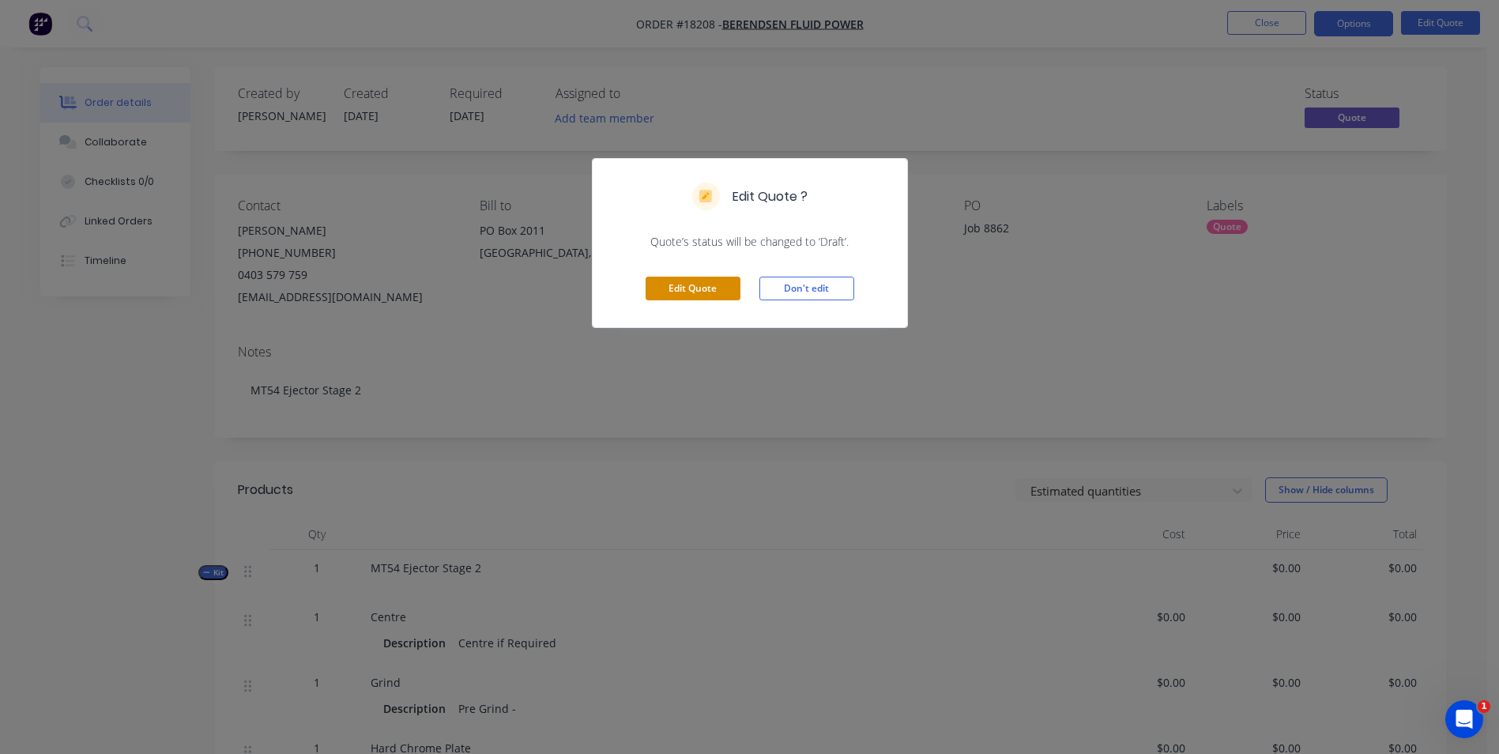
click at [721, 285] on button "Edit Quote" at bounding box center [693, 289] width 95 height 24
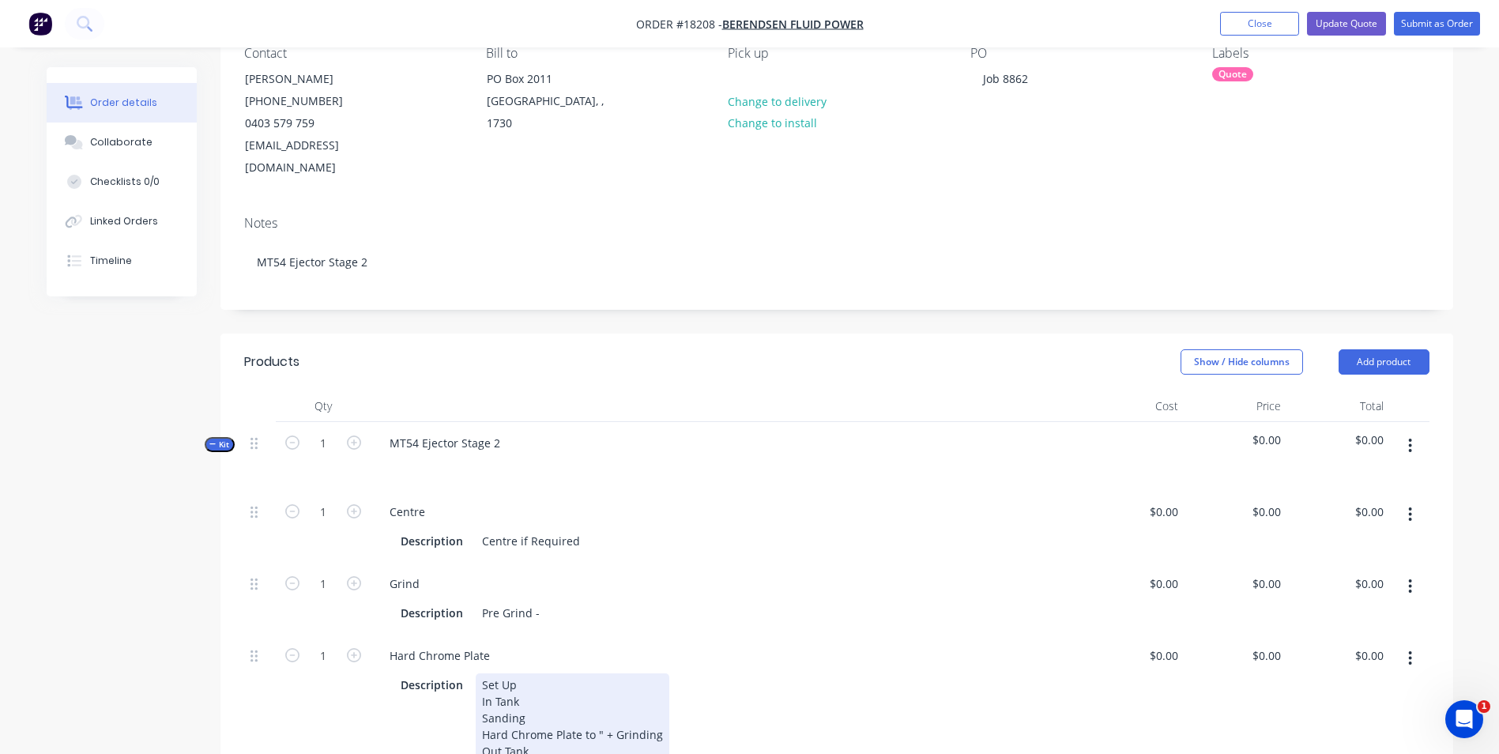
scroll to position [237, 0]
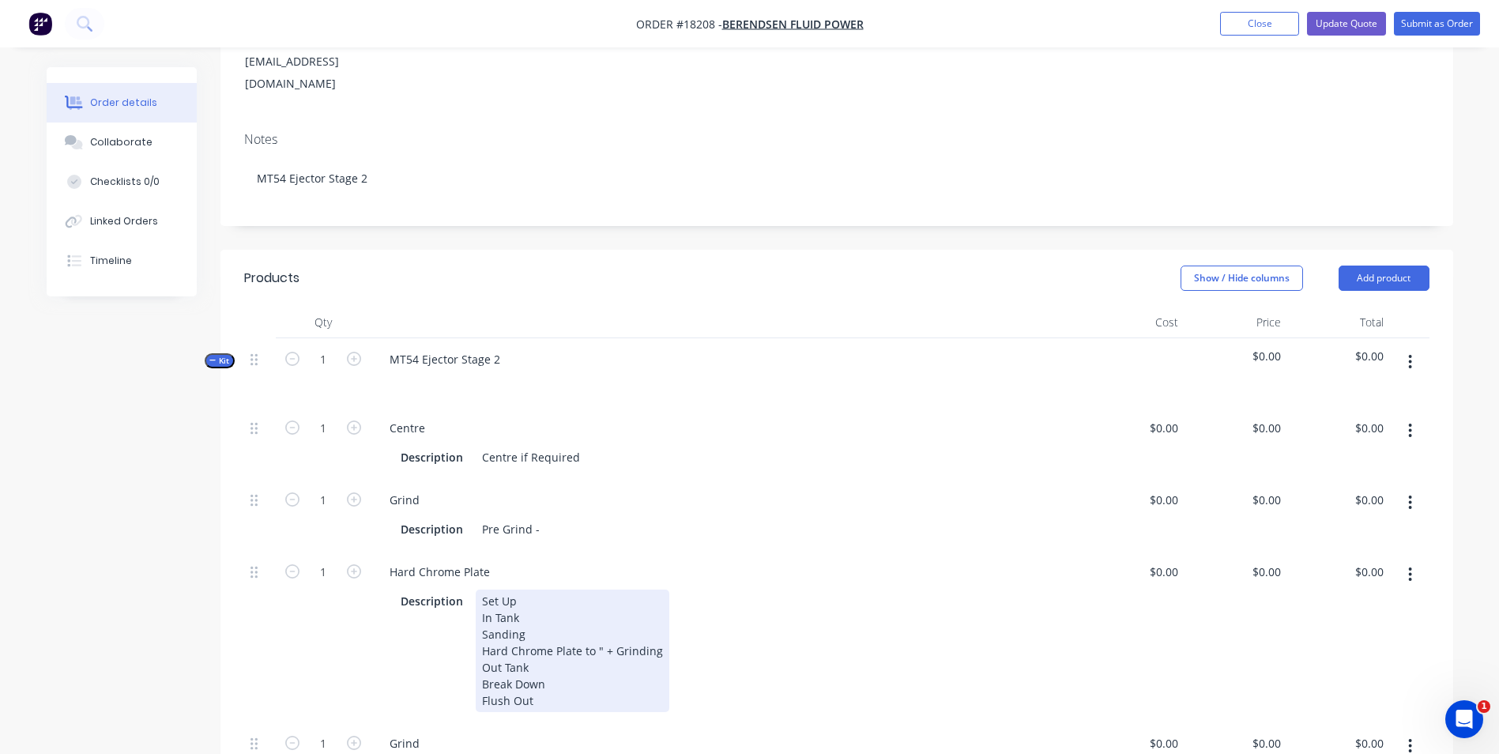
click at [595, 631] on div "Set Up In Tank Sanding Hard Chrome Plate to " + Grinding Out Tank Break Down Fl…" at bounding box center [573, 650] width 194 height 122
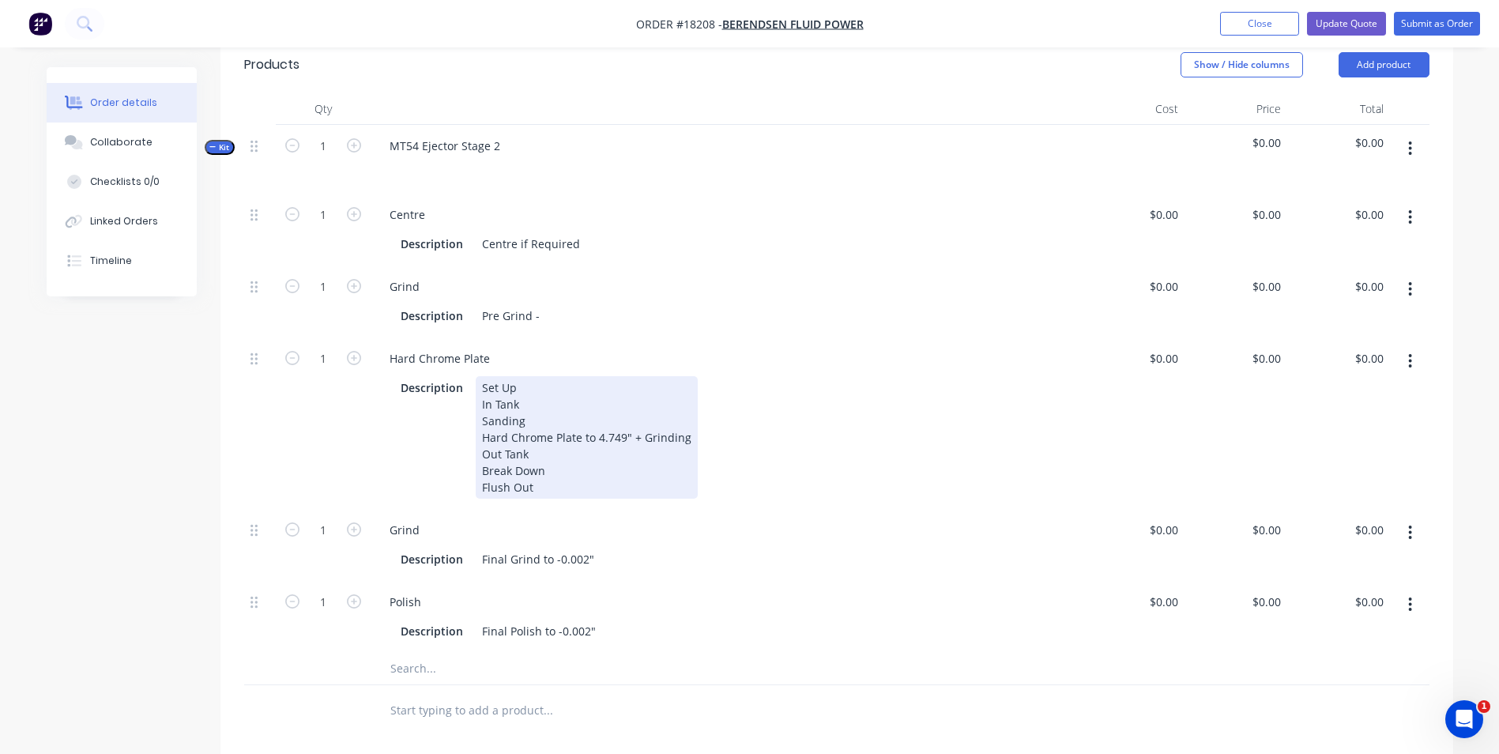
scroll to position [474, 0]
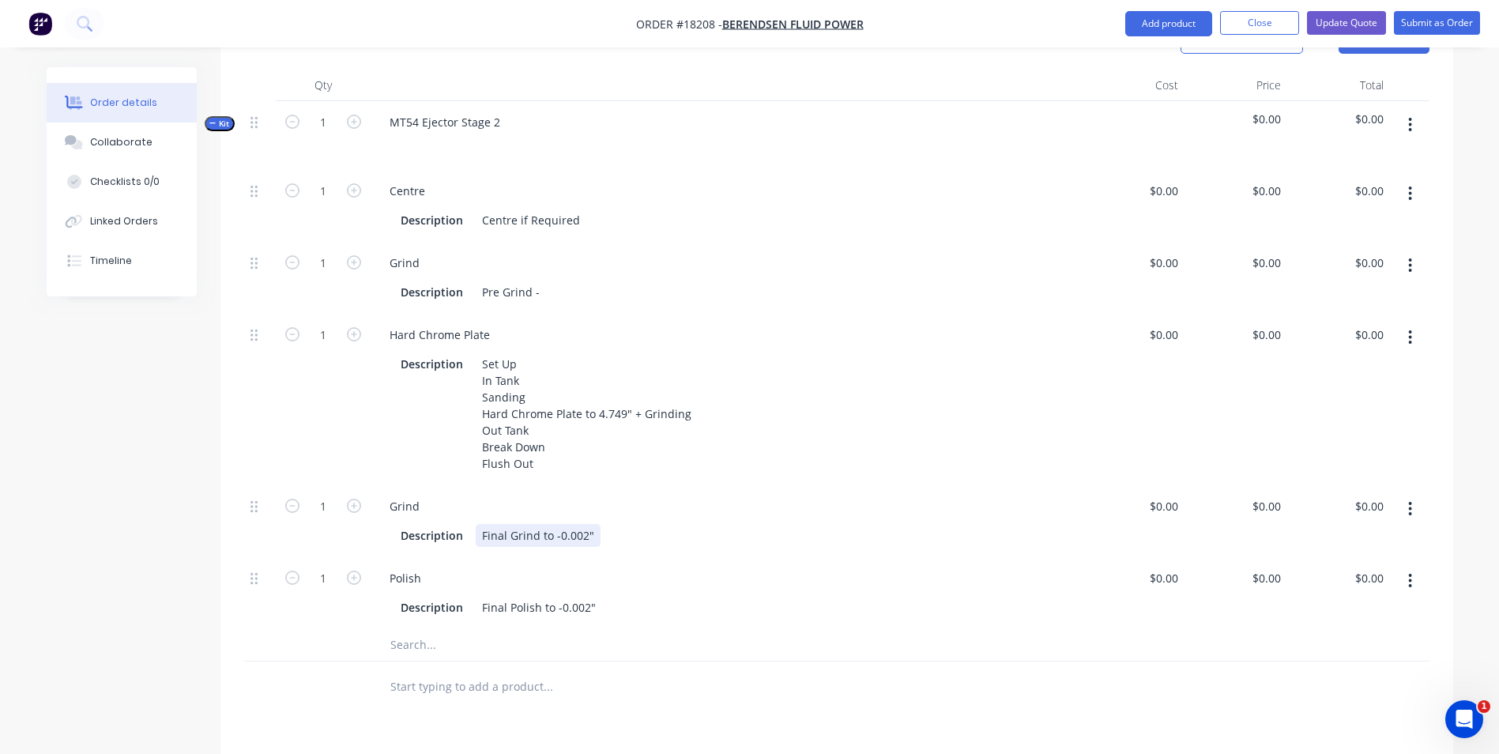
click at [550, 524] on div "Final Grind to -0.002"" at bounding box center [538, 535] width 125 height 23
click at [556, 596] on div "Final Polish to -0.002"" at bounding box center [539, 607] width 126 height 23
click at [1359, 22] on button "Update Quote" at bounding box center [1346, 23] width 79 height 24
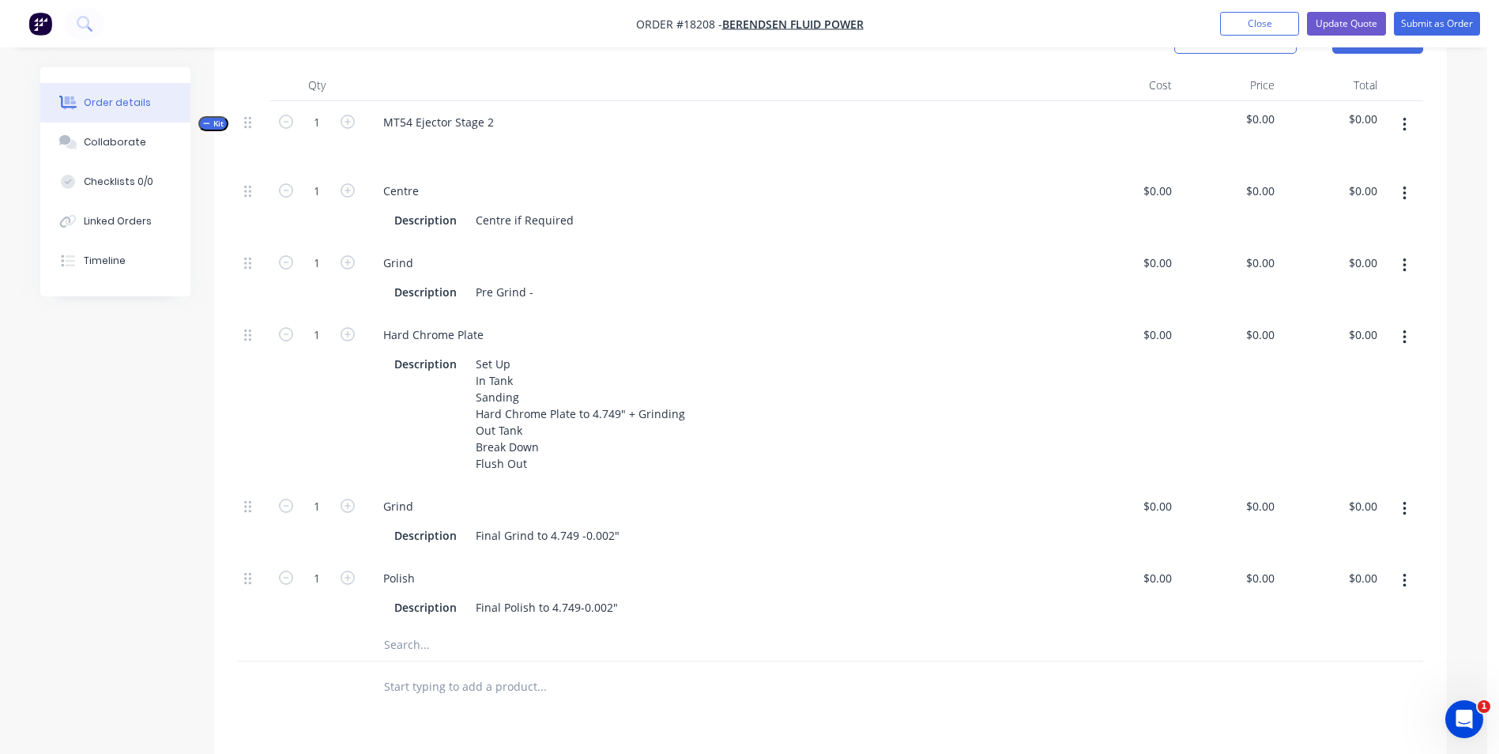
scroll to position [0, 0]
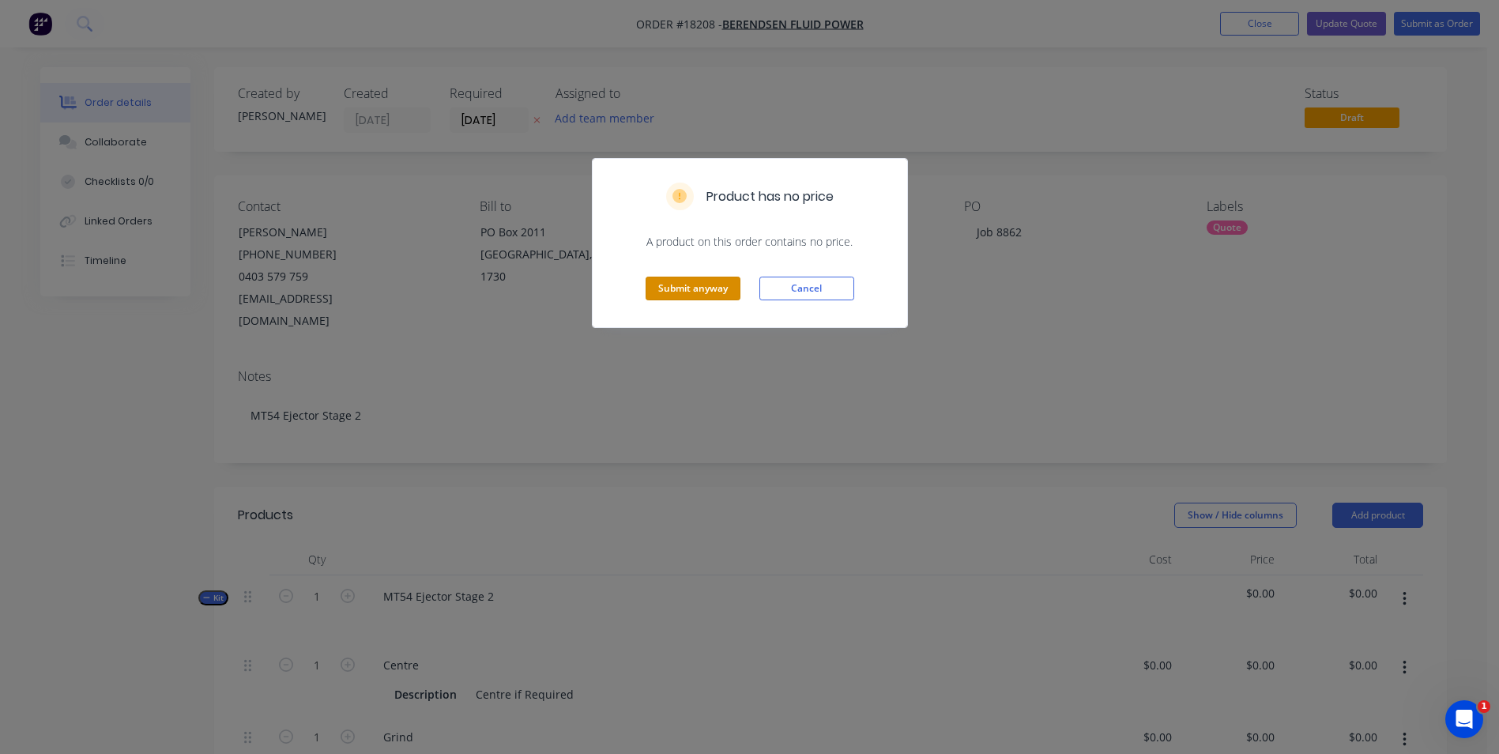
drag, startPoint x: 706, startPoint y: 293, endPoint x: 745, endPoint y: 288, distance: 39.0
click at [706, 292] on button "Submit anyway" at bounding box center [693, 289] width 95 height 24
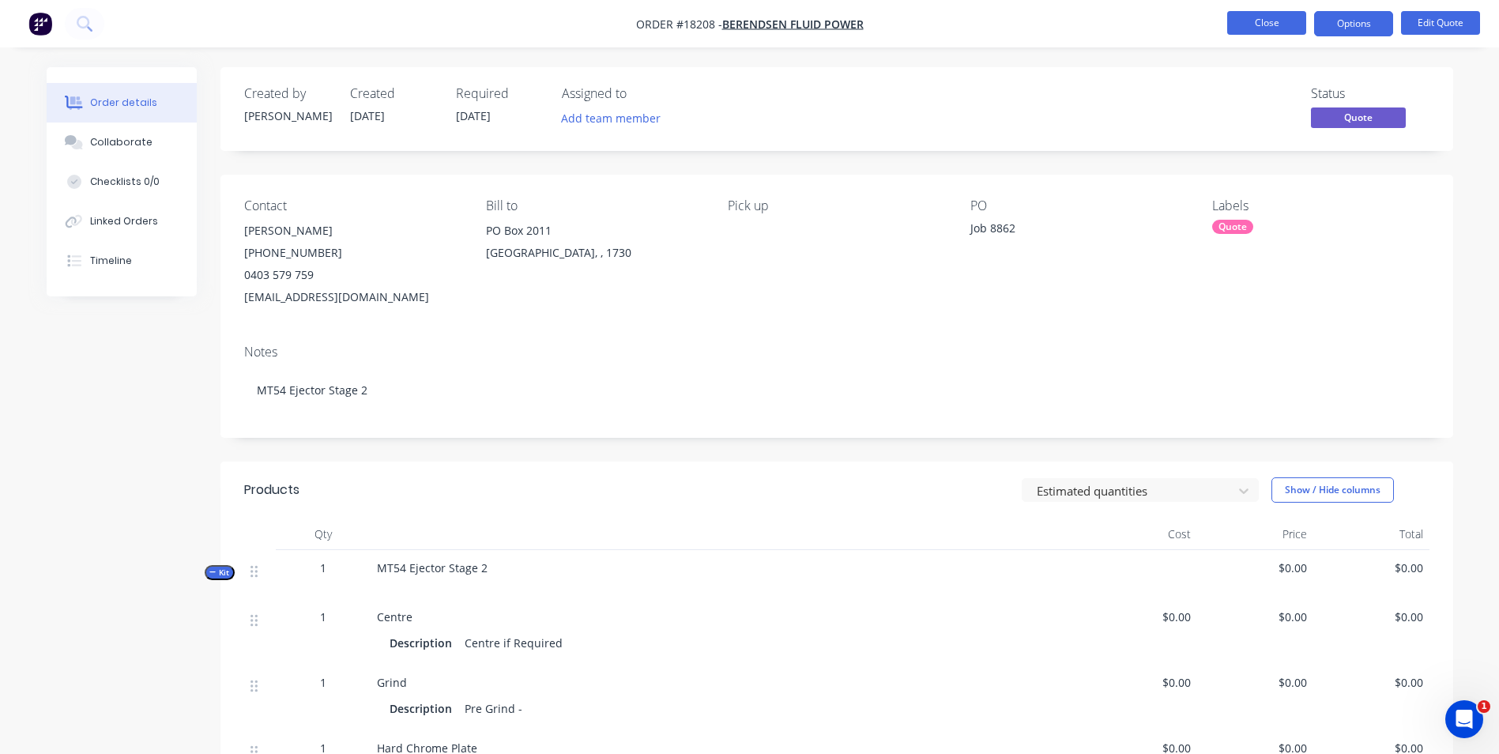
click at [1288, 24] on button "Close" at bounding box center [1266, 23] width 79 height 24
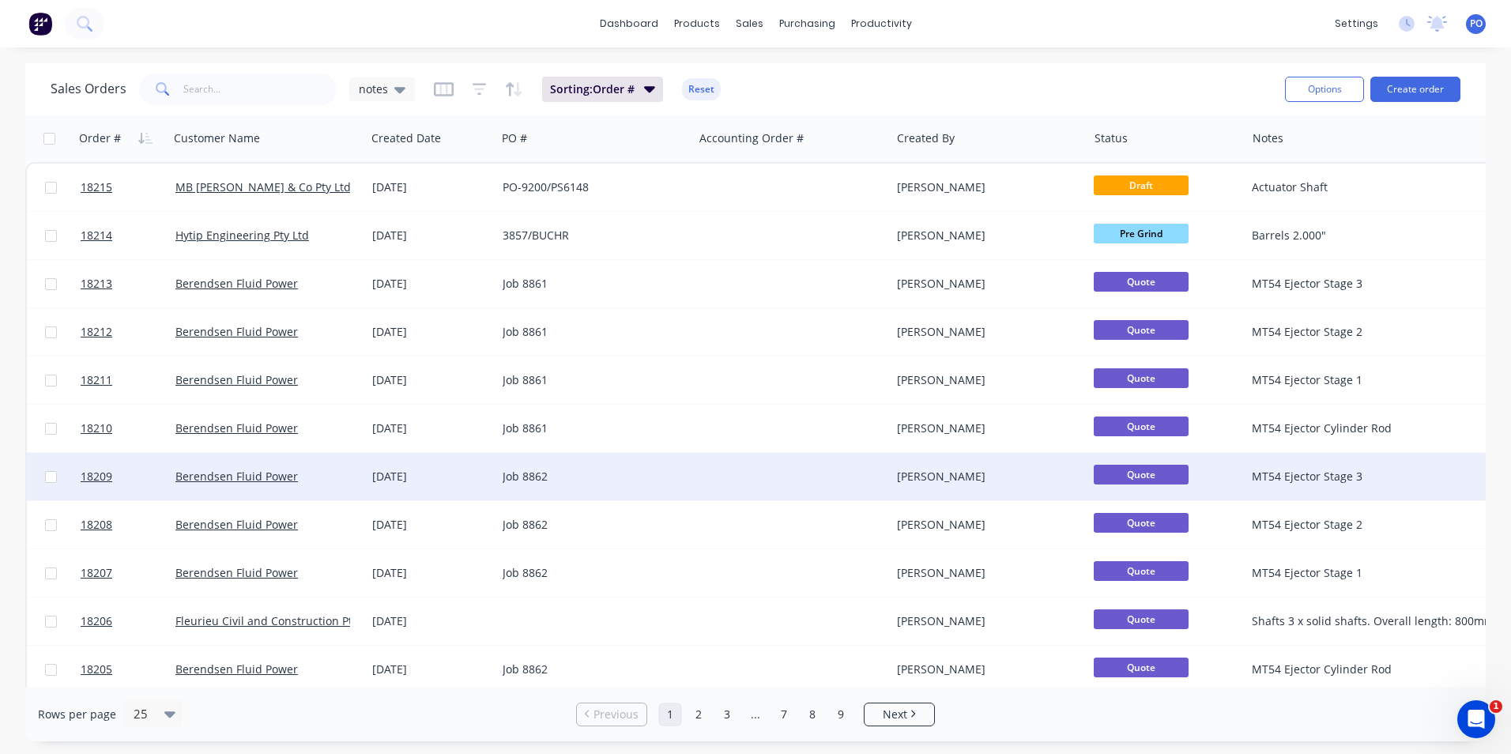
click at [680, 477] on div "Job 8862" at bounding box center [595, 477] width 184 height 16
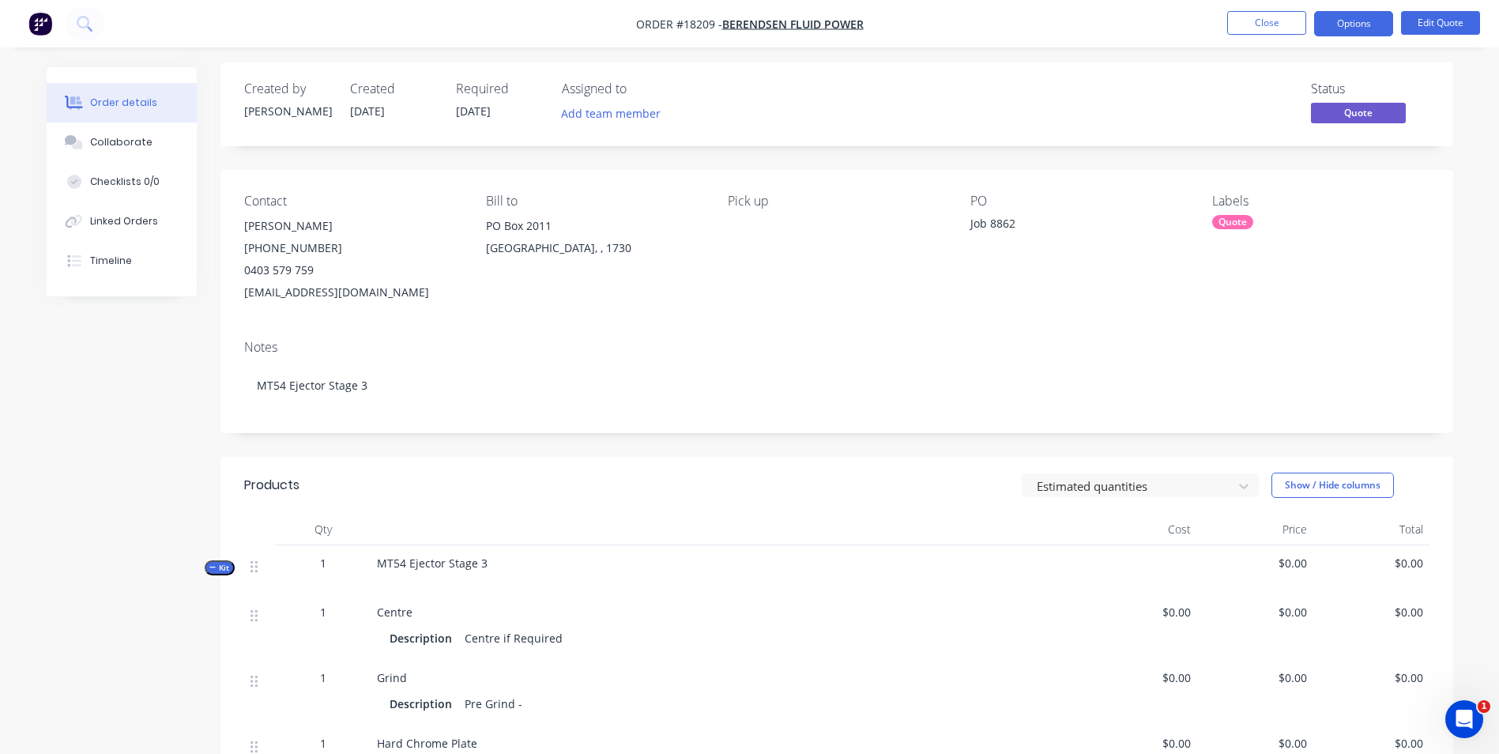
scroll to position [316, 0]
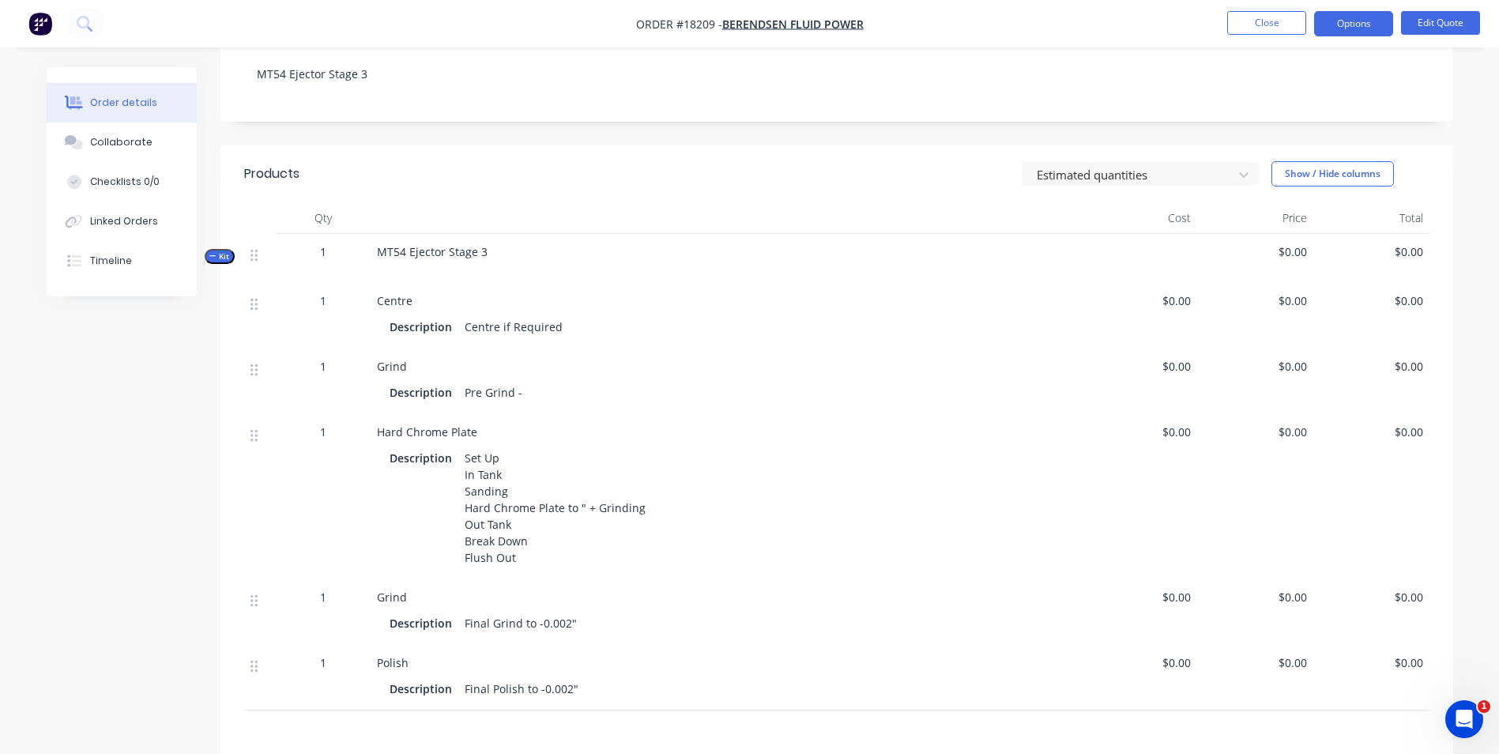
click at [573, 512] on div "Set Up In Tank Sanding Hard Chrome Plate to " + Grinding Out Tank Break Down Fl…" at bounding box center [555, 507] width 194 height 122
click at [578, 507] on div "Set Up In Tank Sanding Hard Chrome Plate to " + Grinding Out Tank Break Down Fl…" at bounding box center [555, 507] width 194 height 122
click at [1445, 35] on li "Edit Quote" at bounding box center [1440, 23] width 79 height 25
click at [1448, 29] on button "Edit Quote" at bounding box center [1440, 23] width 79 height 24
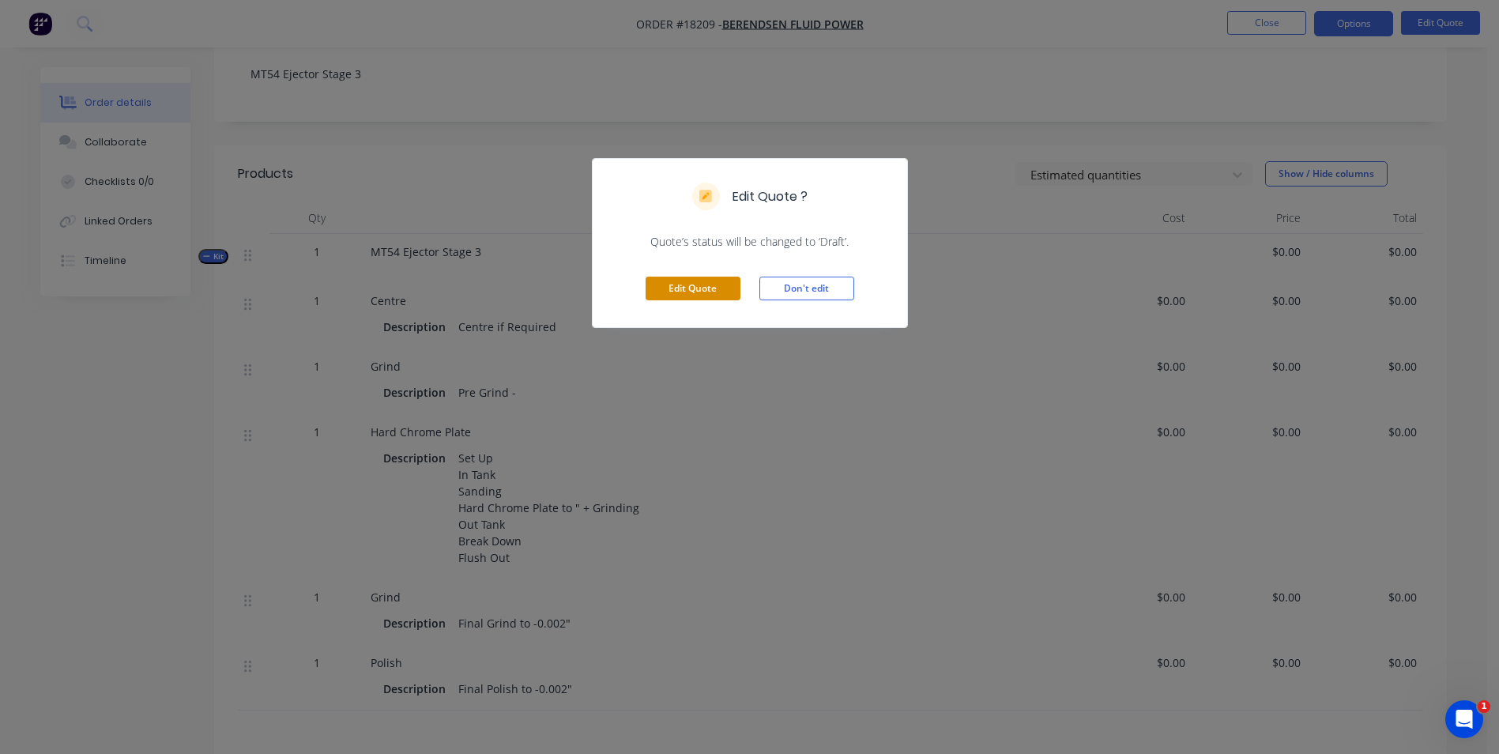
click at [706, 296] on button "Edit Quote" at bounding box center [693, 289] width 95 height 24
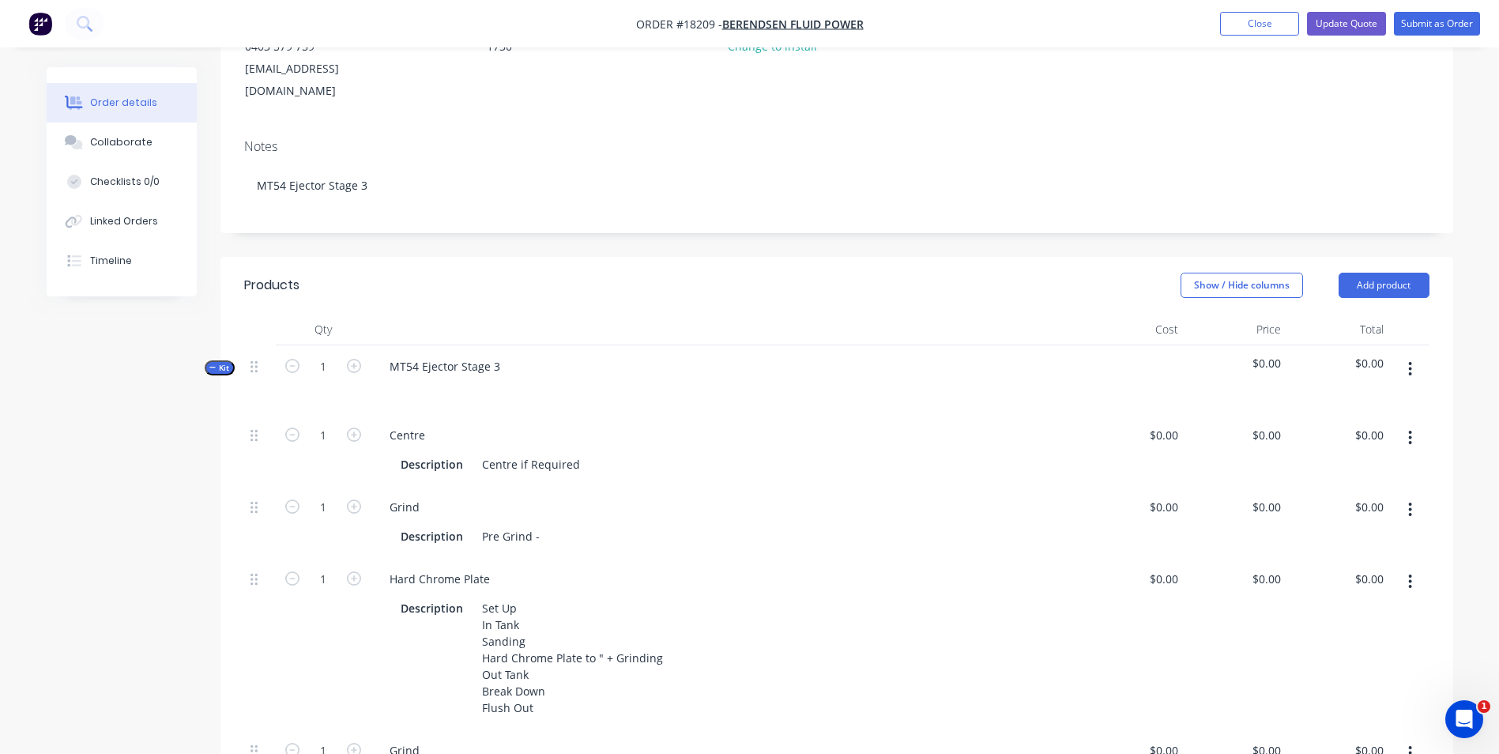
scroll to position [237, 0]
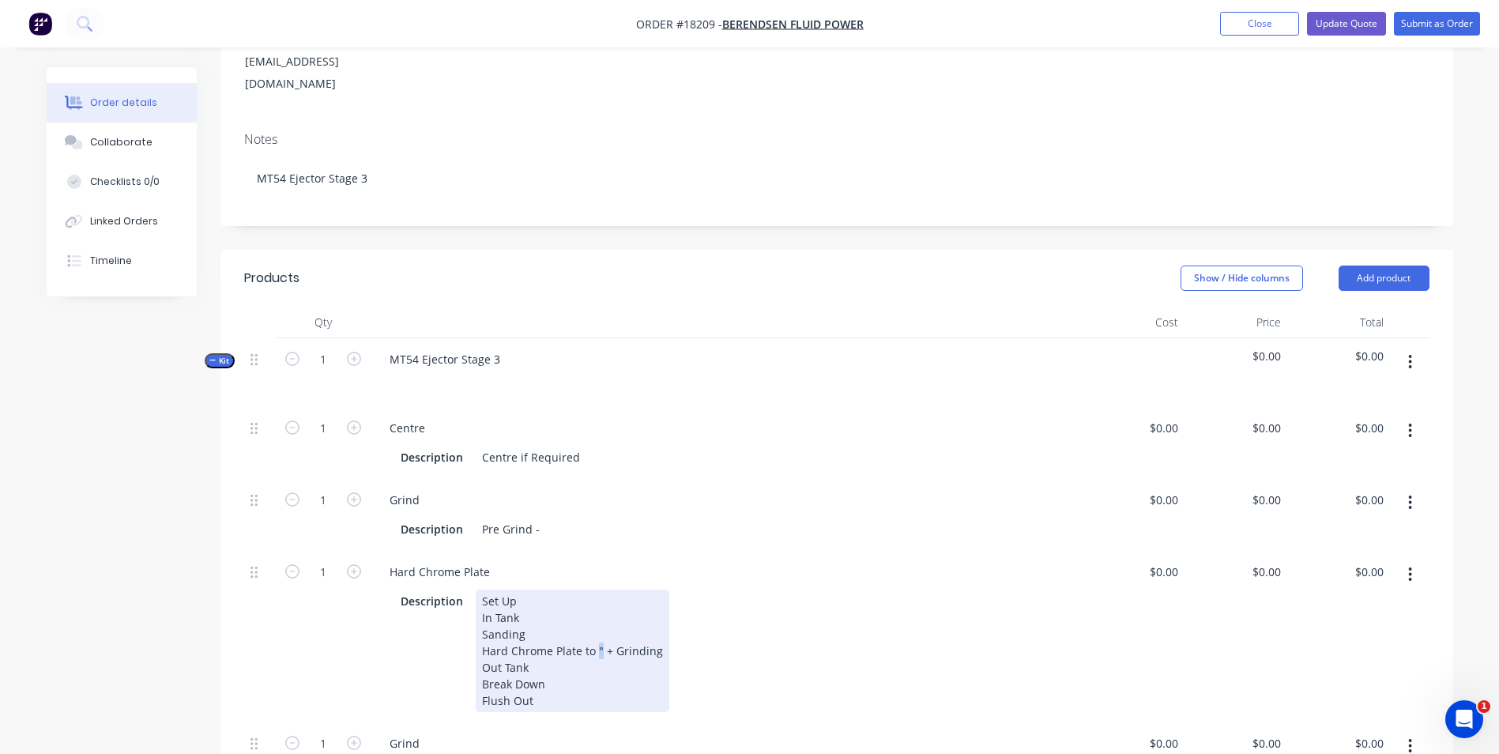
click at [599, 627] on div "Set Up In Tank Sanding Hard Chrome Plate to " + Grinding Out Tank Break Down Fl…" at bounding box center [573, 650] width 194 height 122
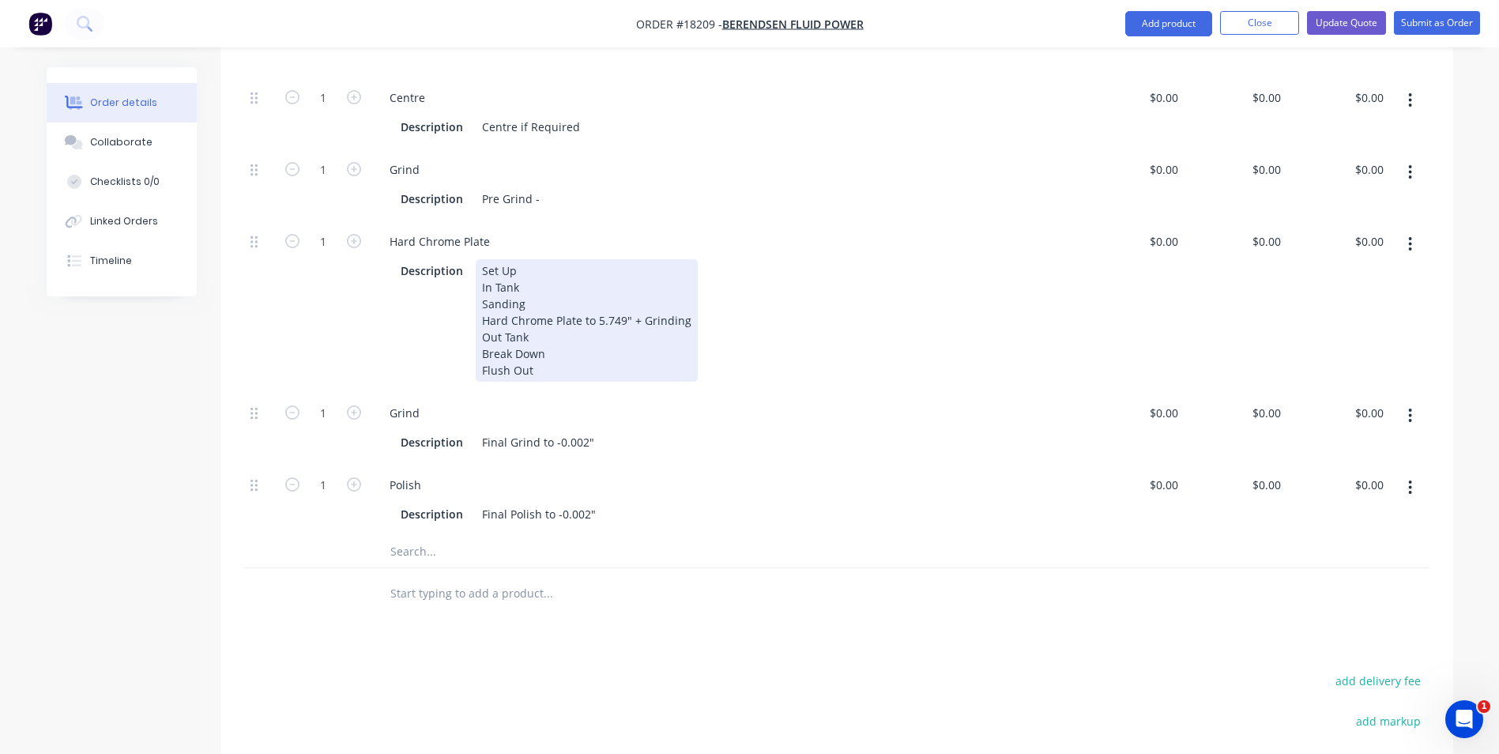
scroll to position [632, 0]
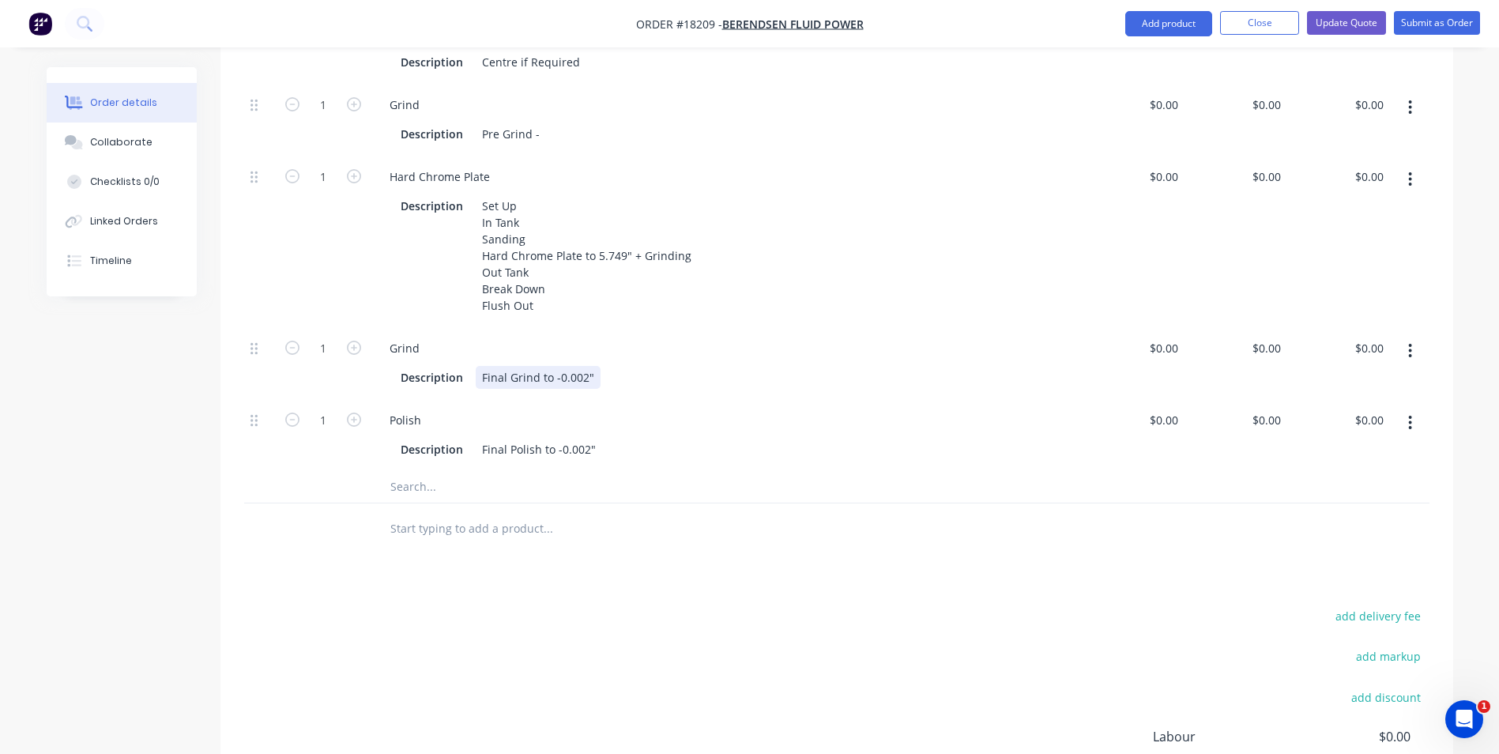
click at [552, 366] on div "Final Grind to -0.002"" at bounding box center [538, 377] width 125 height 23
click at [554, 438] on div "Final Polish to -0.002"" at bounding box center [539, 449] width 126 height 23
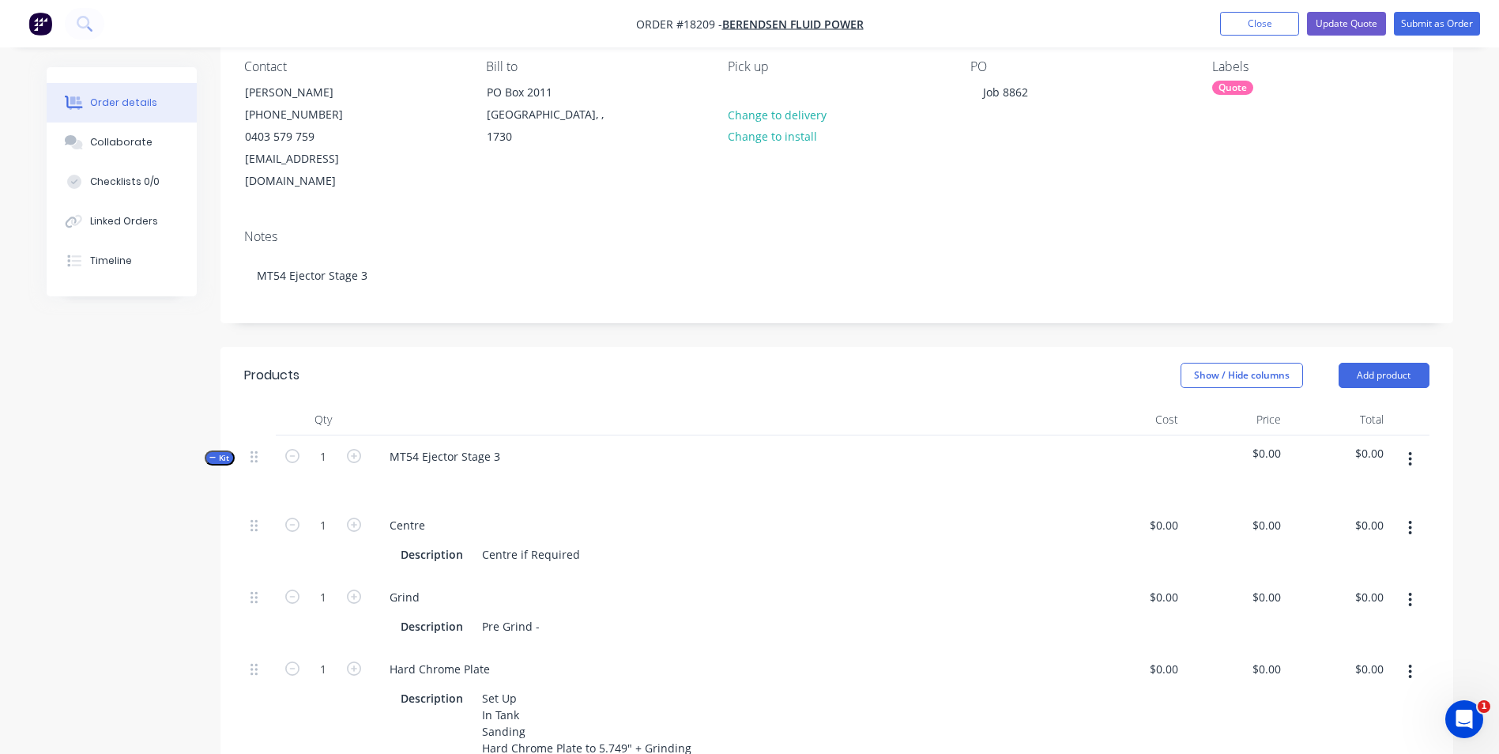
scroll to position [0, 0]
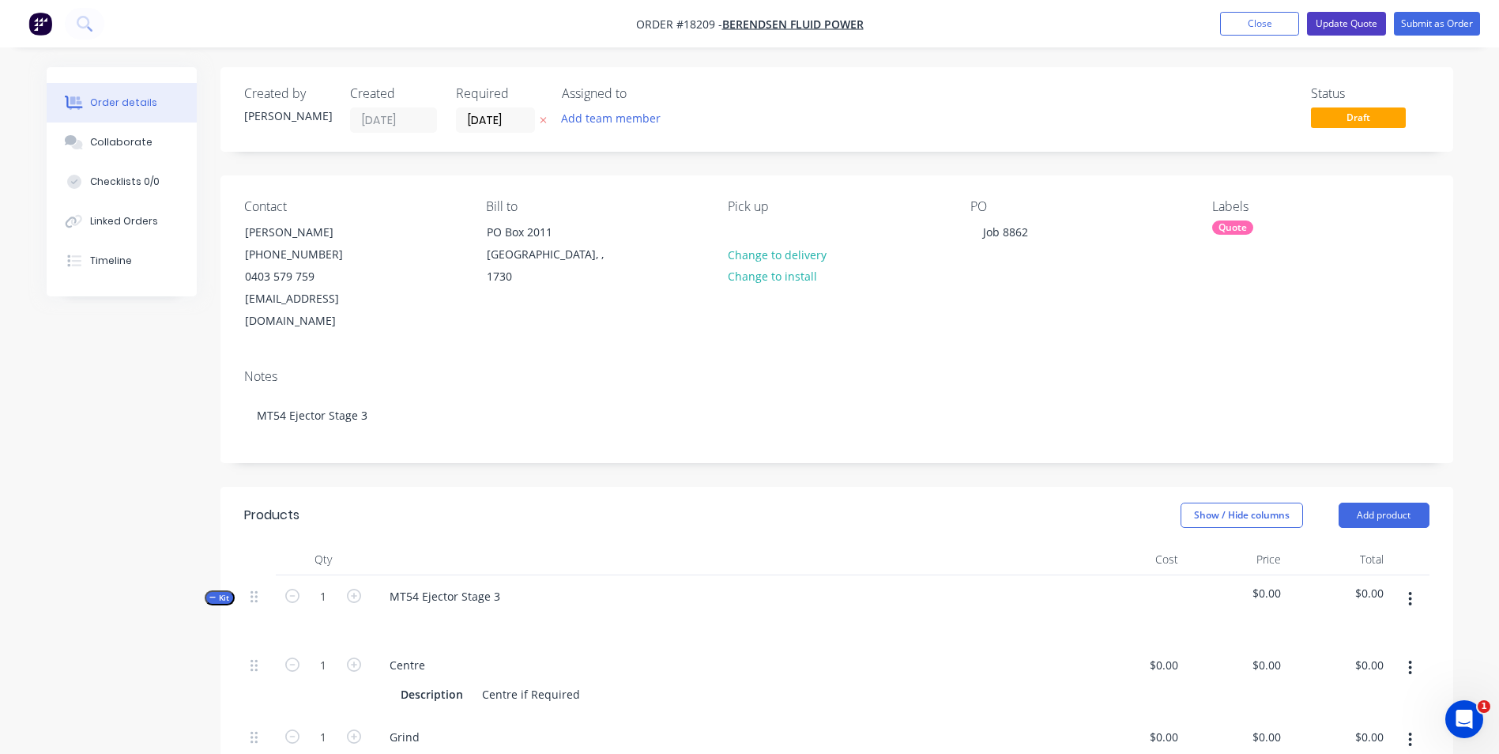
click at [1362, 27] on button "Update Quote" at bounding box center [1346, 24] width 79 height 24
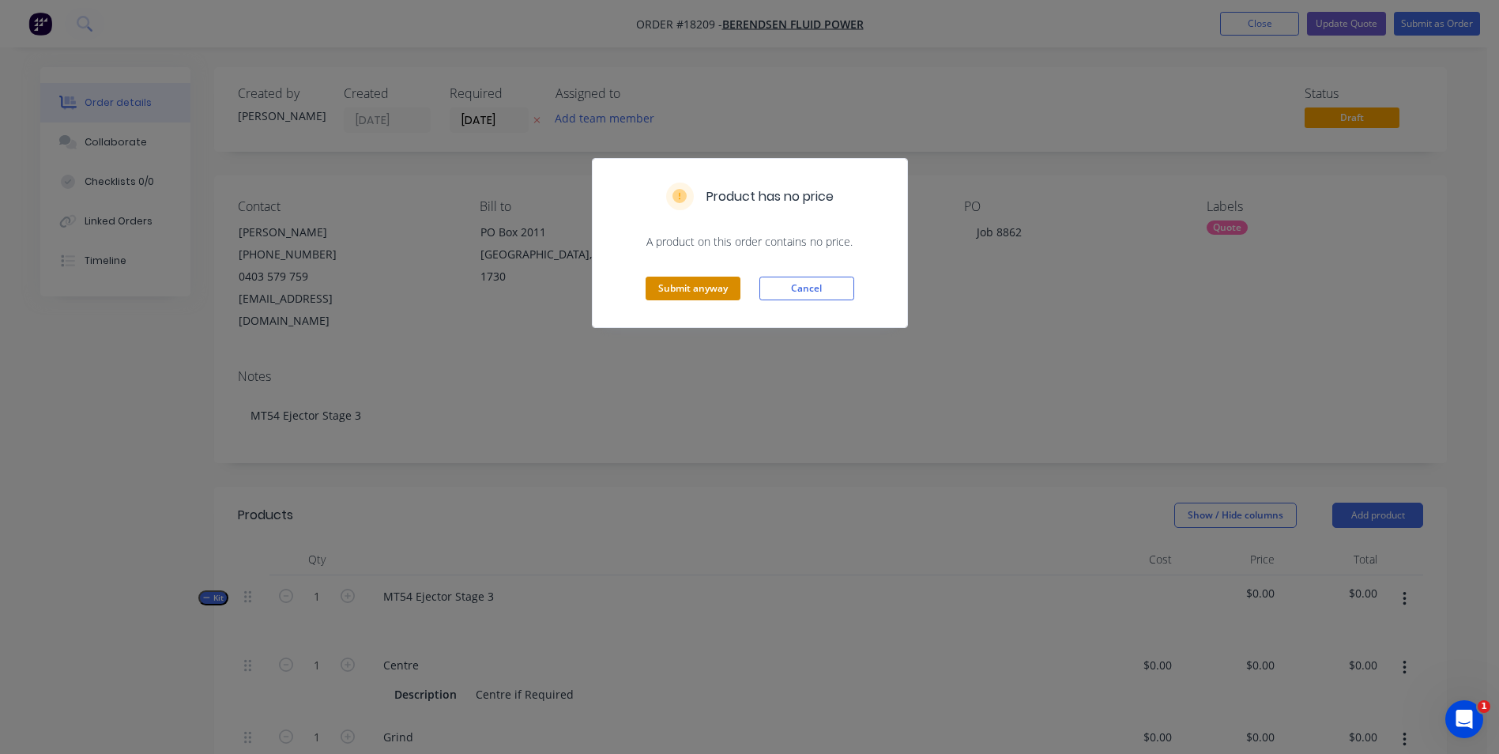
click at [689, 277] on button "Submit anyway" at bounding box center [693, 289] width 95 height 24
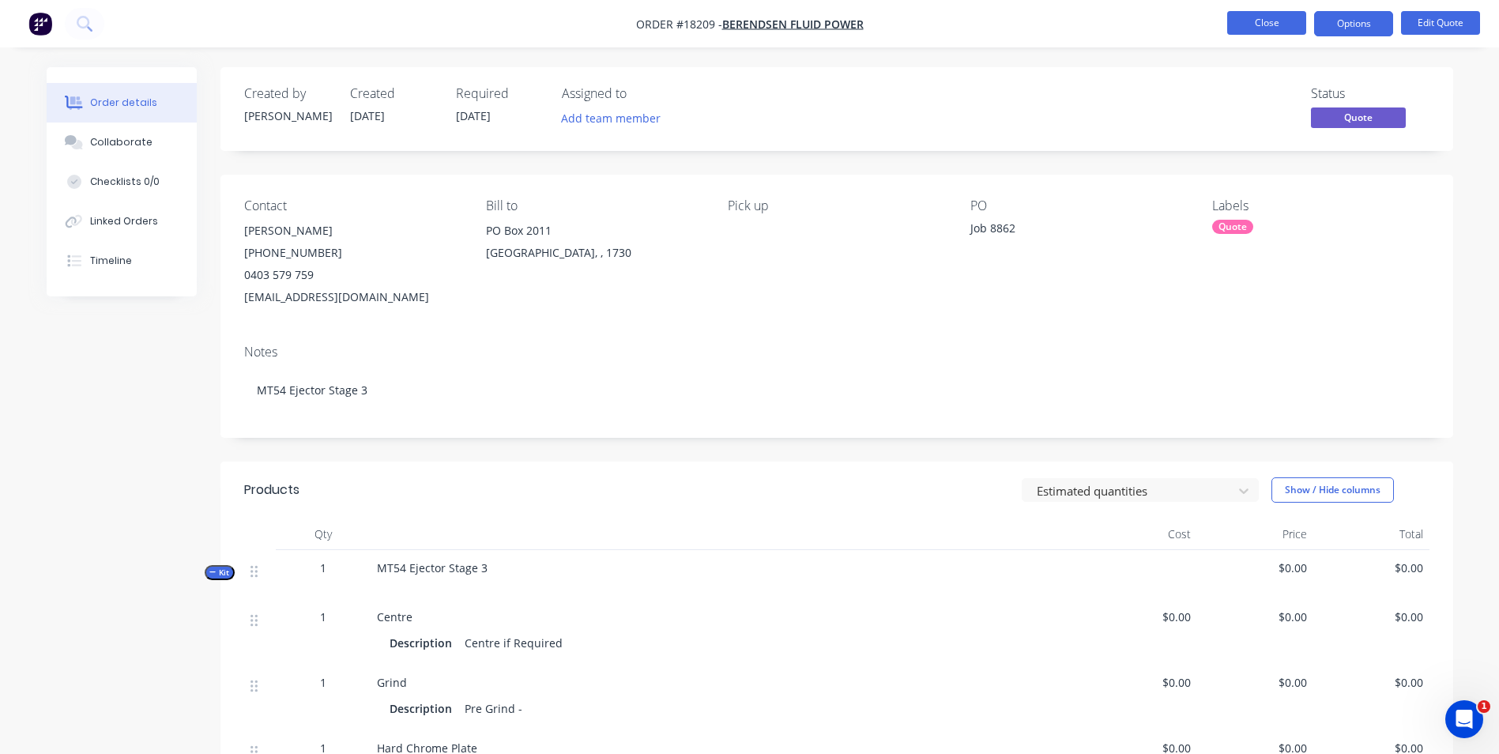
click at [1285, 24] on button "Close" at bounding box center [1266, 23] width 79 height 24
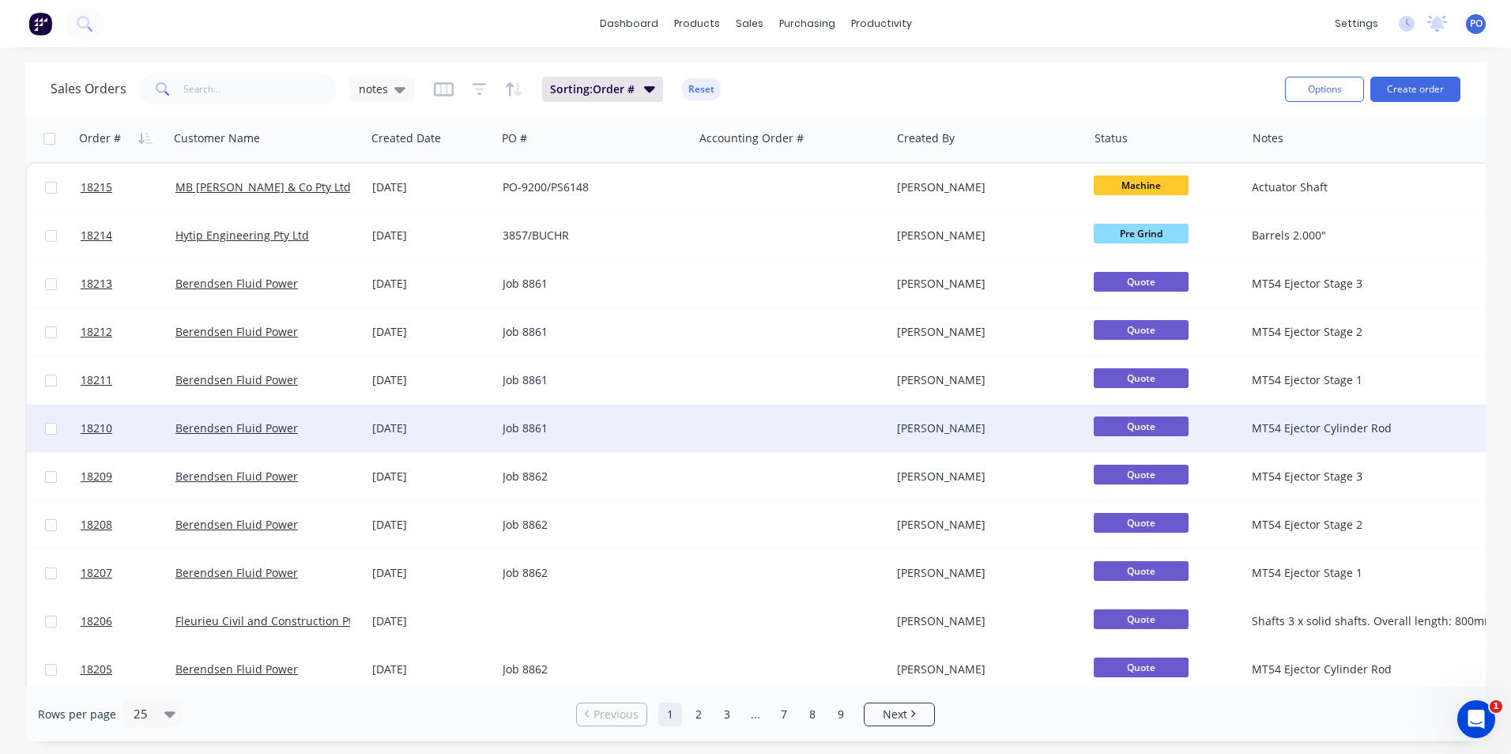
click at [754, 418] on div at bounding box center [792, 428] width 197 height 47
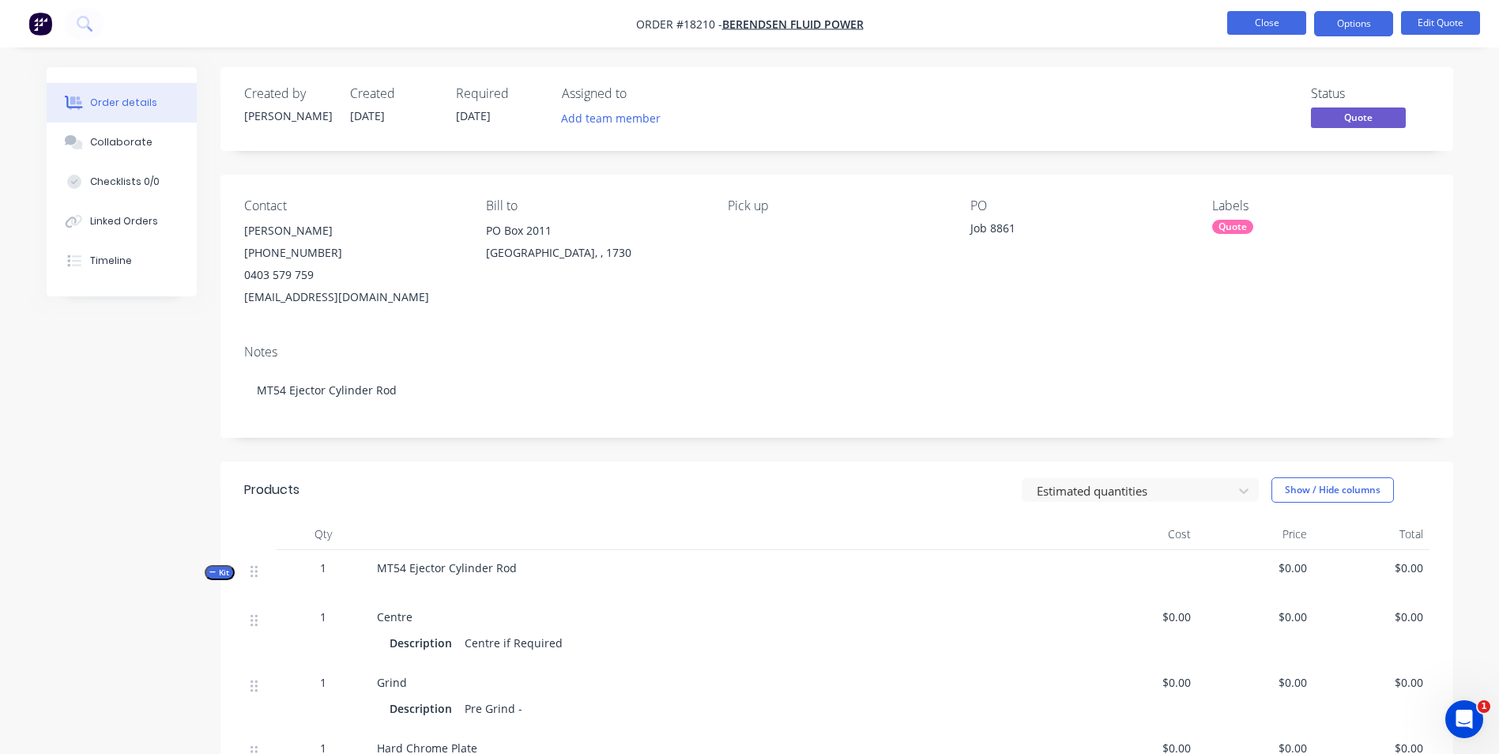
click at [1291, 29] on button "Close" at bounding box center [1266, 23] width 79 height 24
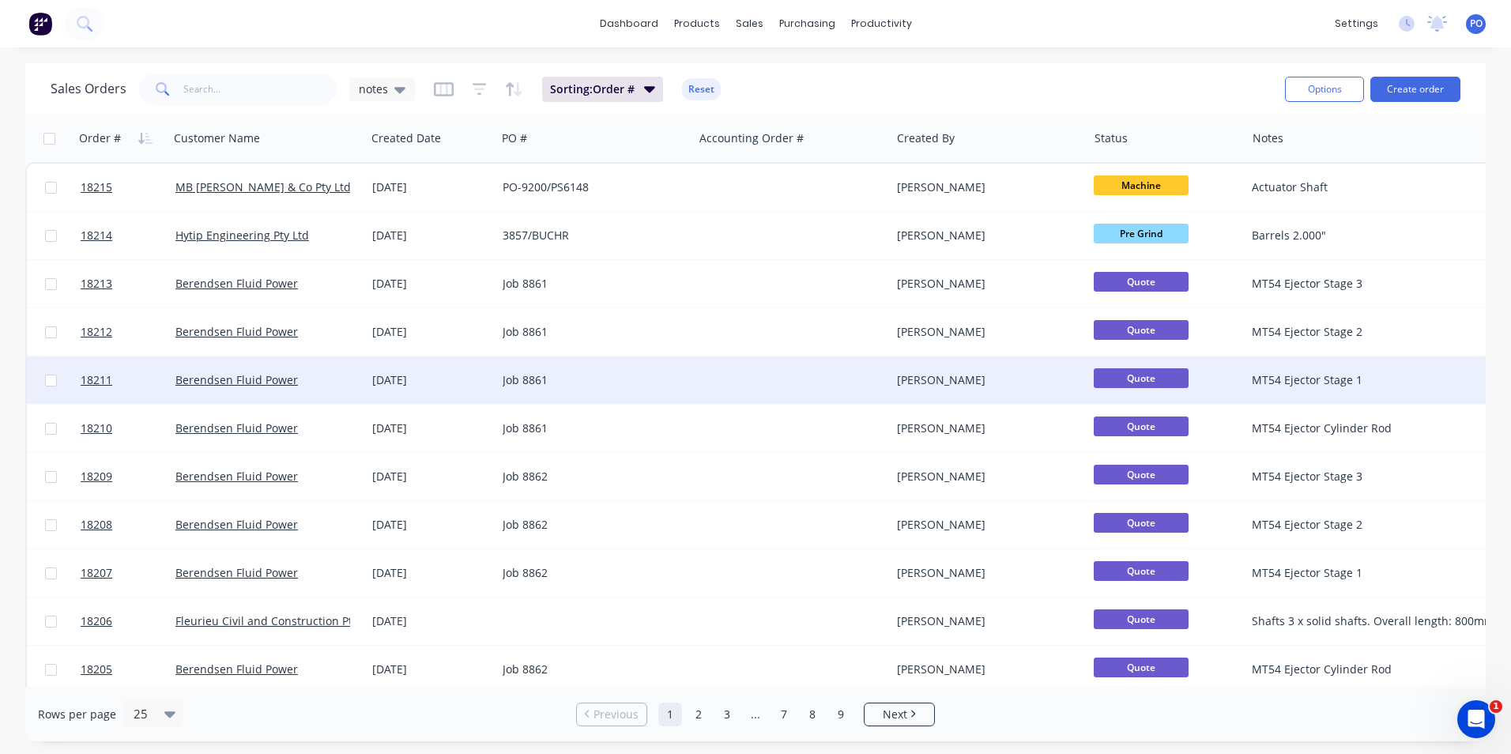
click at [746, 386] on div at bounding box center [792, 379] width 197 height 47
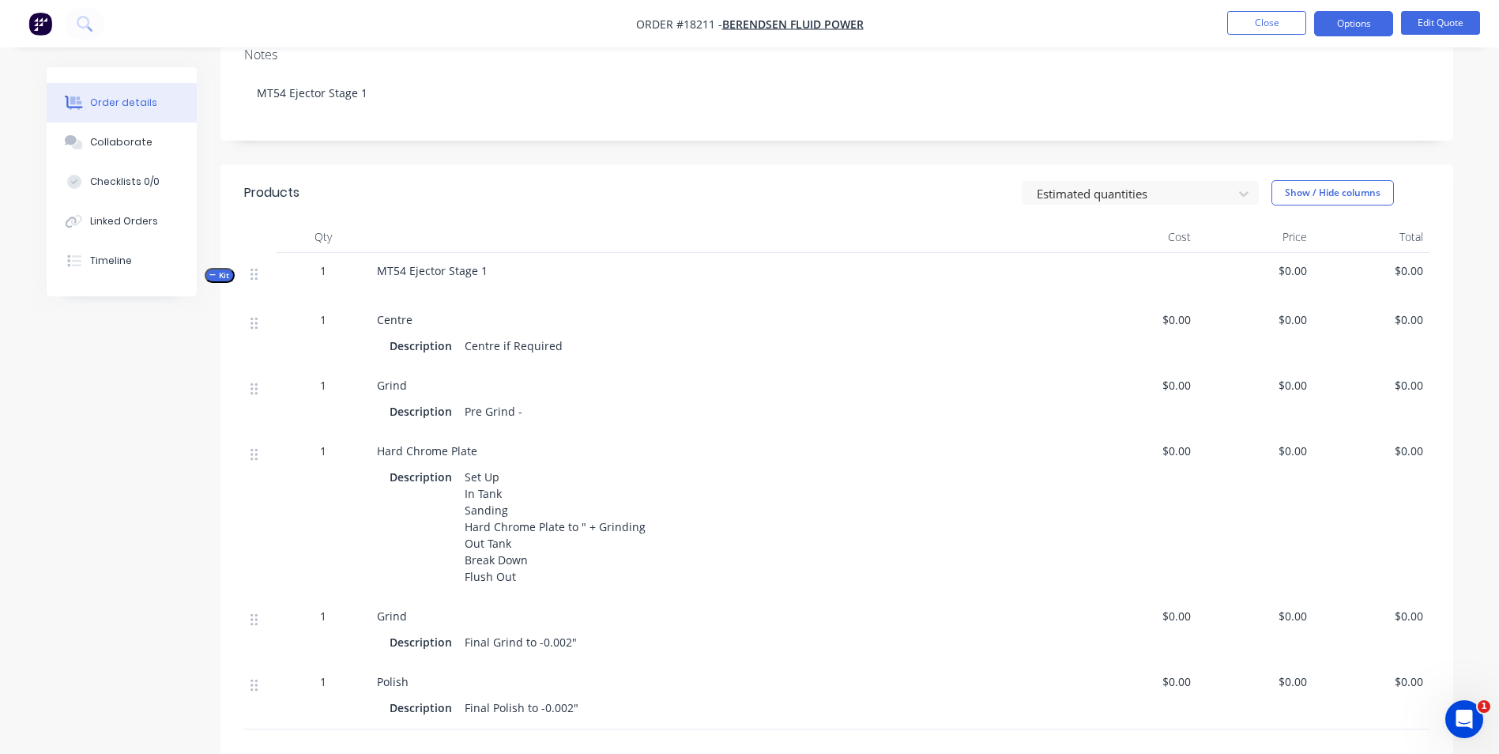
scroll to position [158, 0]
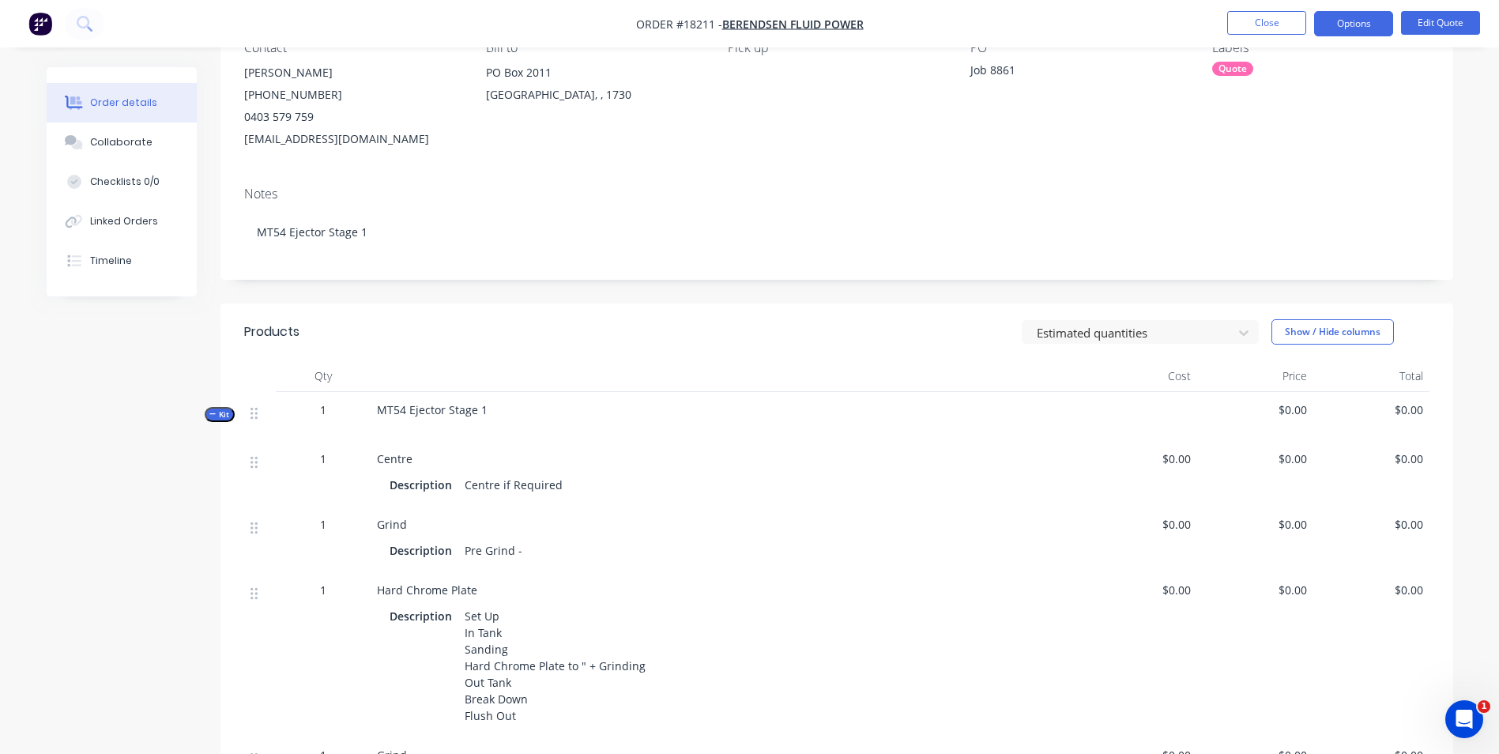
click at [579, 668] on div "Set Up In Tank Sanding Hard Chrome Plate to " + Grinding Out Tank Break Down Fl…" at bounding box center [555, 666] width 194 height 122
click at [1446, 19] on button "Edit Quote" at bounding box center [1440, 23] width 79 height 24
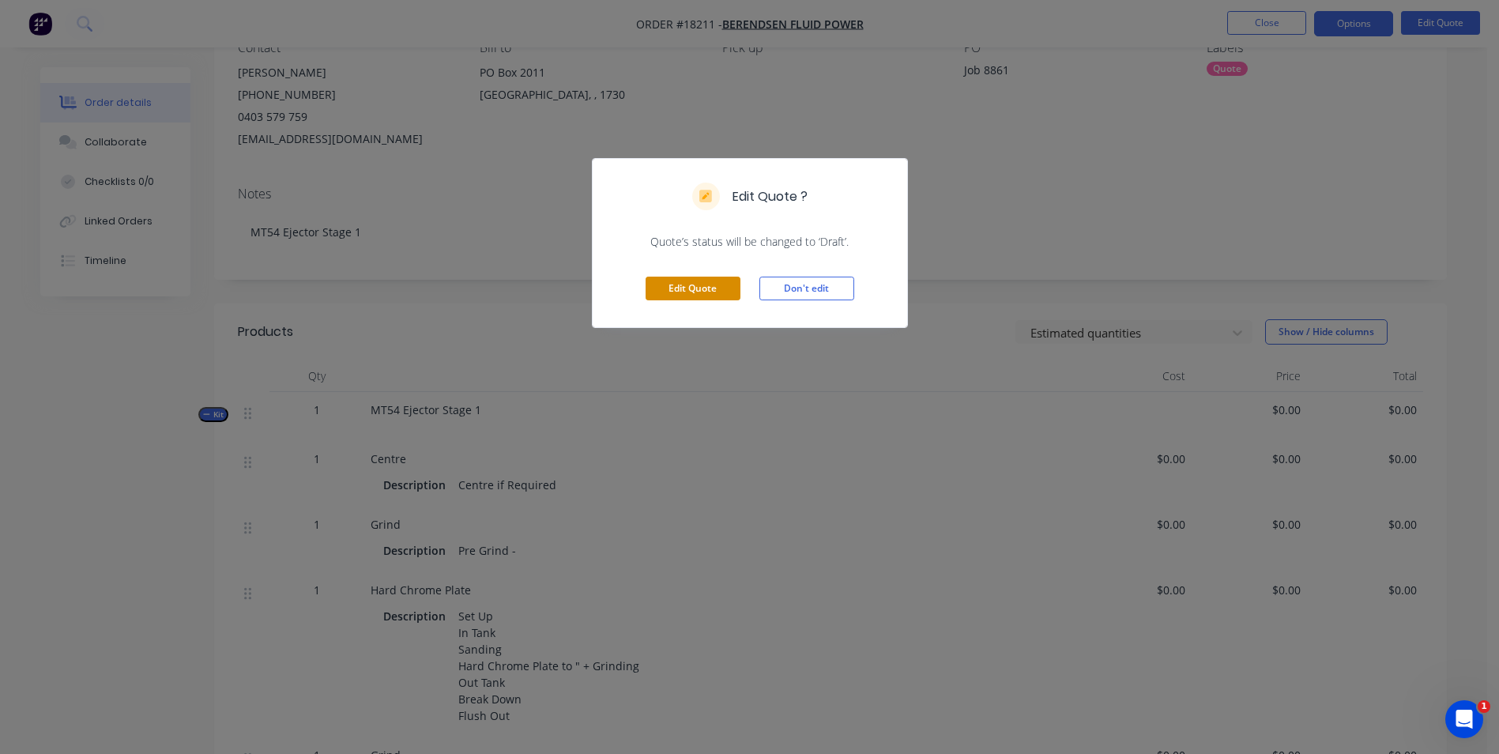
click at [705, 284] on button "Edit Quote" at bounding box center [693, 289] width 95 height 24
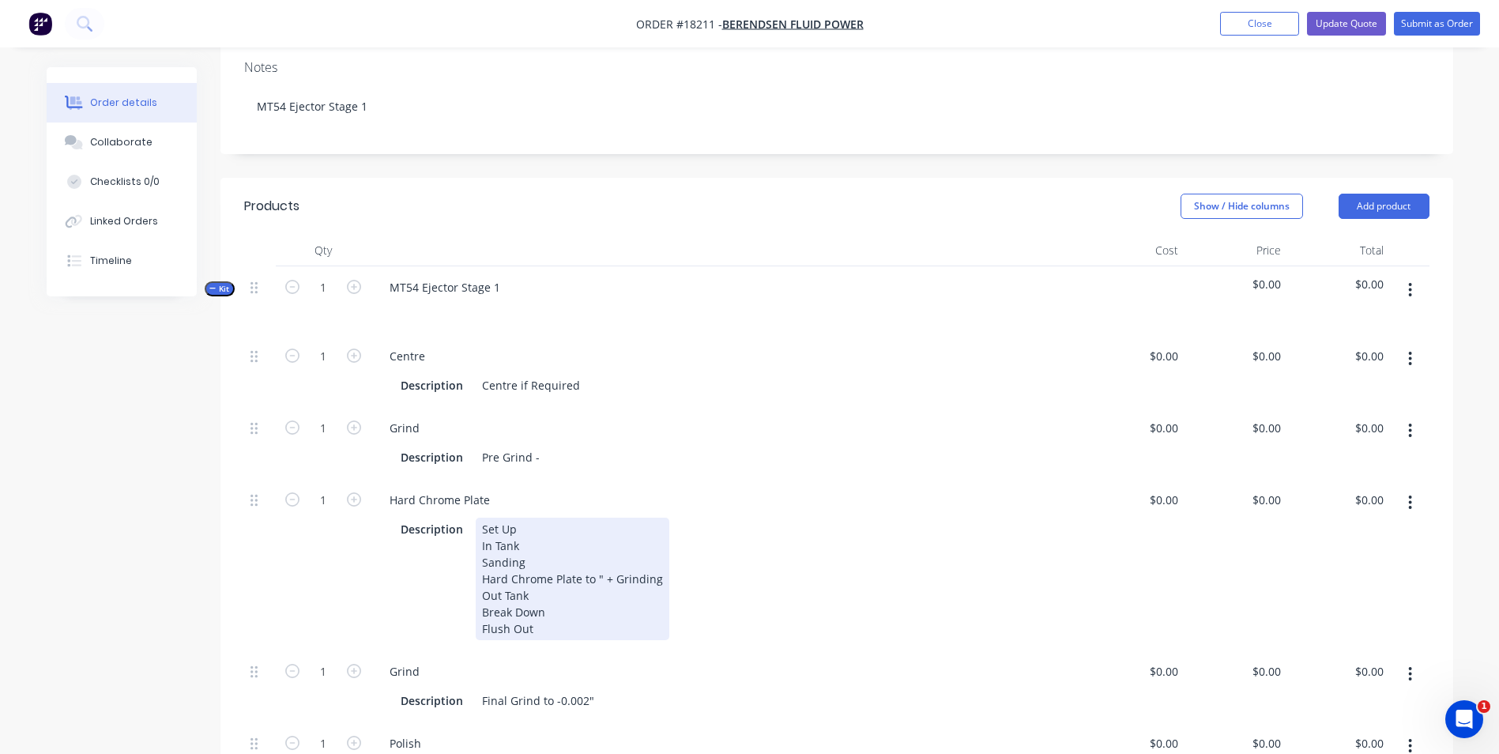
scroll to position [316, 0]
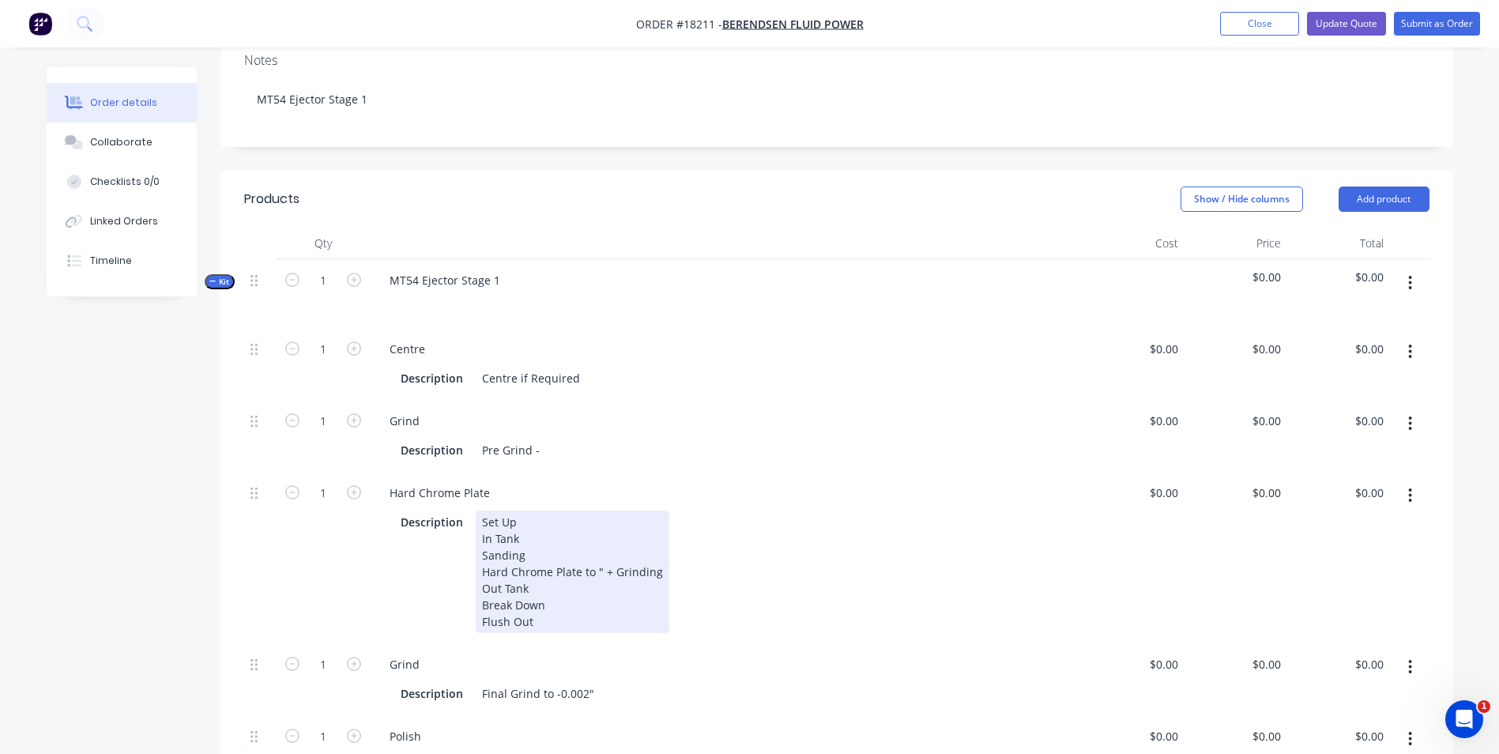
click at [596, 544] on div "Set Up In Tank Sanding Hard Chrome Plate to " + Grinding Out Tank Break Down Fl…" at bounding box center [573, 571] width 194 height 122
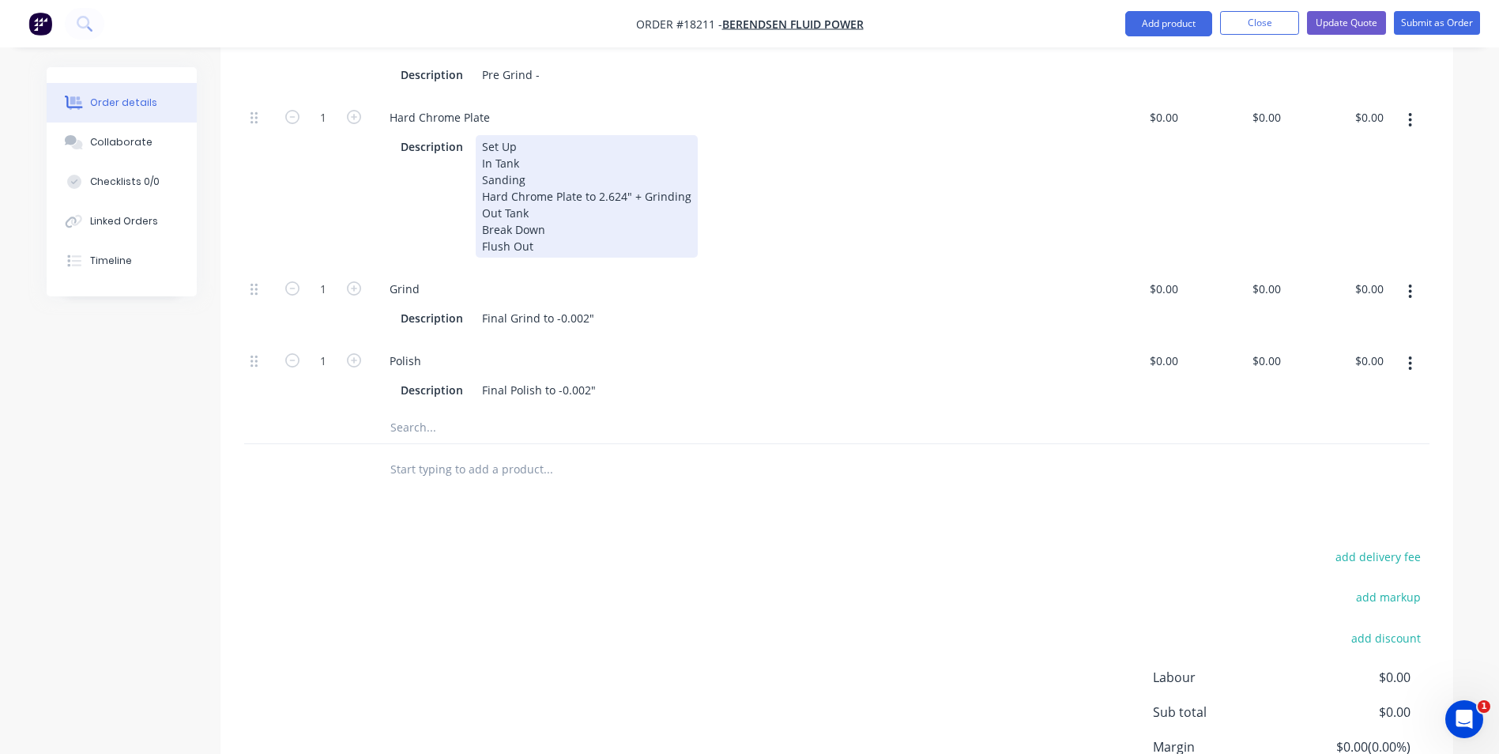
scroll to position [577, 0]
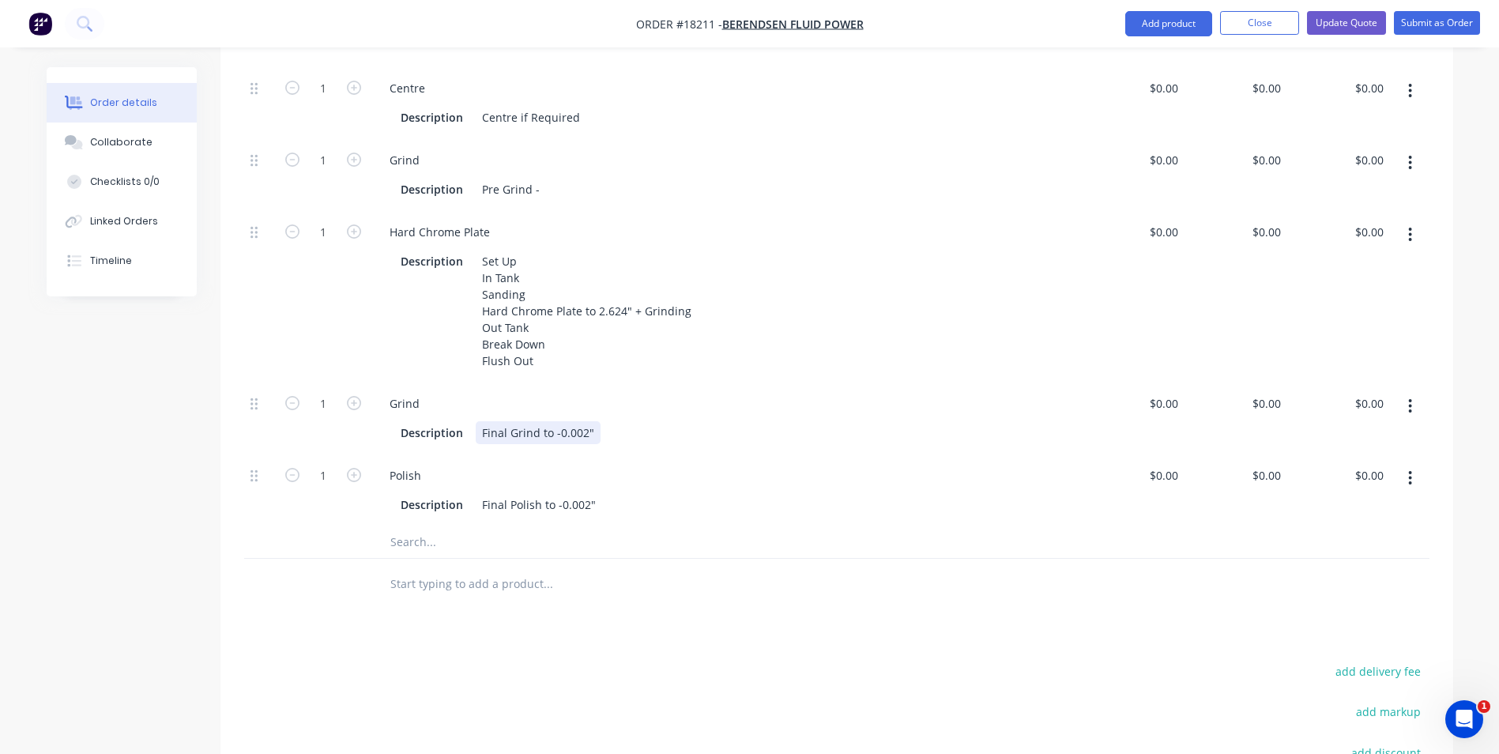
click at [552, 421] on div "Final Grind to -0.002"" at bounding box center [538, 432] width 125 height 23
click at [552, 493] on div "Final Polish to -0.002"" at bounding box center [539, 504] width 126 height 23
click at [556, 493] on div "Final Polish to -0.002"" at bounding box center [539, 504] width 126 height 23
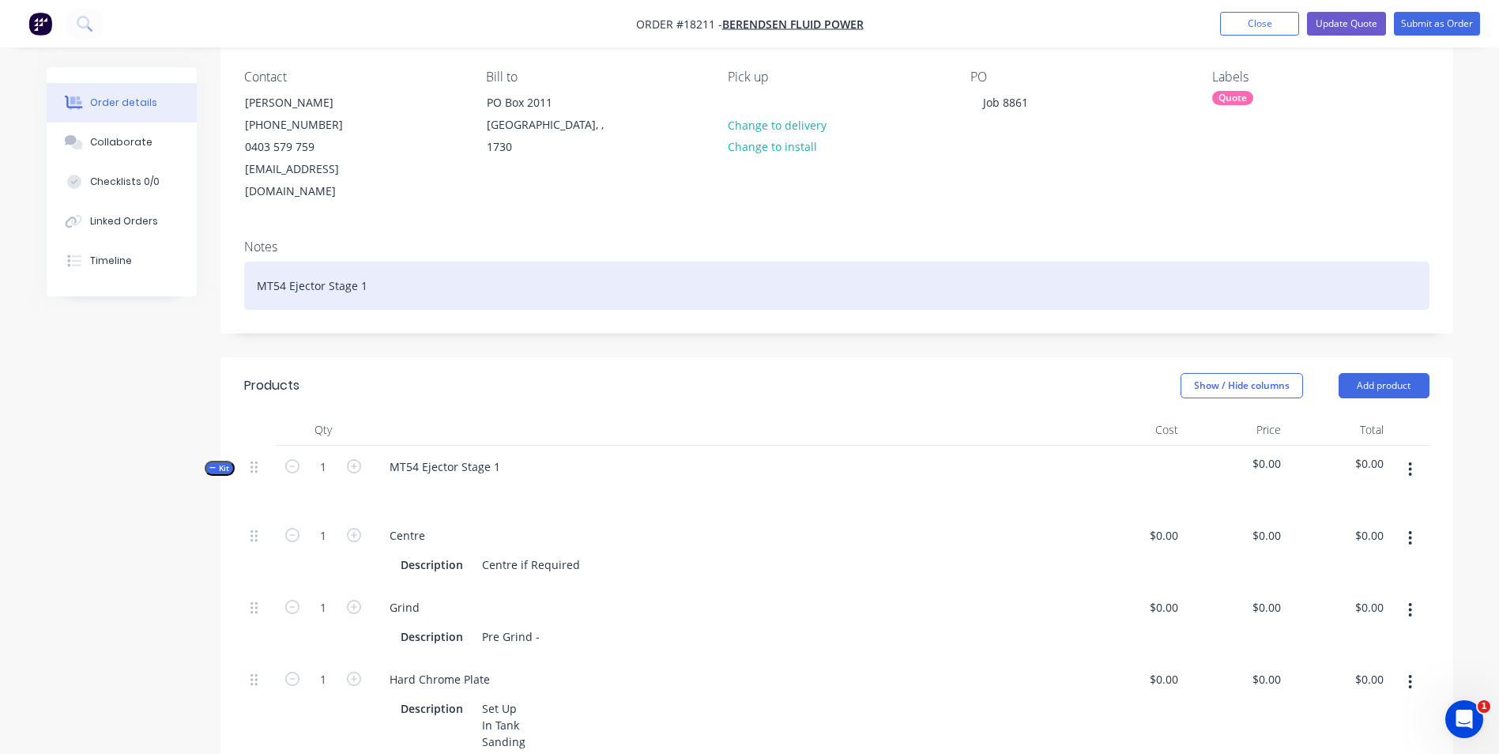
scroll to position [0, 0]
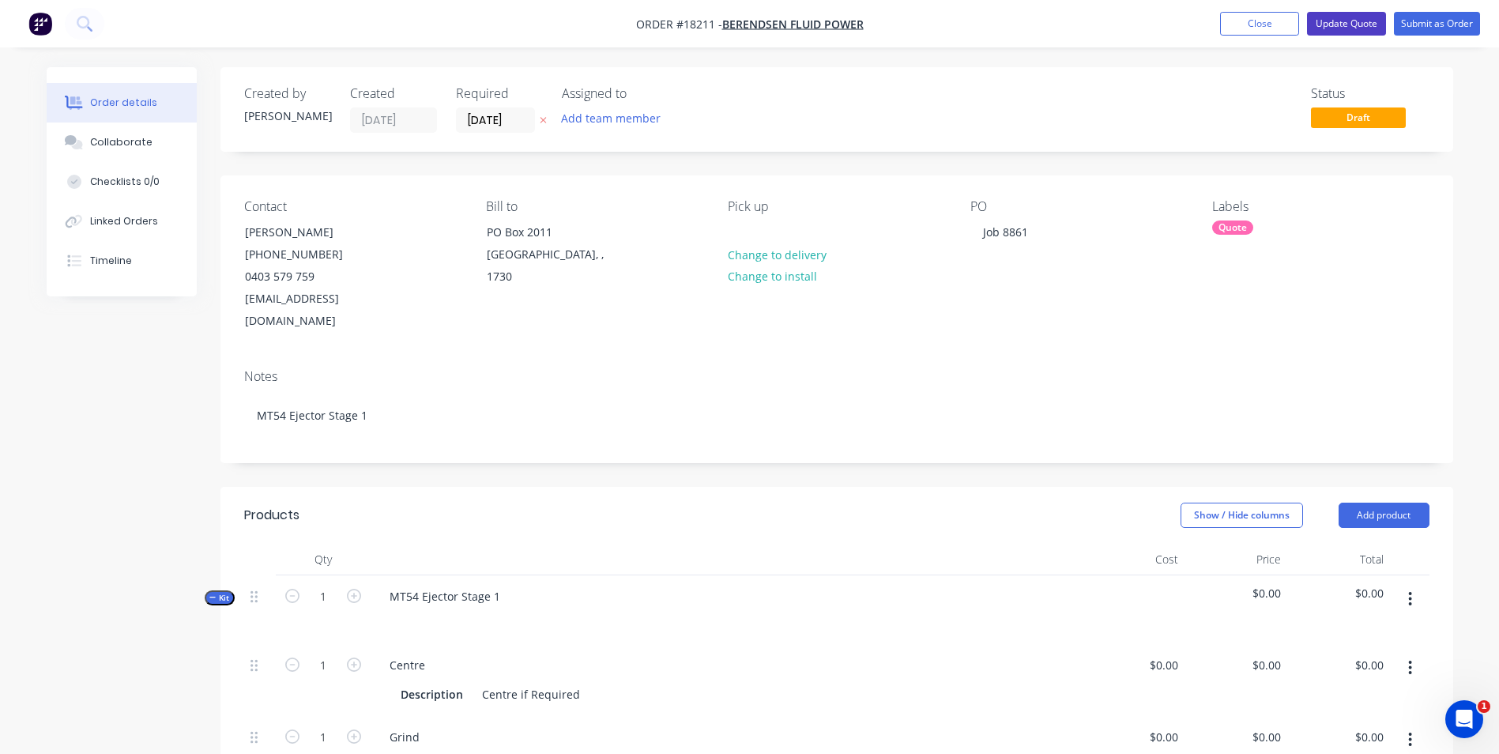
click at [1342, 22] on button "Update Quote" at bounding box center [1346, 24] width 79 height 24
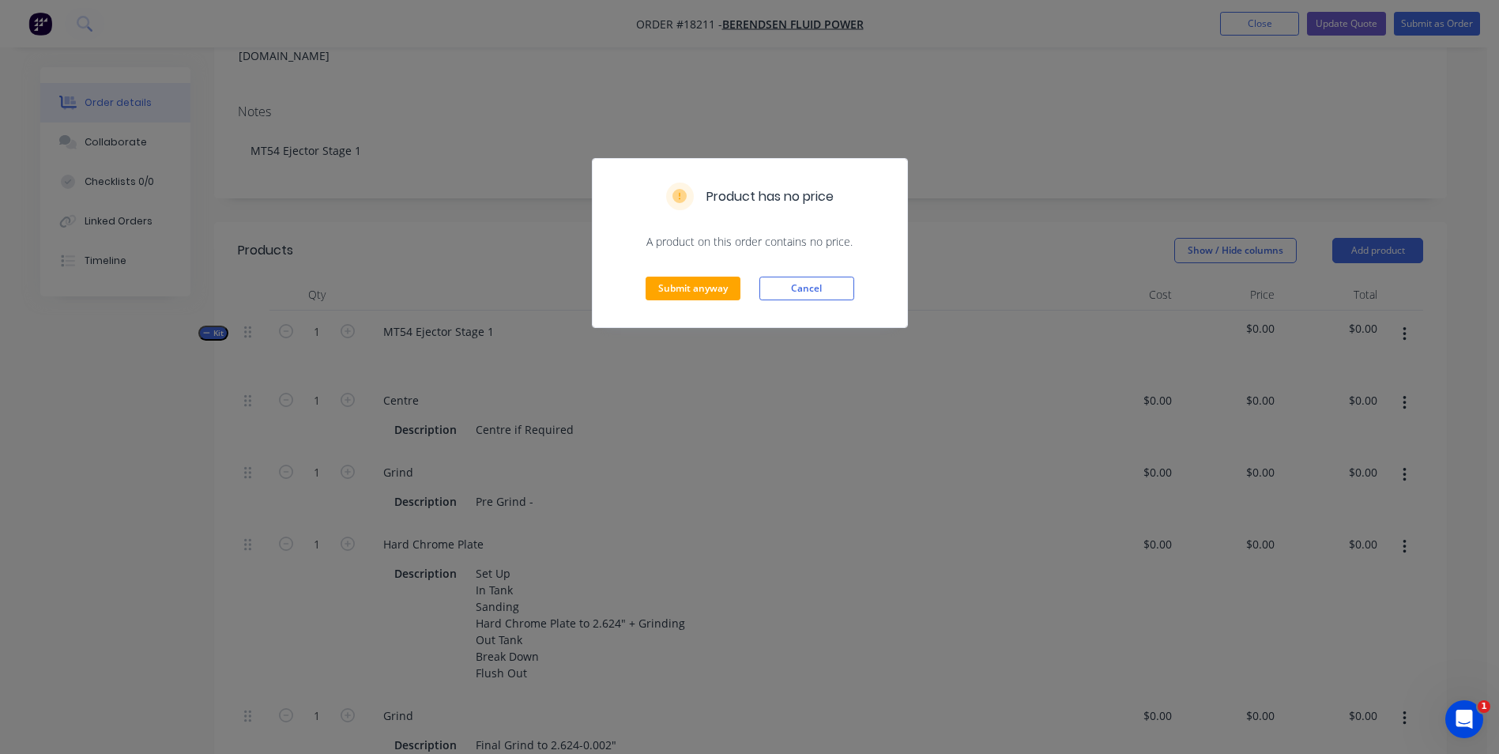
scroll to position [237, 0]
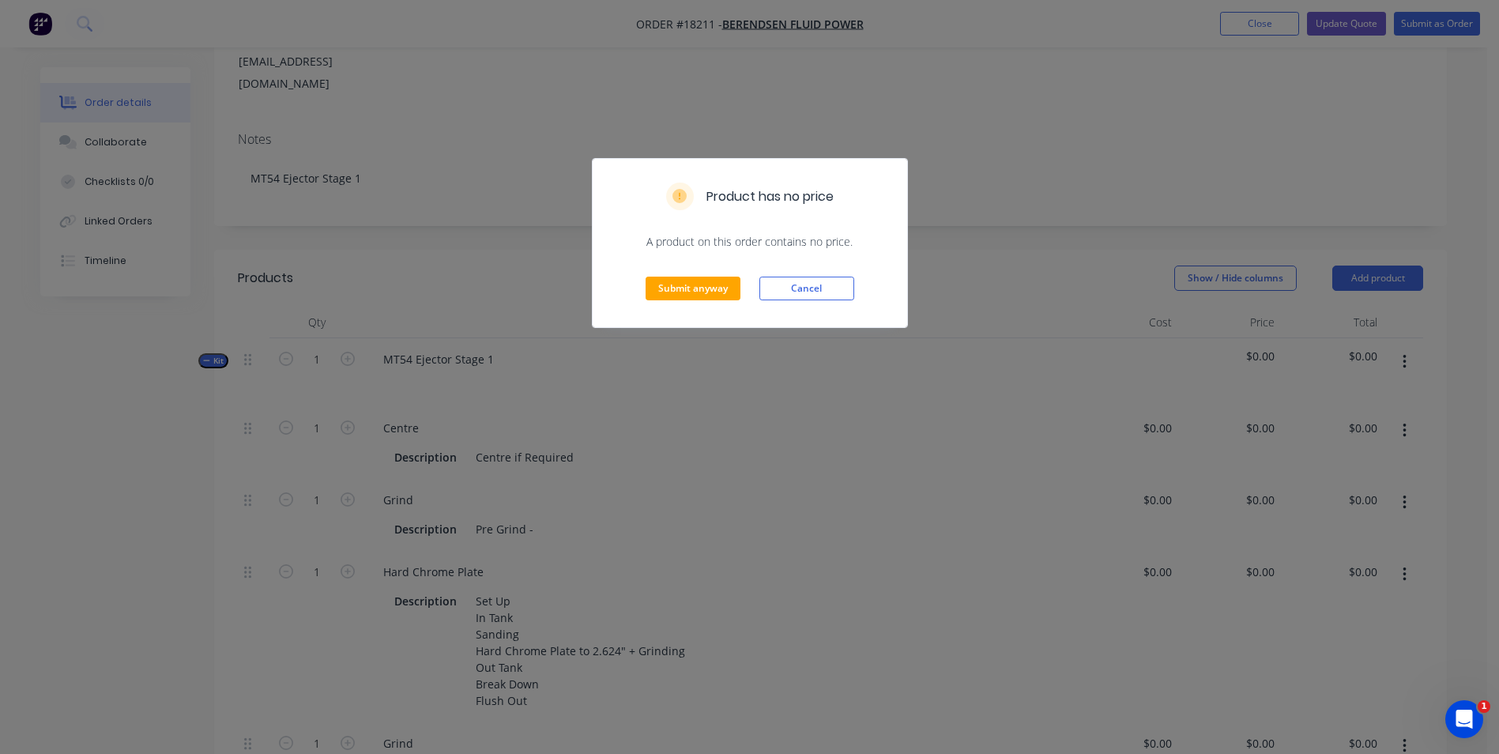
click at [612, 629] on div "Product has no price A product on this order contains no price. Submit anyway C…" at bounding box center [749, 377] width 1499 height 754
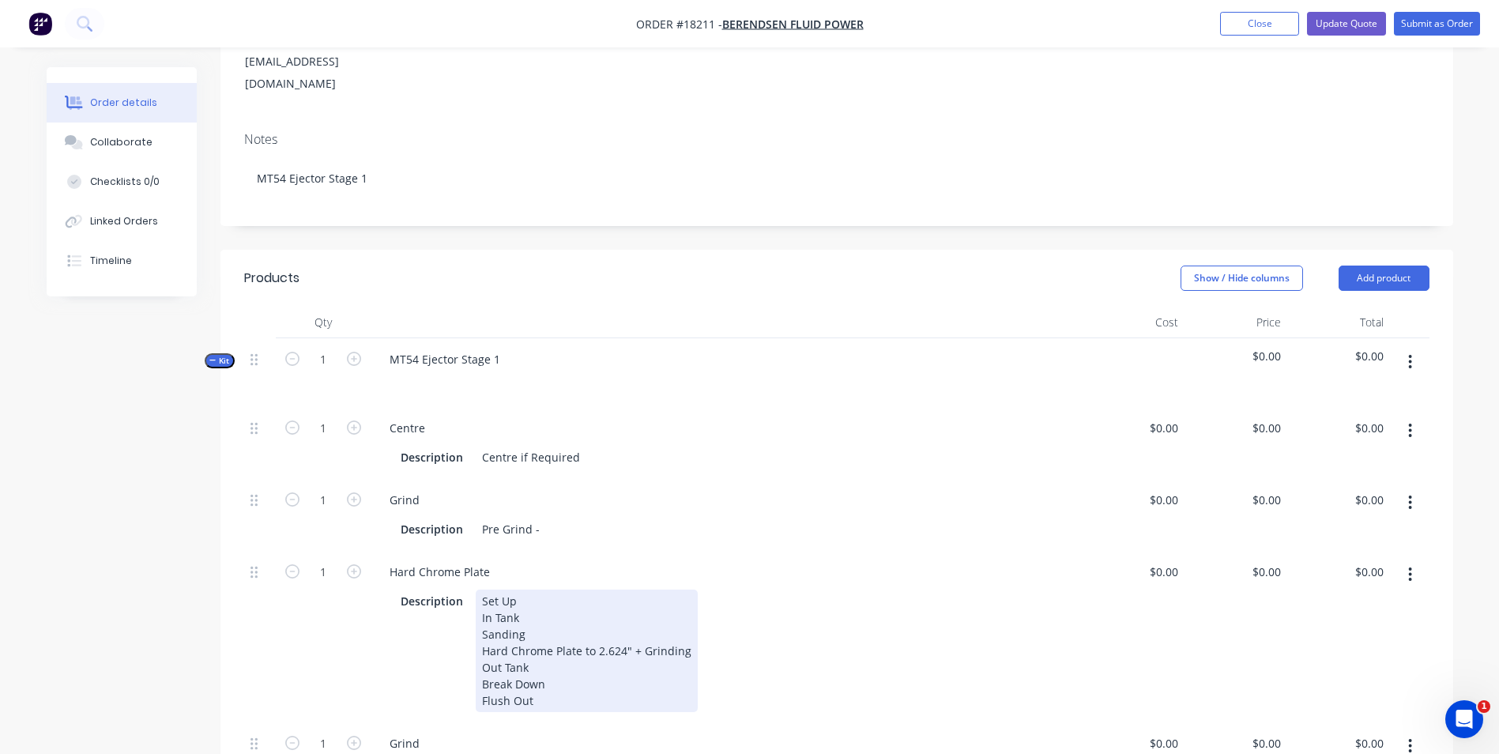
click at [620, 627] on div "Set Up In Tank Sanding Hard Chrome Plate to 2.624" + Grinding Out Tank Break Do…" at bounding box center [587, 650] width 222 height 122
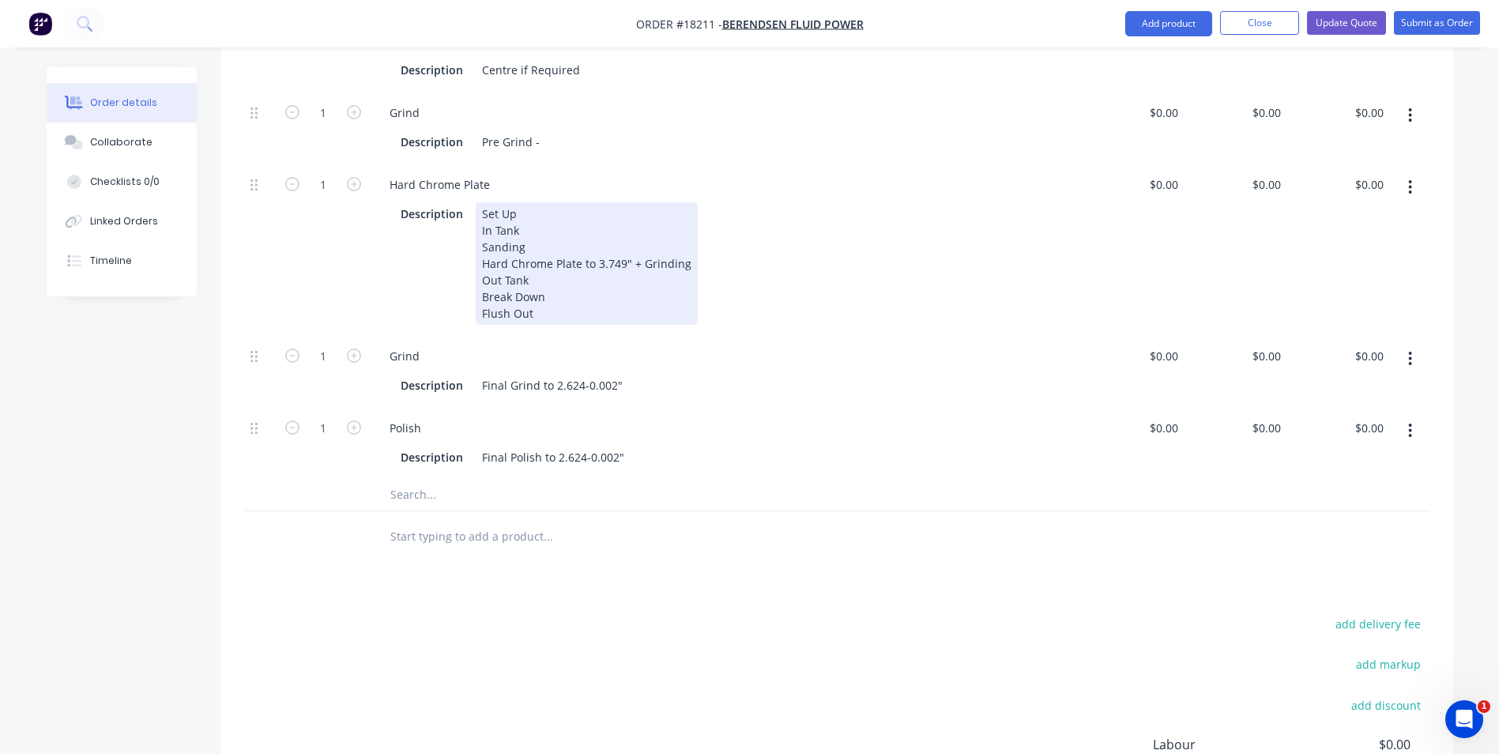
scroll to position [632, 0]
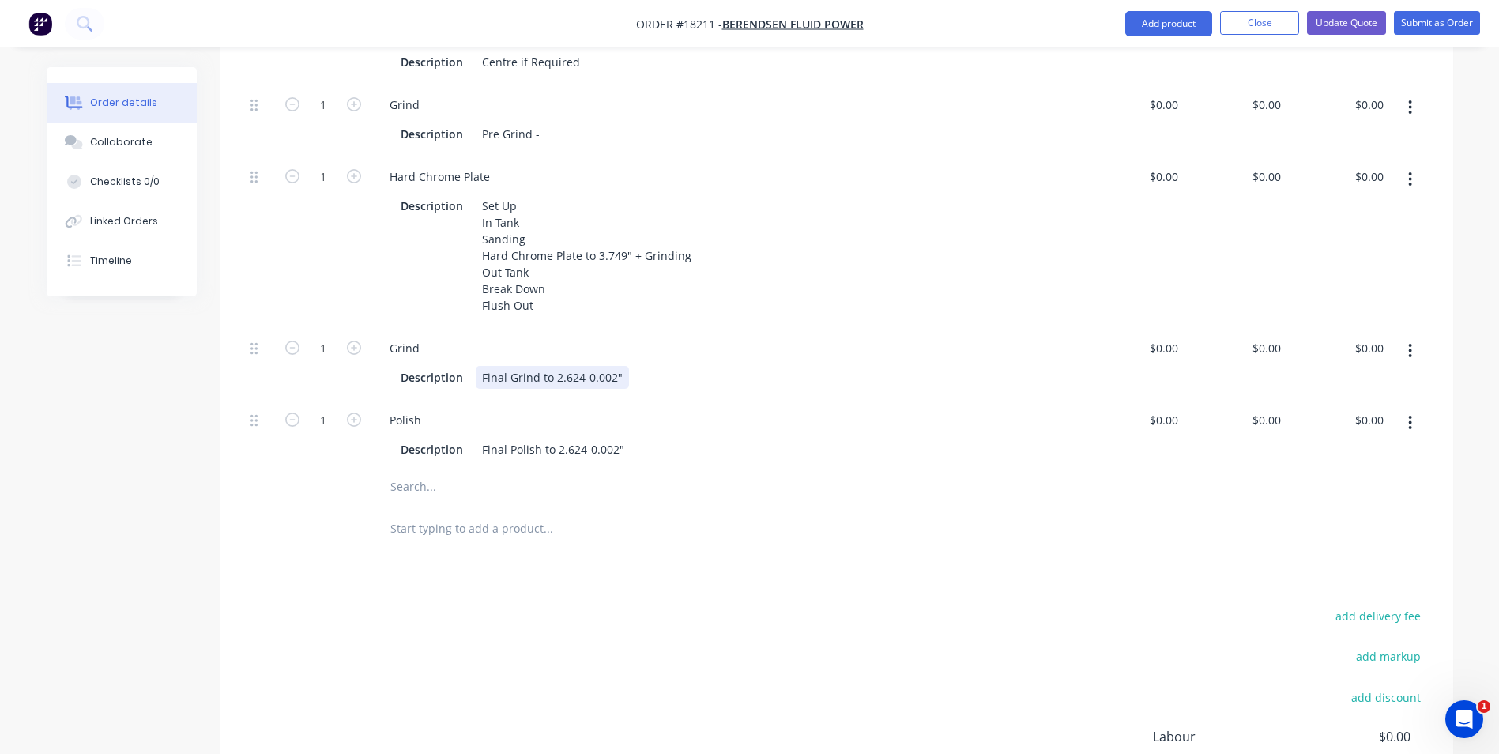
click at [580, 366] on div "Final Grind to 2.624-0.002"" at bounding box center [552, 377] width 153 height 23
click at [579, 438] on div "Final Polish to 2.624-0.002"" at bounding box center [553, 449] width 155 height 23
click at [582, 438] on div "Final Polish to 2.624-0.002"" at bounding box center [553, 449] width 155 height 23
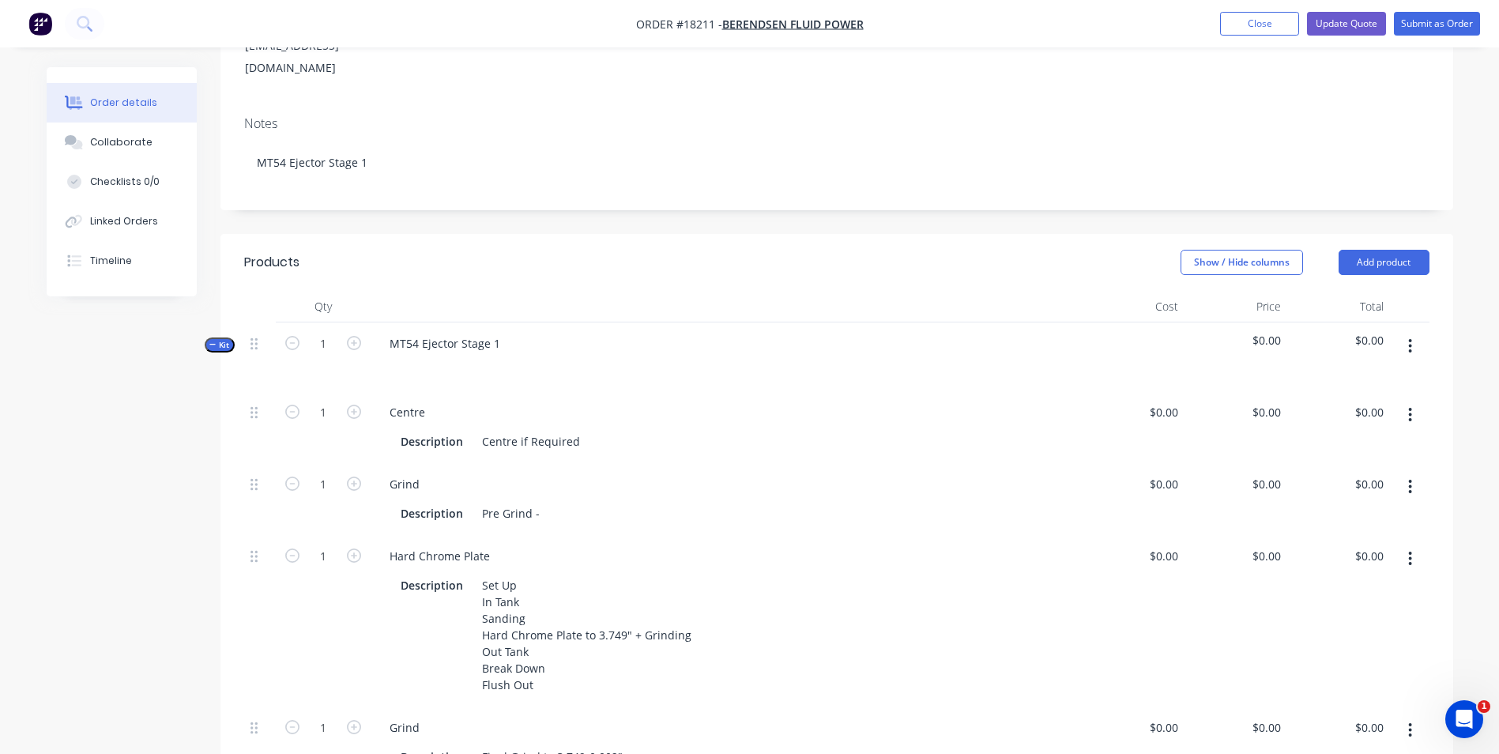
scroll to position [0, 0]
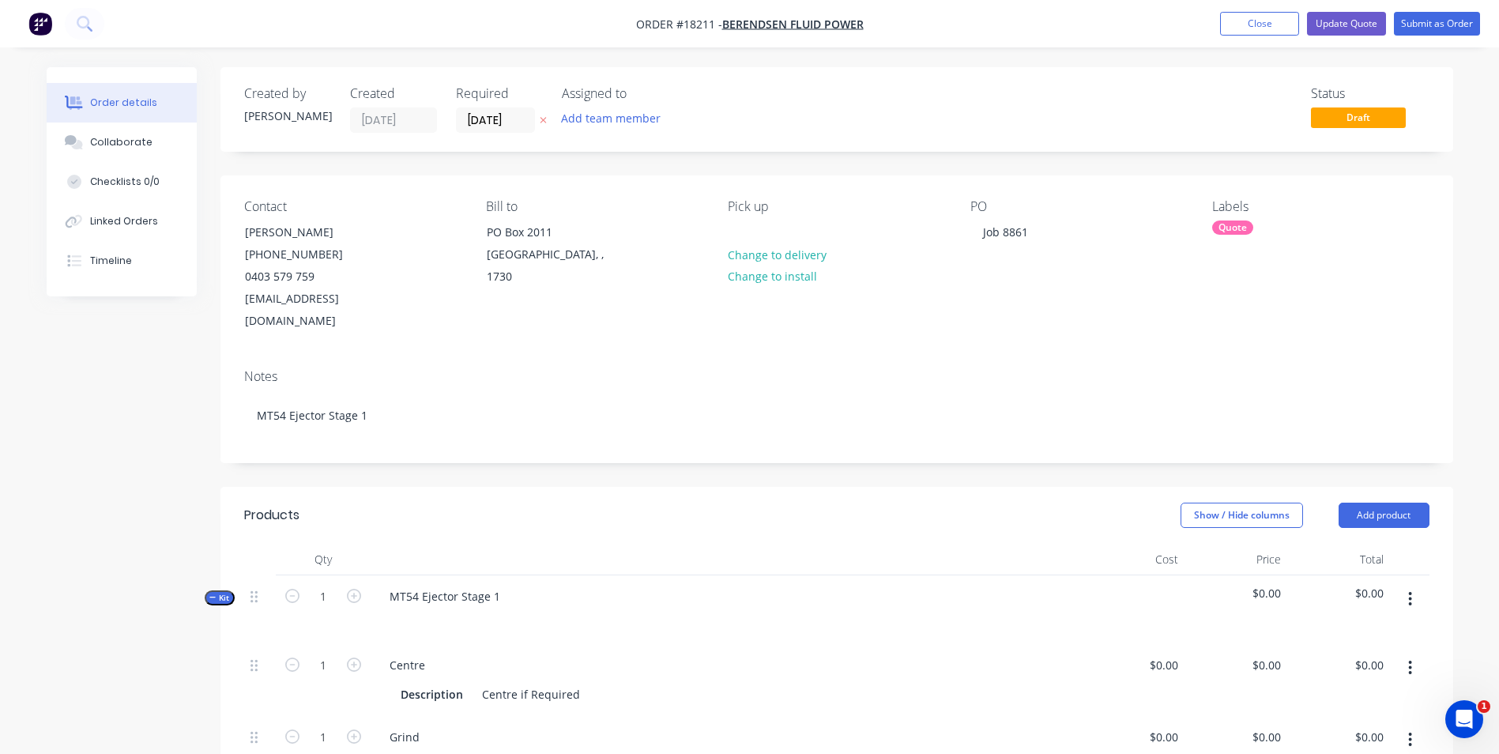
click at [1343, 36] on nav "Order #18211 - Berendsen Fluid Power Add product Close Update Quote Submit as O…" at bounding box center [749, 23] width 1499 height 47
click at [1356, 24] on button "Update Quote" at bounding box center [1346, 24] width 79 height 24
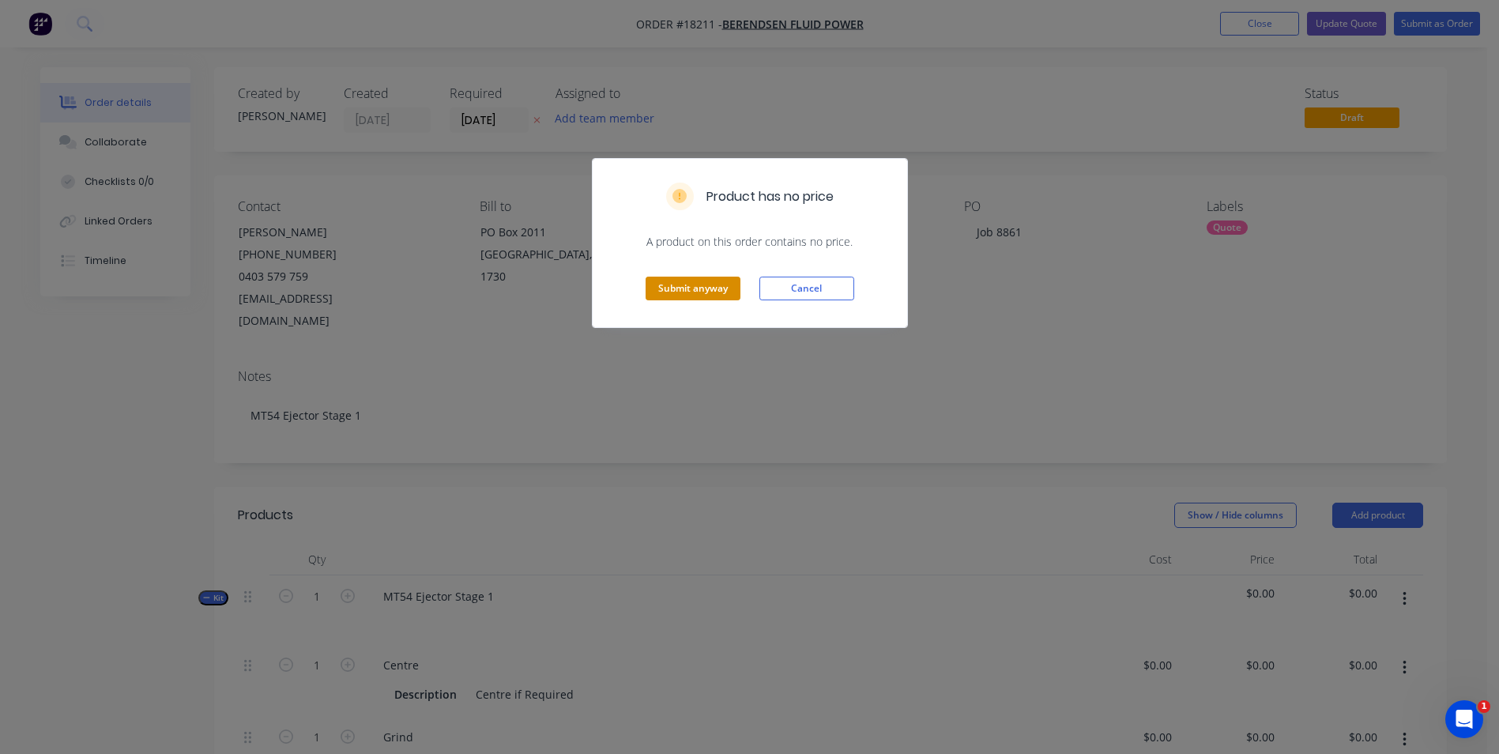
click at [717, 291] on button "Submit anyway" at bounding box center [693, 289] width 95 height 24
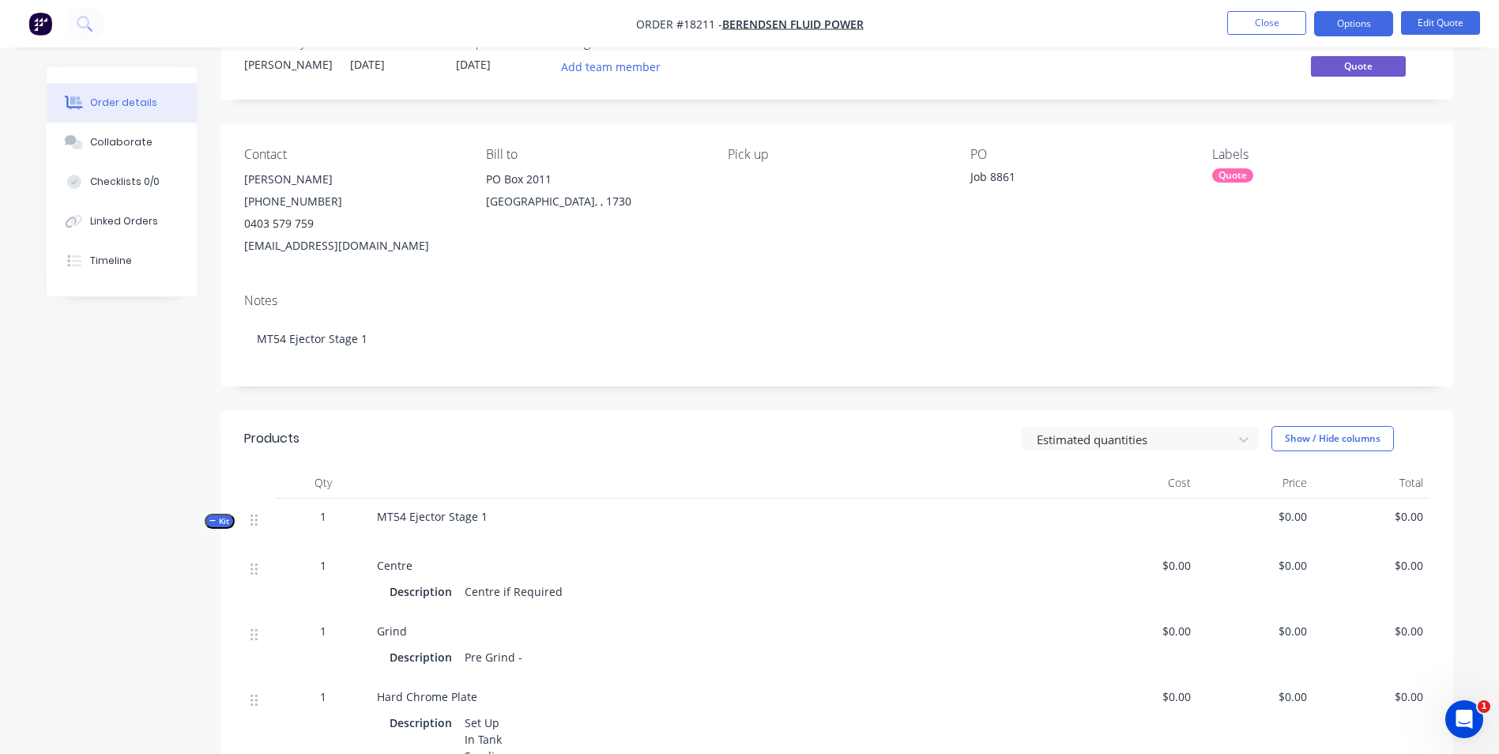
scroll to position [79, 0]
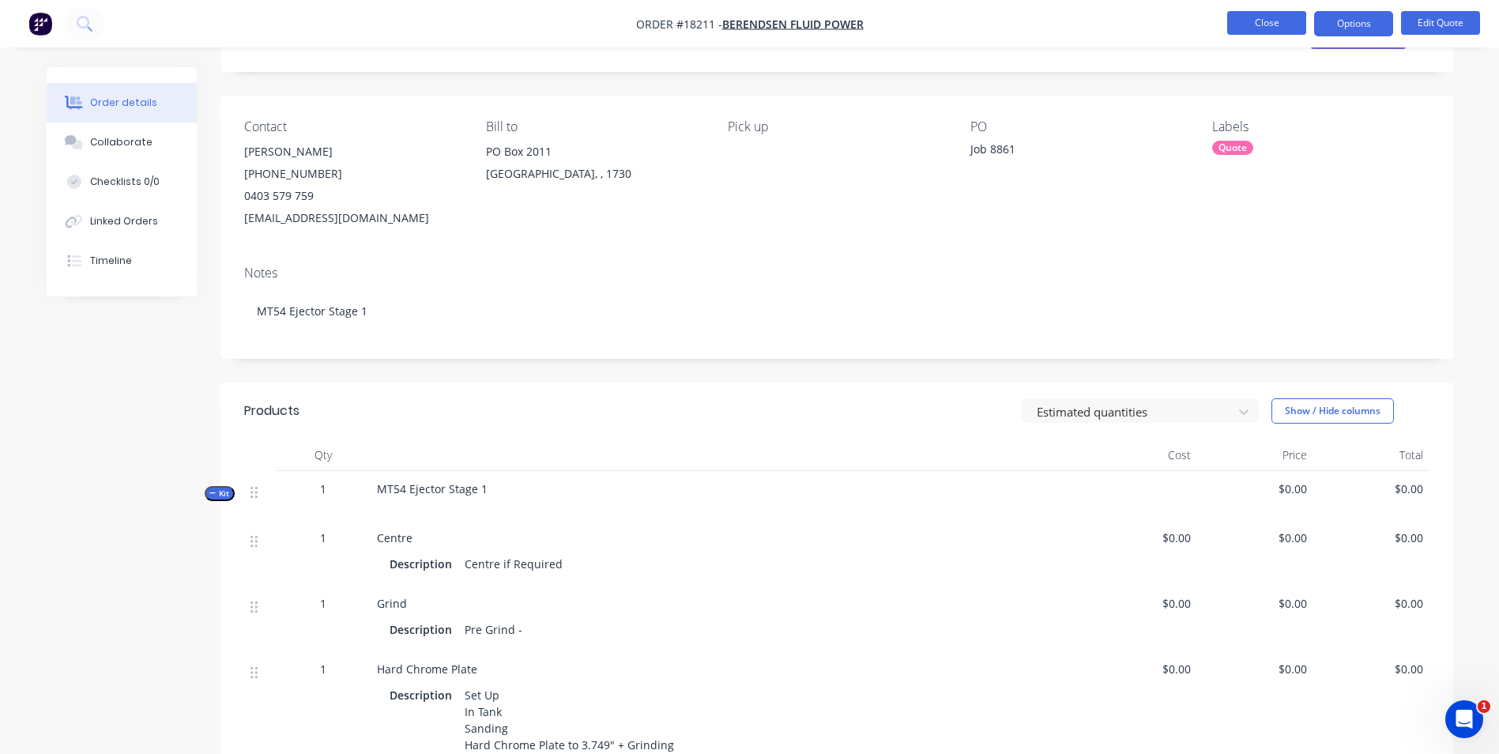
click at [1289, 26] on button "Close" at bounding box center [1266, 23] width 79 height 24
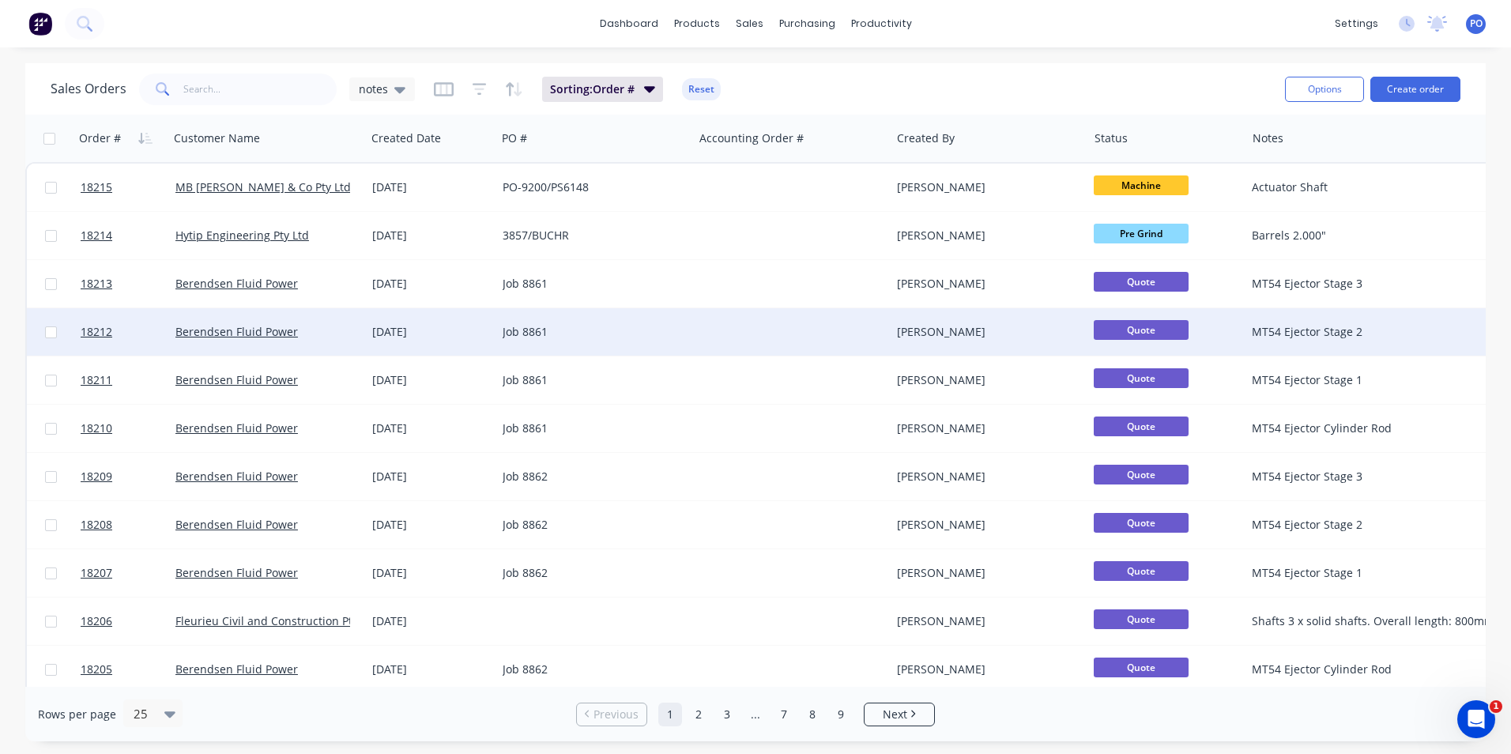
click at [710, 336] on div at bounding box center [792, 331] width 197 height 47
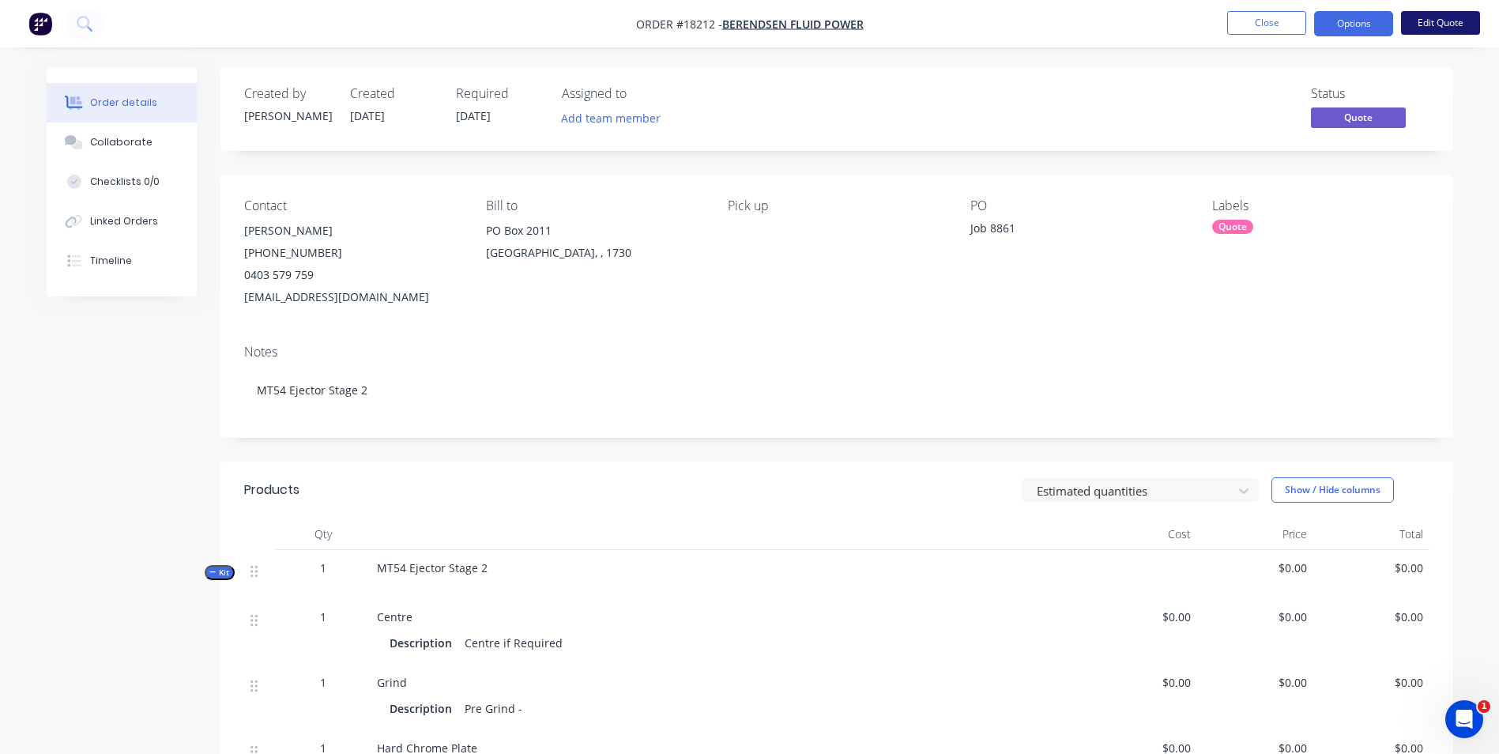
click at [1449, 21] on button "Edit Quote" at bounding box center [1440, 23] width 79 height 24
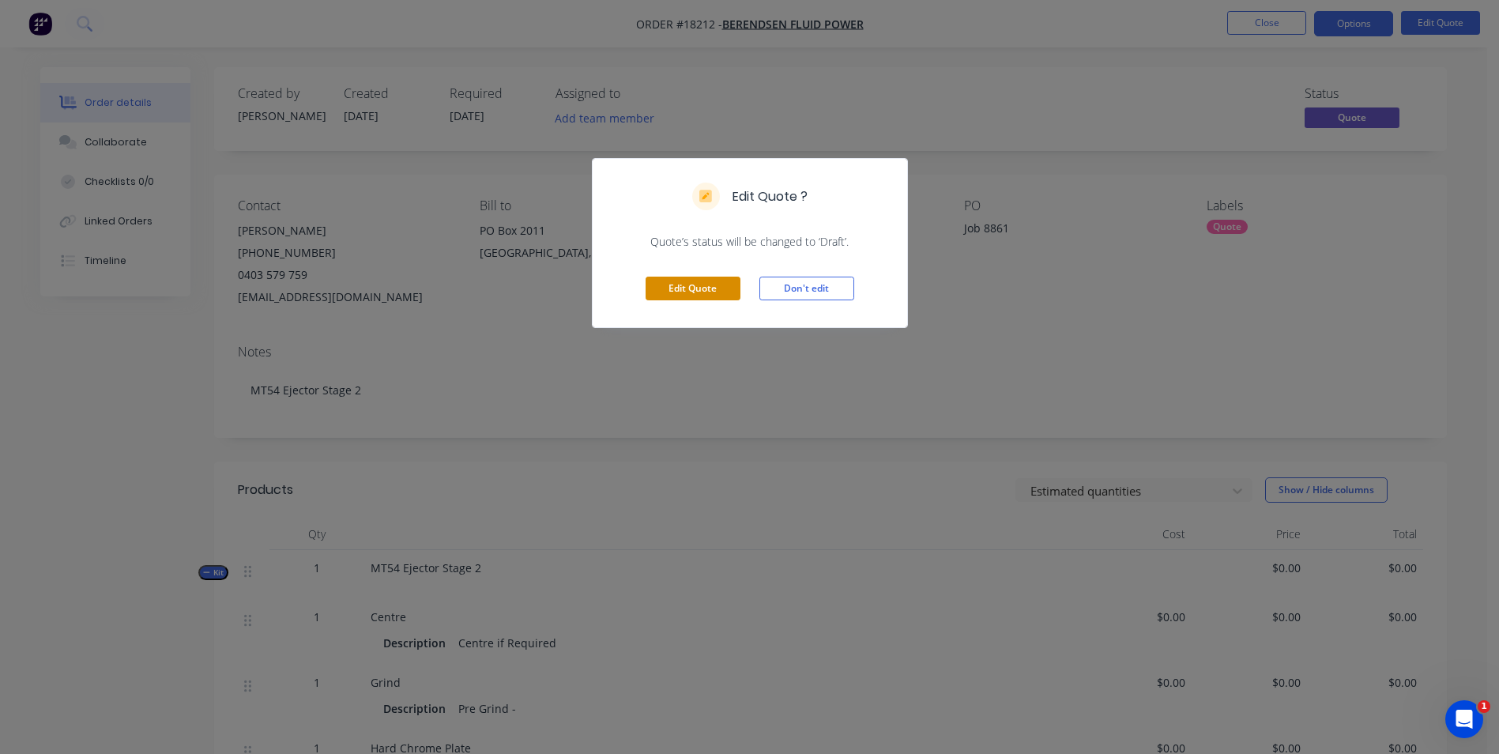
click at [719, 286] on button "Edit Quote" at bounding box center [693, 289] width 95 height 24
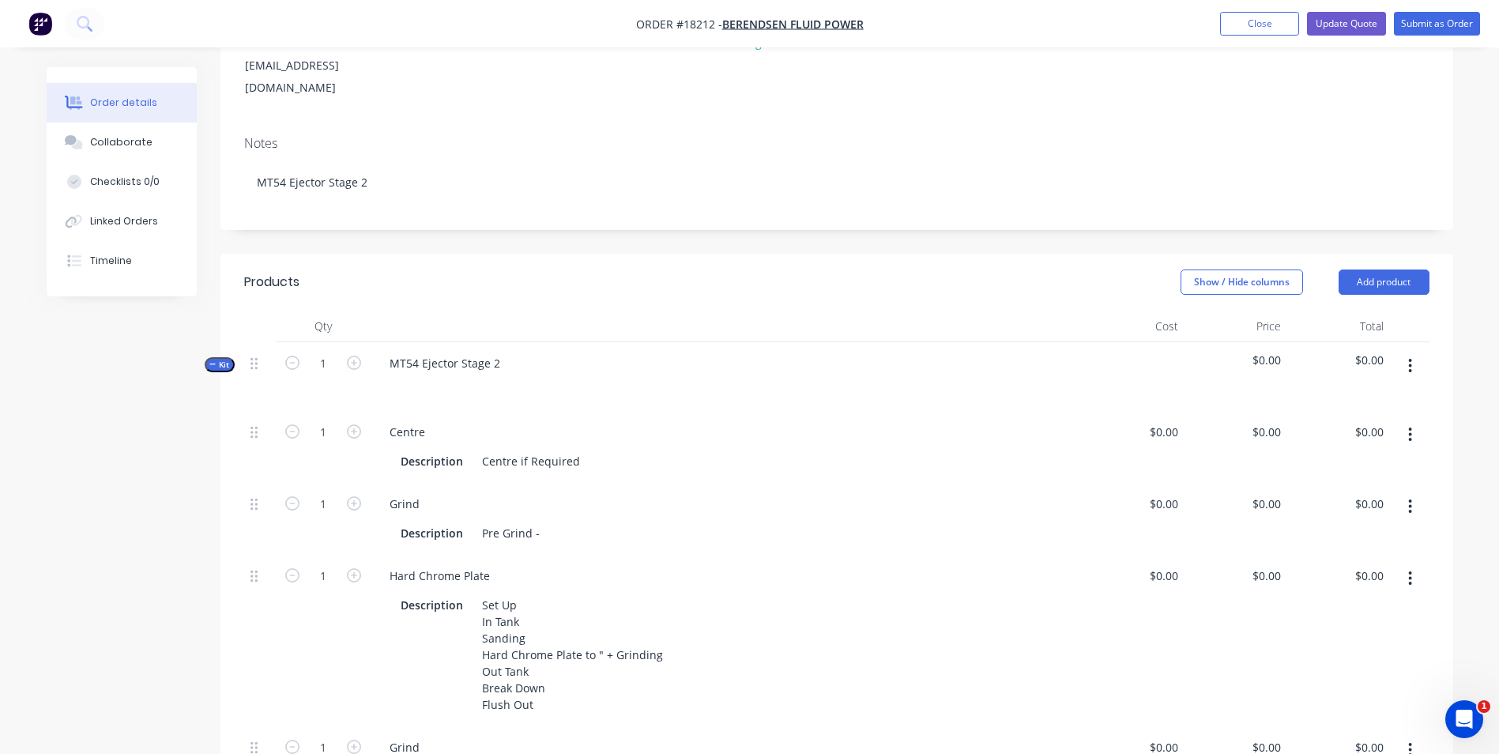
scroll to position [237, 0]
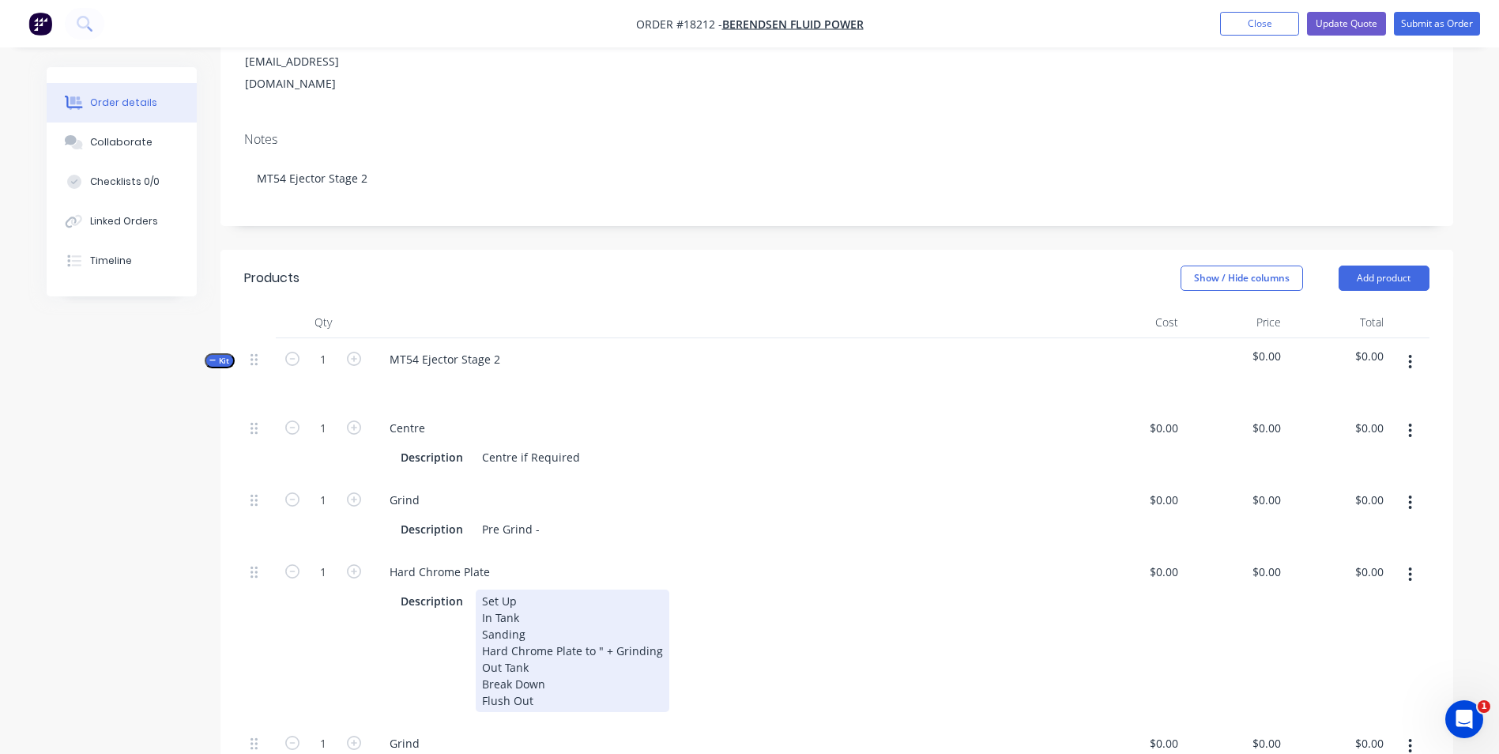
click at [596, 631] on div "Set Up In Tank Sanding Hard Chrome Plate to " + Grinding Out Tank Break Down Fl…" at bounding box center [573, 650] width 194 height 122
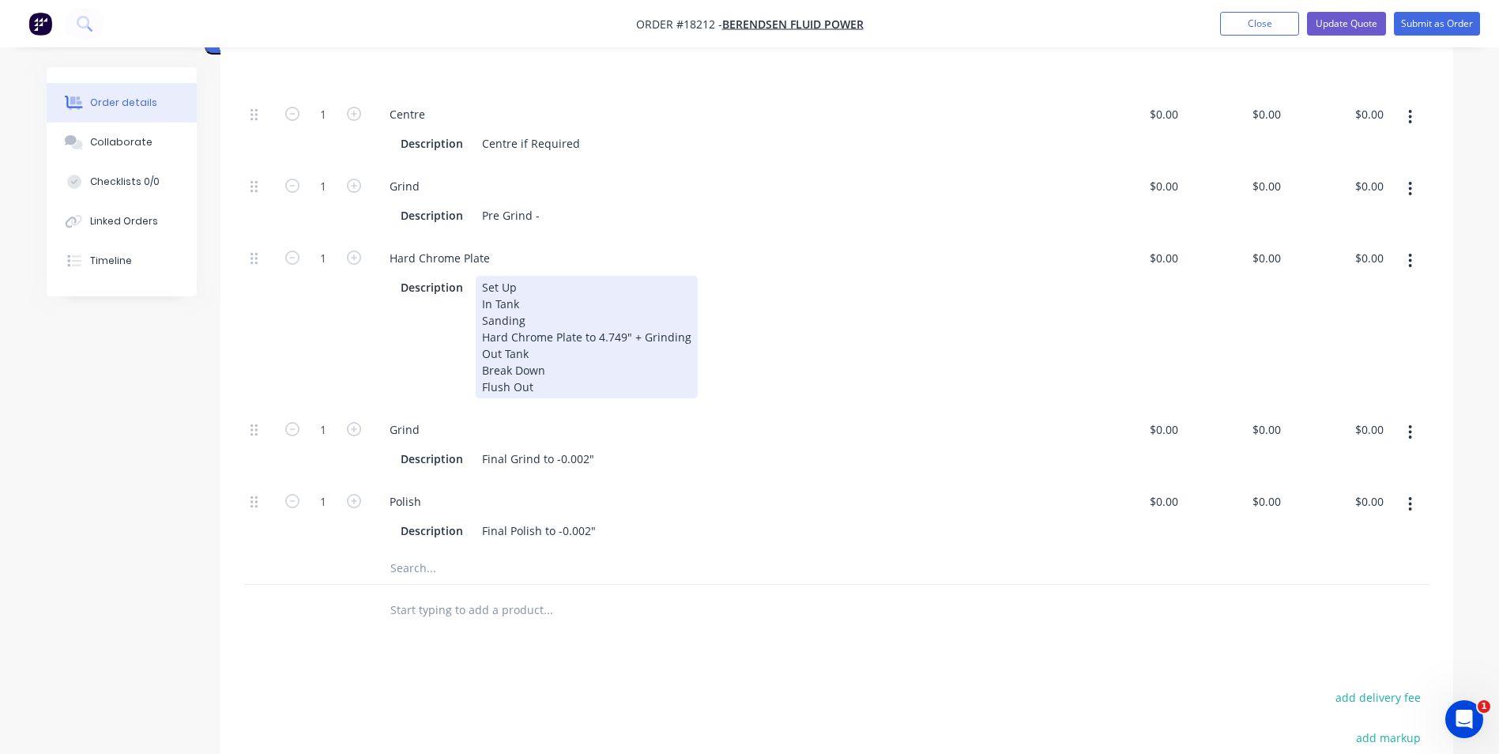
scroll to position [553, 0]
drag, startPoint x: 623, startPoint y: 310, endPoint x: 597, endPoint y: 314, distance: 26.4
click at [597, 314] on div "Set Up In Tank Sanding Hard Chrome Plate to 4.749" + Grinding Out Tank Break Do…" at bounding box center [587, 334] width 222 height 122
copy div "4.749"
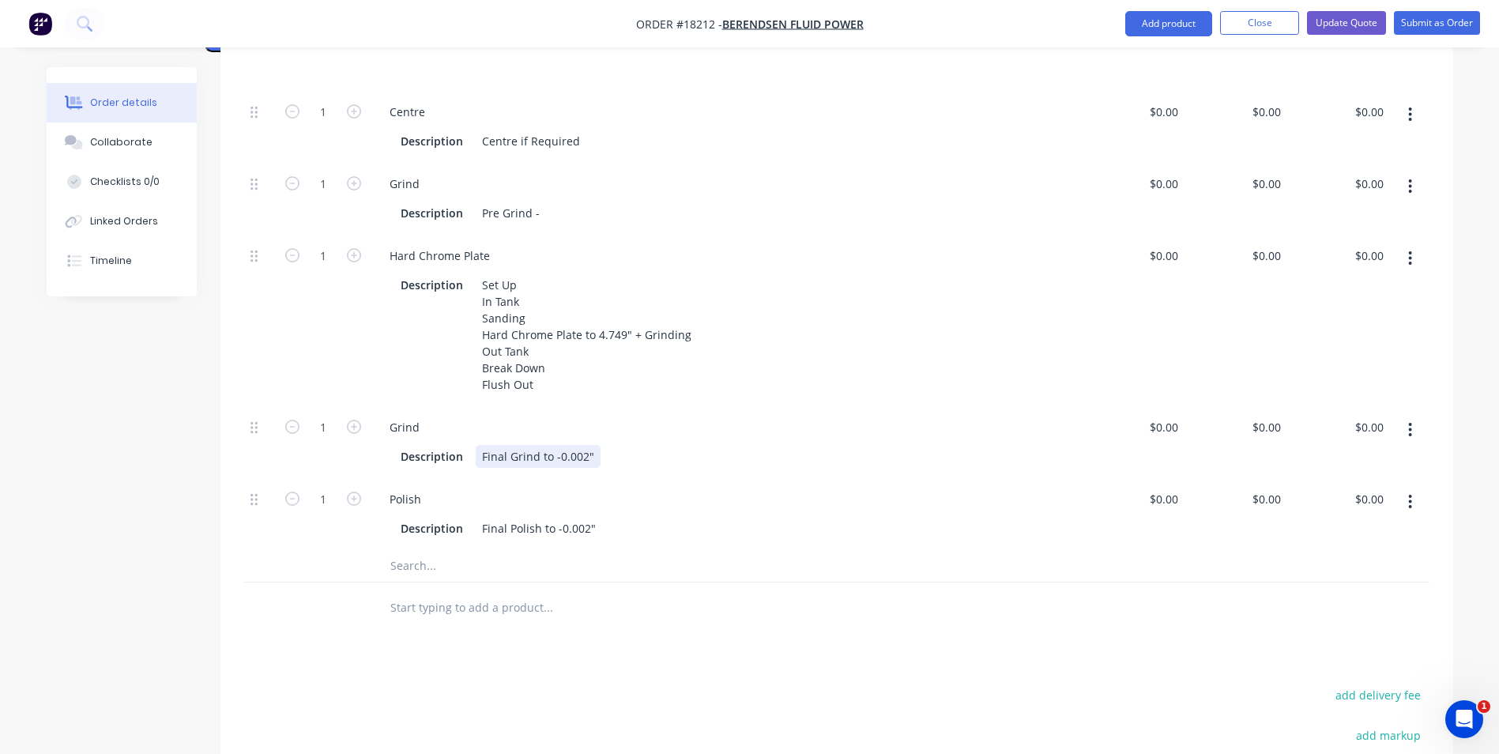
click at [554, 445] on div "Final Grind to -0.002"" at bounding box center [538, 456] width 125 height 23
paste div
click at [556, 517] on div "Final Polish to -0.002"" at bounding box center [539, 528] width 126 height 23
paste div
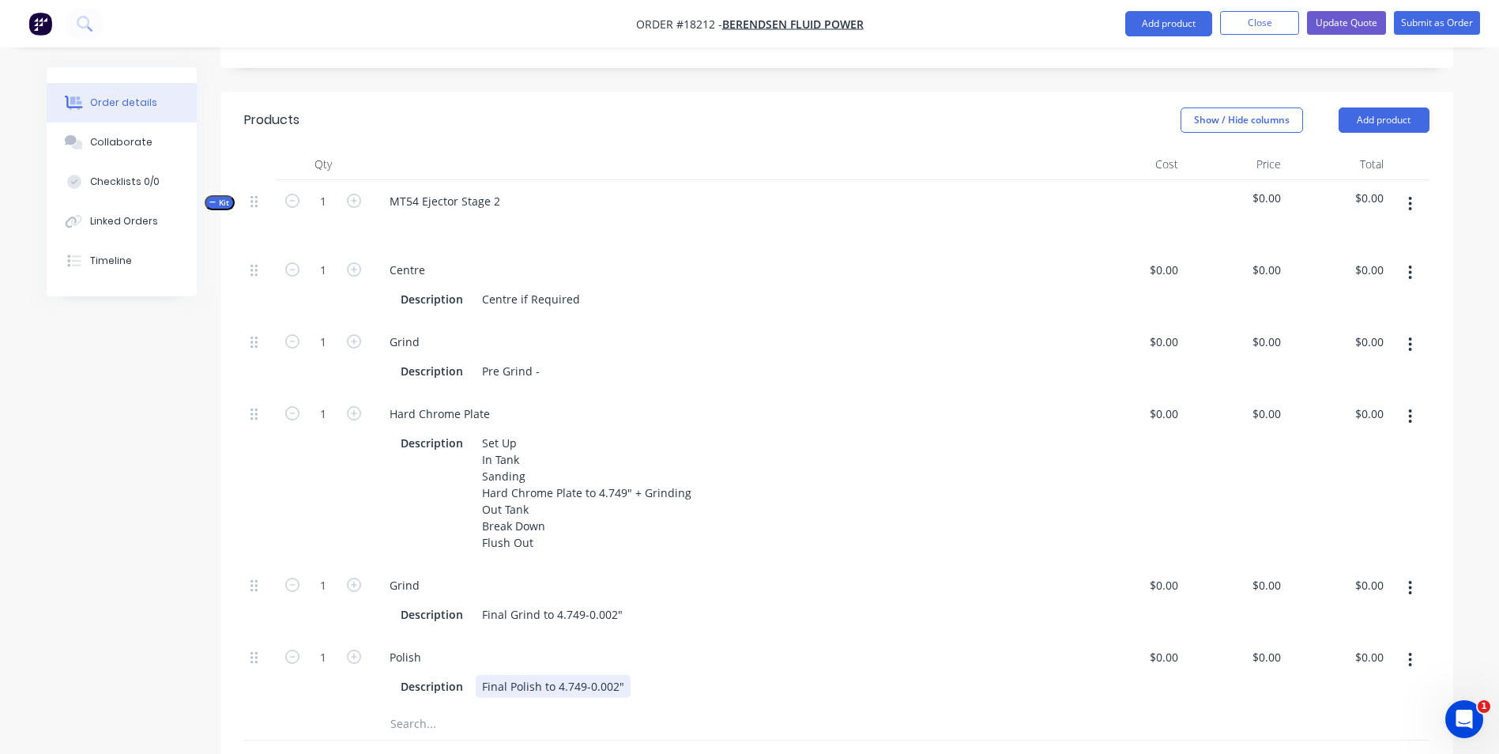
scroll to position [79, 0]
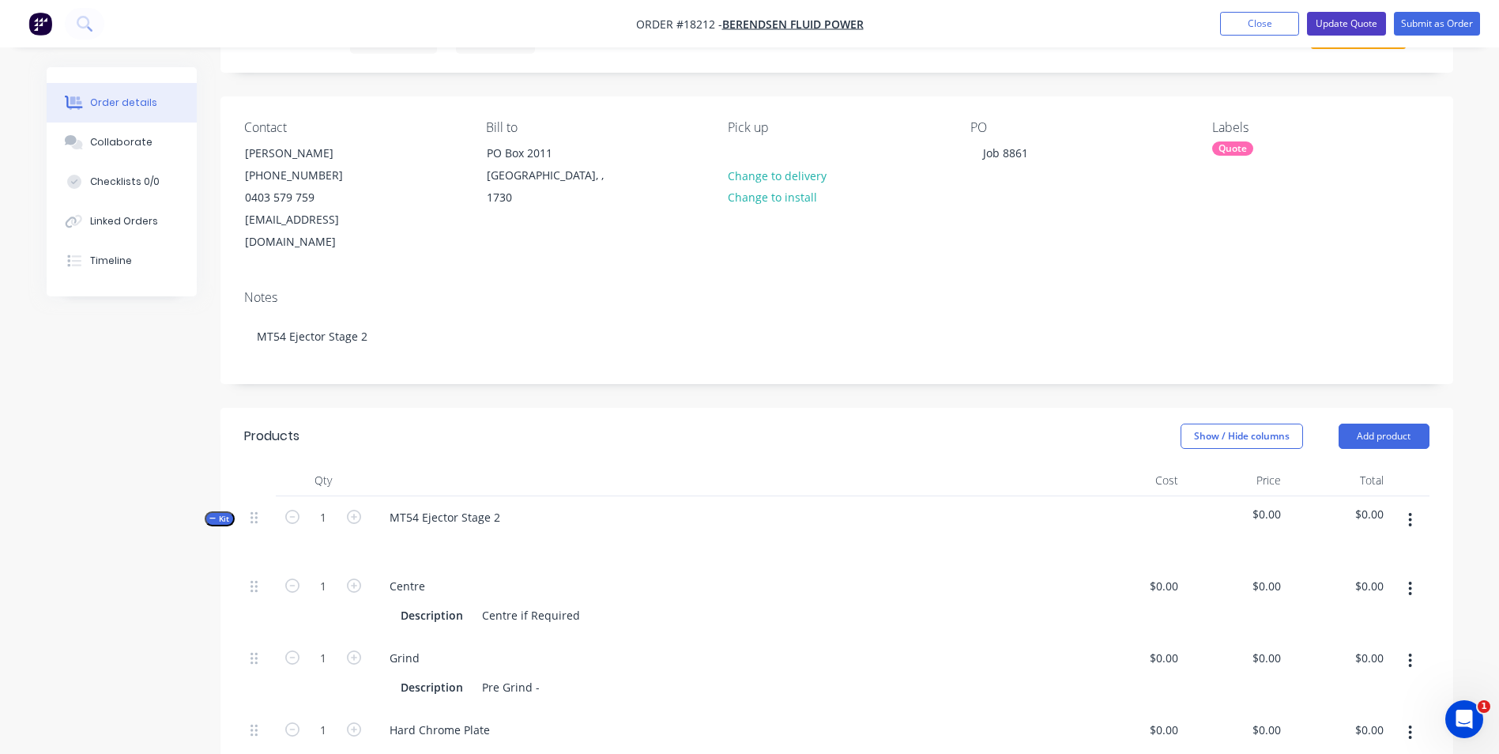
click at [1358, 25] on button "Update Quote" at bounding box center [1346, 24] width 79 height 24
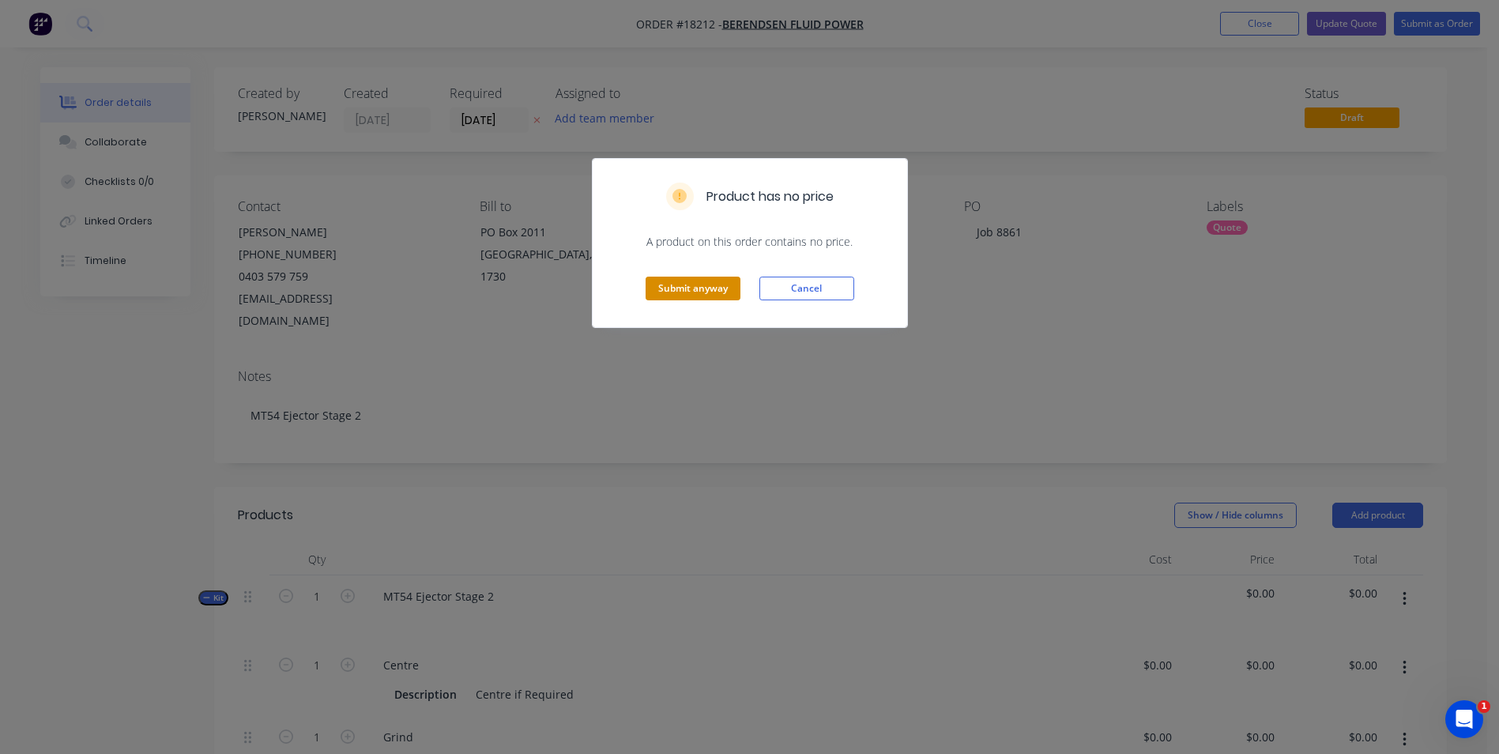
click at [679, 289] on button "Submit anyway" at bounding box center [693, 289] width 95 height 24
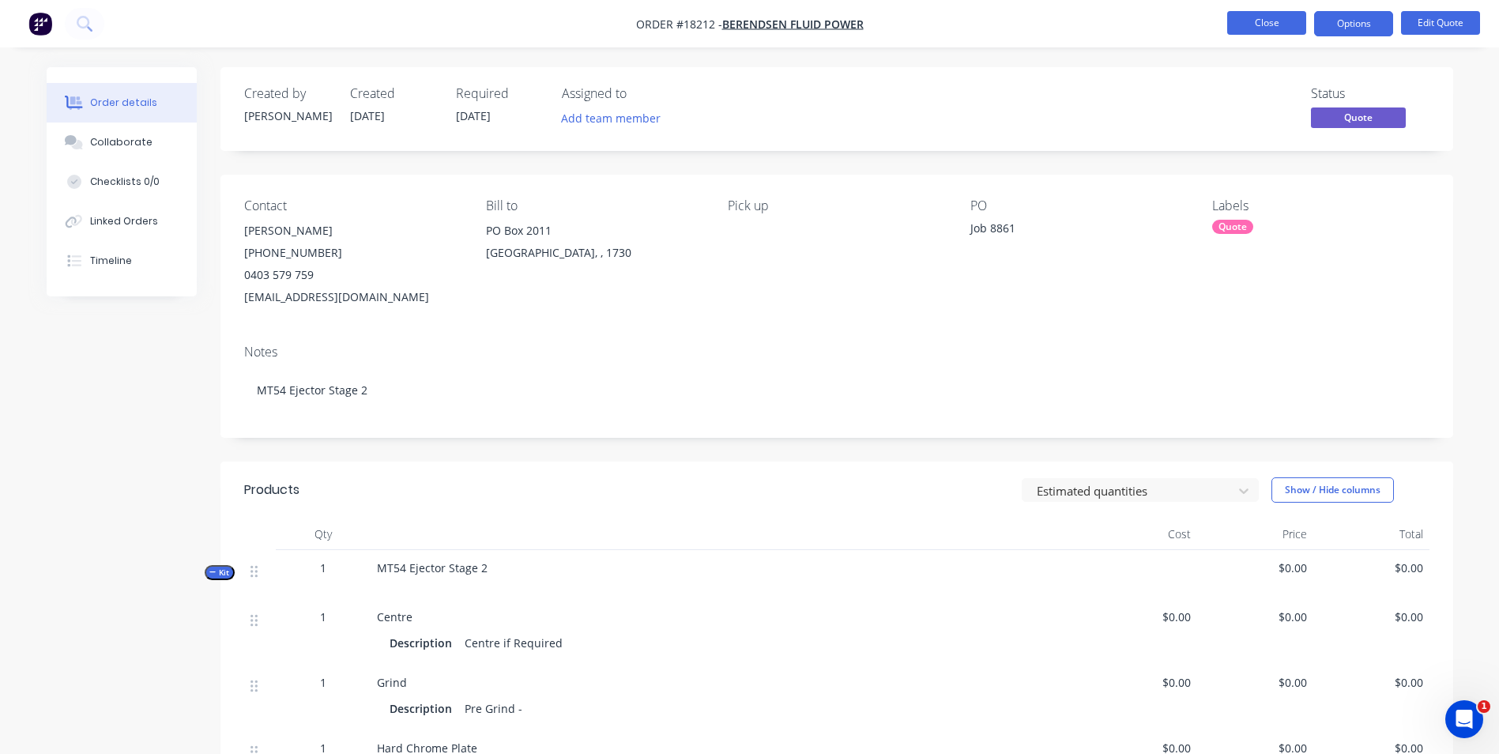
click at [1282, 28] on button "Close" at bounding box center [1266, 23] width 79 height 24
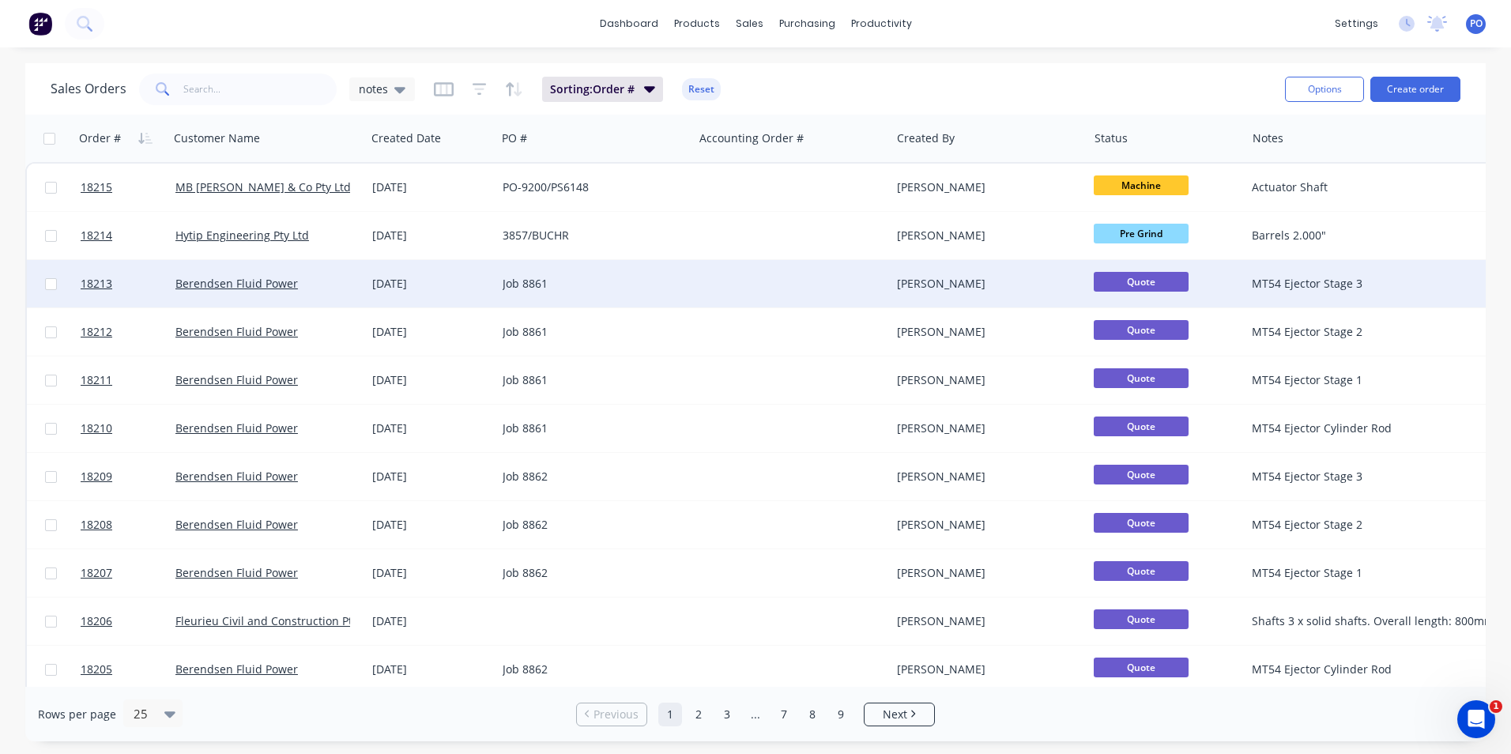
click at [778, 297] on div at bounding box center [792, 283] width 197 height 47
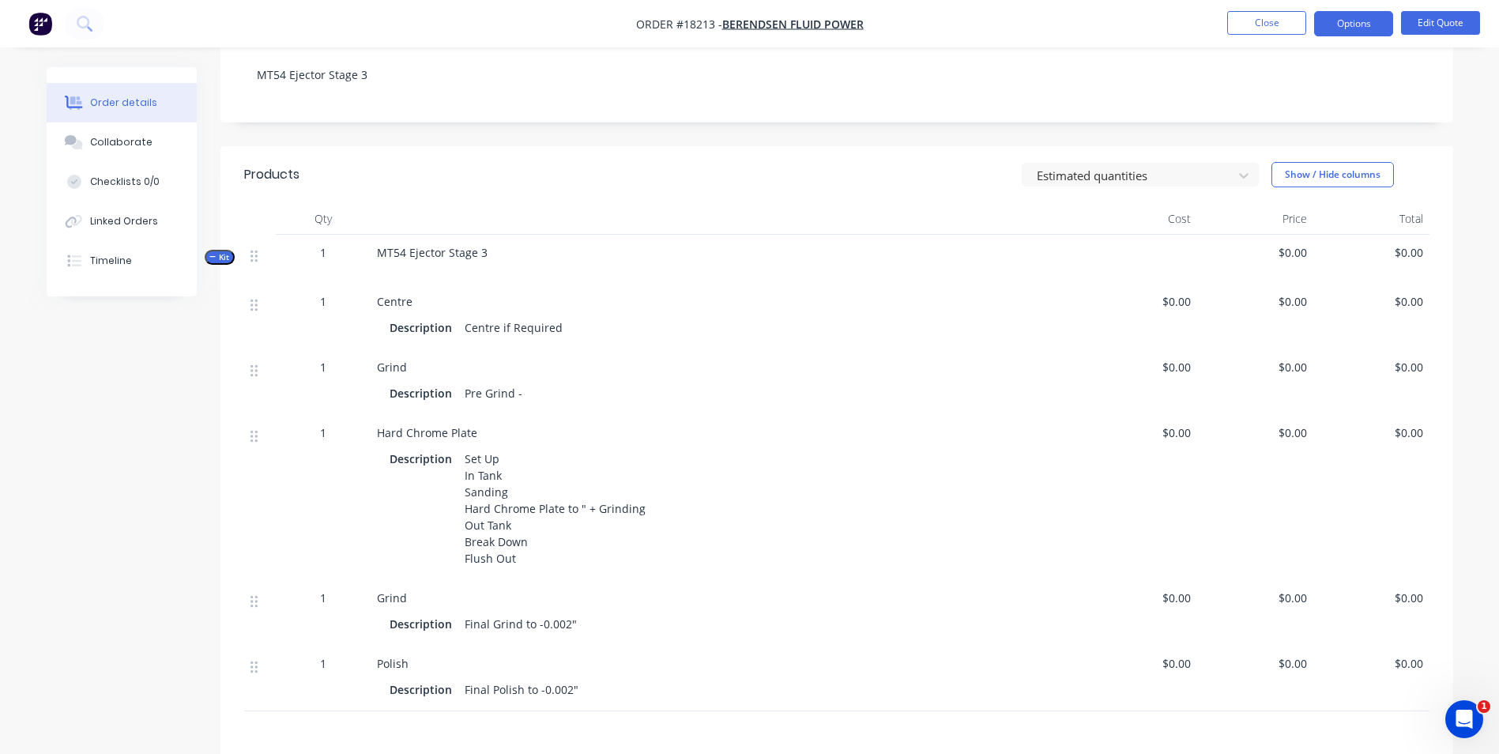
scroll to position [316, 0]
click at [578, 507] on div "Set Up In Tank Sanding Hard Chrome Plate to " + Grinding Out Tank Break Down Fl…" at bounding box center [555, 507] width 194 height 122
click at [1420, 23] on button "Edit Quote" at bounding box center [1440, 23] width 79 height 24
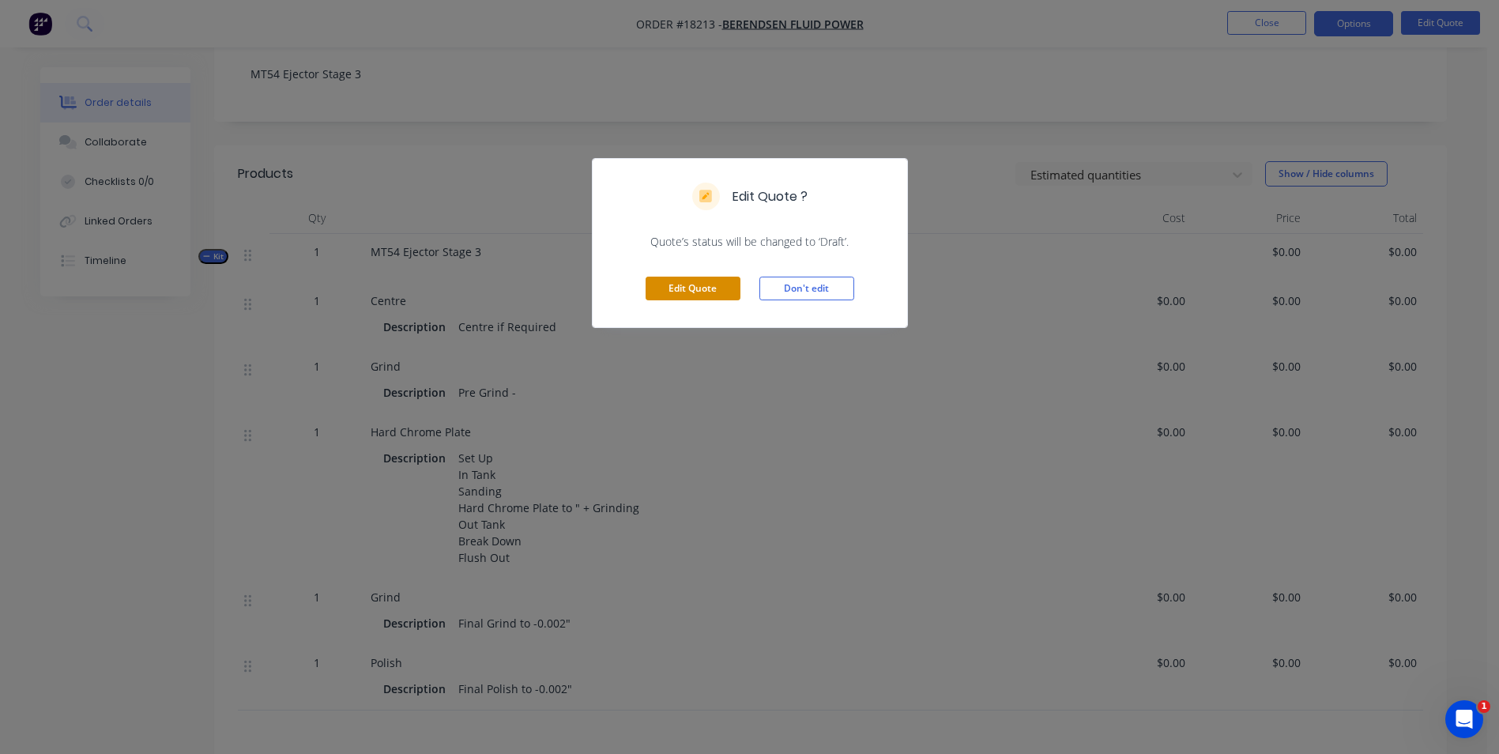
click at [714, 294] on button "Edit Quote" at bounding box center [693, 289] width 95 height 24
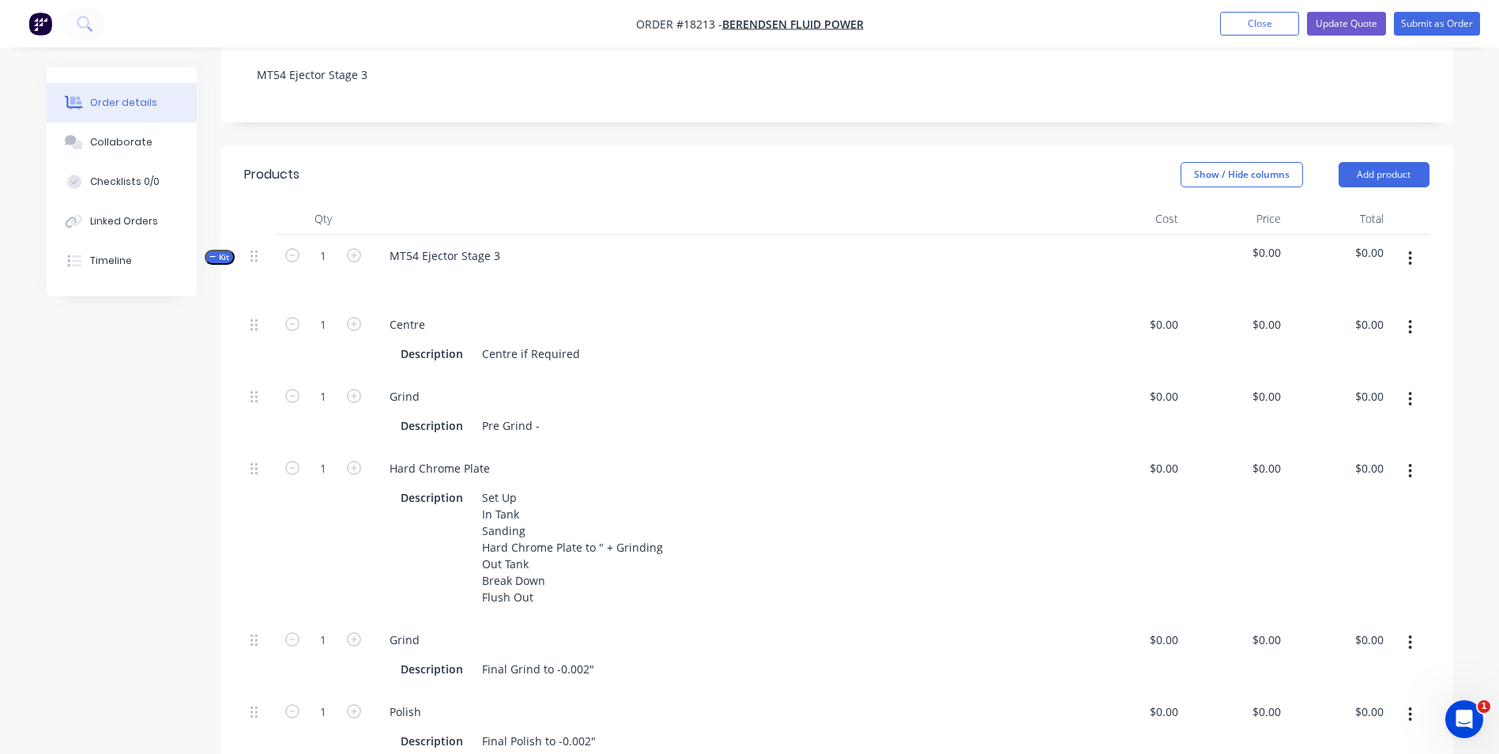
scroll to position [474, 0]
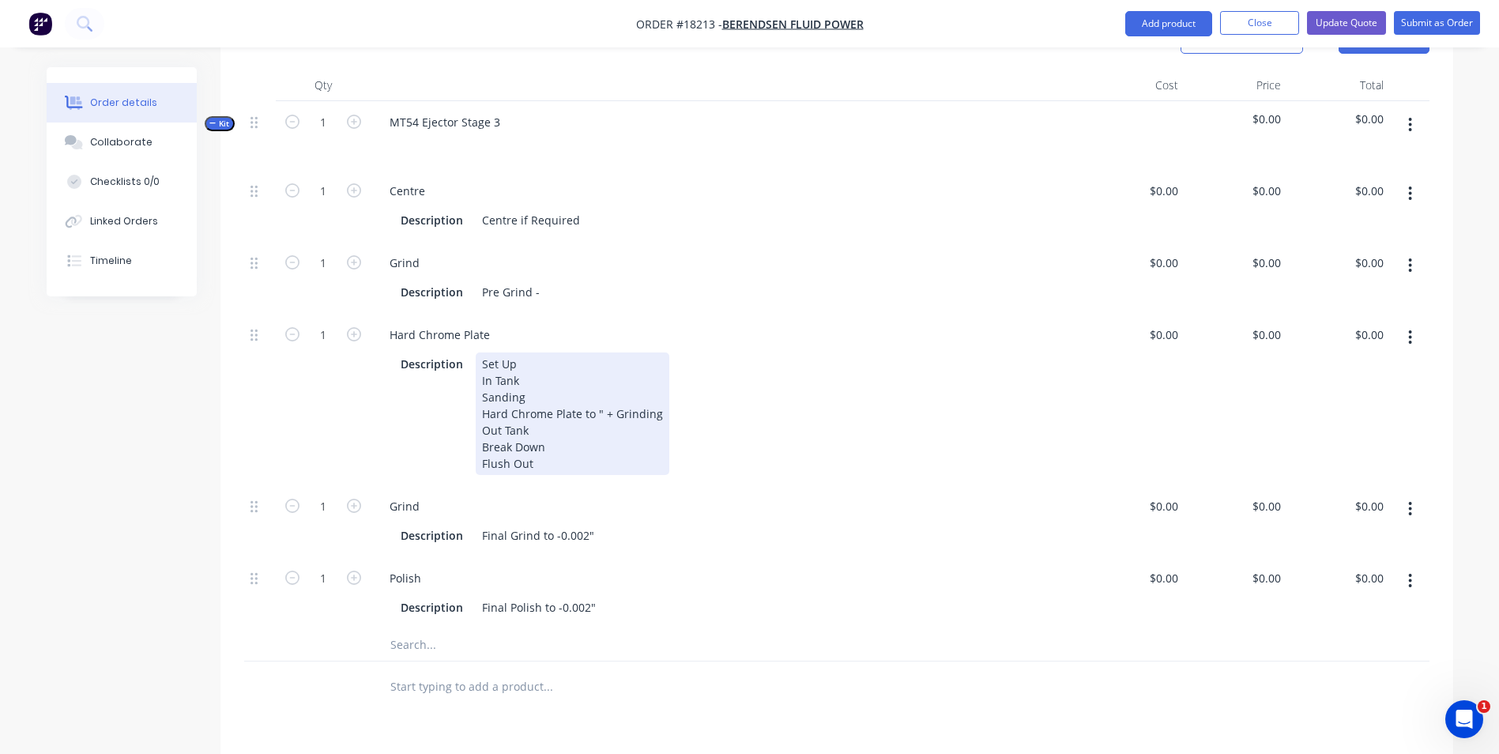
click at [594, 392] on div "Set Up In Tank Sanding Hard Chrome Plate to " + Grinding Out Tank Break Down Fl…" at bounding box center [573, 413] width 194 height 122
drag, startPoint x: 621, startPoint y: 393, endPoint x: 608, endPoint y: 391, distance: 13.5
click at [601, 390] on div "Set Up In Tank Sanding Hard Chrome Plate to 5.749" + Grinding Out Tank Break Do…" at bounding box center [587, 413] width 222 height 122
drag, startPoint x: 609, startPoint y: 392, endPoint x: 620, endPoint y: 394, distance: 10.4
click at [621, 395] on div "Set Up In Tank Sanding Hard Chrome Plate to 5.749" + Grinding Out Tank Break Do…" at bounding box center [587, 413] width 222 height 122
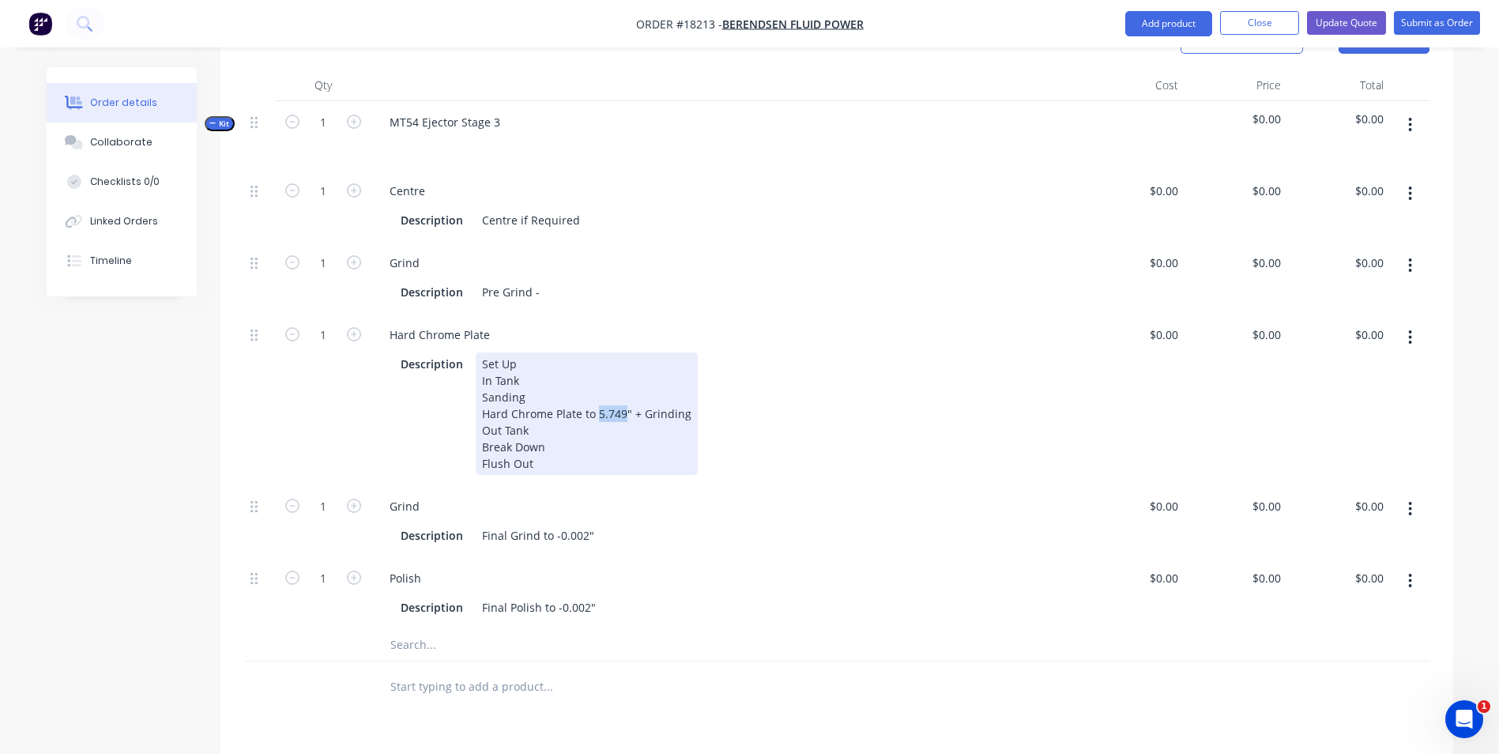
copy div "5.749"
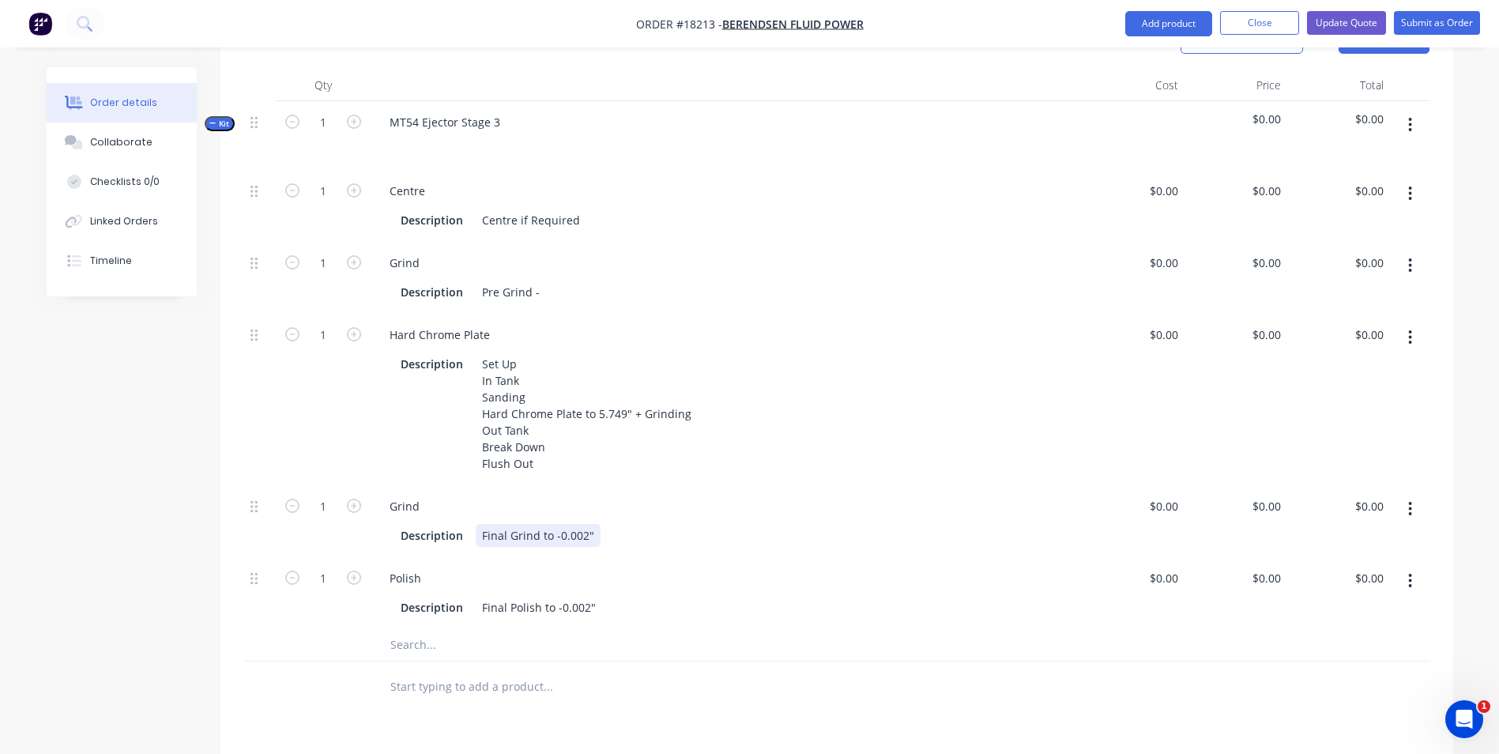
click at [553, 524] on div "Final Grind to -0.002"" at bounding box center [538, 535] width 125 height 23
paste div
click at [555, 596] on div "Final Polish to -0.002"" at bounding box center [539, 607] width 126 height 23
paste div
click at [1328, 24] on button "Update Quote" at bounding box center [1346, 23] width 79 height 24
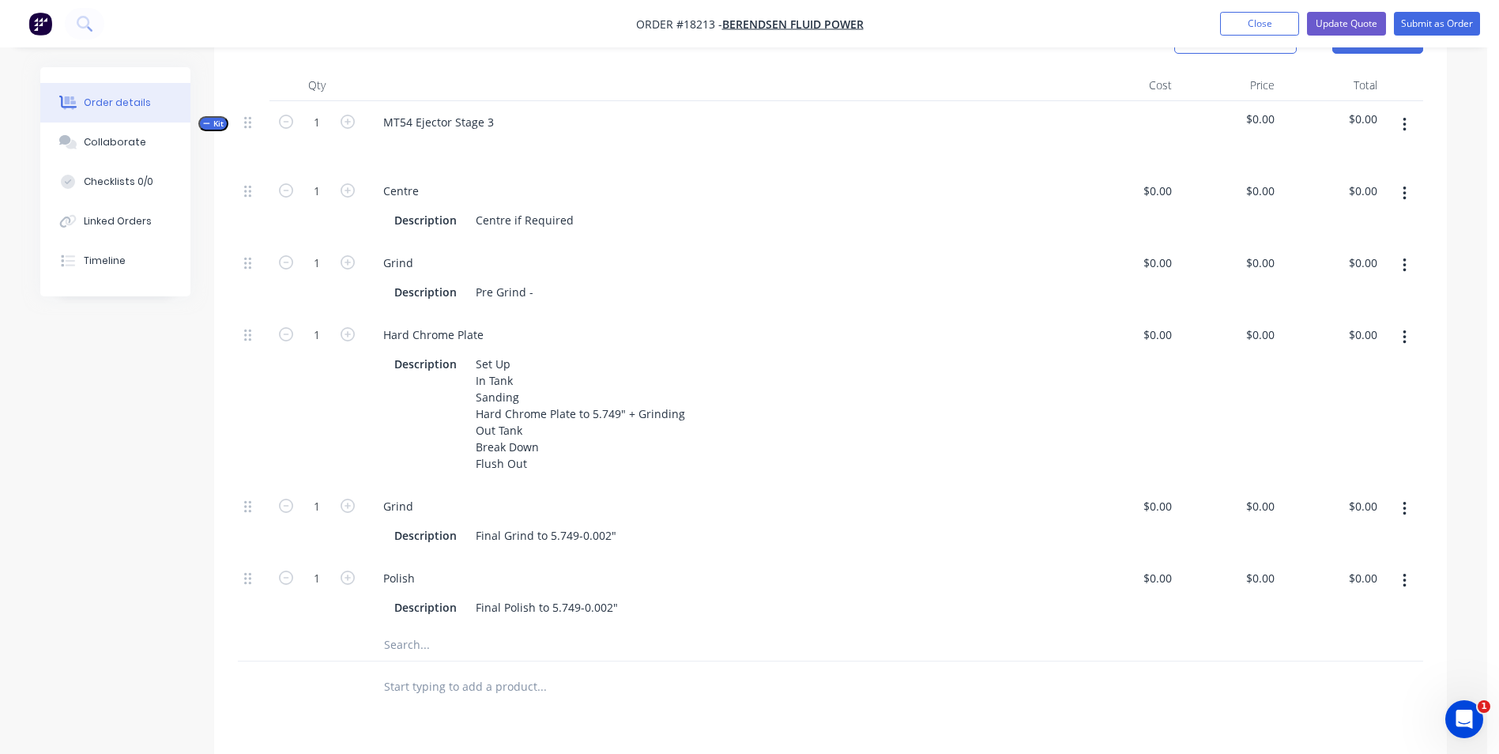
scroll to position [0, 0]
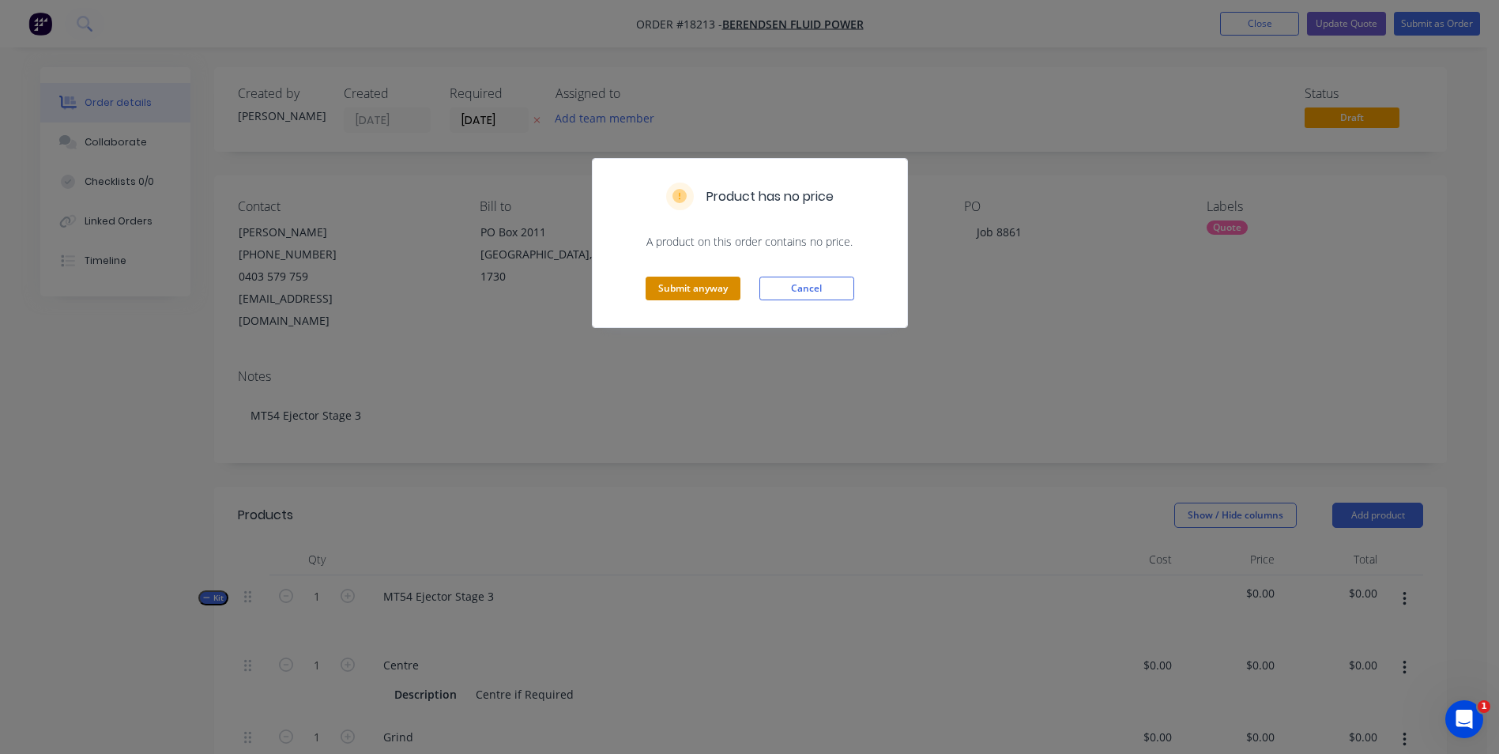
click at [695, 281] on button "Submit anyway" at bounding box center [693, 289] width 95 height 24
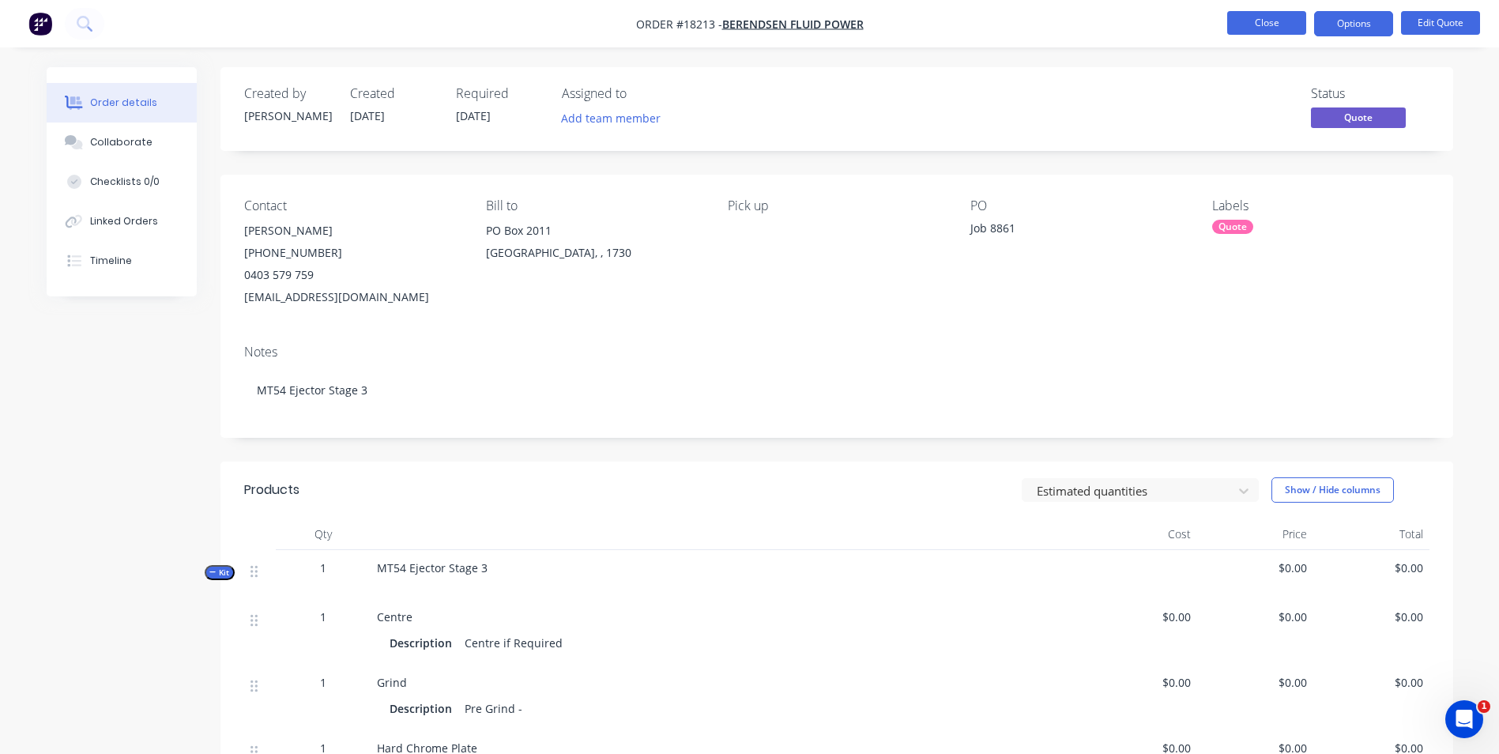
click at [1279, 26] on button "Close" at bounding box center [1266, 23] width 79 height 24
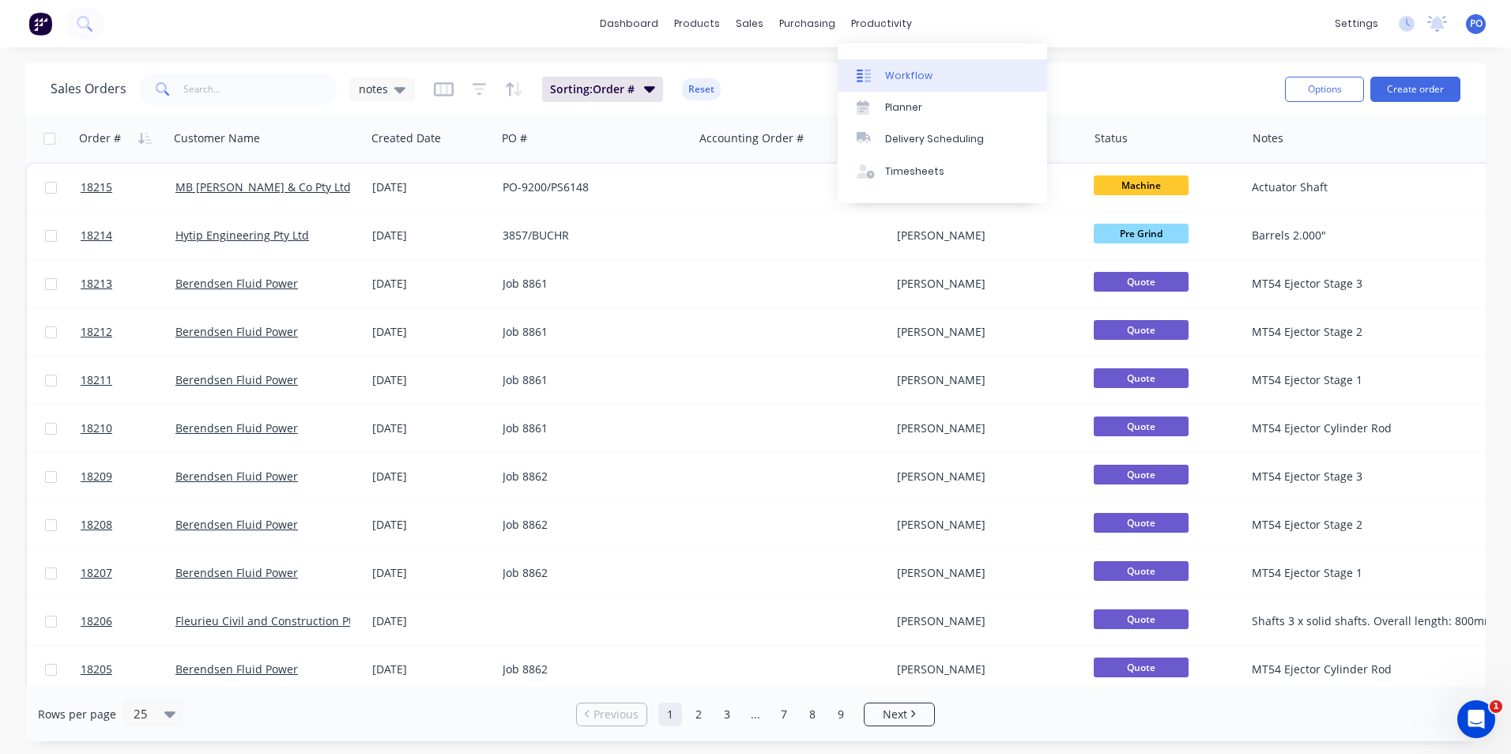
click at [906, 77] on div "Workflow" at bounding box center [908, 76] width 47 height 14
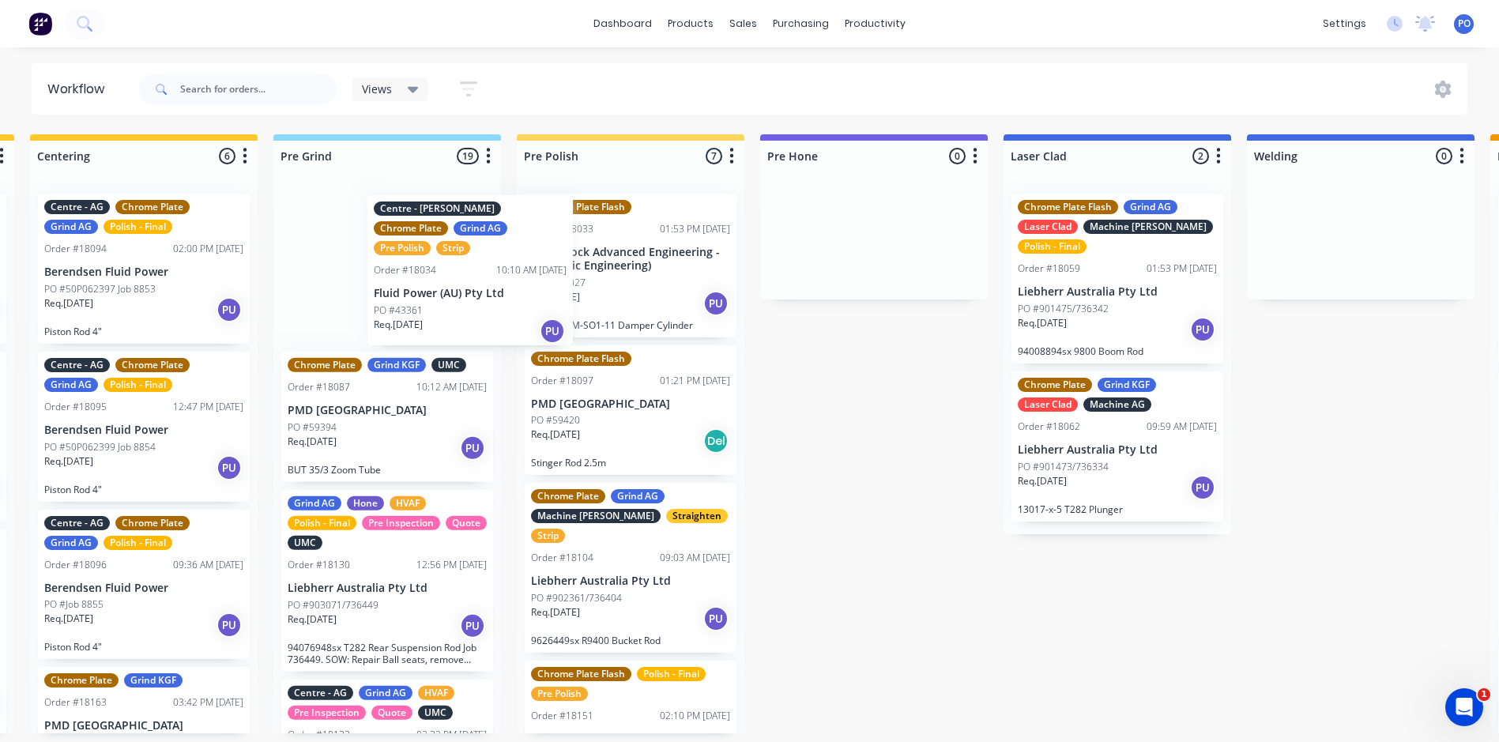
scroll to position [0, 1219]
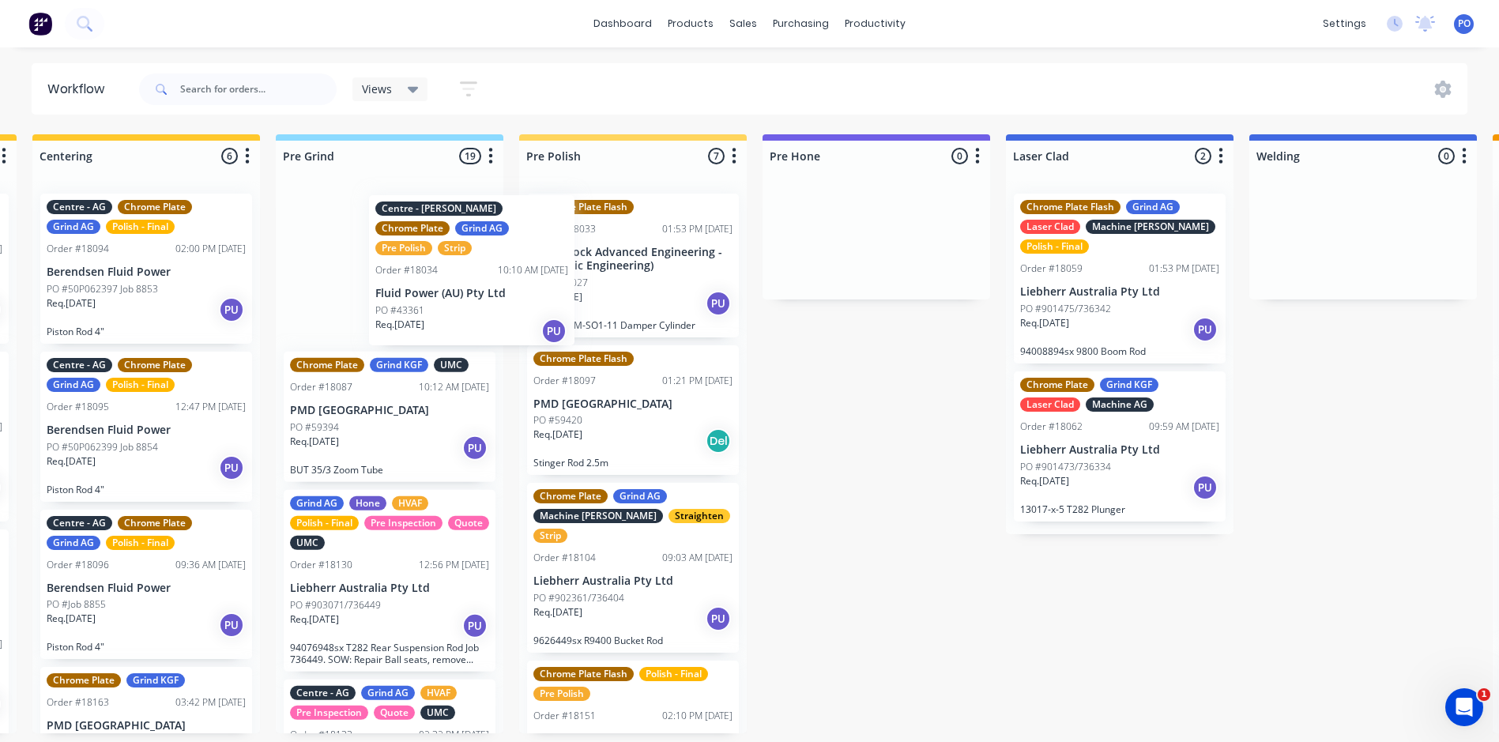
drag, startPoint x: 399, startPoint y: 281, endPoint x: 433, endPoint y: 273, distance: 35.1
click at [433, 273] on div "Centre - Kennedy Chrome Plate Grind AG Pre Polish Strip Order #18034 10:10 AM 2…" at bounding box center [390, 457] width 228 height 552
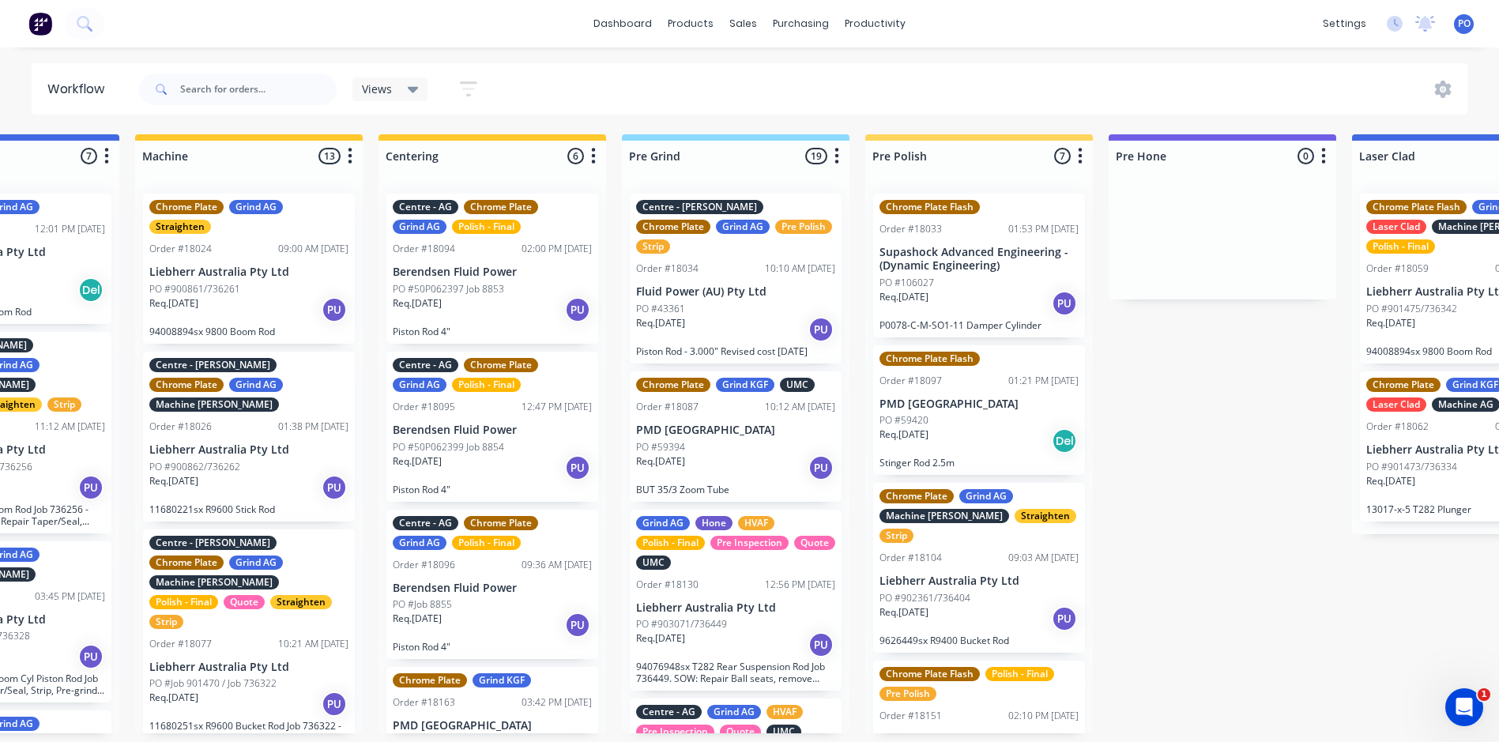
scroll to position [0, 872]
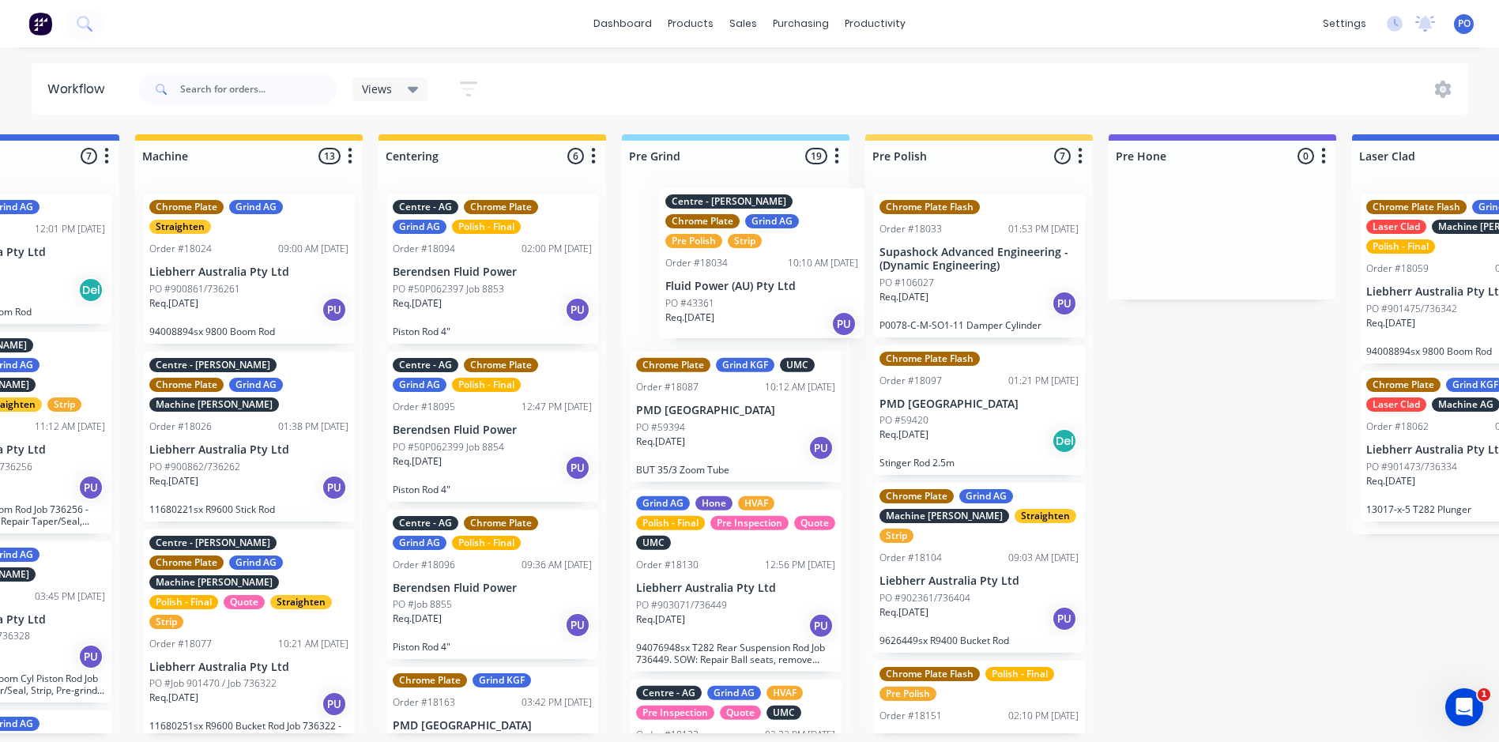
drag, startPoint x: 750, startPoint y: 296, endPoint x: 759, endPoint y: 287, distance: 12.9
click at [759, 287] on div "Centre - Kennedy Chrome Plate Grind AG Pre Polish Strip Order #18034 10:10 AM 2…" at bounding box center [736, 457] width 228 height 552
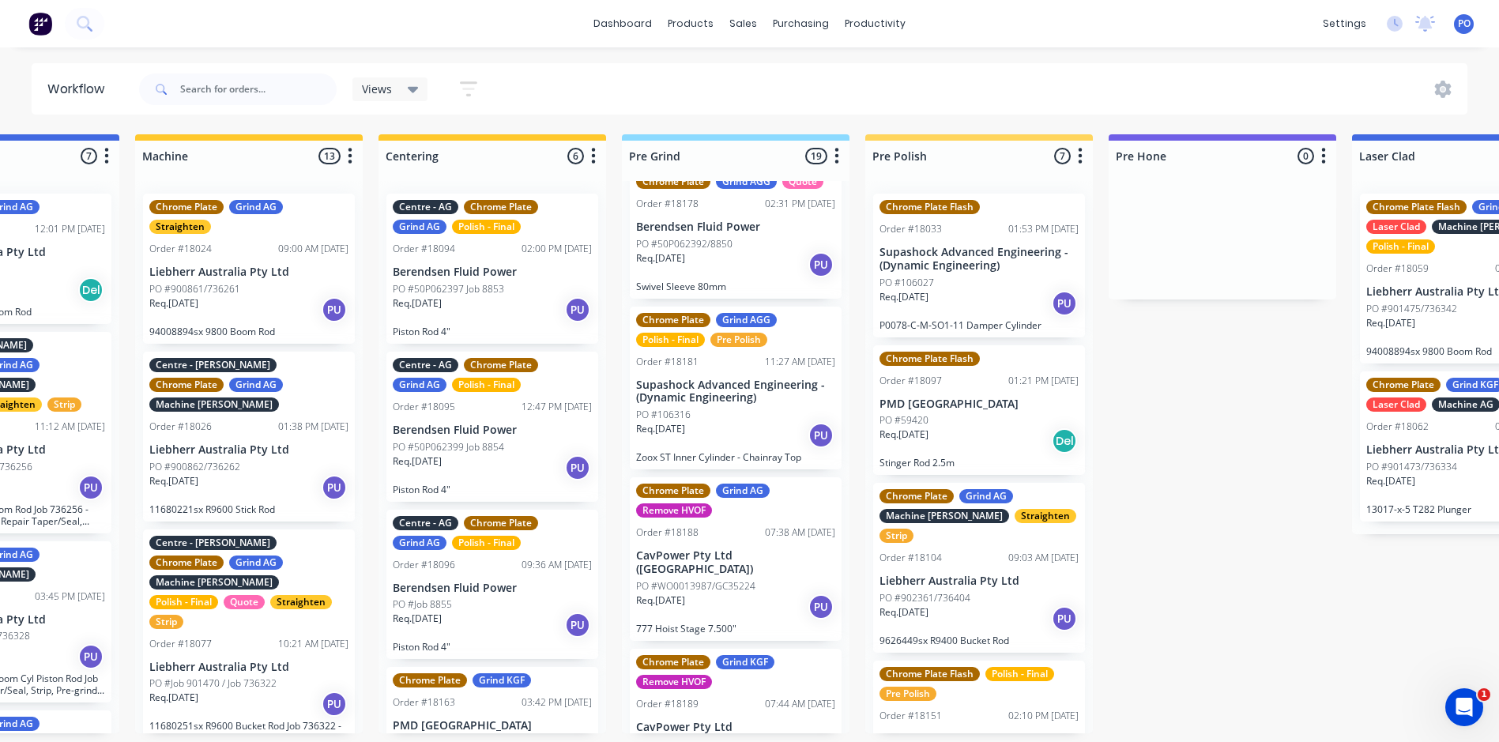
scroll to position [1580, 0]
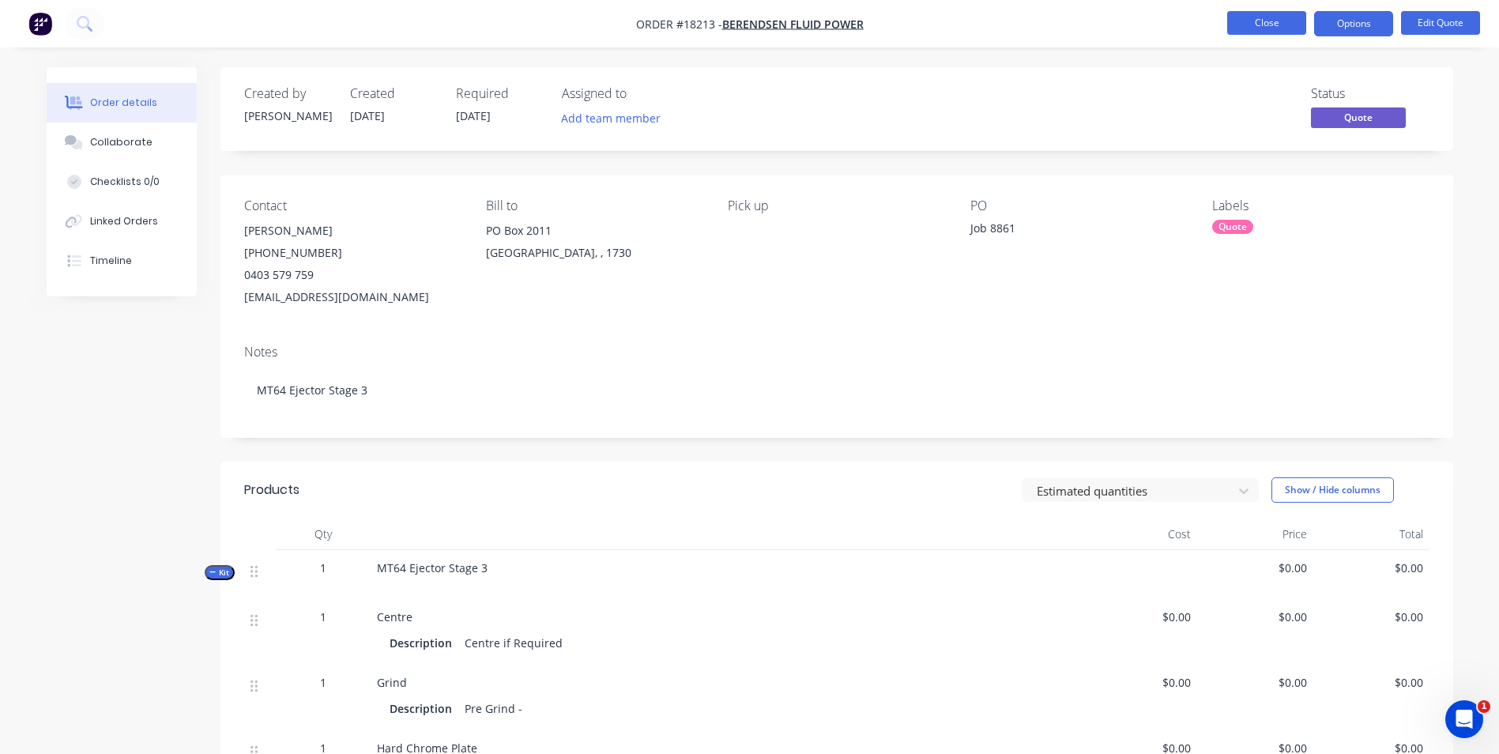
click at [1292, 28] on button "Close" at bounding box center [1266, 23] width 79 height 24
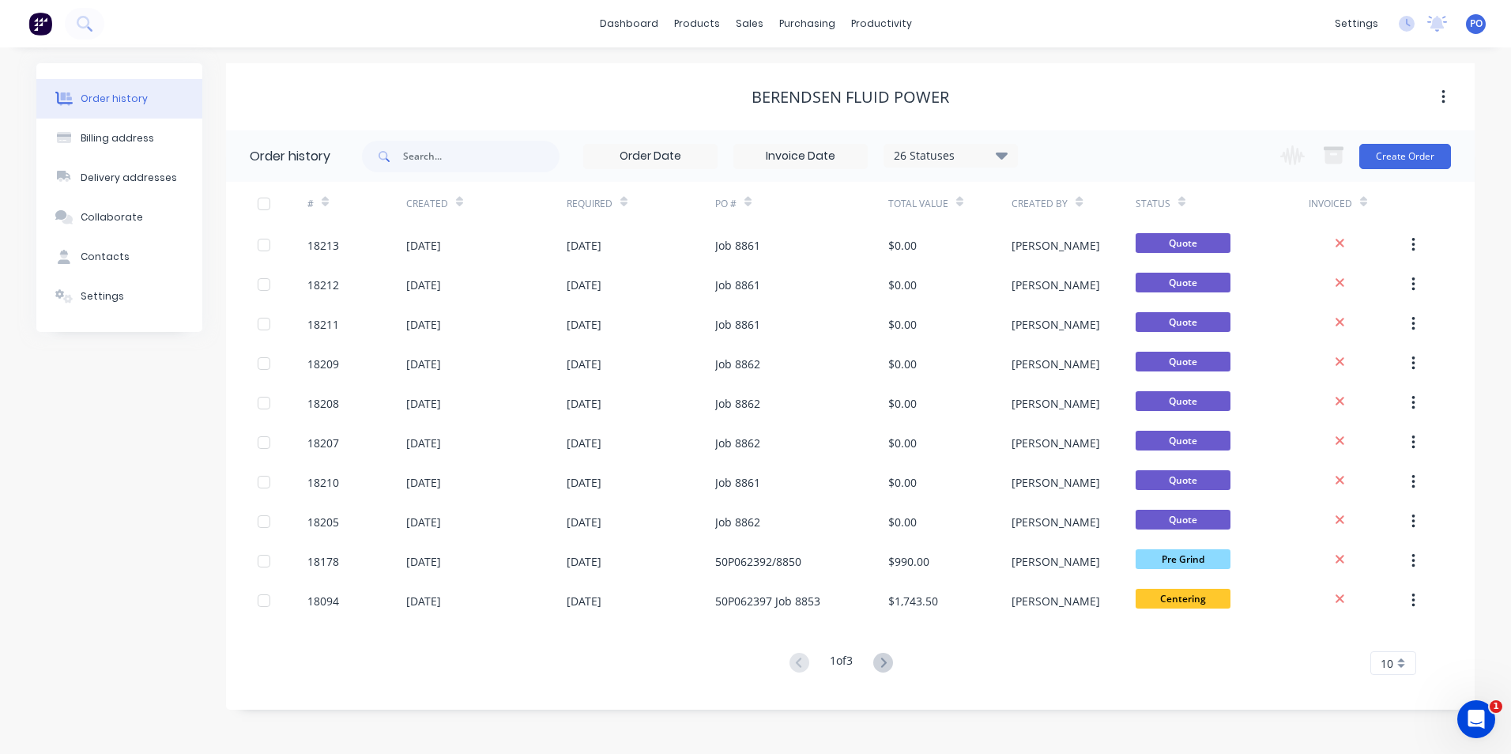
click at [44, 27] on img at bounding box center [40, 24] width 24 height 24
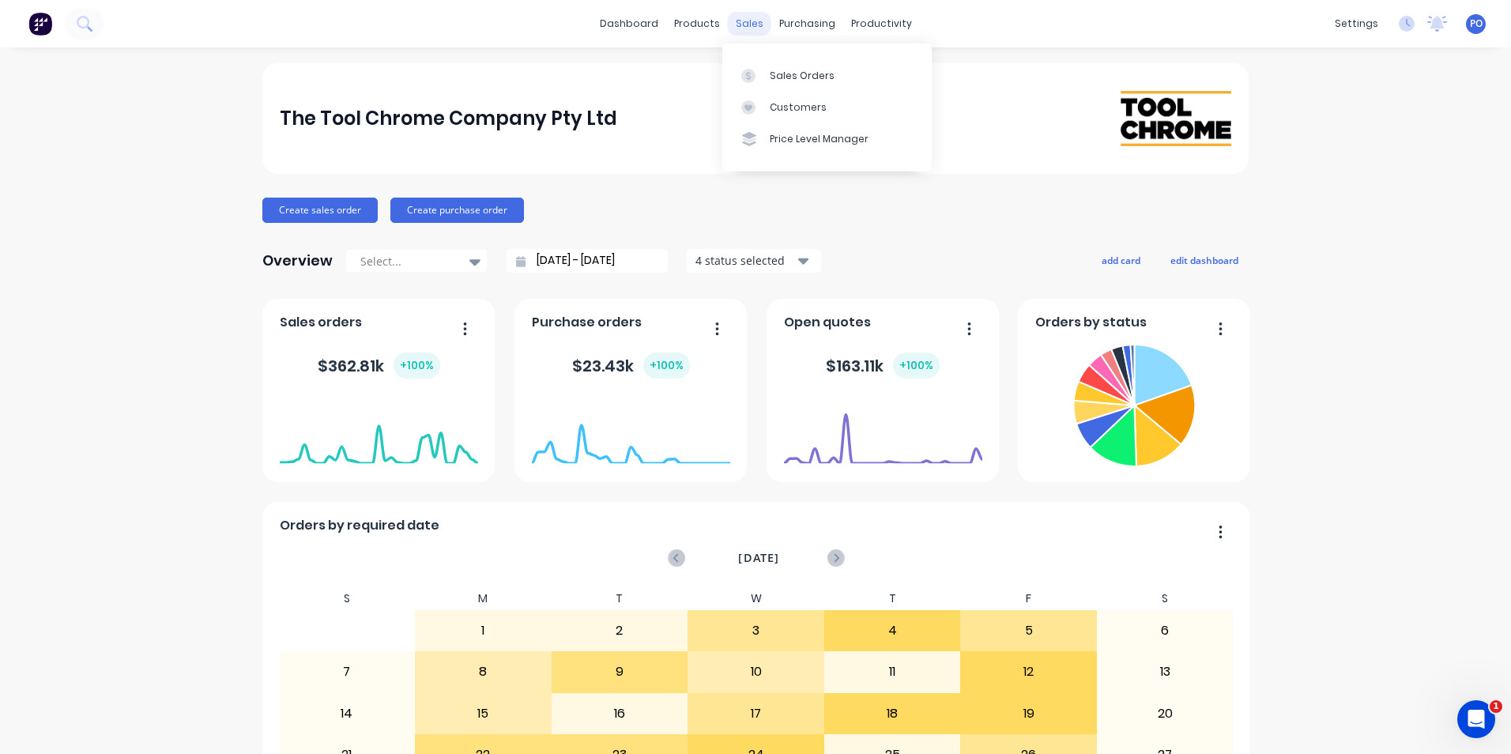
click at [747, 27] on div "sales" at bounding box center [749, 24] width 43 height 24
click at [793, 79] on div "Sales Orders" at bounding box center [802, 76] width 65 height 14
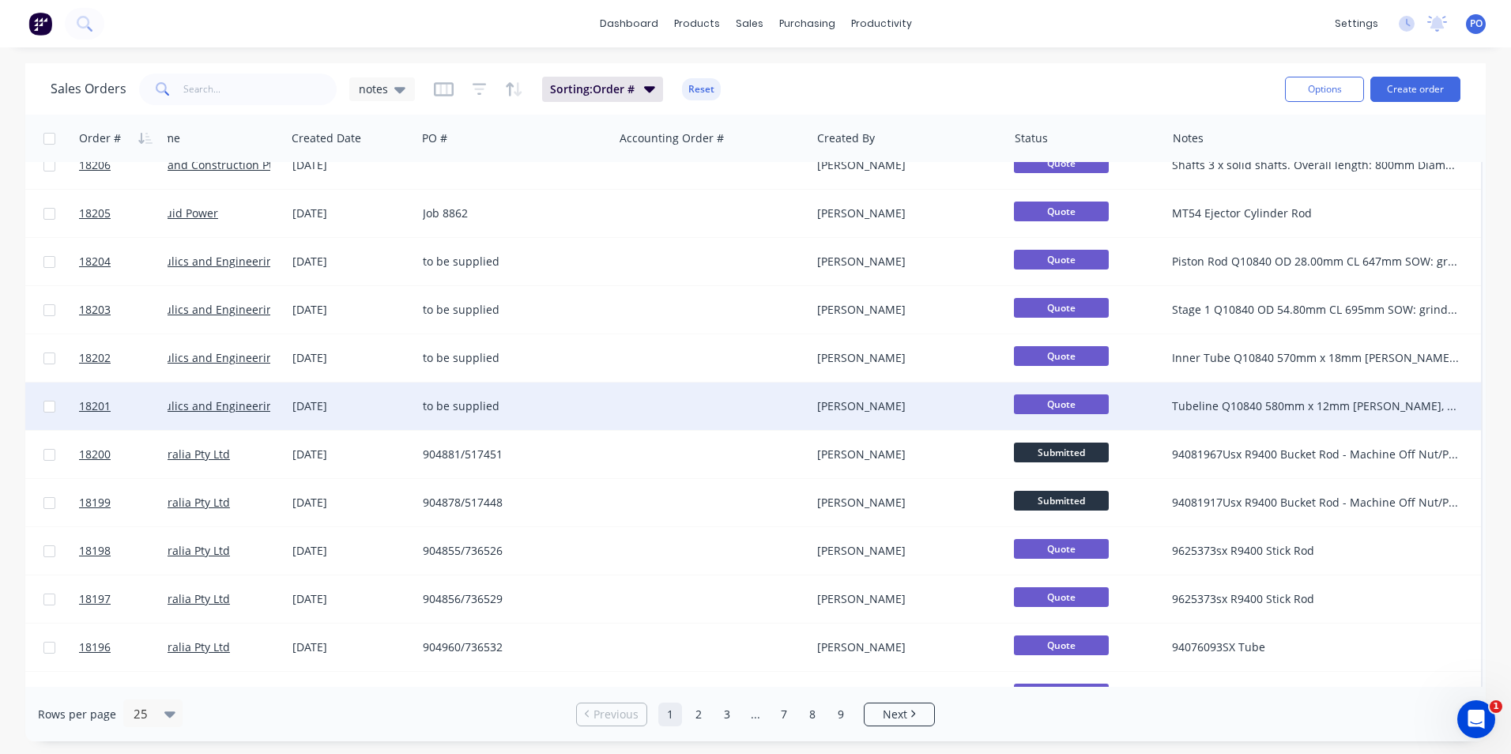
scroll to position [632, 88]
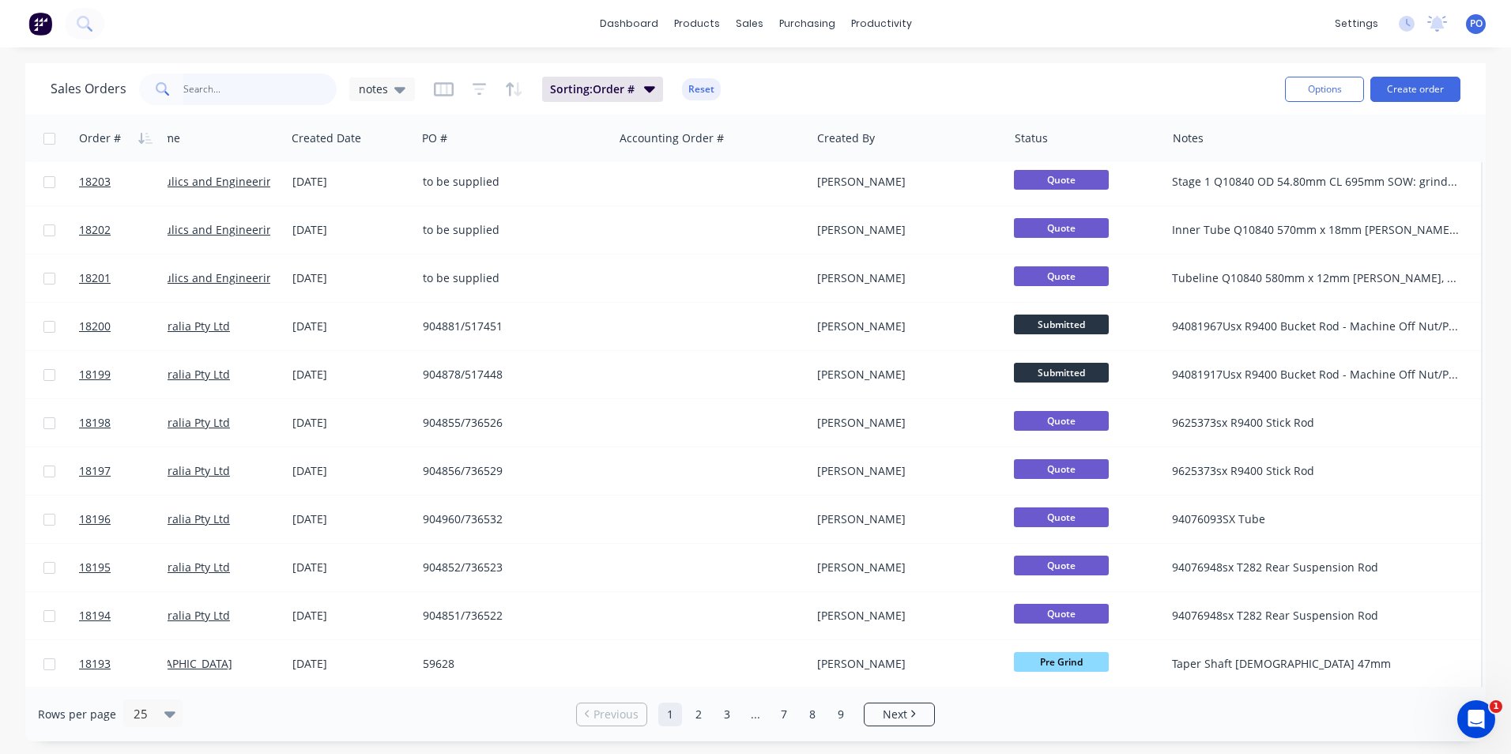
click at [261, 81] on input "text" at bounding box center [260, 89] width 154 height 32
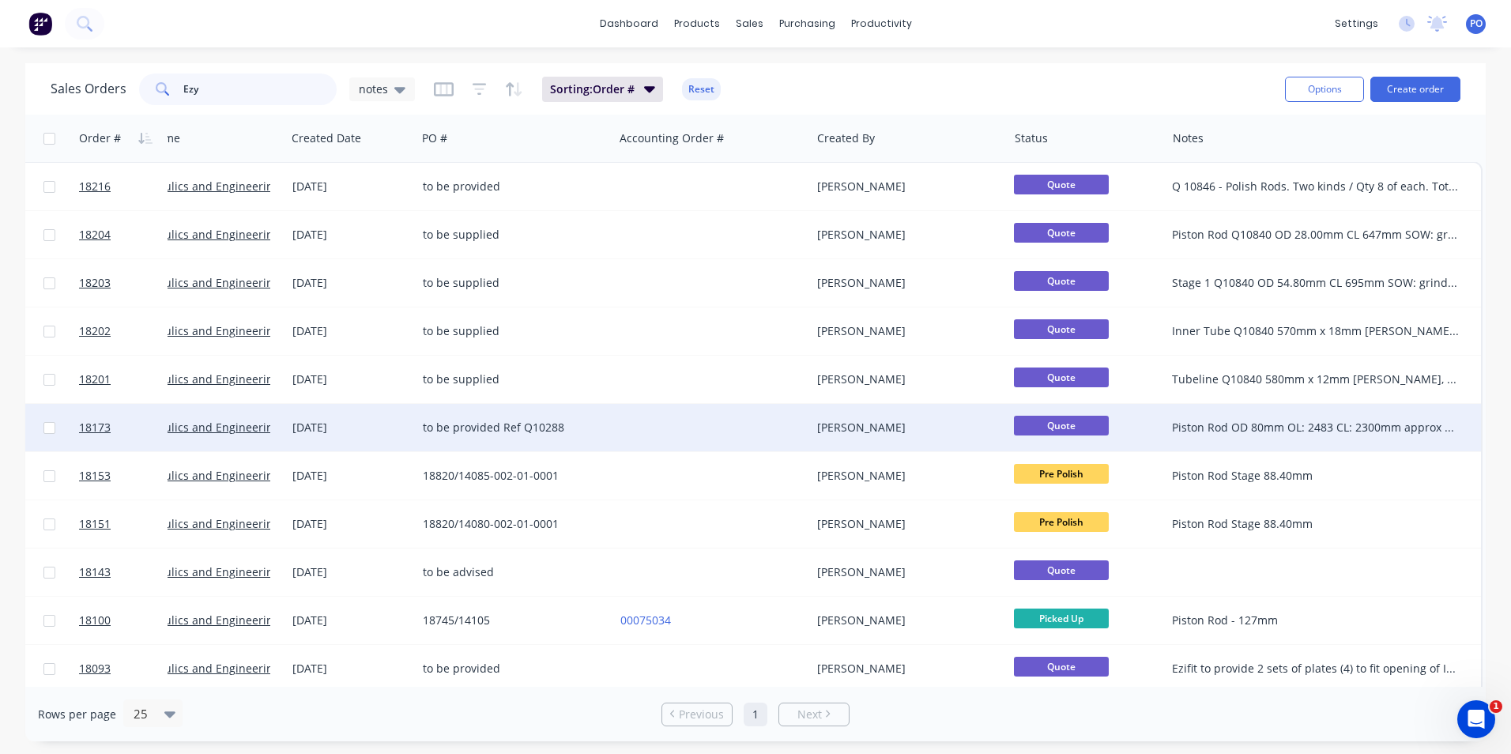
scroll to position [0, 80]
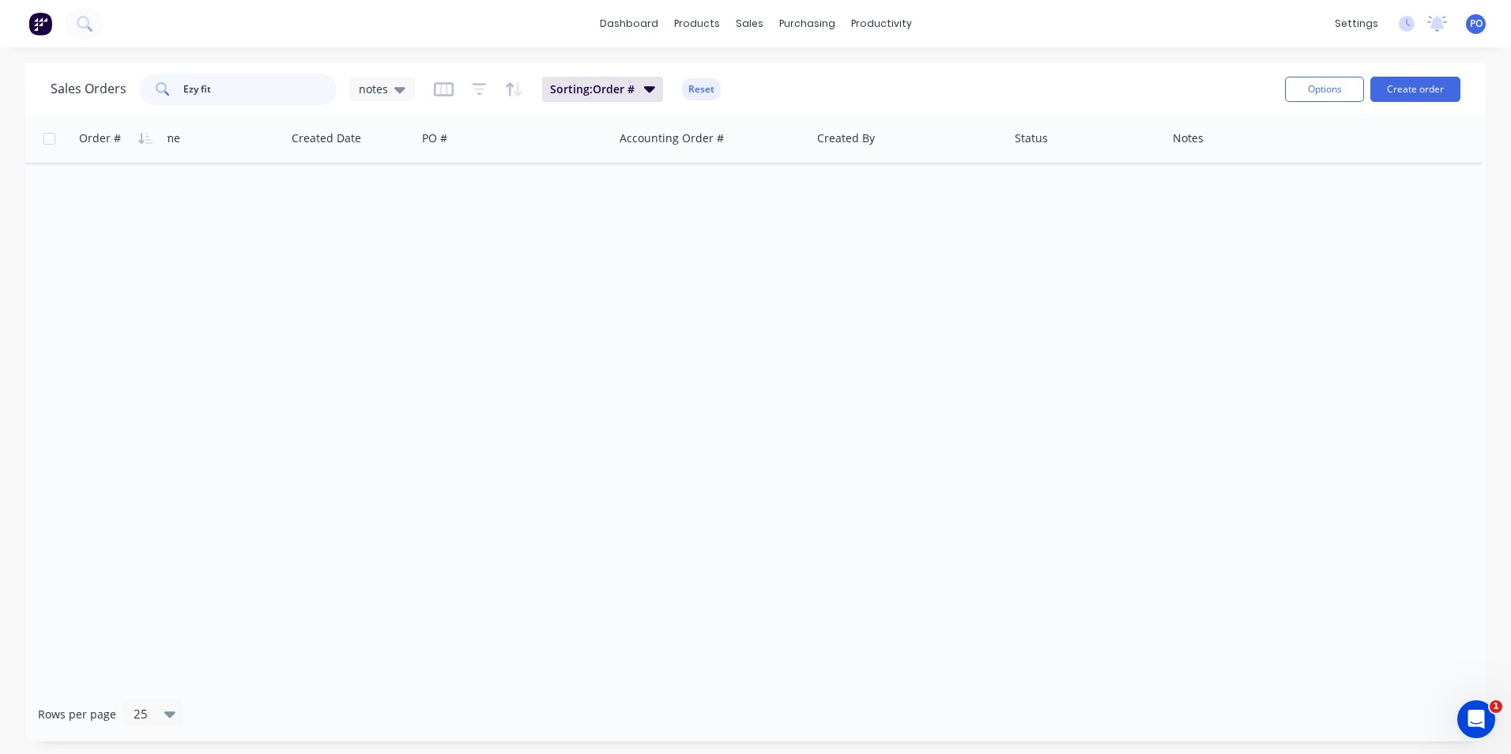
drag, startPoint x: 224, startPoint y: 89, endPoint x: 195, endPoint y: 91, distance: 29.3
click at [195, 91] on input "Ezy fit" at bounding box center [260, 89] width 154 height 32
click at [198, 85] on input "Ezy fit" at bounding box center [260, 89] width 154 height 32
click at [210, 90] on input "Ezy fit" at bounding box center [260, 89] width 154 height 32
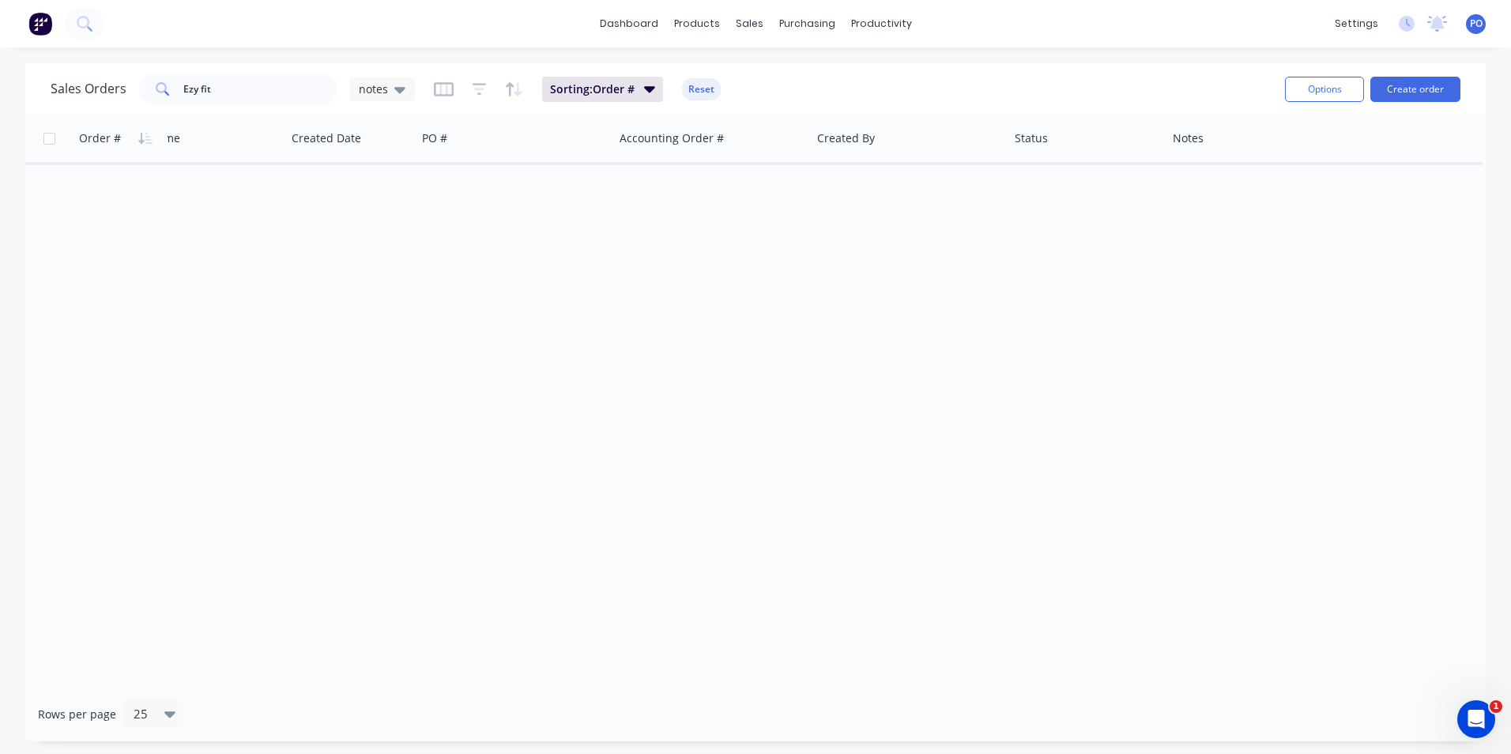
click at [156, 89] on icon at bounding box center [163, 89] width 14 height 14
click at [223, 86] on input "Ezy fit" at bounding box center [260, 89] width 154 height 32
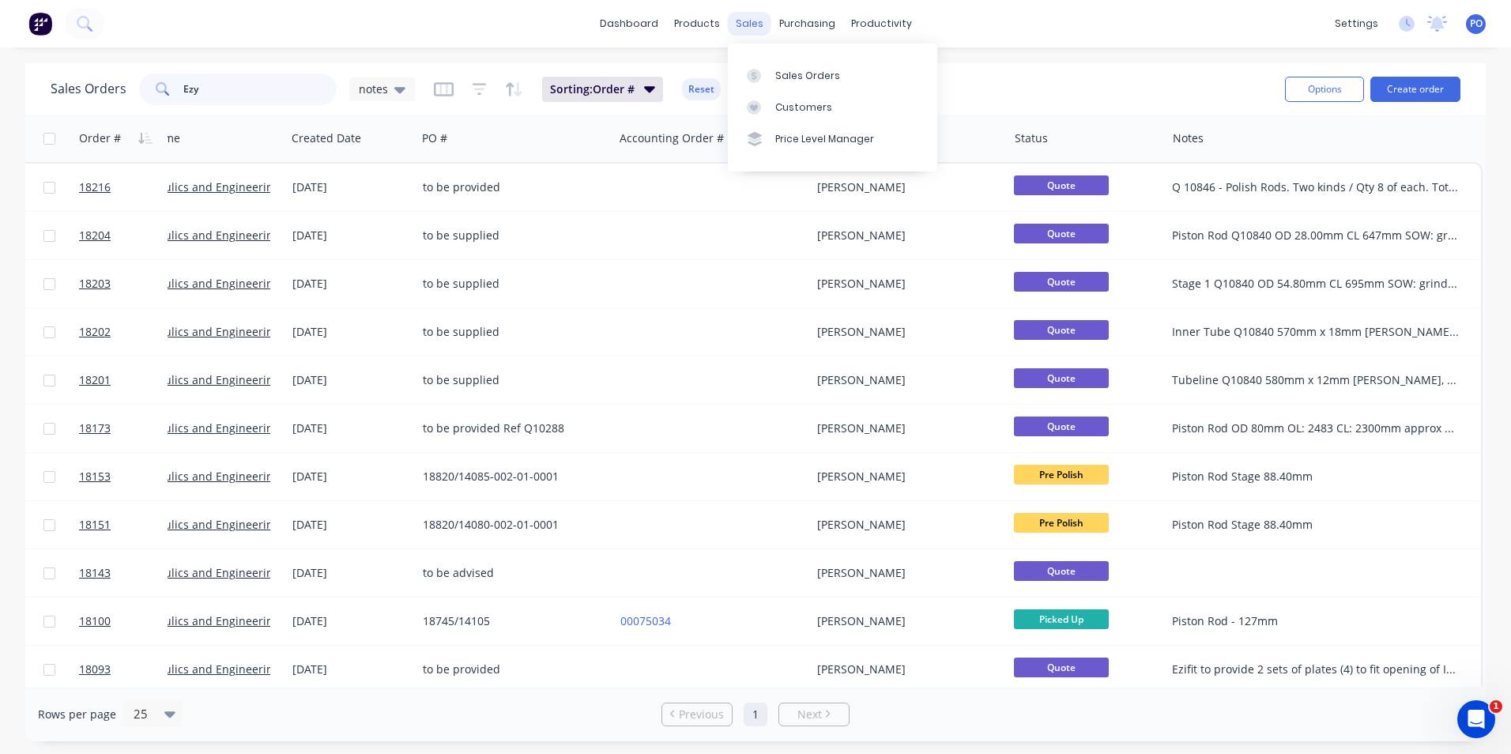
type input "Ezy"
click at [752, 28] on div "sales" at bounding box center [749, 24] width 43 height 24
click at [769, 76] on div at bounding box center [759, 76] width 24 height 14
click at [795, 106] on div "Customers" at bounding box center [803, 107] width 57 height 14
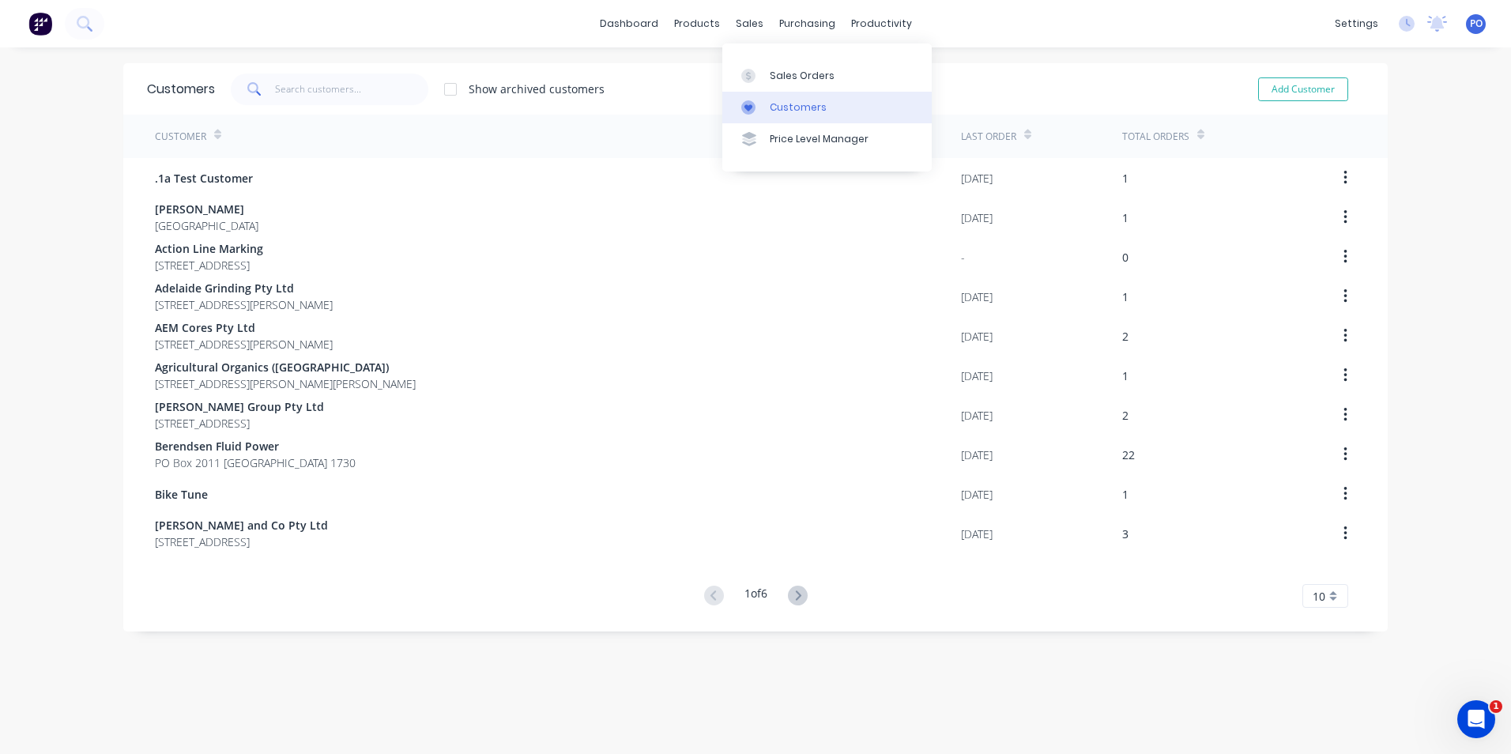
click at [755, 106] on div at bounding box center [753, 107] width 24 height 14
click at [325, 85] on input "text" at bounding box center [352, 89] width 154 height 32
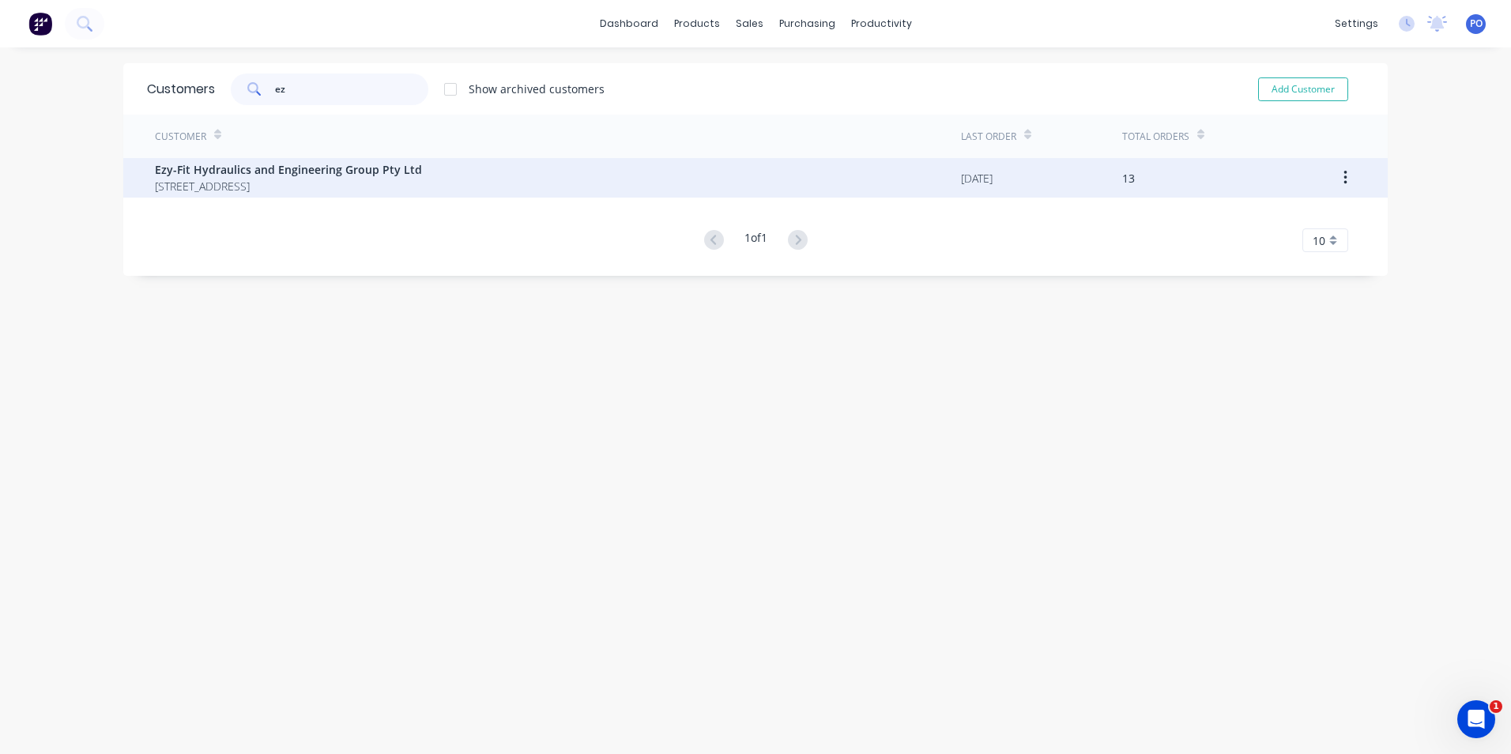
type input "ez"
click at [652, 182] on div "Ezy-Fit Hydraulics and Engineering Group Pty Ltd [STREET_ADDRESS]" at bounding box center [558, 178] width 806 height 40
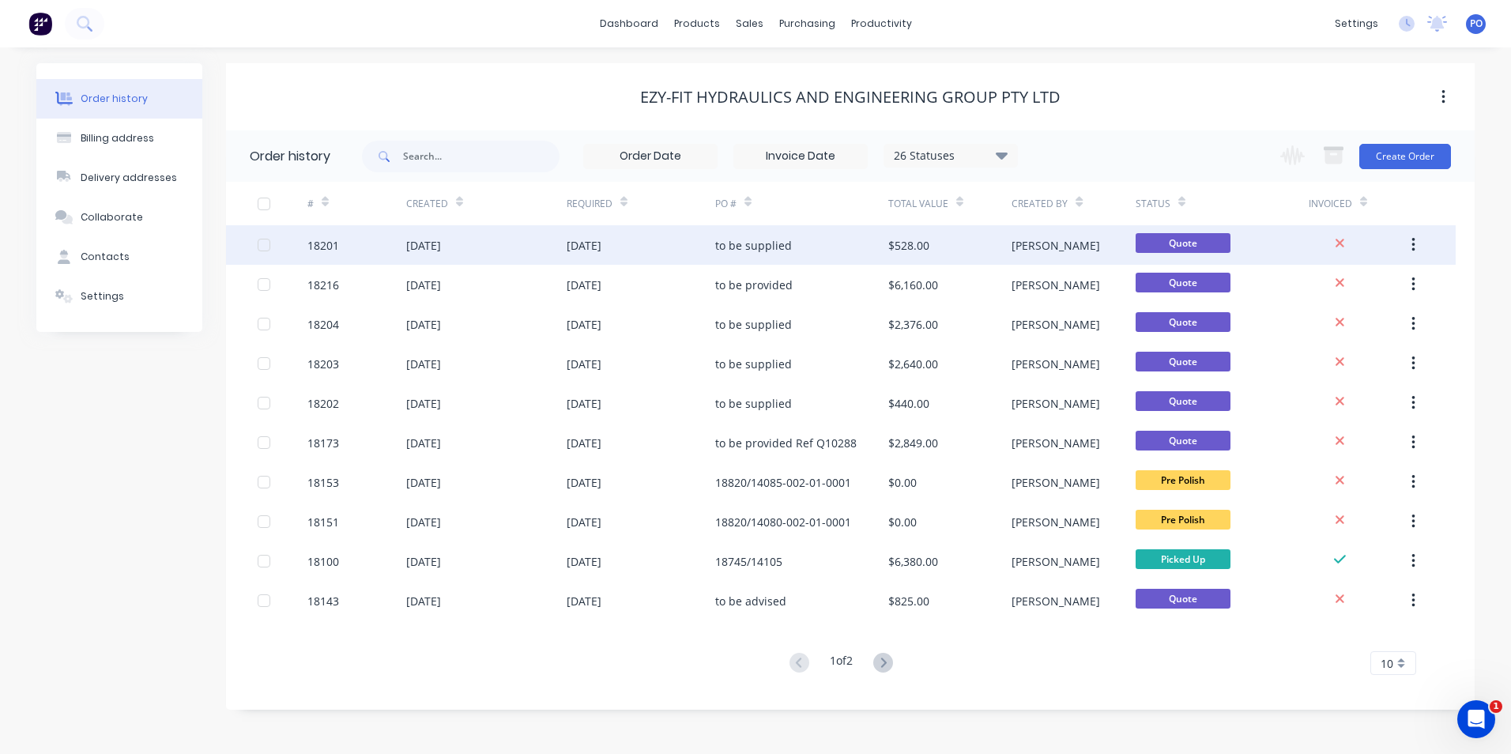
click at [702, 240] on div "[DATE]" at bounding box center [641, 245] width 149 height 40
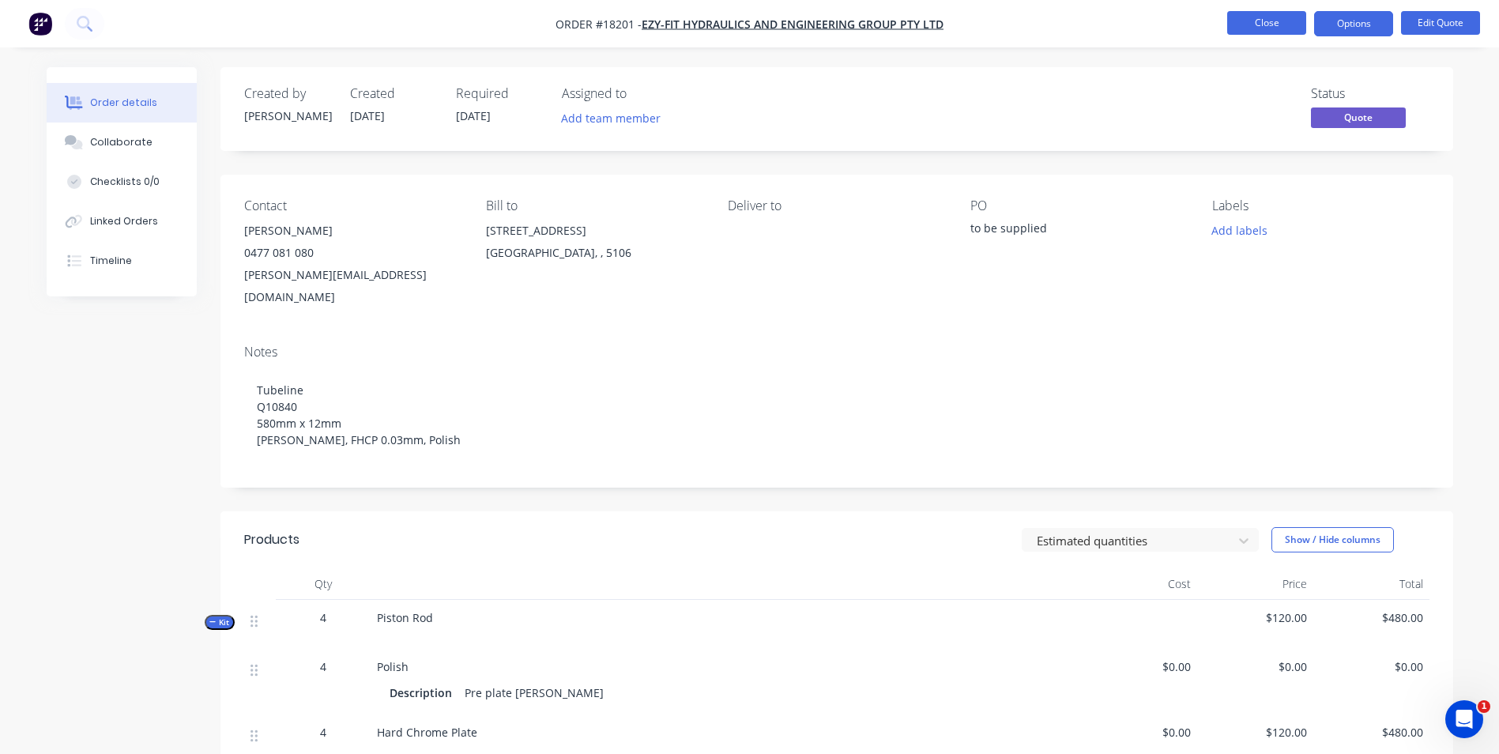
click at [1280, 23] on button "Close" at bounding box center [1266, 23] width 79 height 24
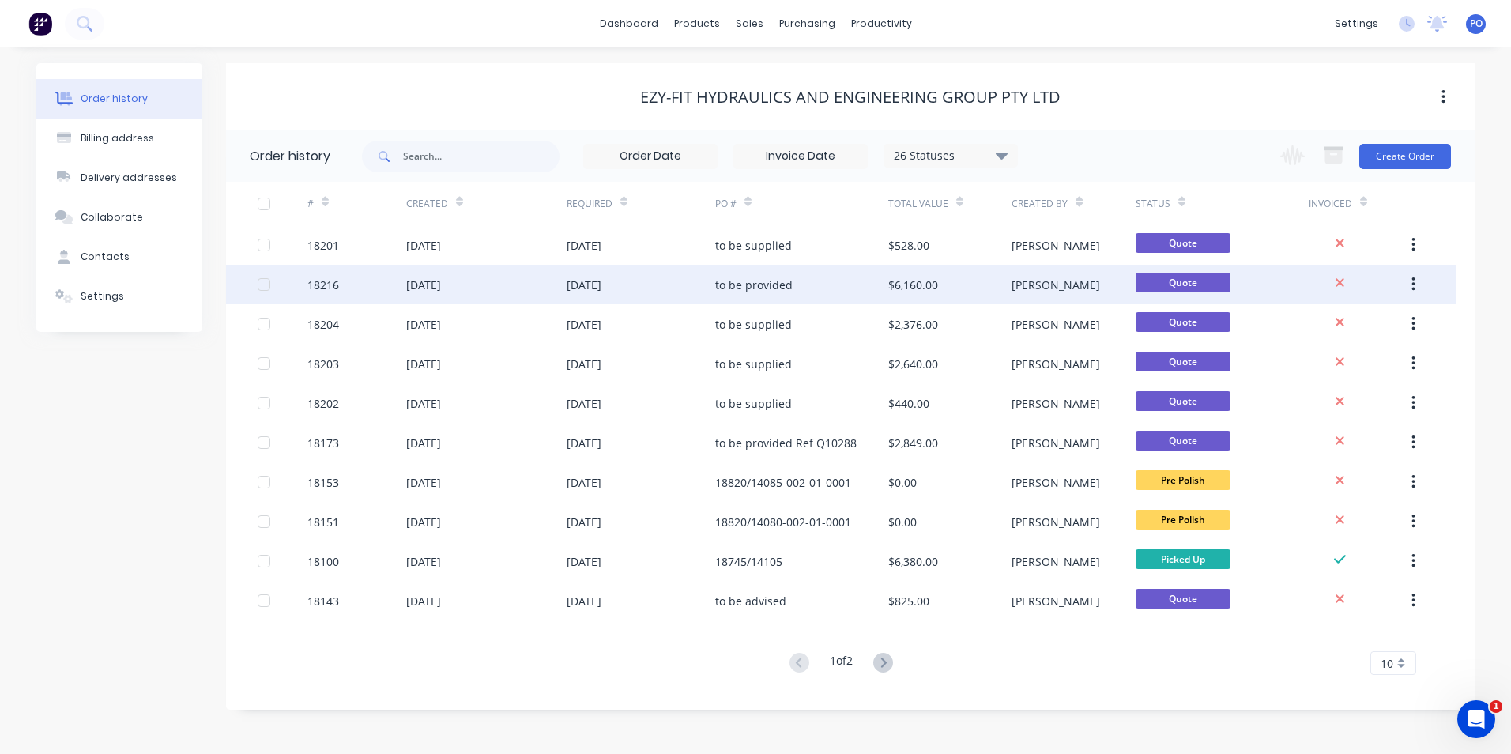
click at [597, 297] on div "[DATE]" at bounding box center [641, 285] width 149 height 40
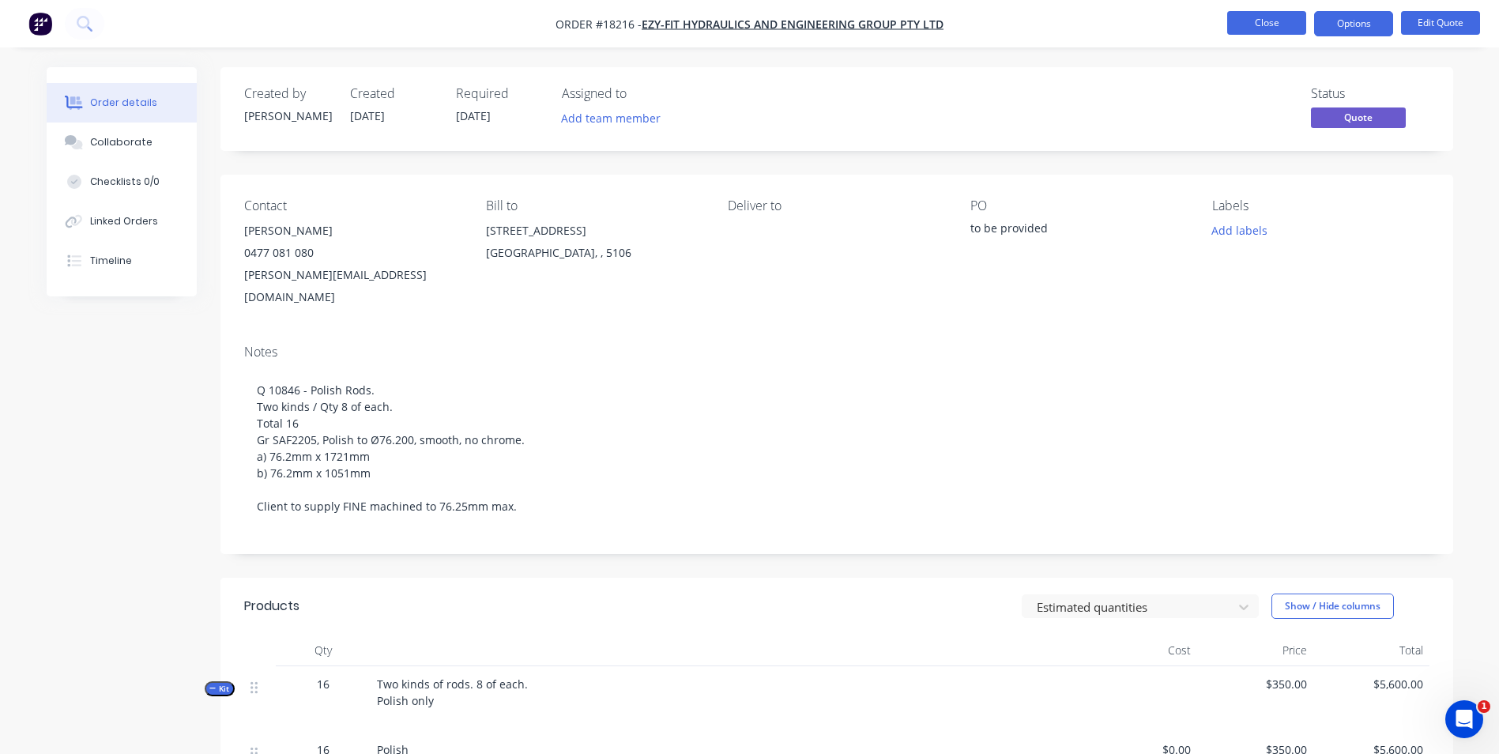
click at [1264, 28] on button "Close" at bounding box center [1266, 23] width 79 height 24
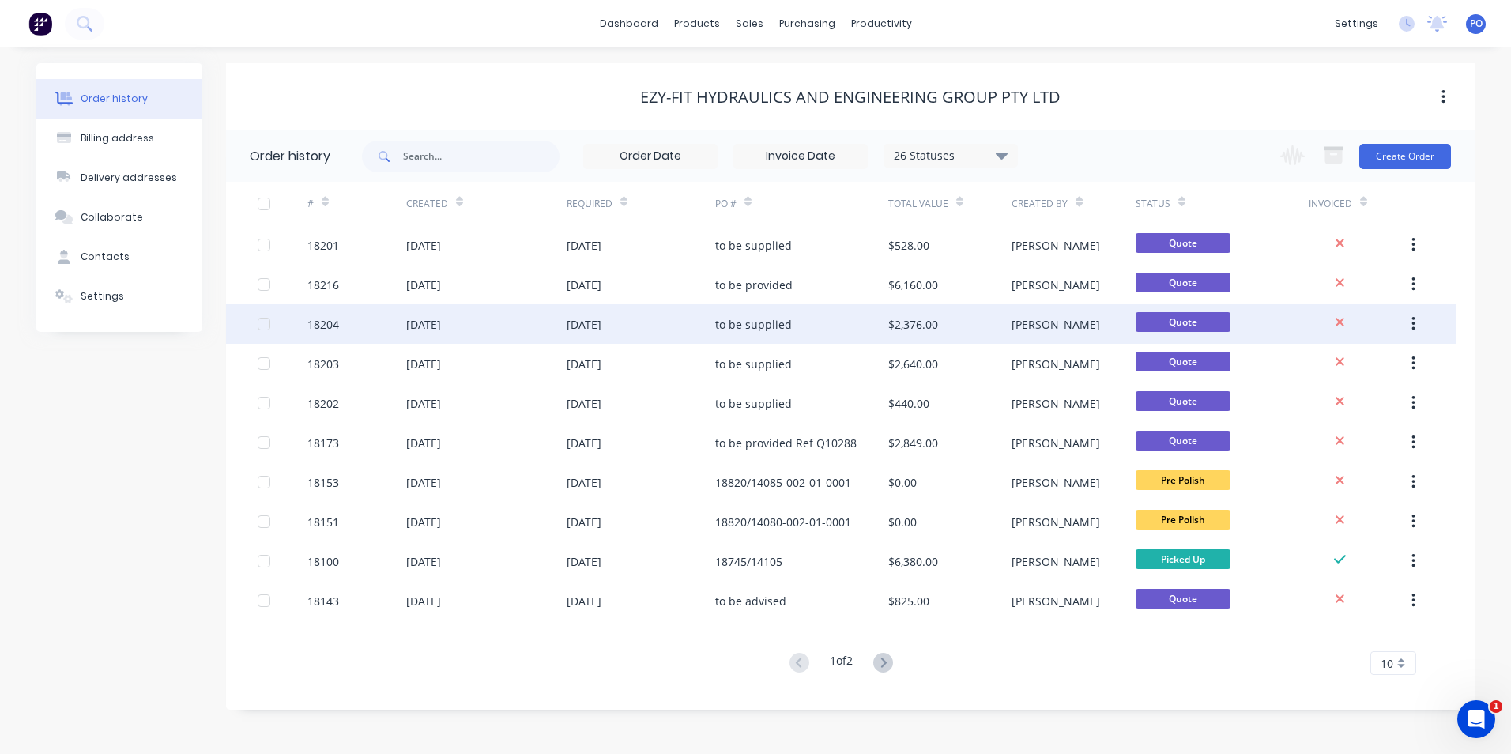
click at [696, 310] on div "[DATE]" at bounding box center [641, 324] width 149 height 40
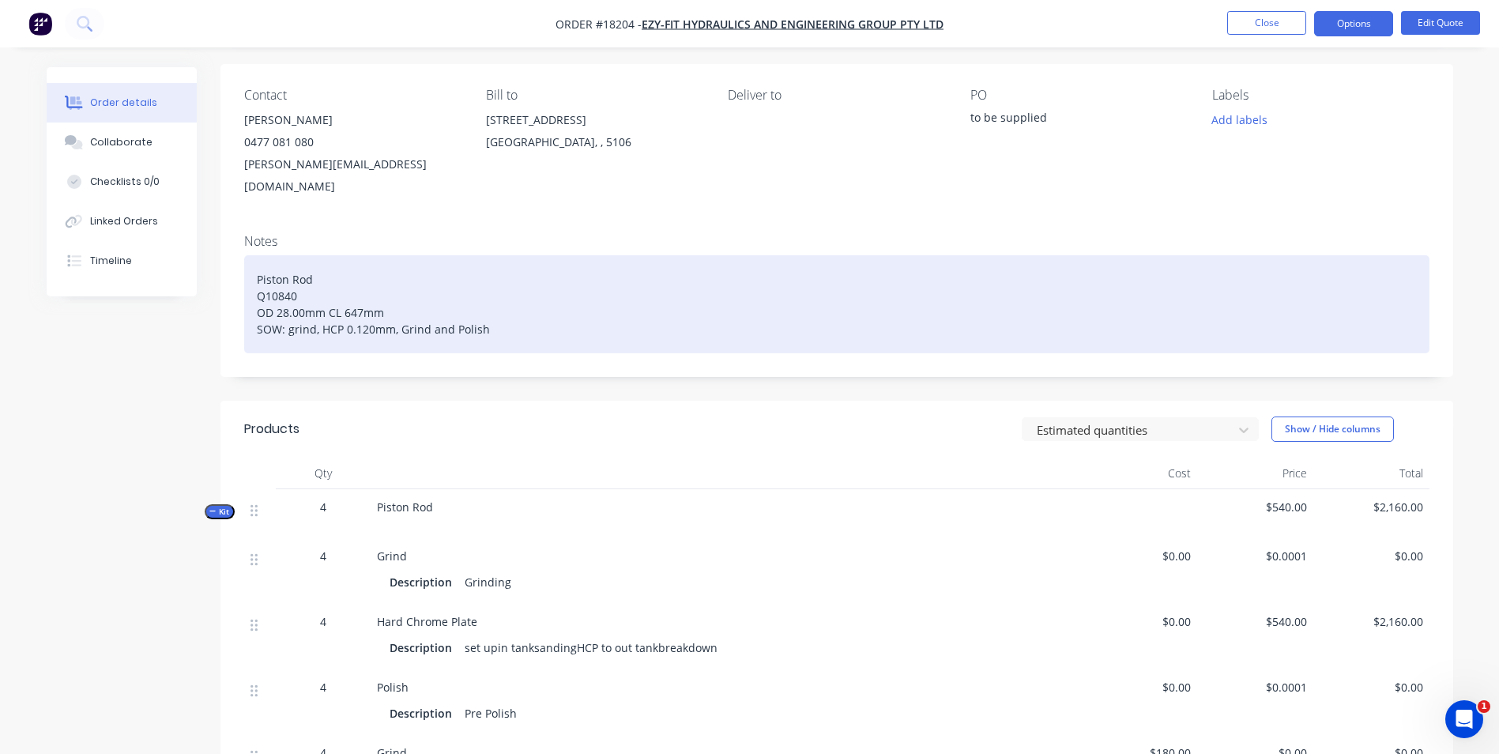
scroll to position [158, 0]
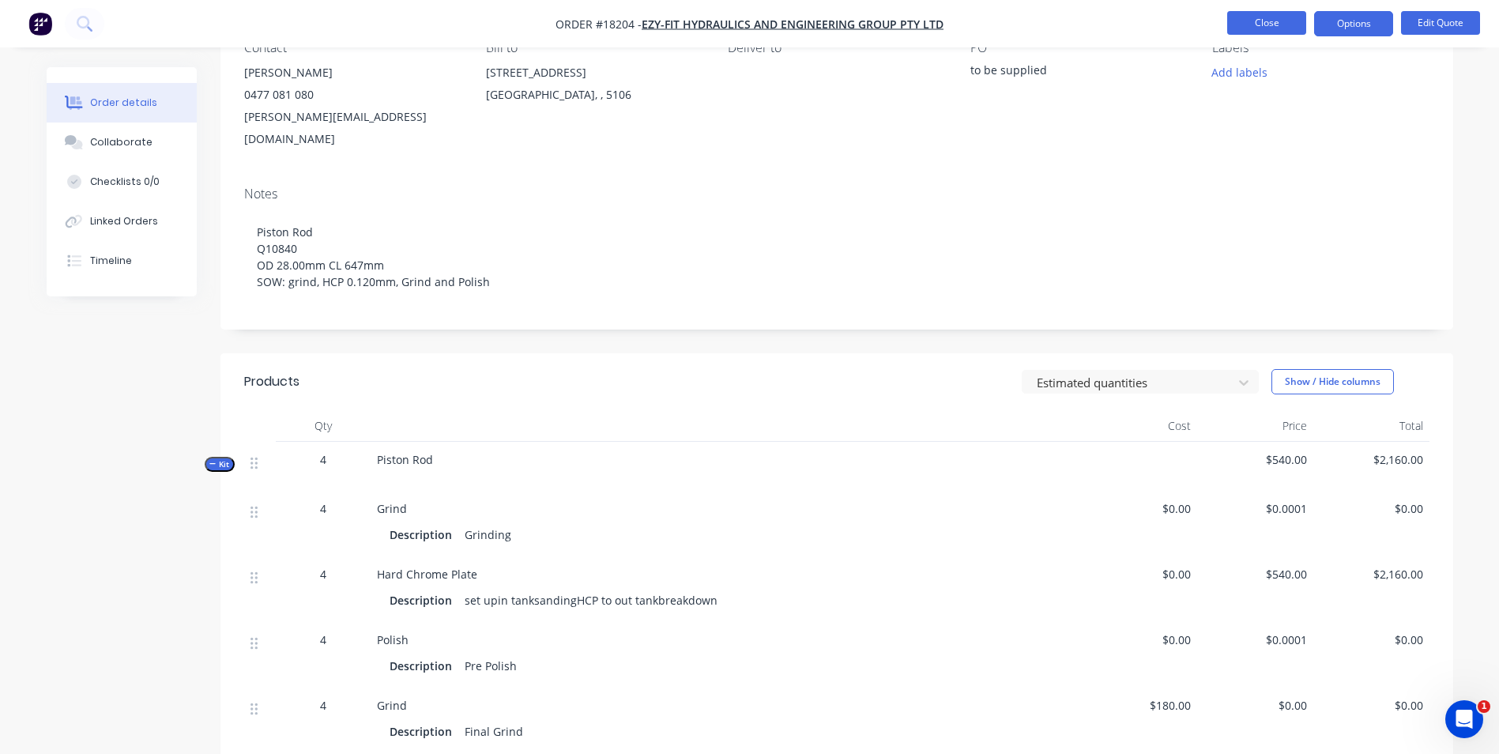
click at [1277, 28] on button "Close" at bounding box center [1266, 23] width 79 height 24
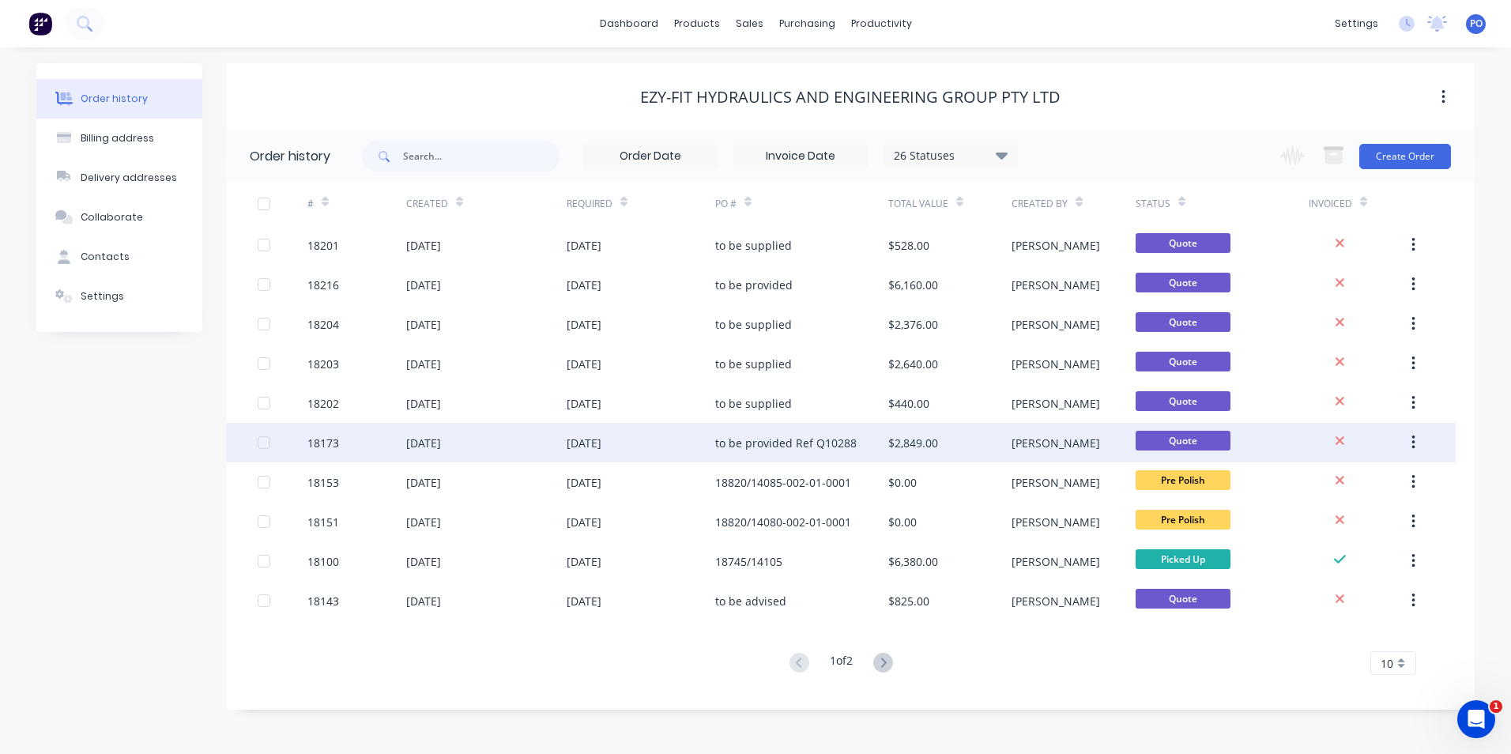
click at [601, 449] on div "[DATE]" at bounding box center [584, 443] width 35 height 17
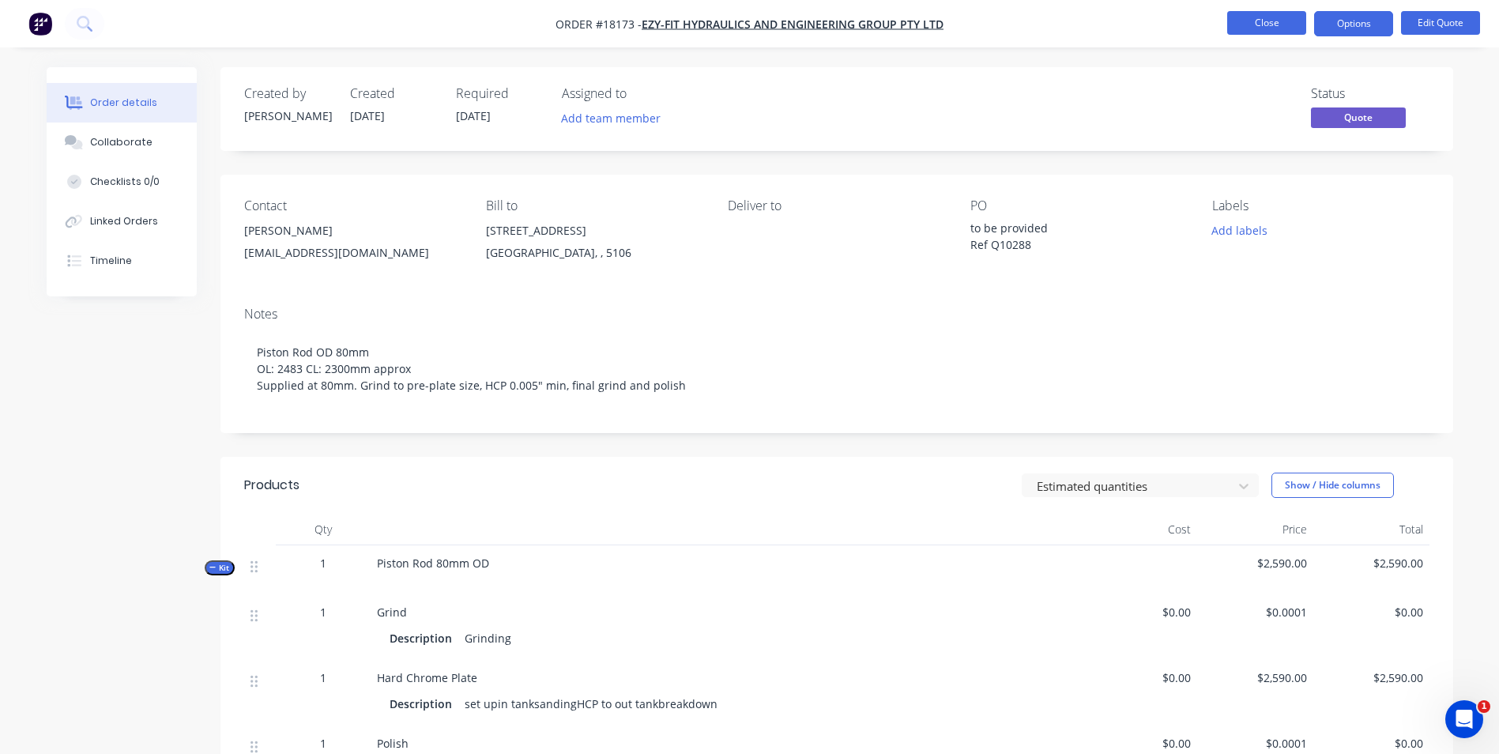
click at [1272, 27] on button "Close" at bounding box center [1266, 23] width 79 height 24
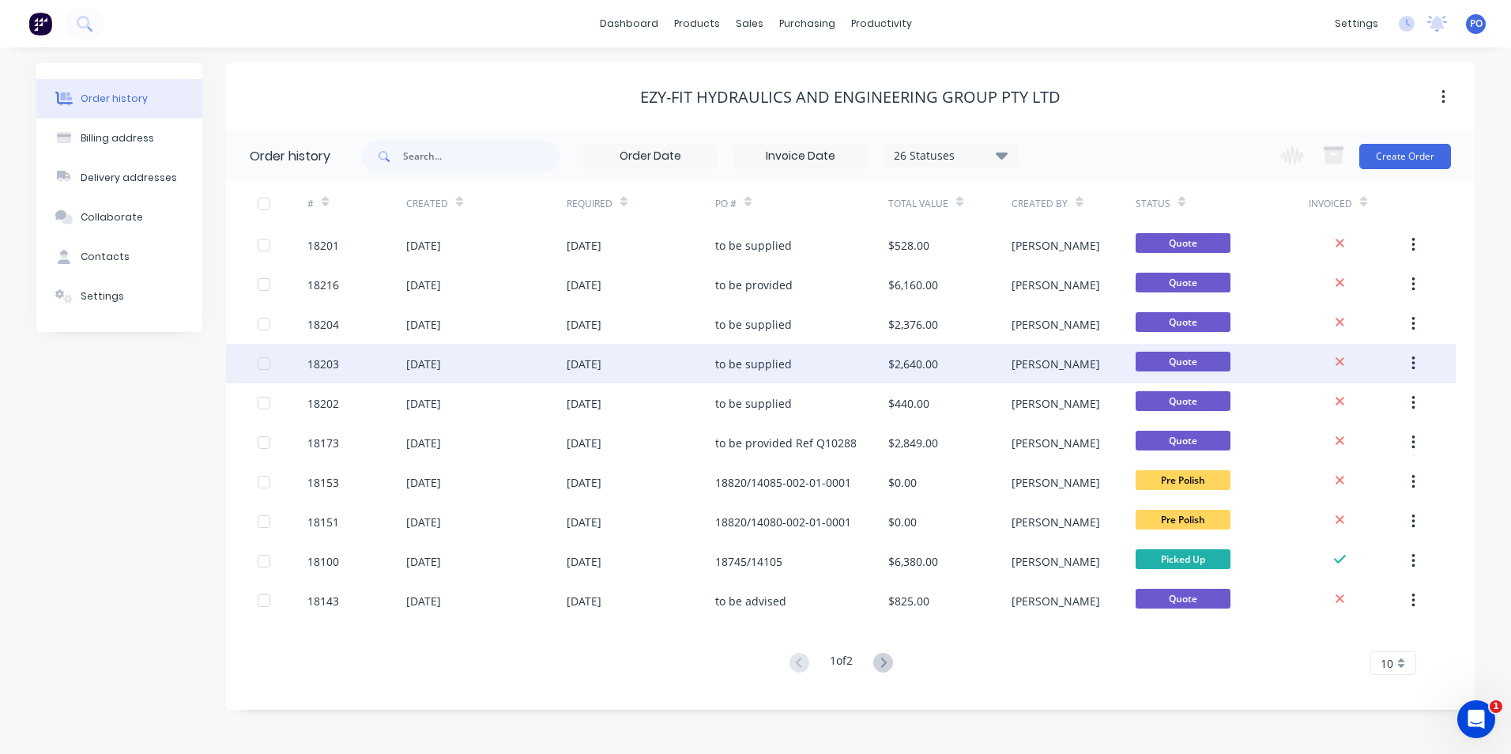
click at [744, 364] on div "to be supplied" at bounding box center [753, 364] width 77 height 17
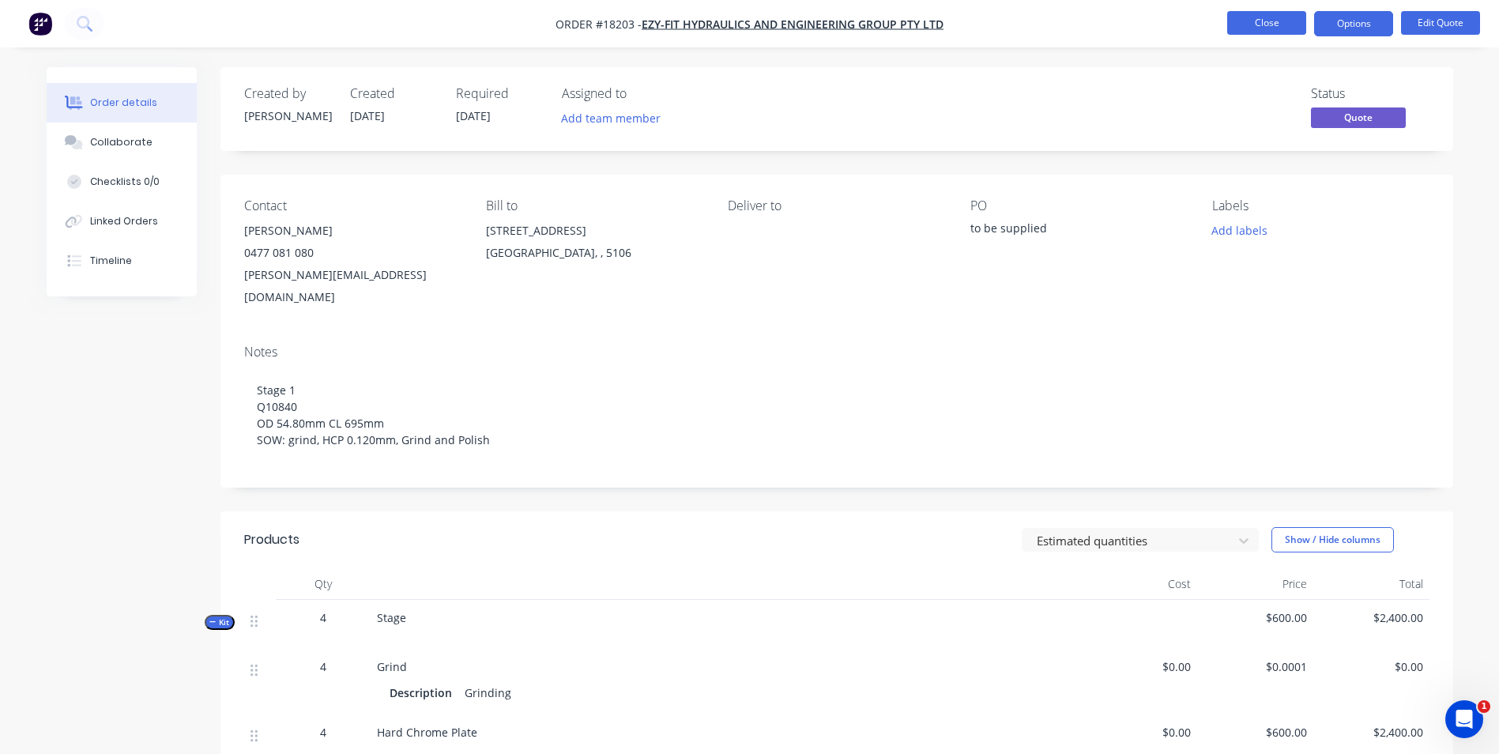
click at [1266, 27] on button "Close" at bounding box center [1266, 23] width 79 height 24
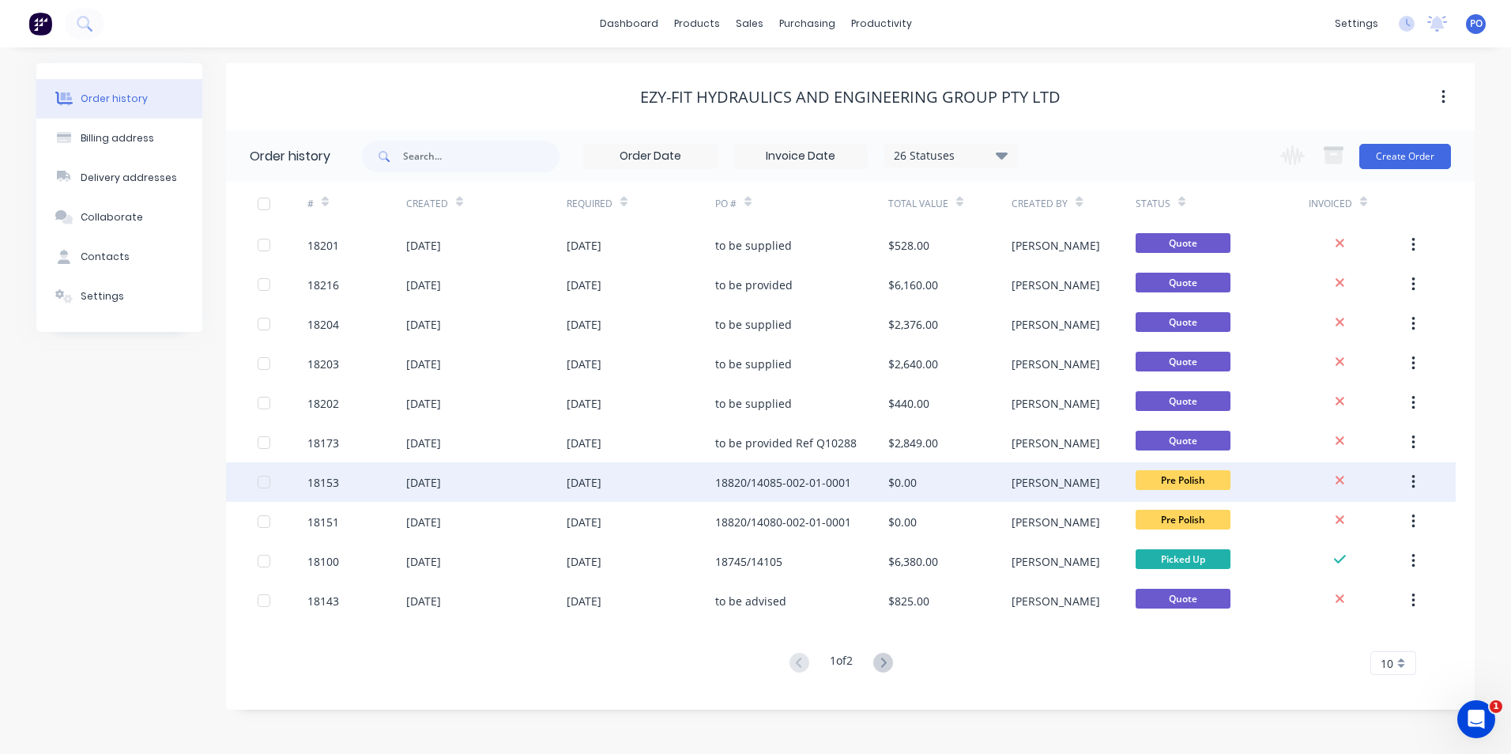
click at [711, 483] on div "[DATE]" at bounding box center [641, 482] width 149 height 40
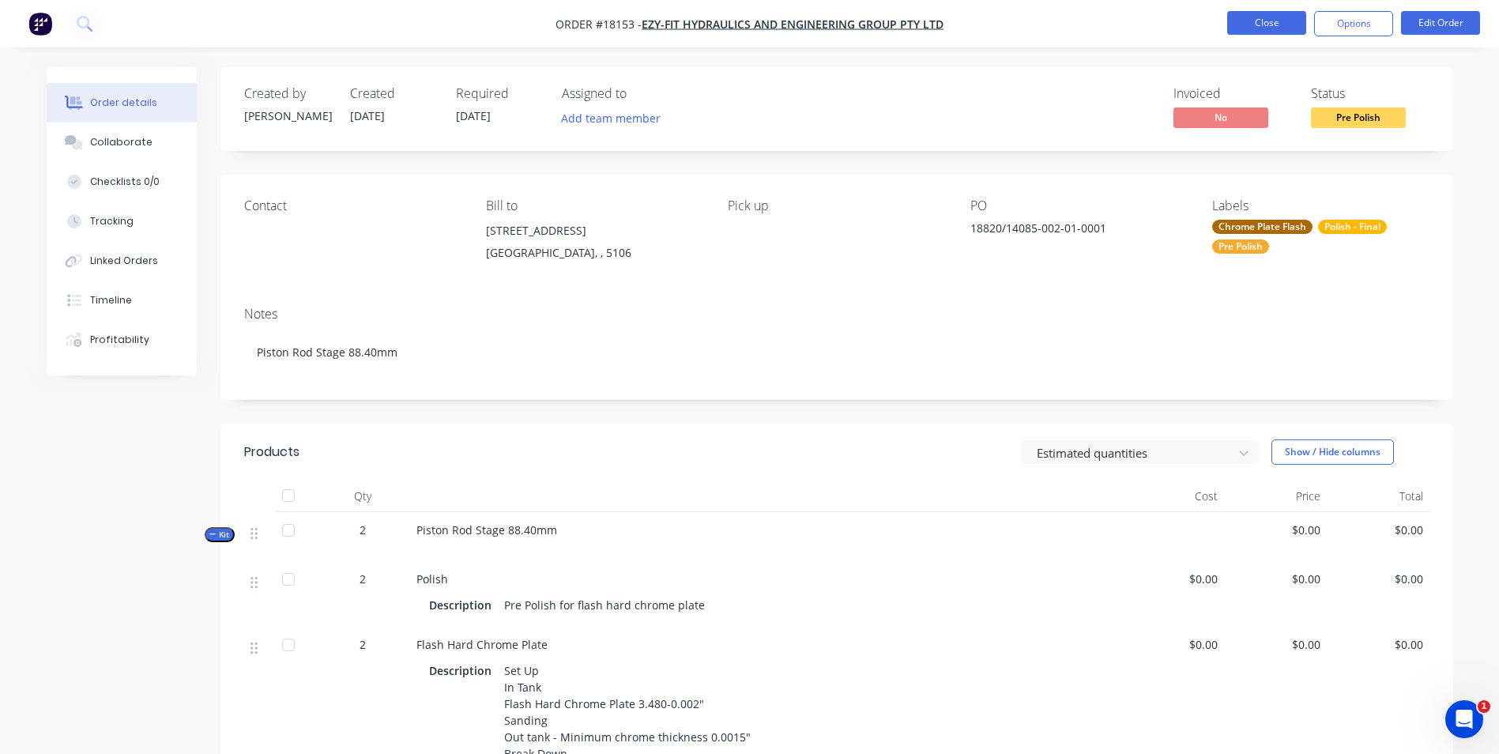
click at [1269, 25] on button "Close" at bounding box center [1266, 23] width 79 height 24
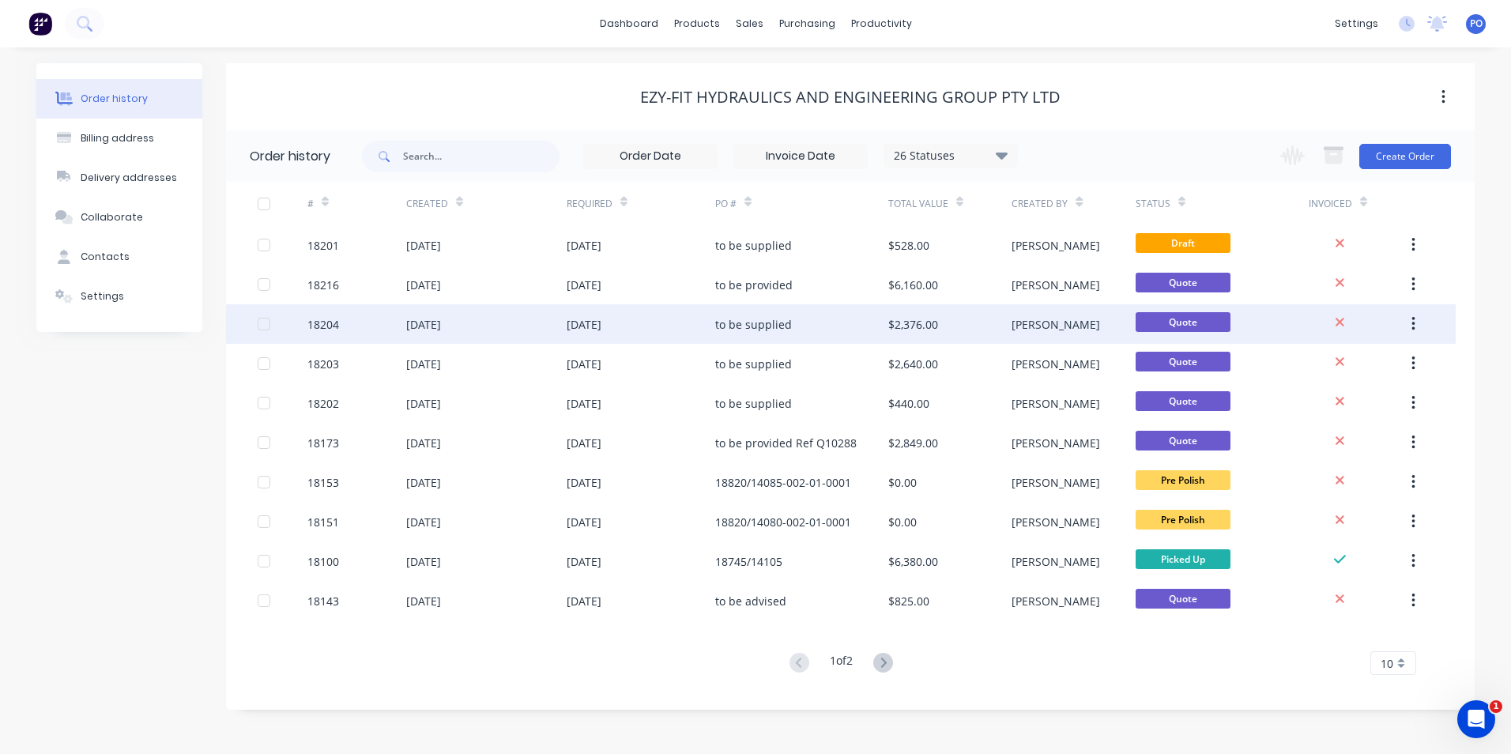
click at [644, 318] on div "[DATE]" at bounding box center [641, 324] width 149 height 40
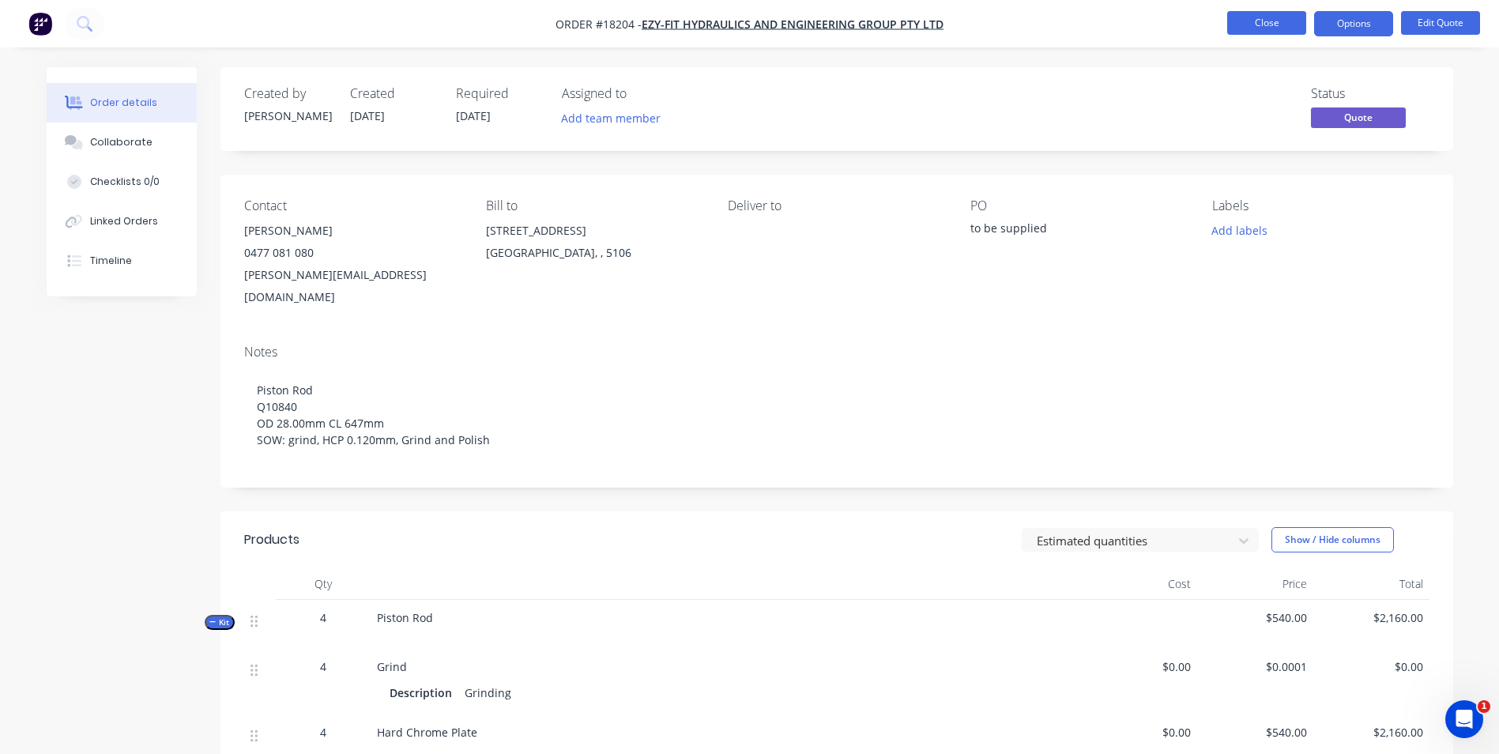
click at [1269, 26] on button "Close" at bounding box center [1266, 23] width 79 height 24
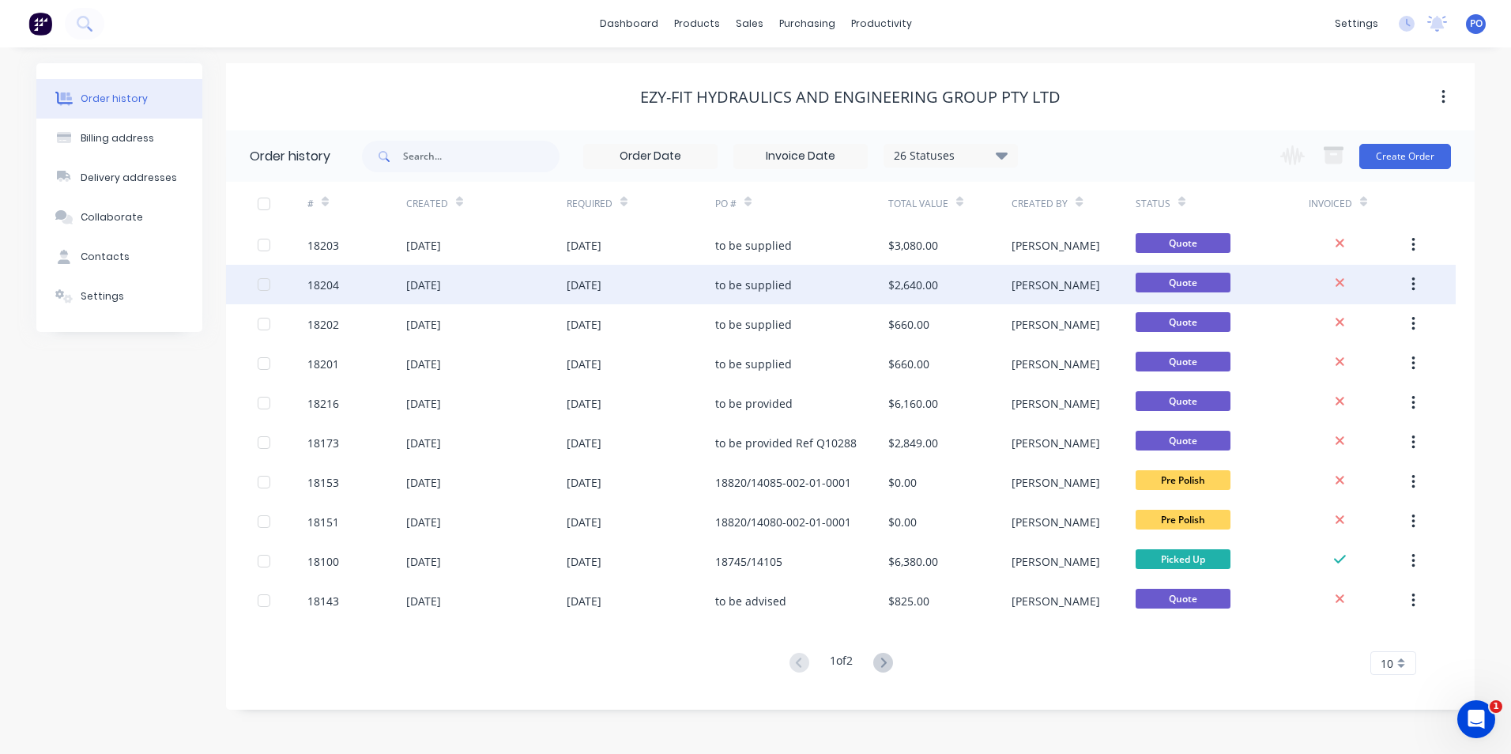
click at [602, 293] on div "[DATE]" at bounding box center [641, 285] width 149 height 40
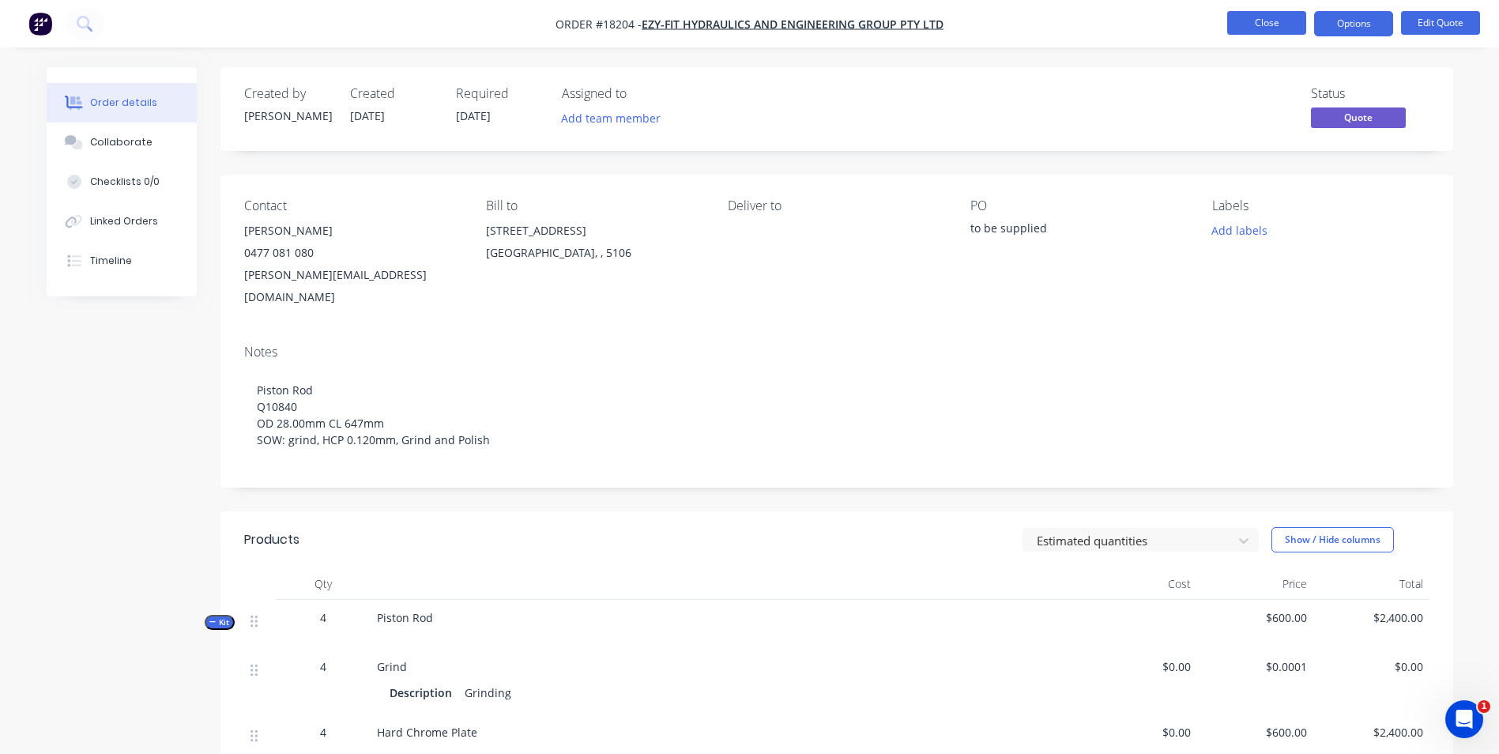
click at [1272, 28] on button "Close" at bounding box center [1266, 23] width 79 height 24
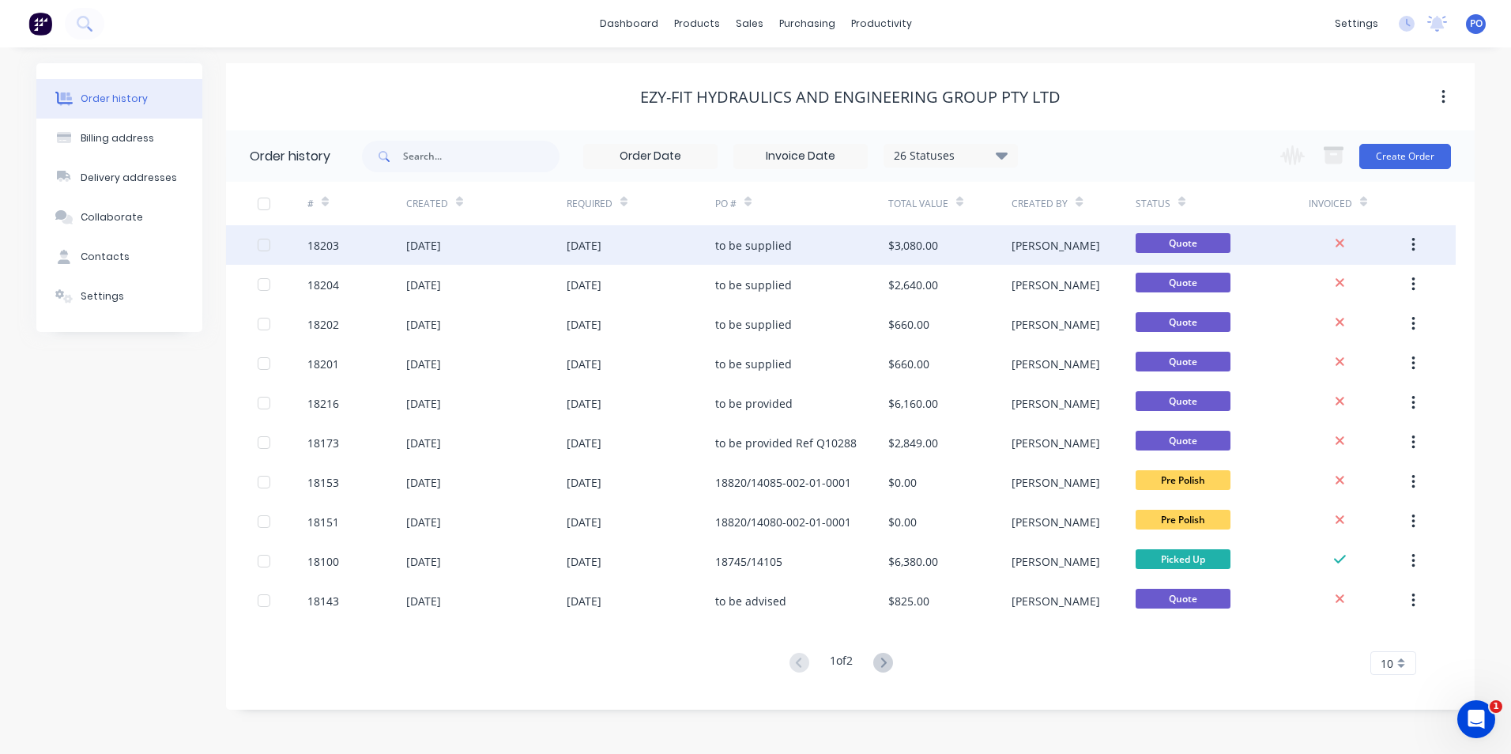
click at [605, 235] on div "[DATE]" at bounding box center [641, 245] width 149 height 40
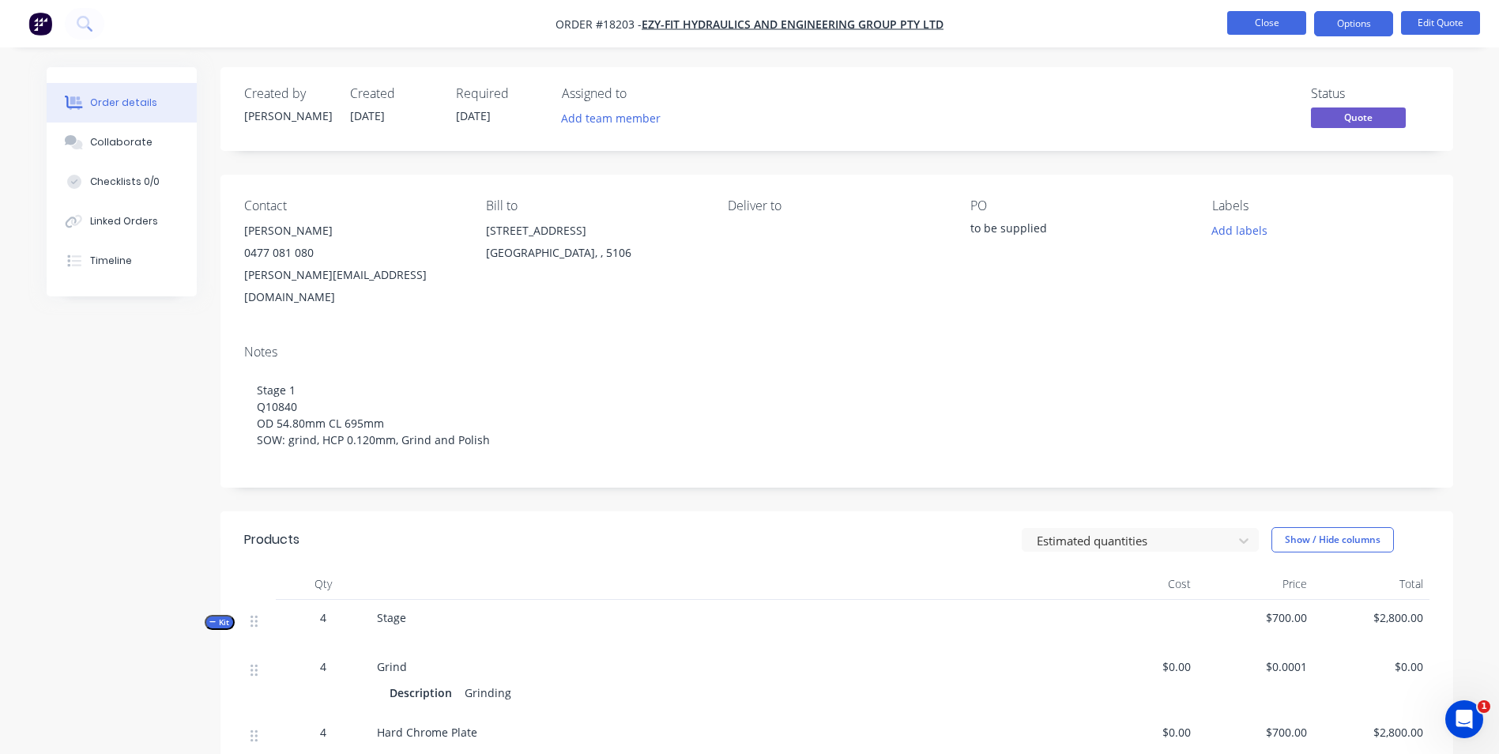
click at [1252, 23] on button "Close" at bounding box center [1266, 23] width 79 height 24
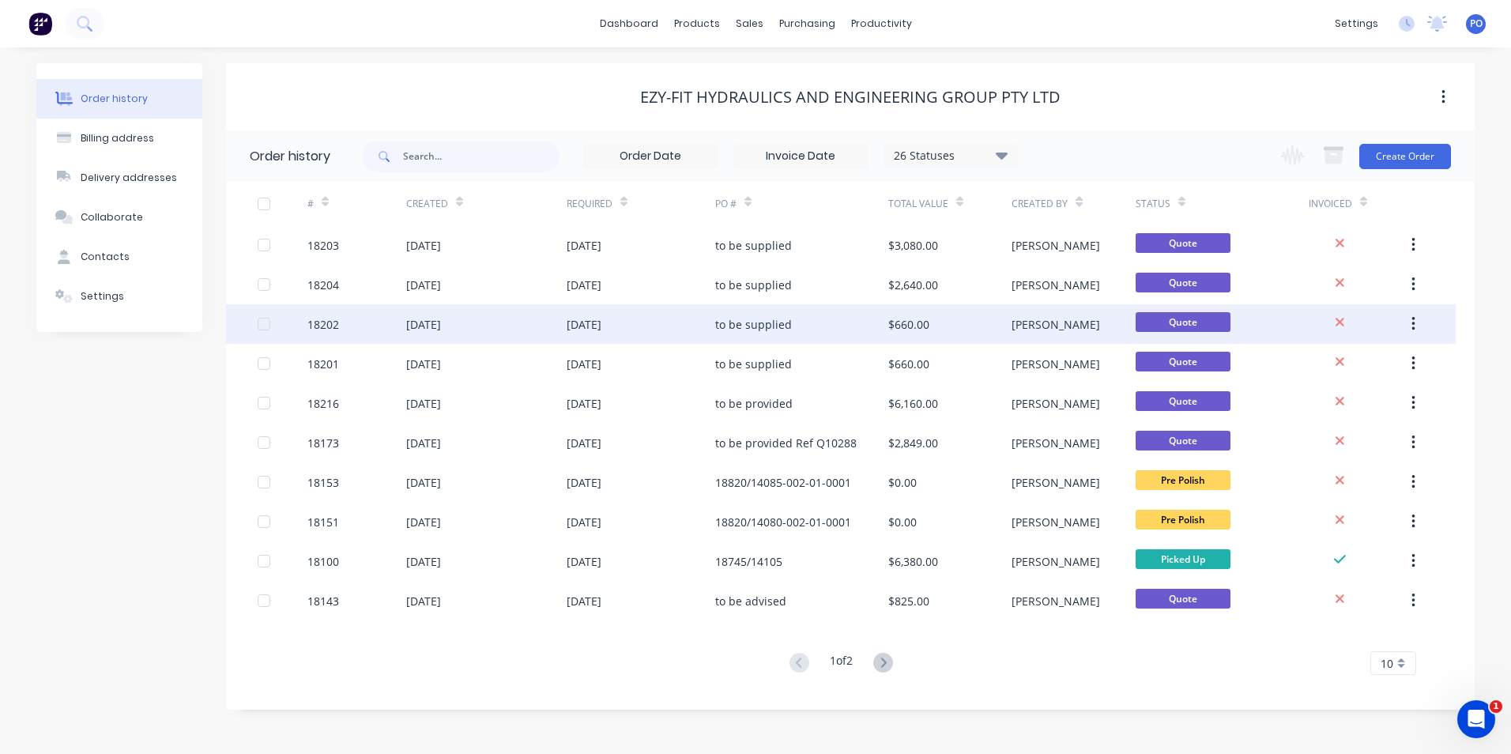
click at [697, 323] on div "[DATE]" at bounding box center [641, 324] width 149 height 40
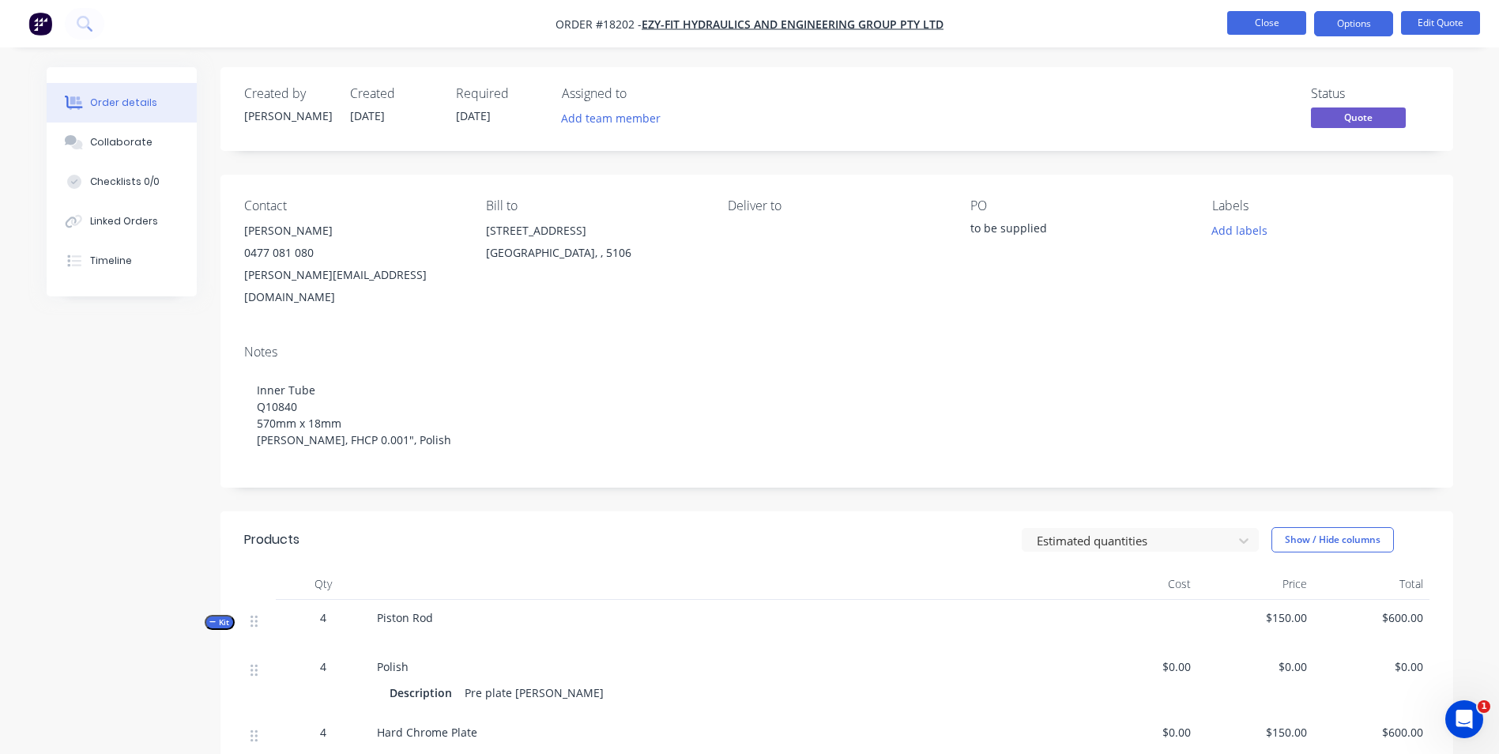
click at [1260, 24] on button "Close" at bounding box center [1266, 23] width 79 height 24
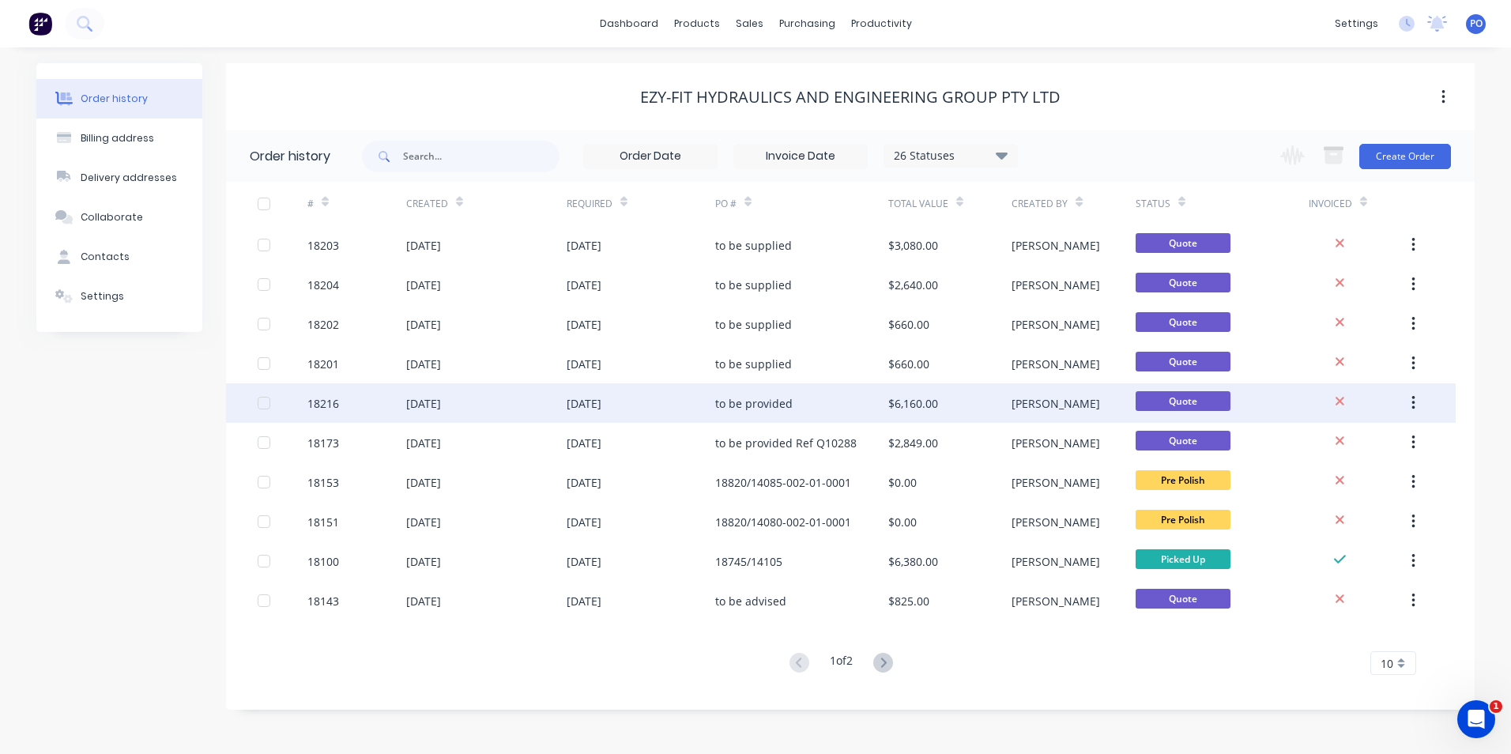
click at [593, 403] on div "[DATE]" at bounding box center [584, 403] width 35 height 17
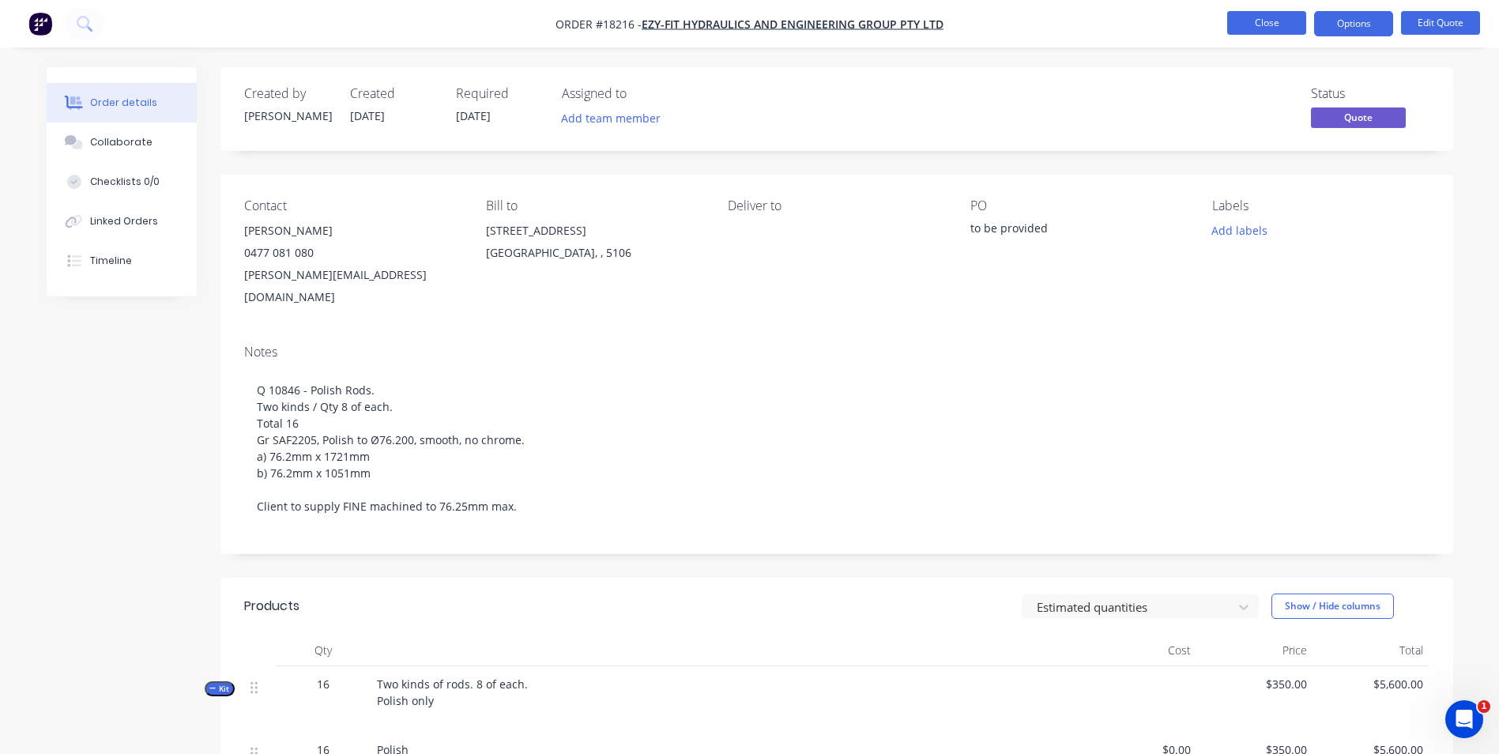
click at [1268, 25] on button "Close" at bounding box center [1266, 23] width 79 height 24
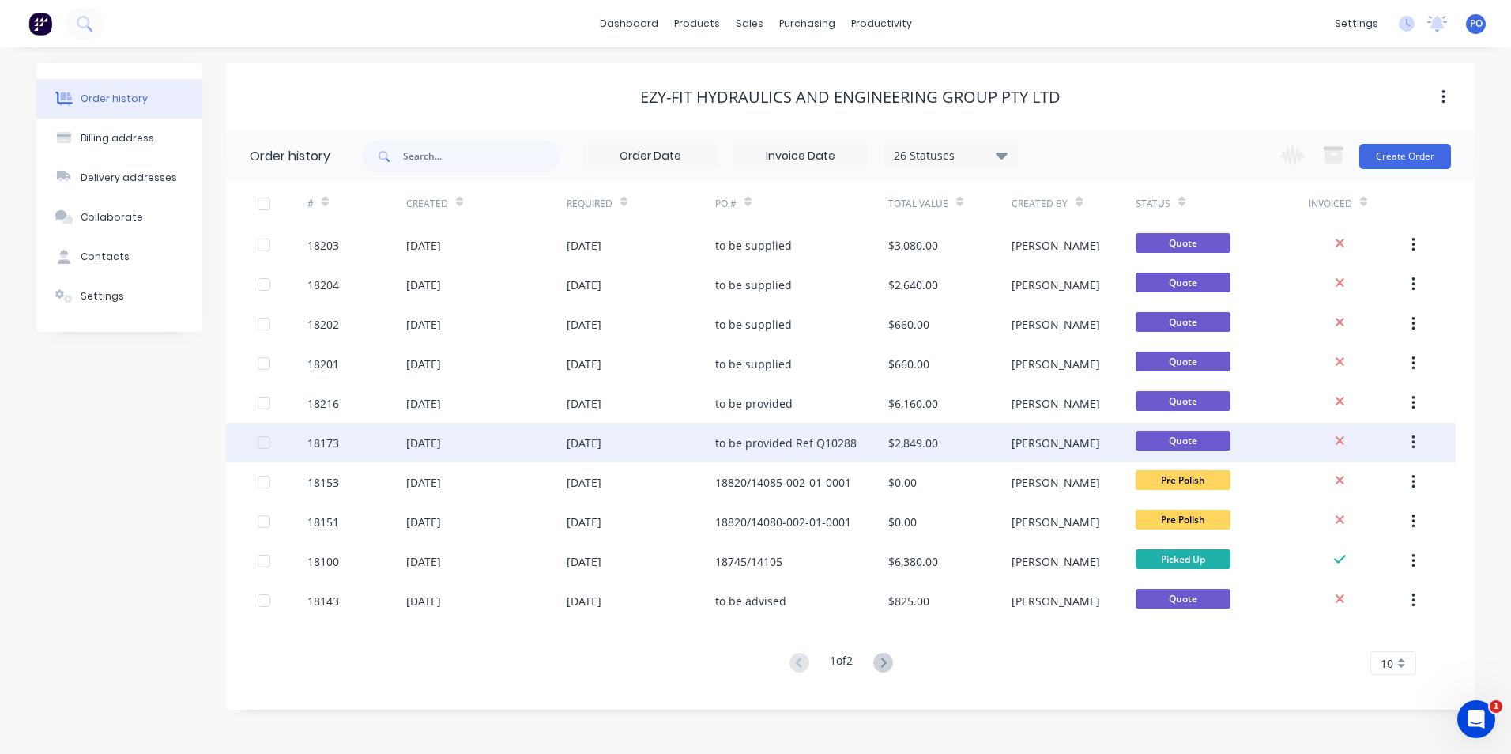
click at [854, 436] on div "to be provided Ref Q10288" at bounding box center [801, 443] width 173 height 40
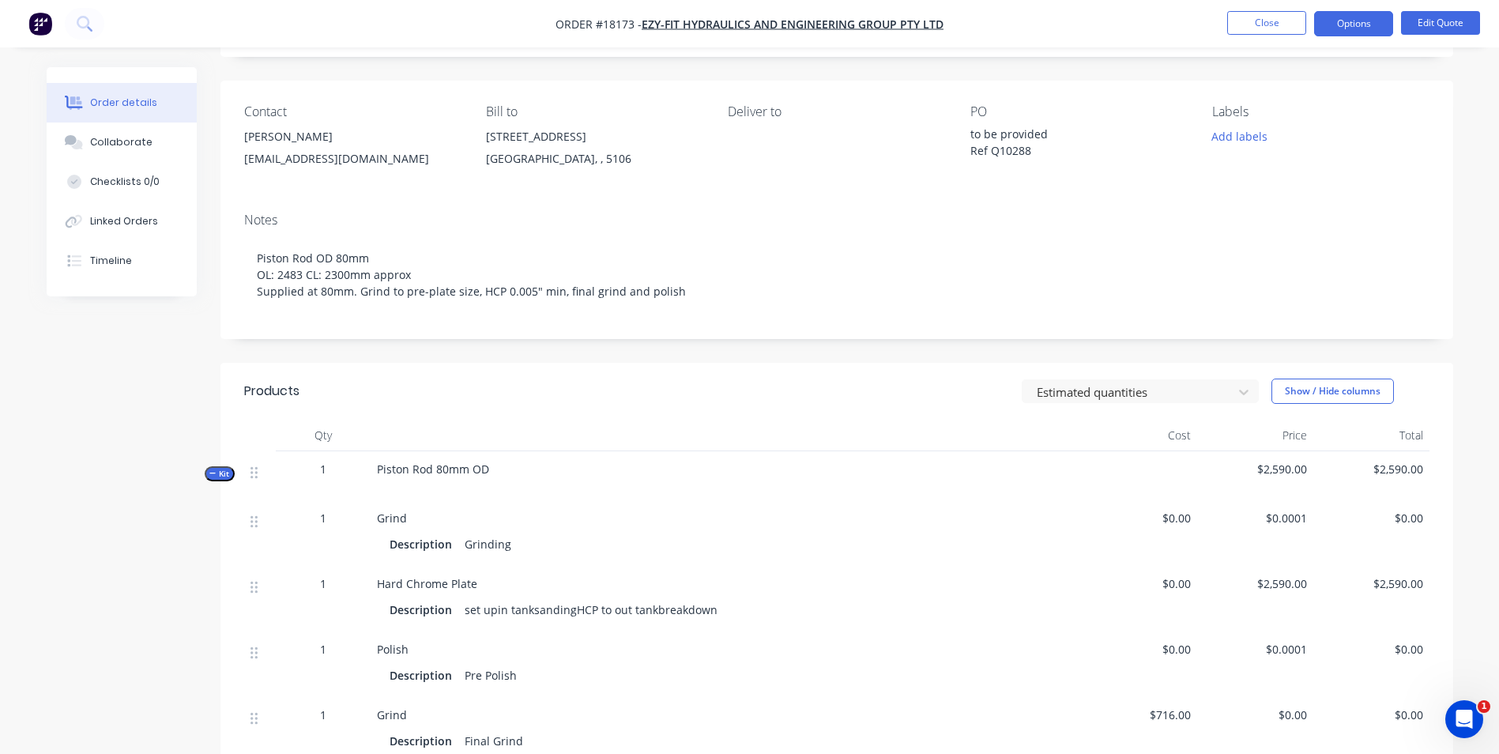
scroll to position [450, 0]
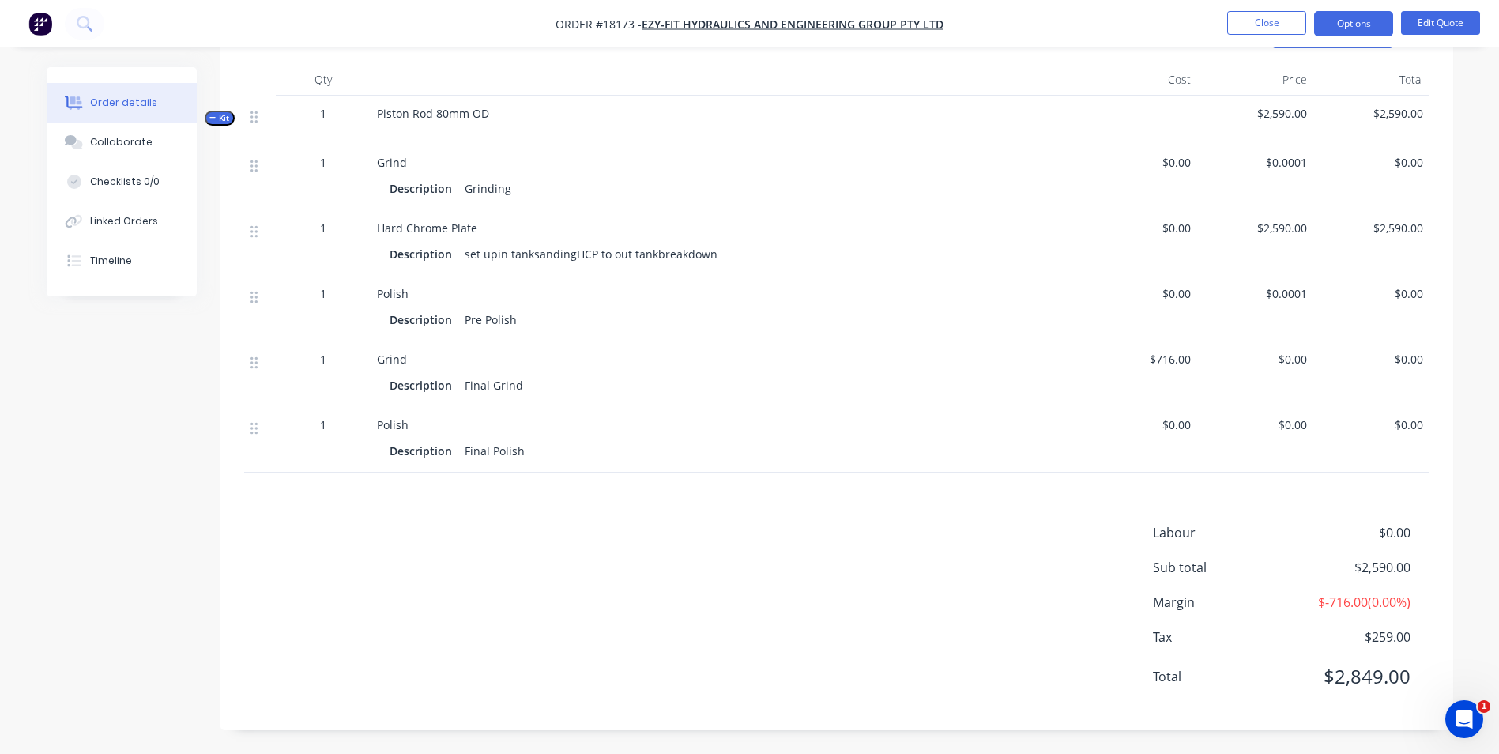
click at [531, 450] on div "Description Final Polish" at bounding box center [726, 450] width 673 height 23
click at [535, 393] on div "Description Final Grind" at bounding box center [726, 385] width 673 height 23
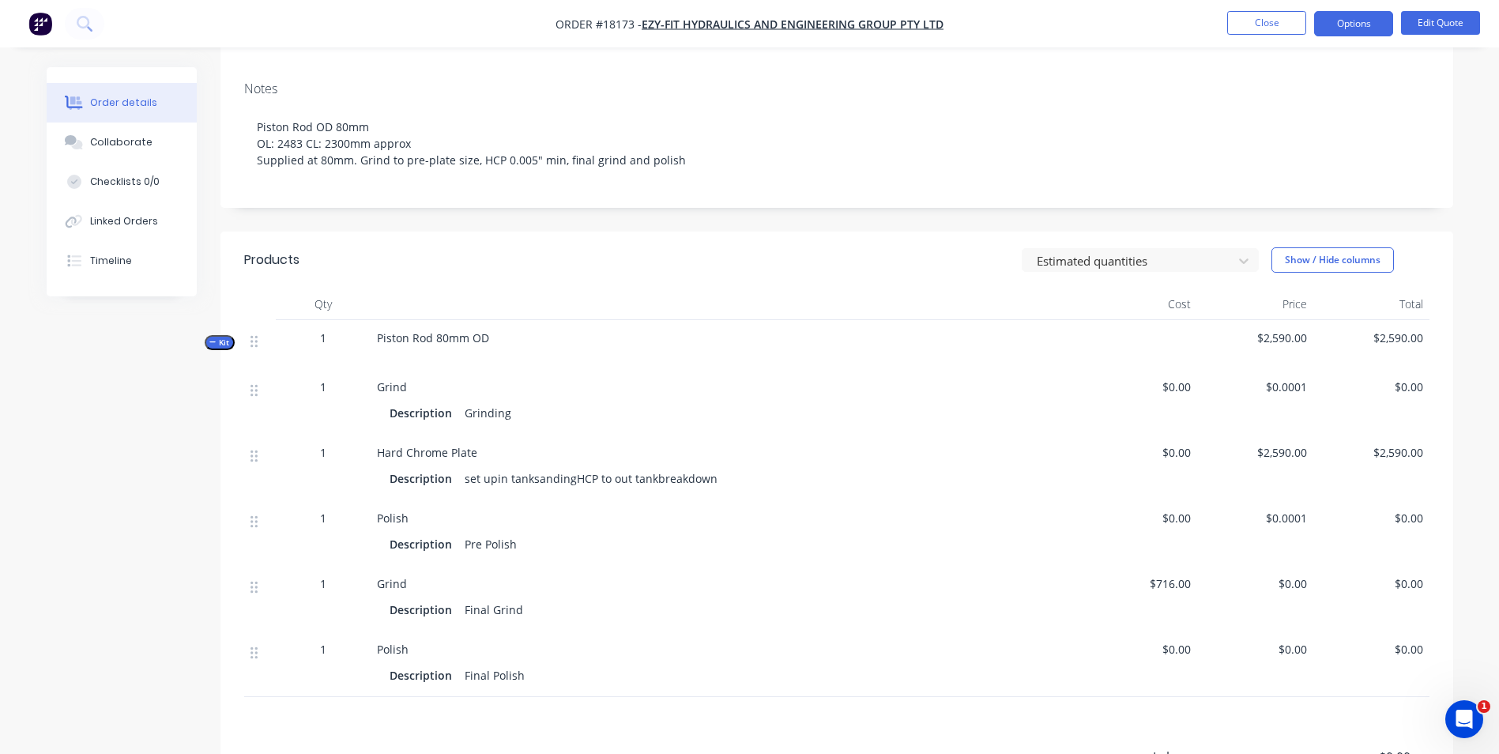
scroll to position [55, 0]
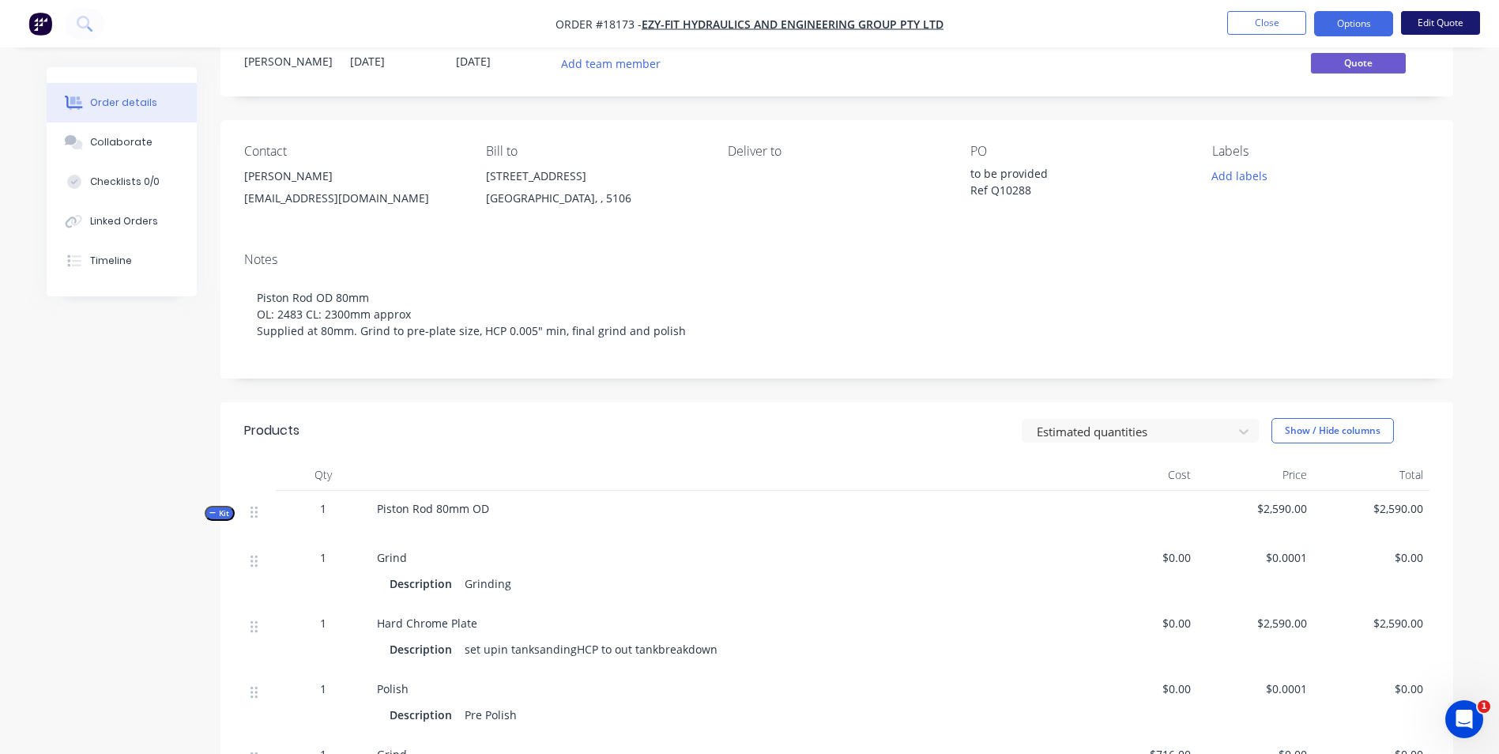
click at [1439, 32] on button "Edit Quote" at bounding box center [1440, 23] width 79 height 24
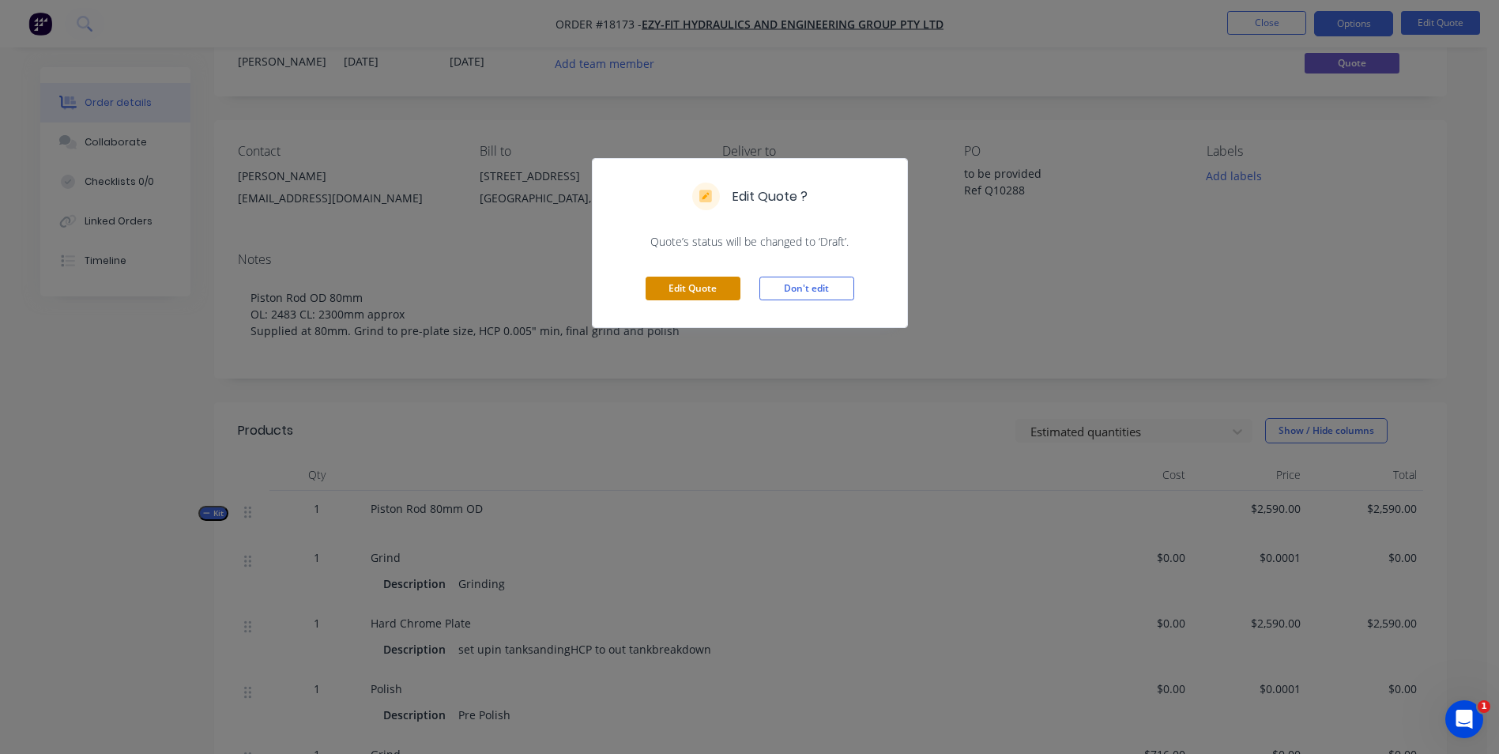
click at [715, 288] on button "Edit Quote" at bounding box center [693, 289] width 95 height 24
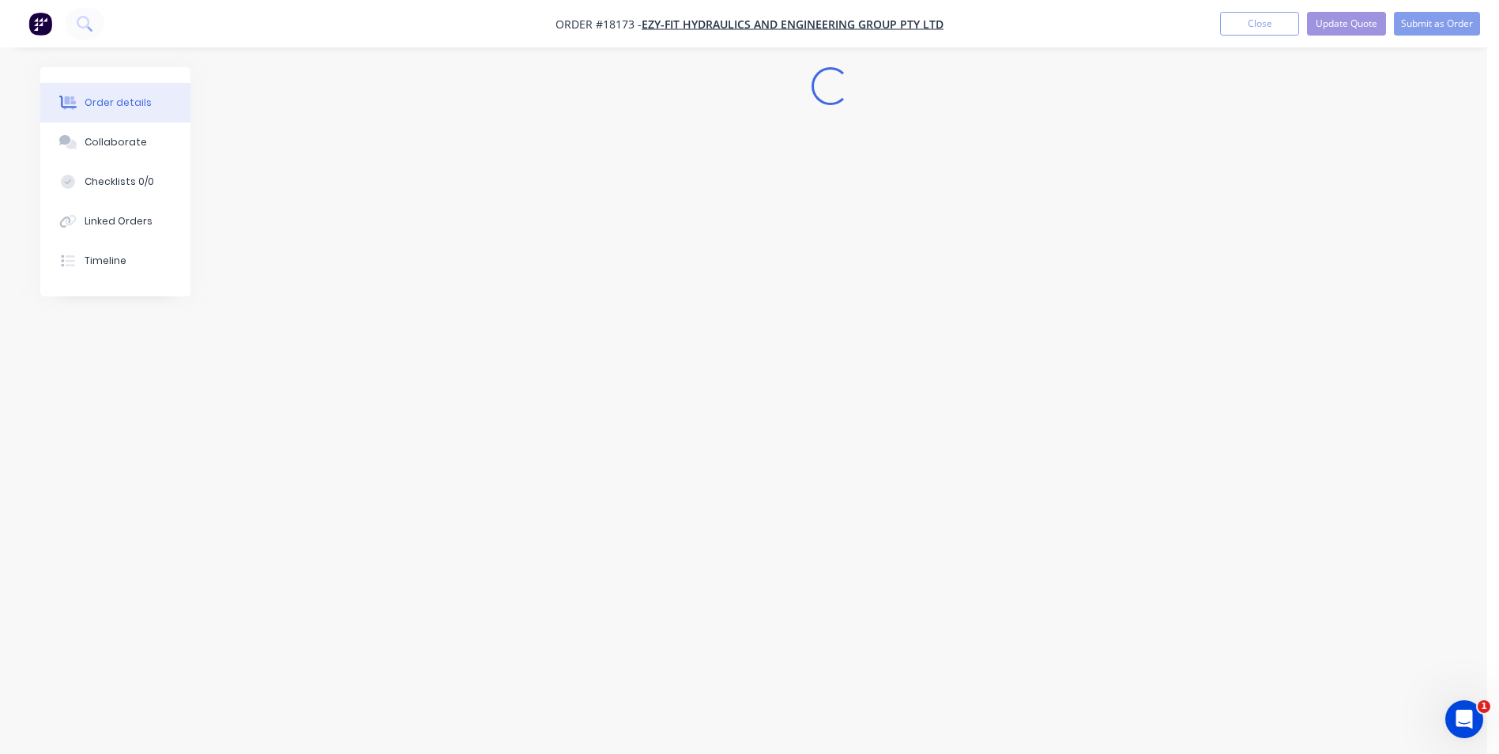
scroll to position [0, 0]
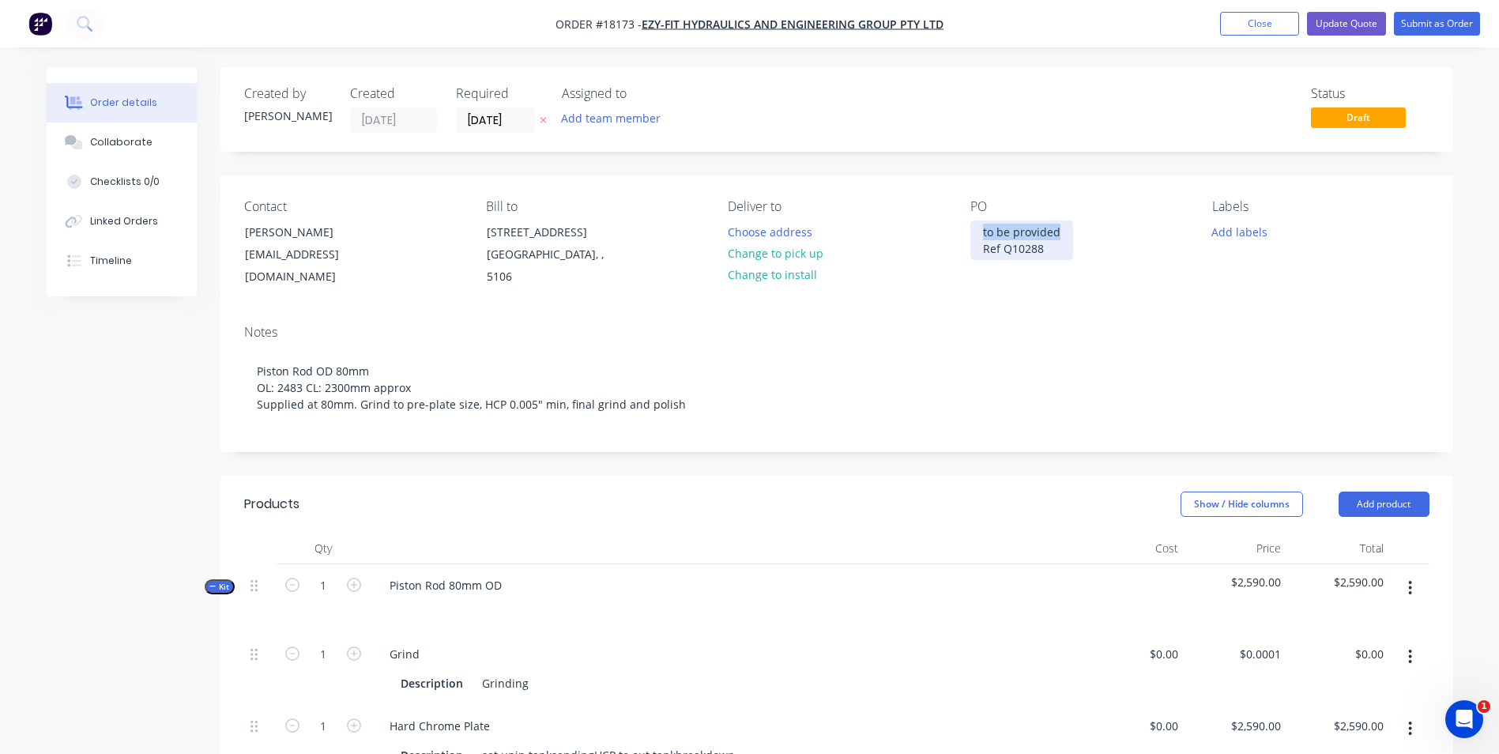
drag, startPoint x: 1062, startPoint y: 232, endPoint x: 955, endPoint y: 228, distance: 106.8
click at [959, 228] on div "Contact [PERSON_NAME] [EMAIL_ADDRESS][DOMAIN_NAME] Bill to [STREET_ADDRESS] Del…" at bounding box center [836, 243] width 1233 height 137
click at [1068, 253] on div "18847 14022-002-01-001 Ref Q10288" at bounding box center [1029, 248] width 119 height 56
click at [1241, 235] on button "Add labels" at bounding box center [1239, 230] width 73 height 21
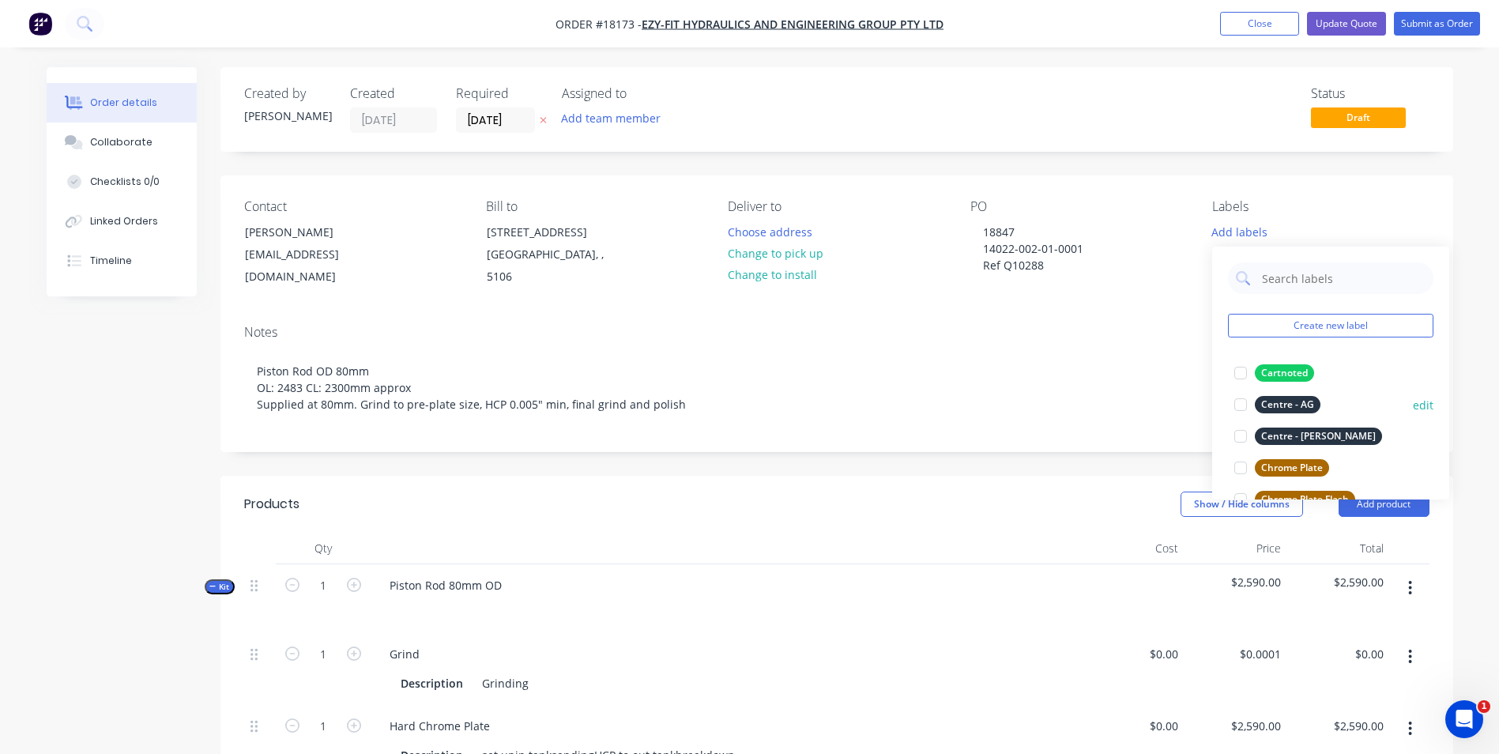
click at [1245, 405] on div at bounding box center [1241, 405] width 32 height 32
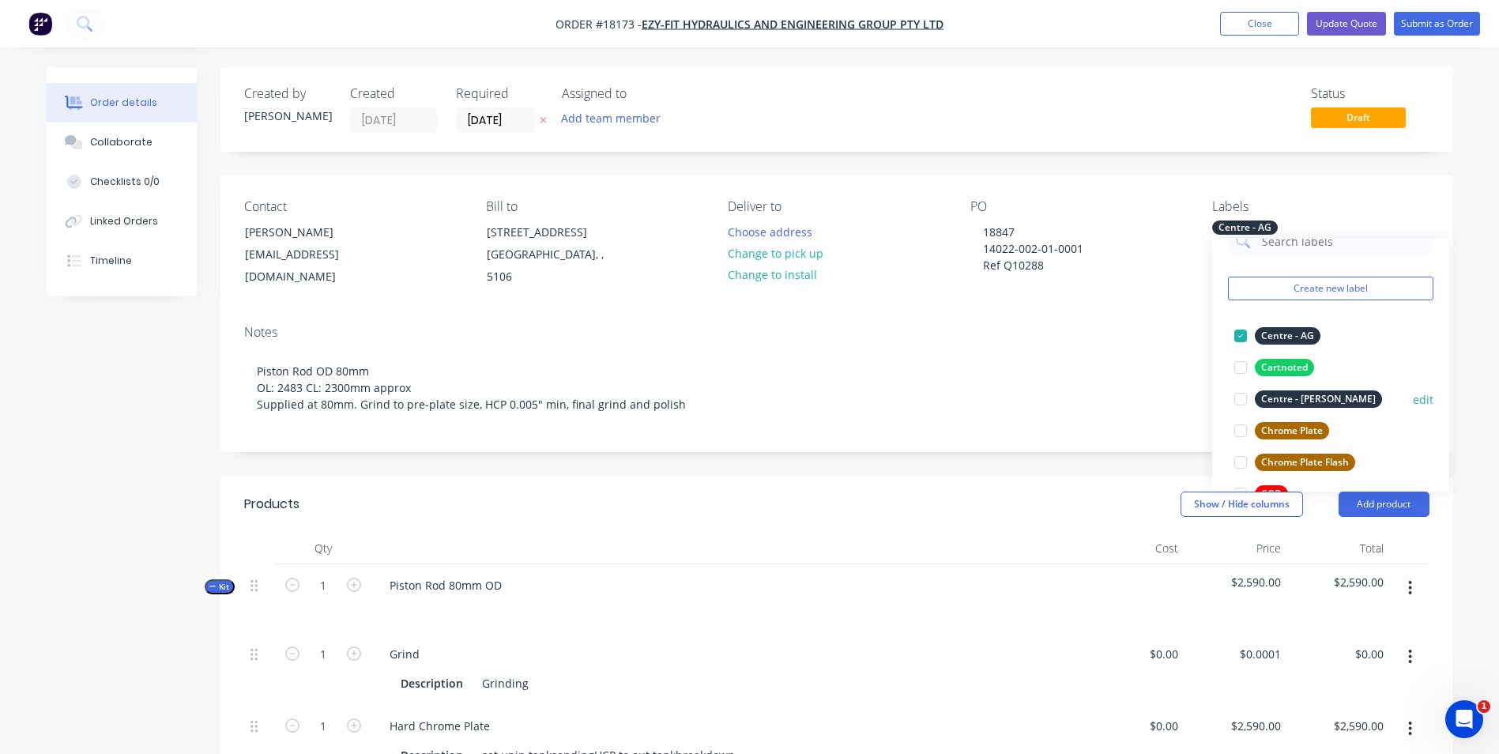
scroll to position [79, 0]
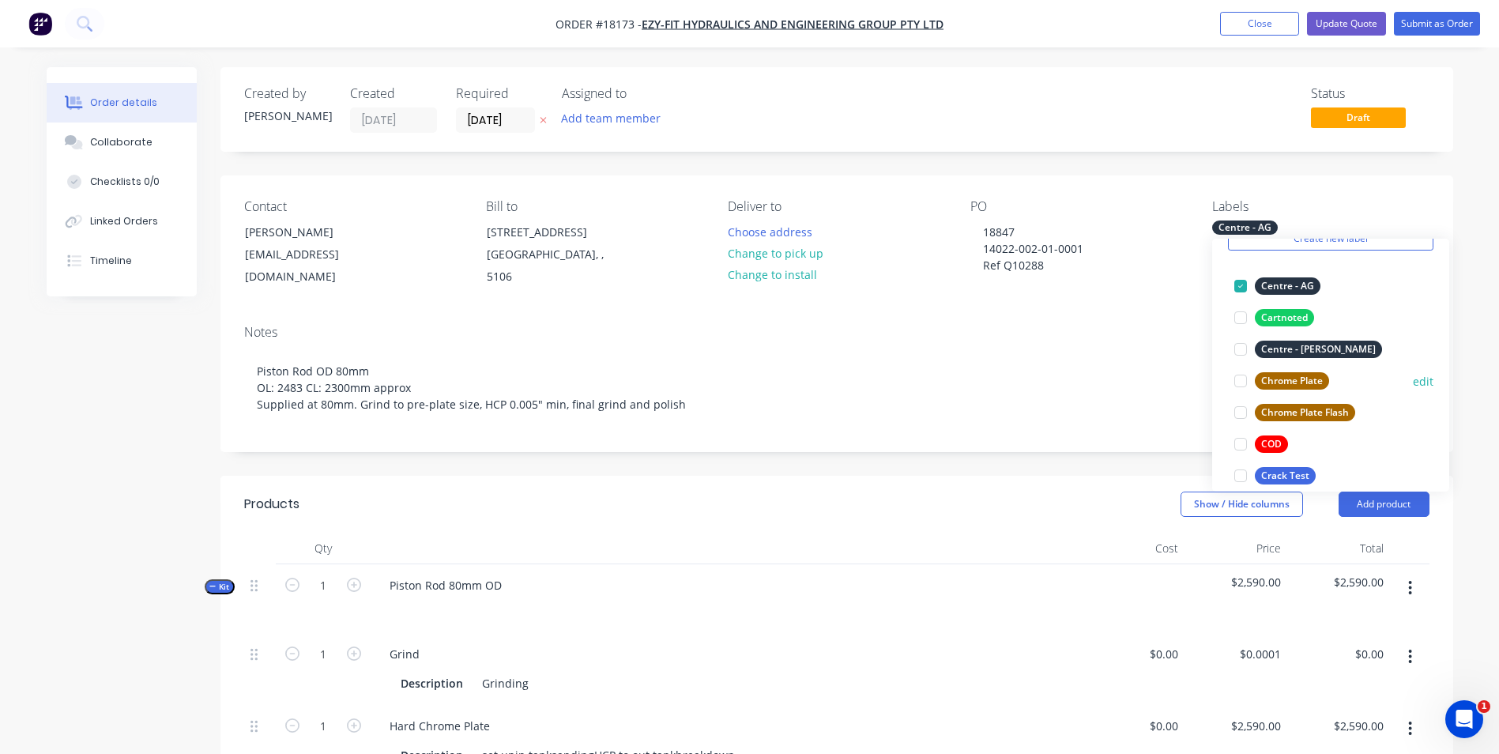
click at [1249, 379] on div at bounding box center [1241, 381] width 32 height 32
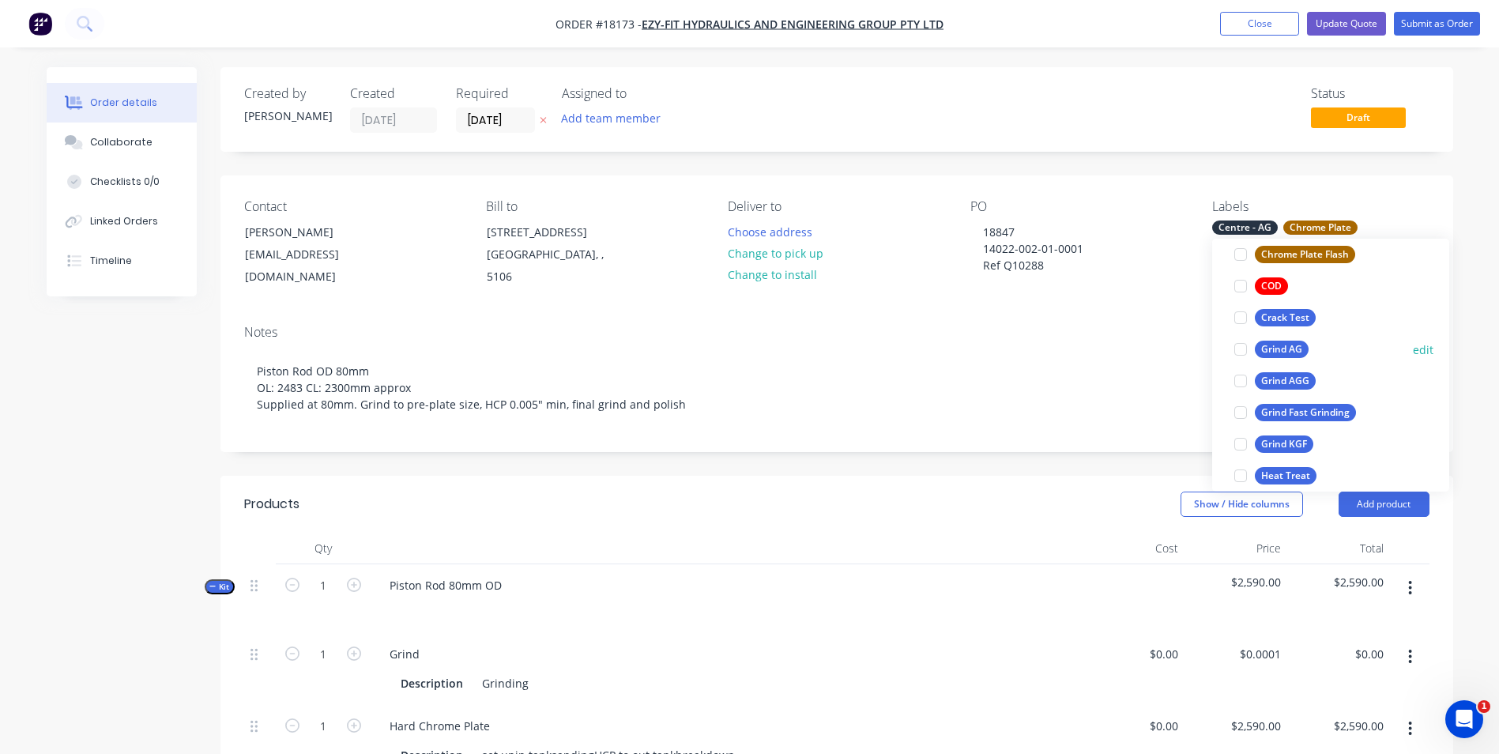
click div
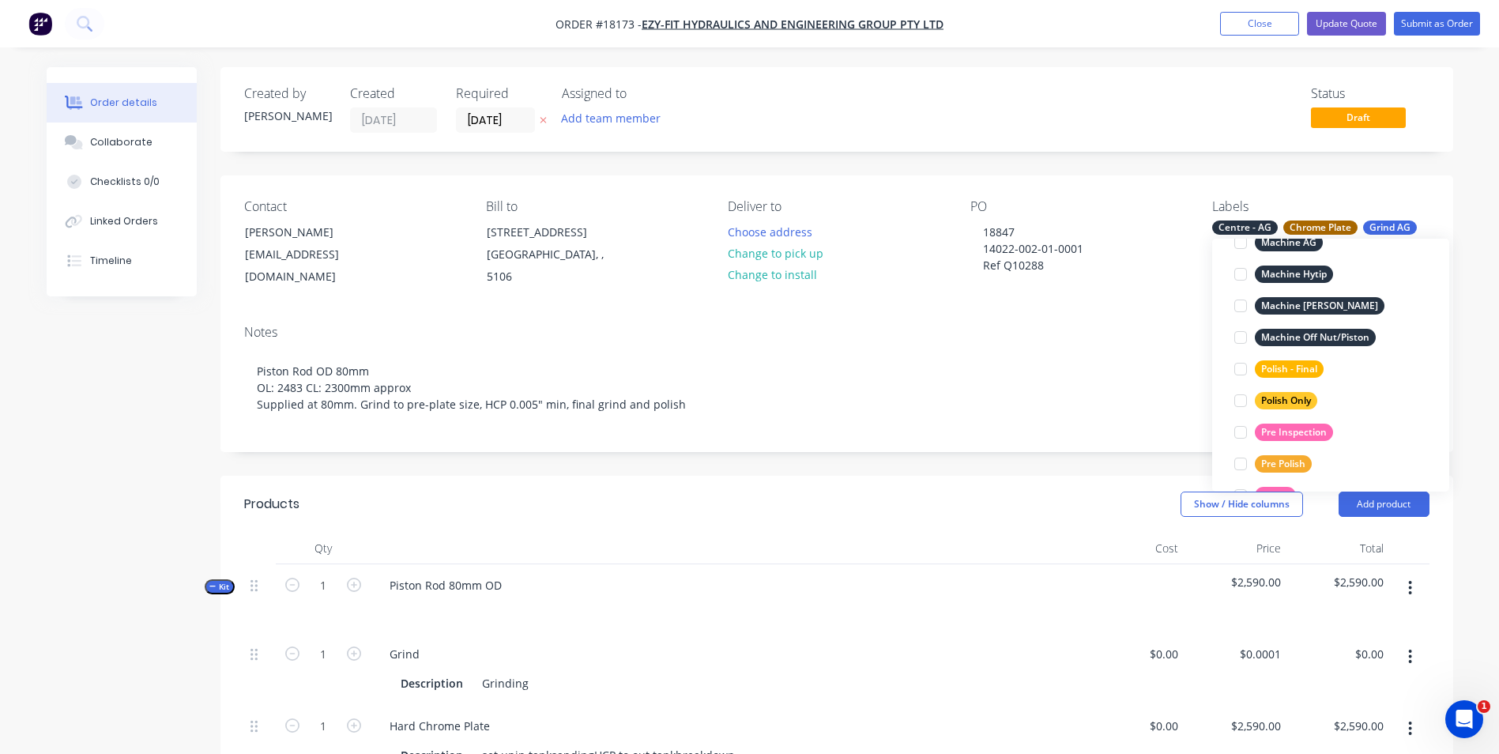
scroll to position [632, 0]
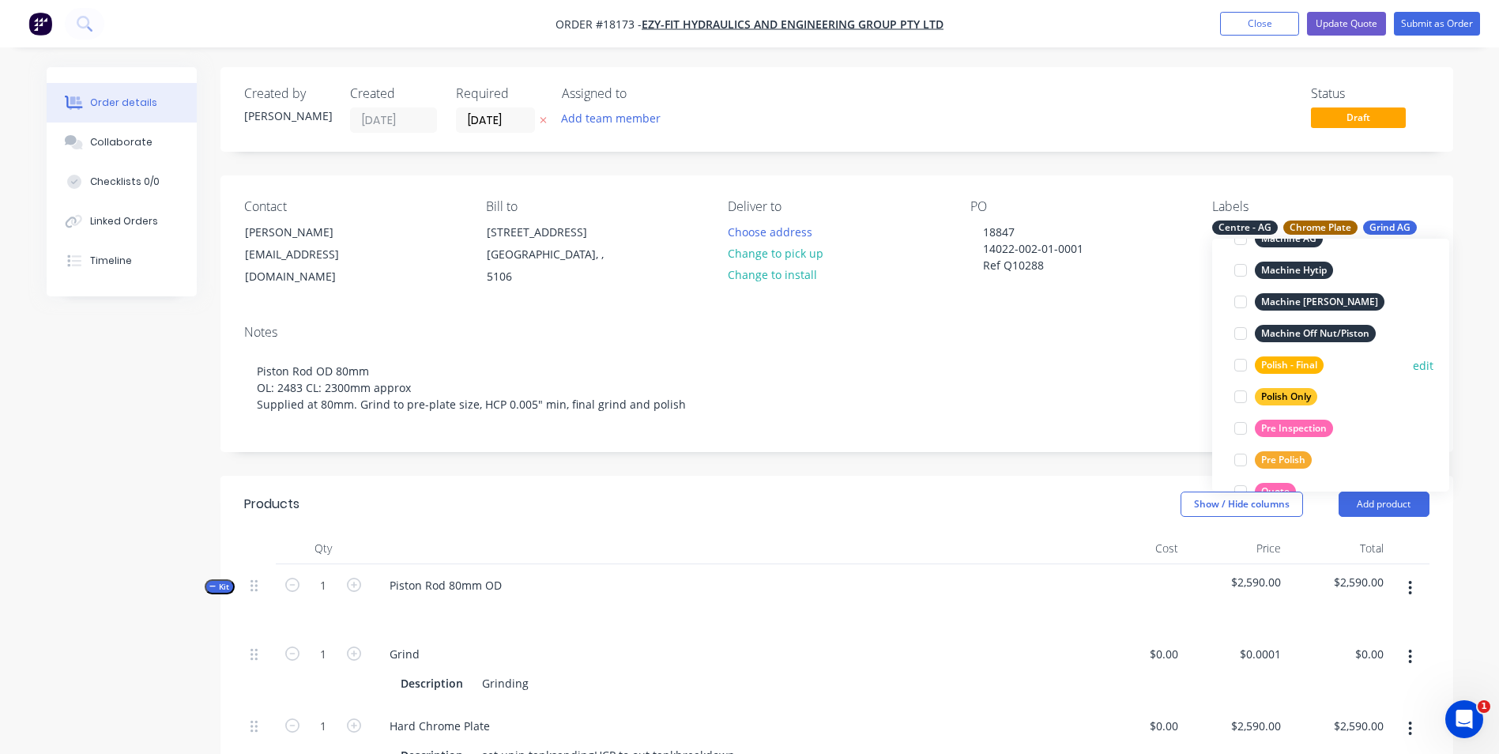
click div "Polish - Final"
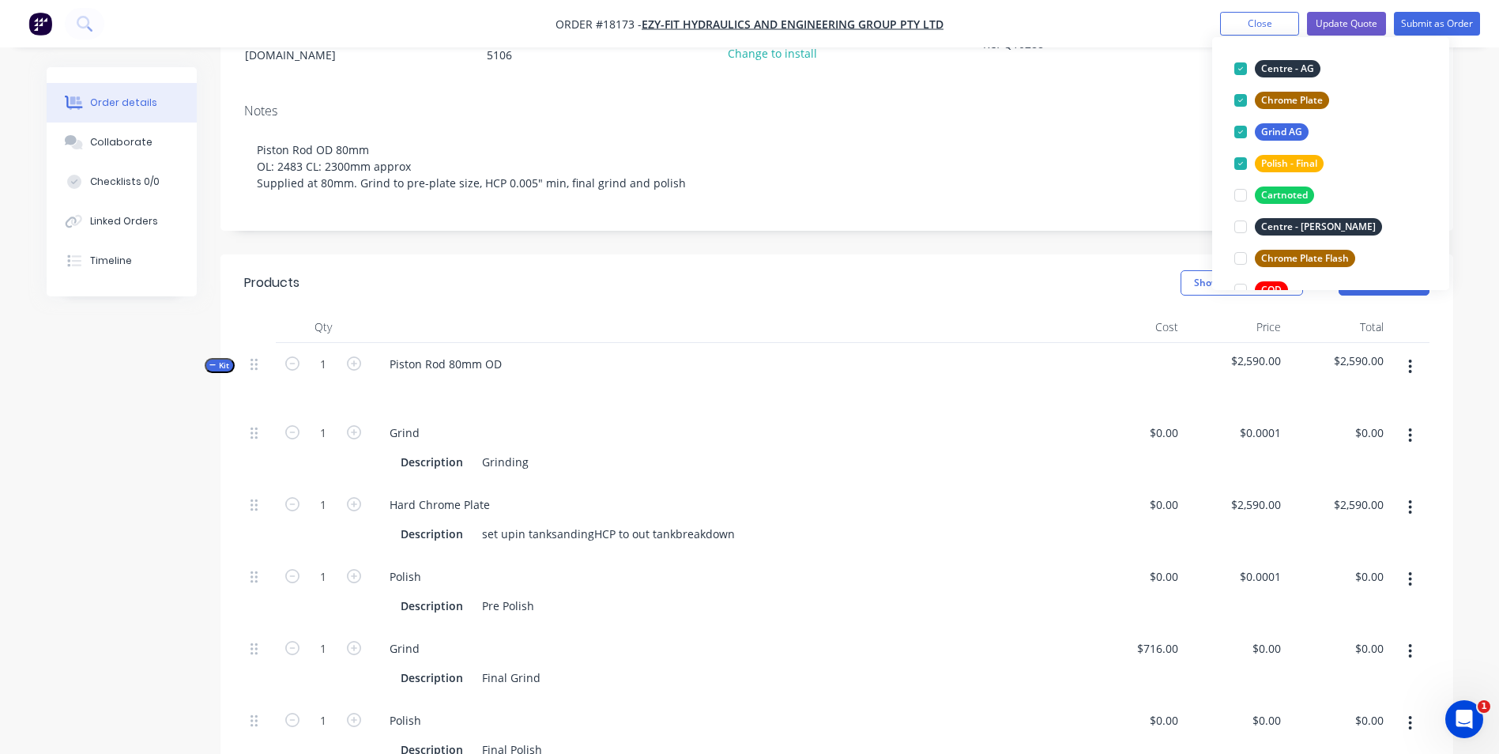
scroll to position [237, 0]
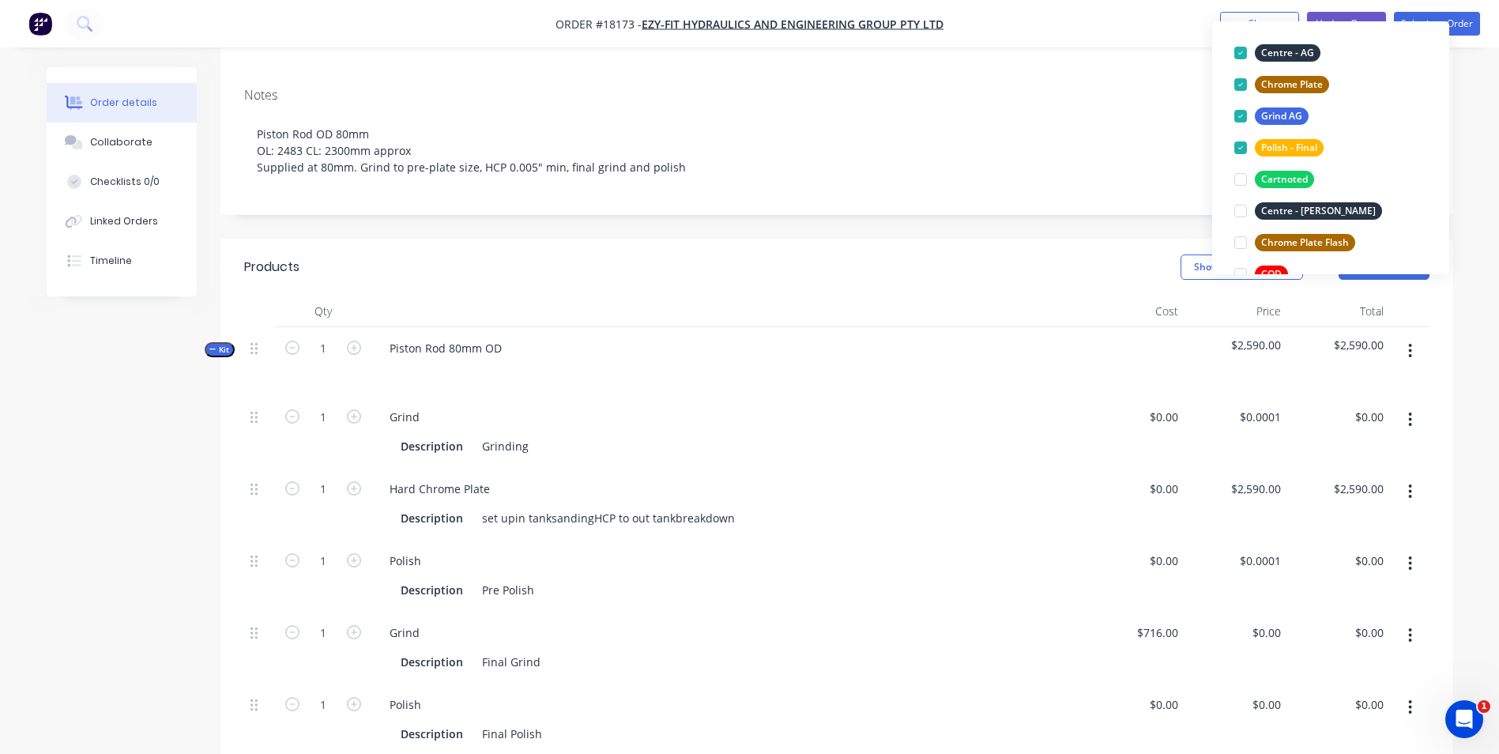
click div "Show / Hide columns Add product"
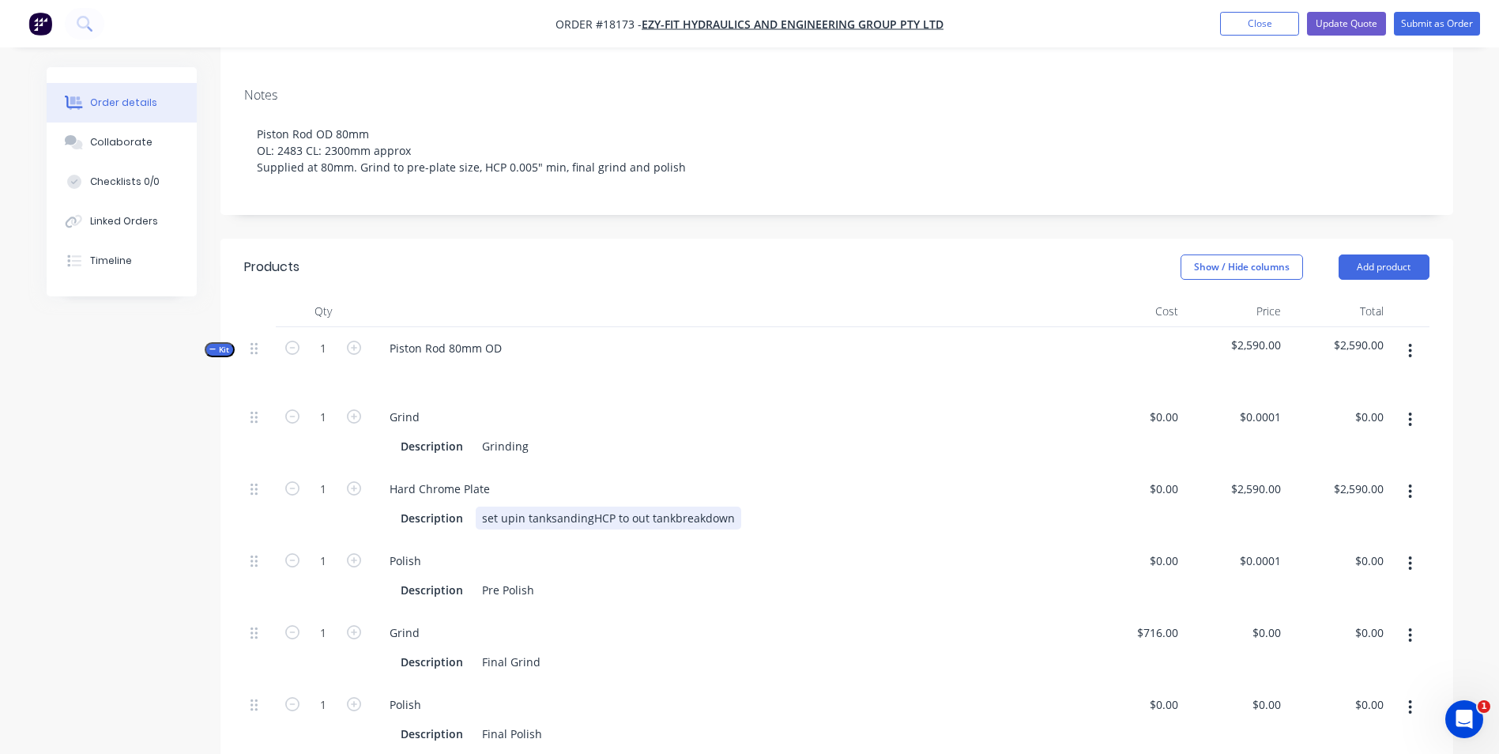
click div "set upin tanksandingHCP to out tankbreakdown"
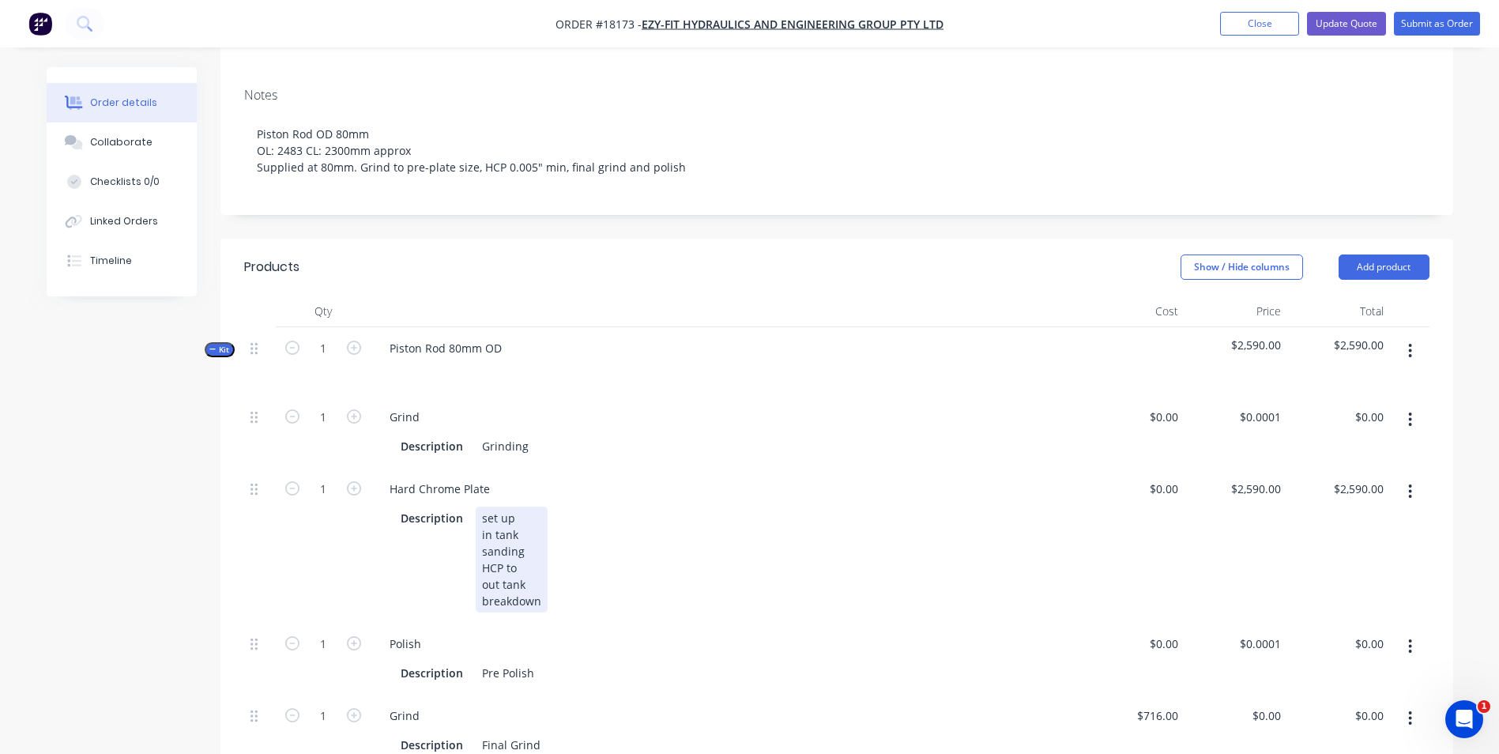
click div "set up in tank sanding HCP to out tank breakdown"
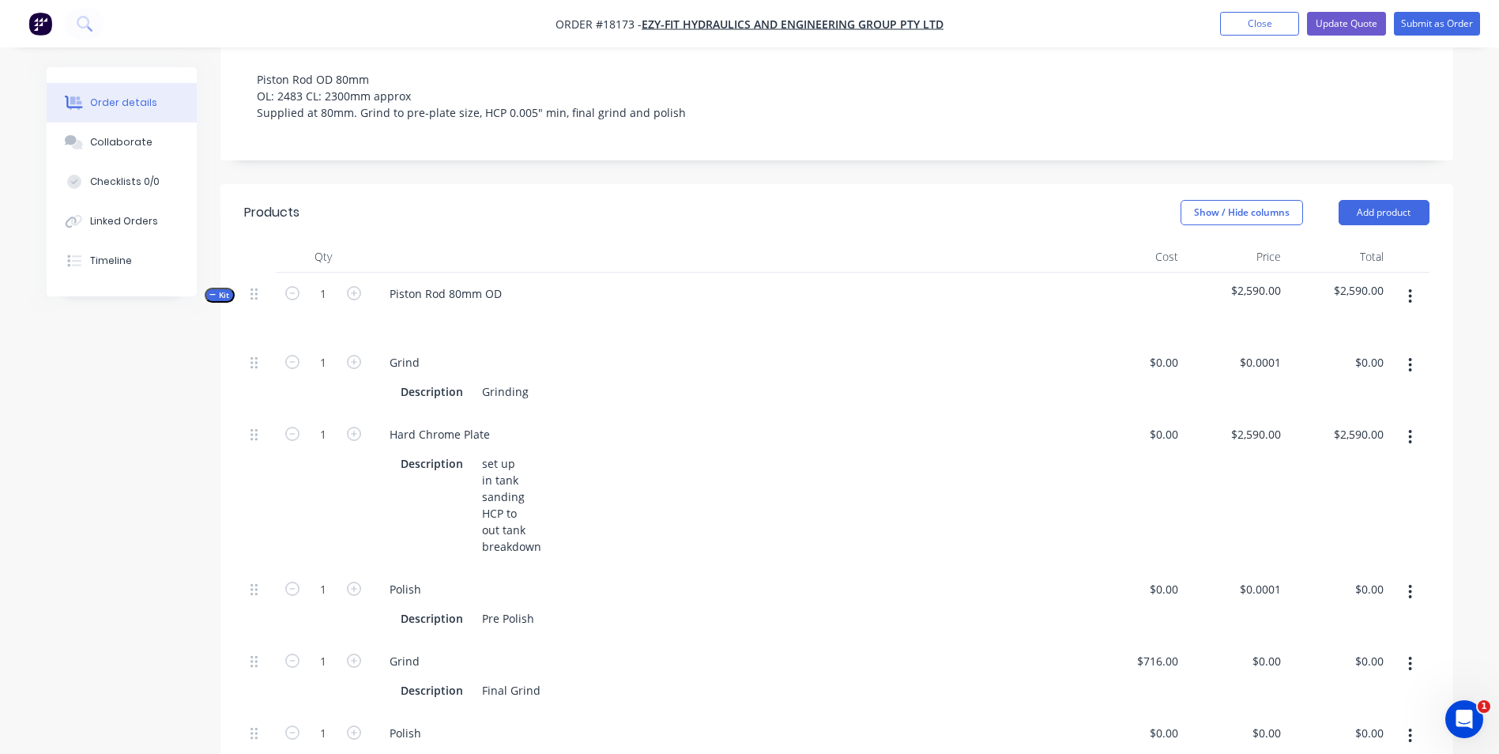
scroll to position [474, 0]
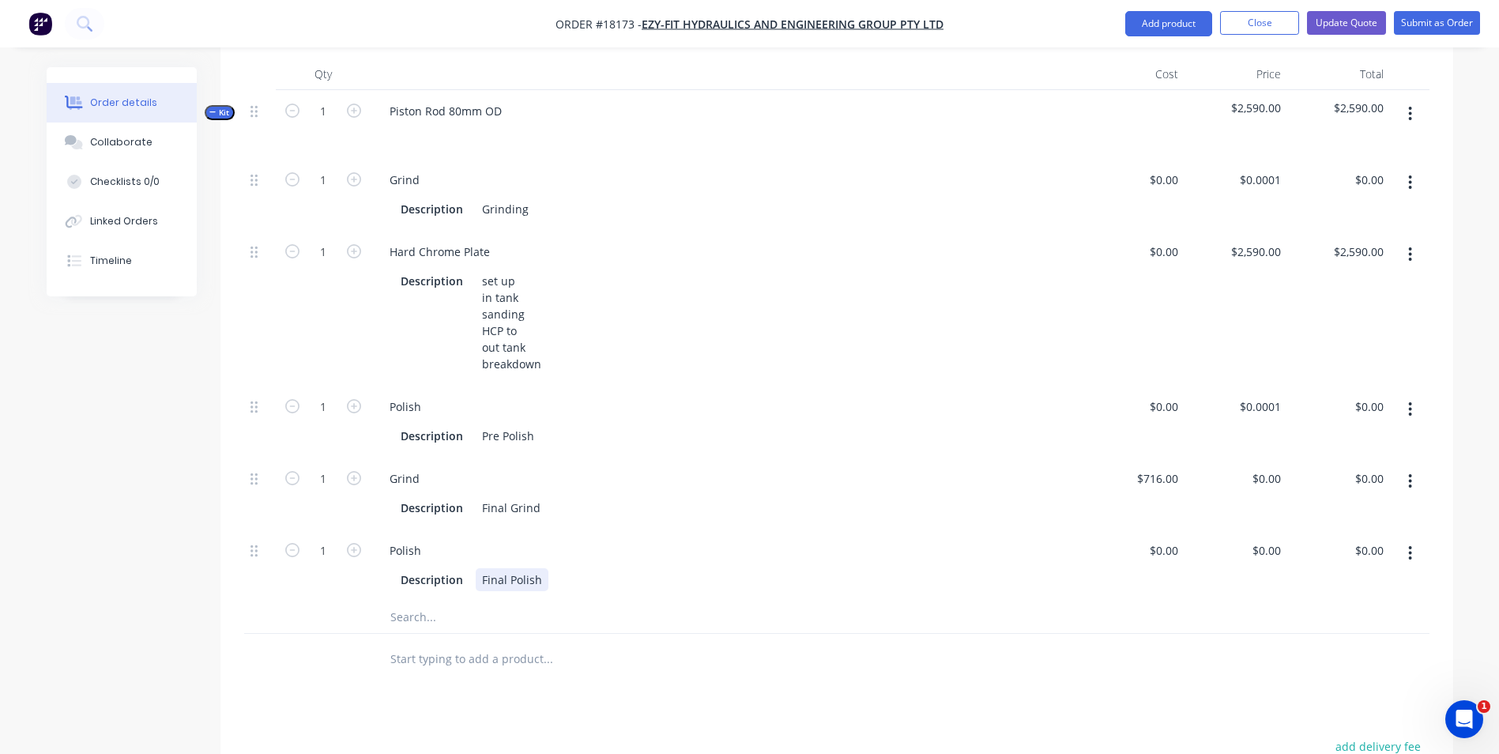
click div "Final Polish"
